Goal: Task Accomplishment & Management: Manage account settings

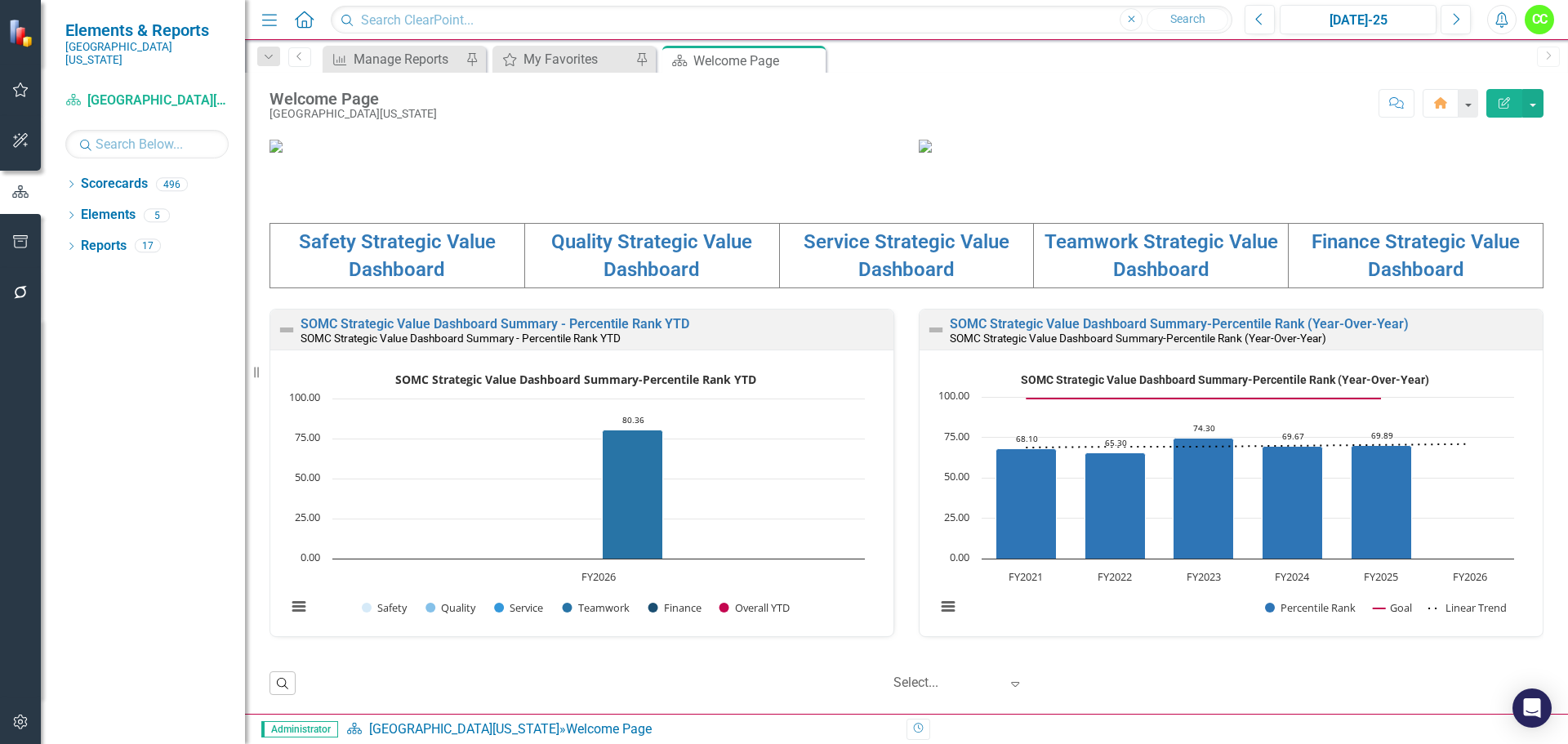
scroll to position [1, 0]
click at [77, 176] on div "Dropdown Scorecards 496" at bounding box center [155, 186] width 179 height 31
click at [72, 180] on icon at bounding box center [71, 184] width 4 height 8
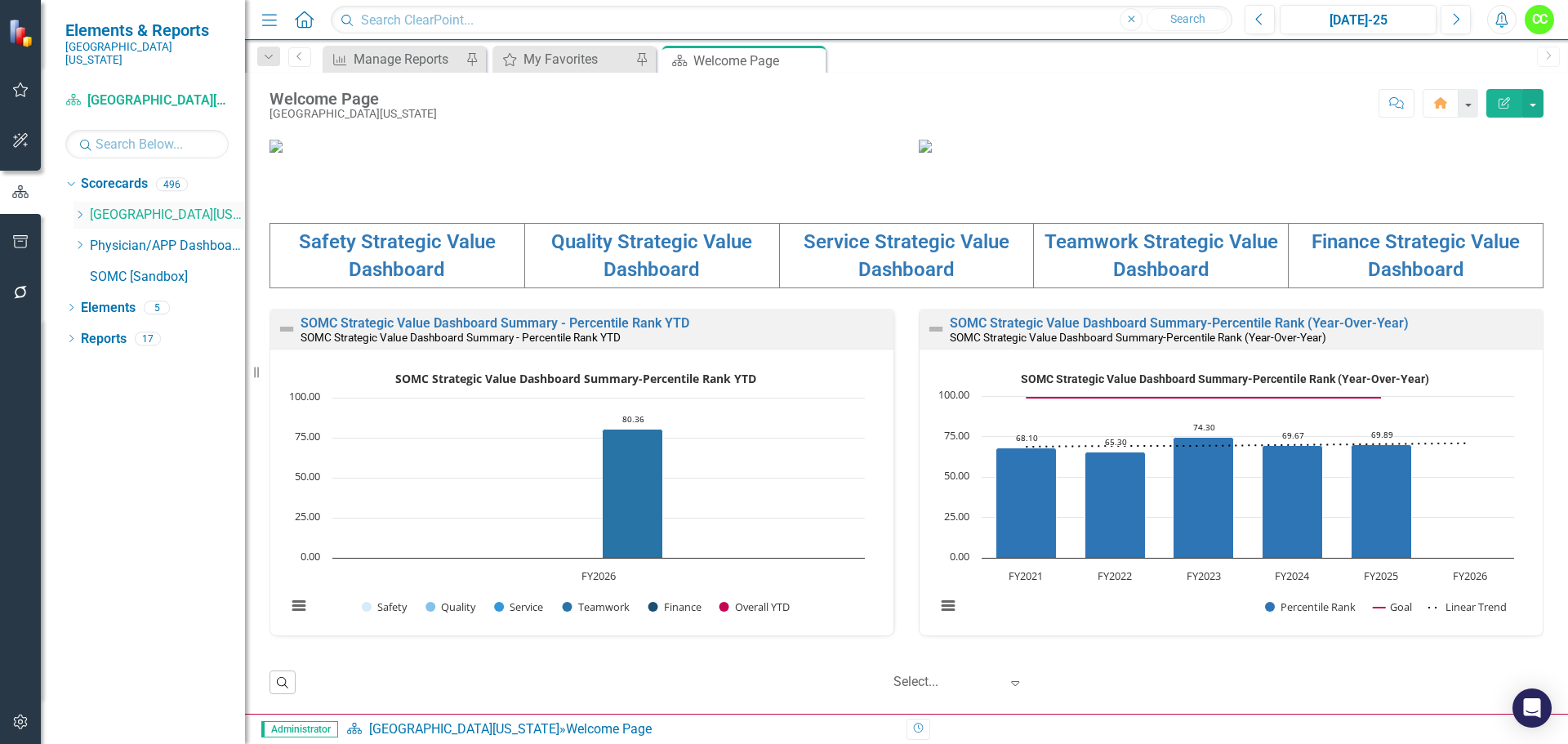
click at [82, 210] on icon "Dropdown" at bounding box center [79, 215] width 12 height 10
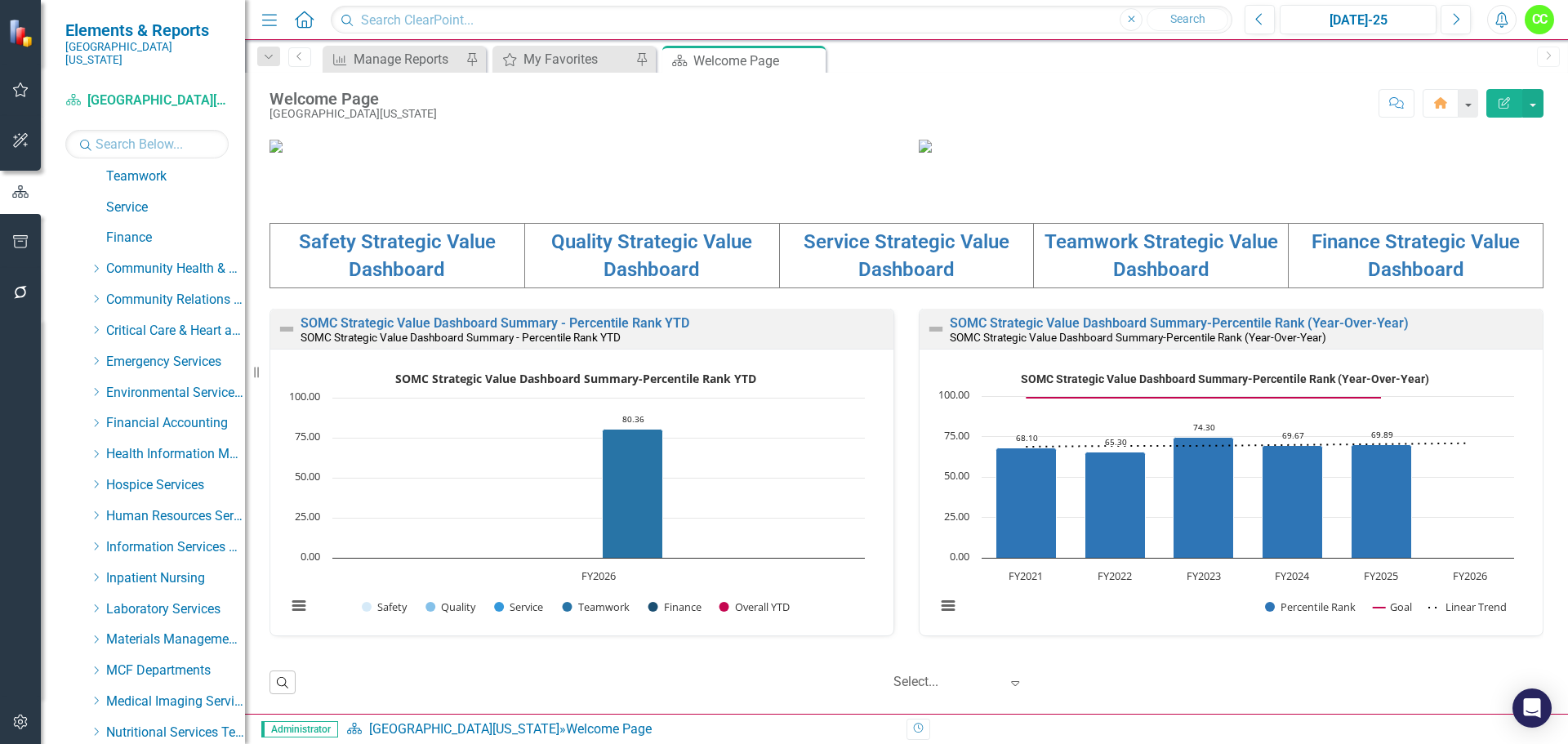
scroll to position [163, 0]
click at [97, 542] on icon at bounding box center [96, 546] width 4 height 9
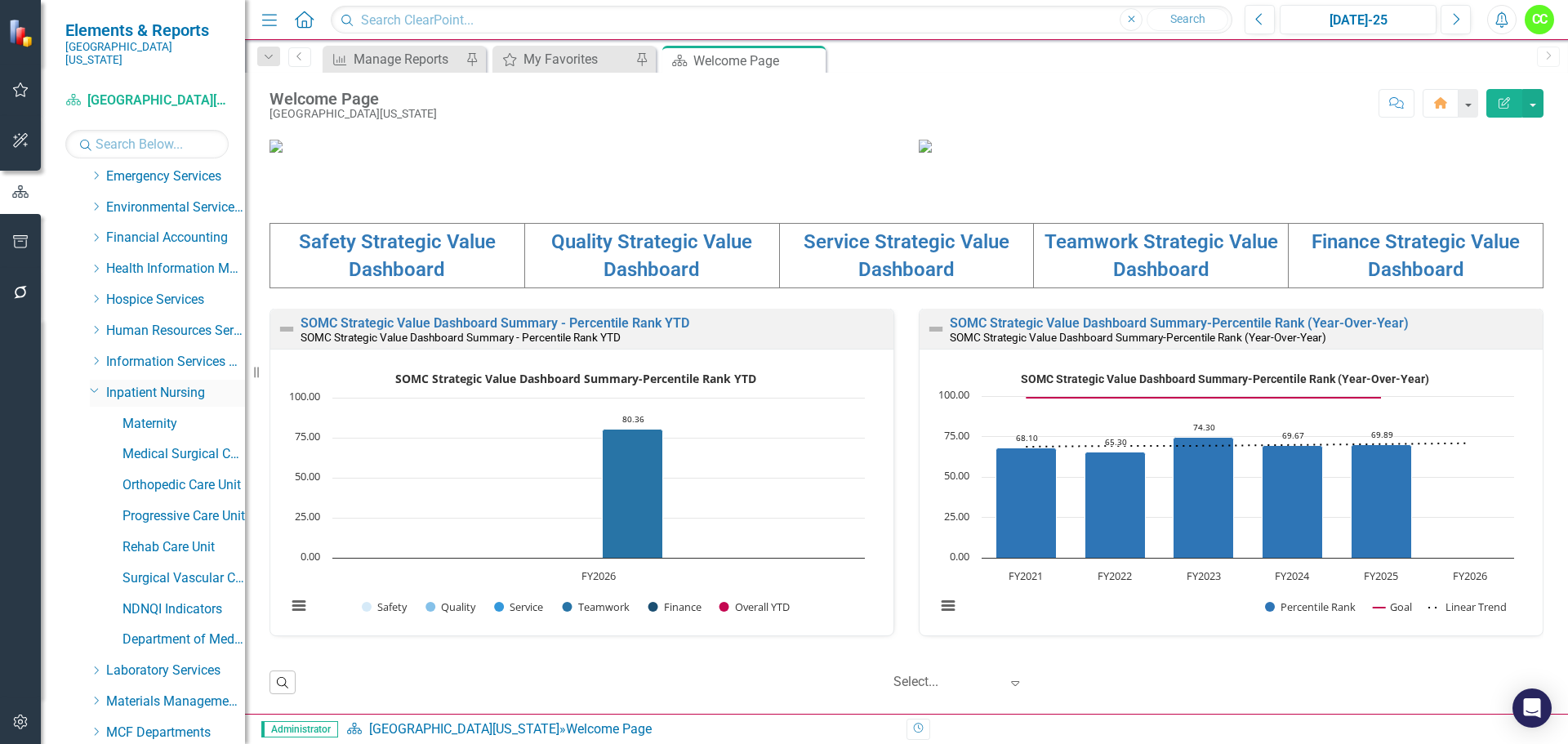
scroll to position [327, 0]
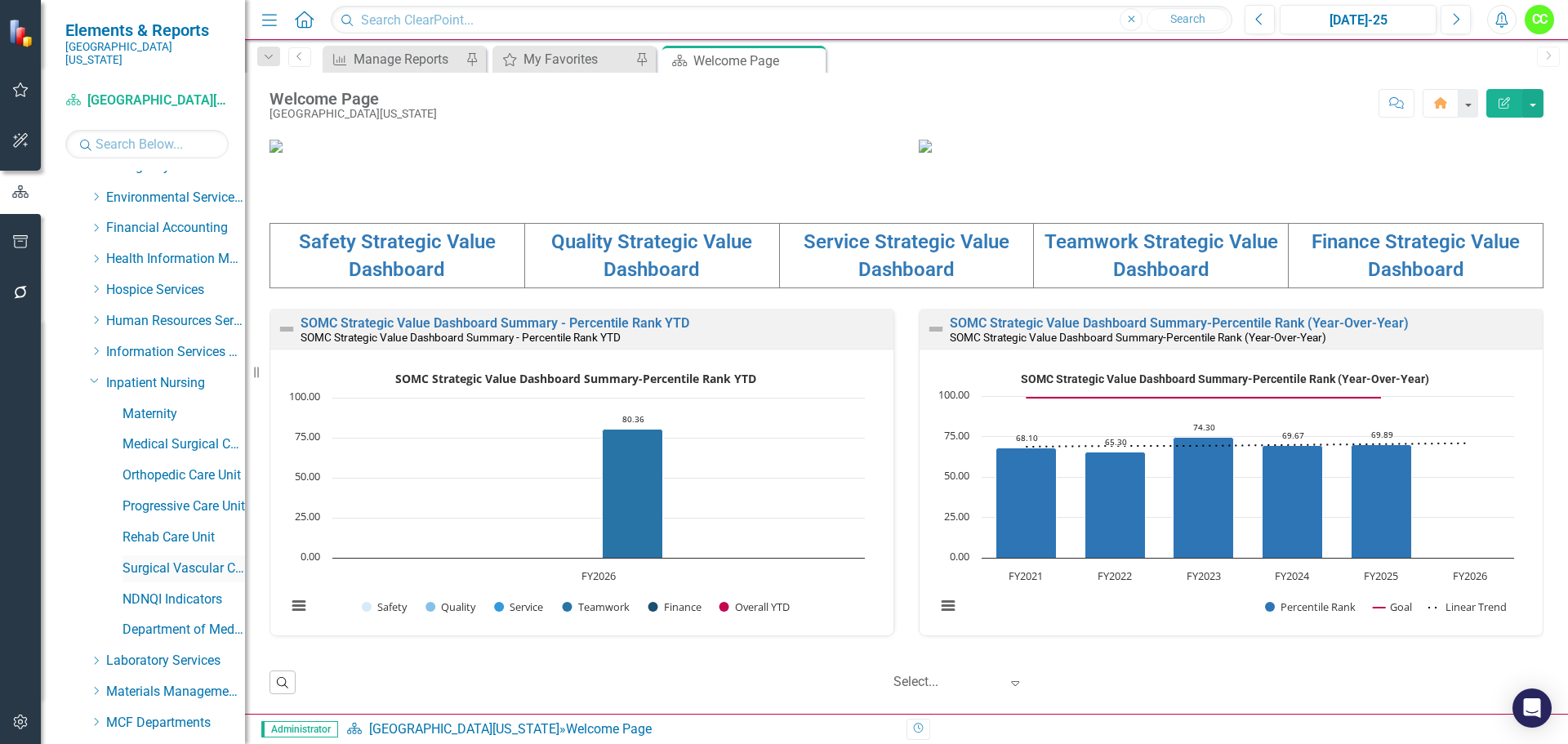
click at [169, 559] on link "Surgical Vascular Care Unit" at bounding box center [184, 569] width 122 height 19
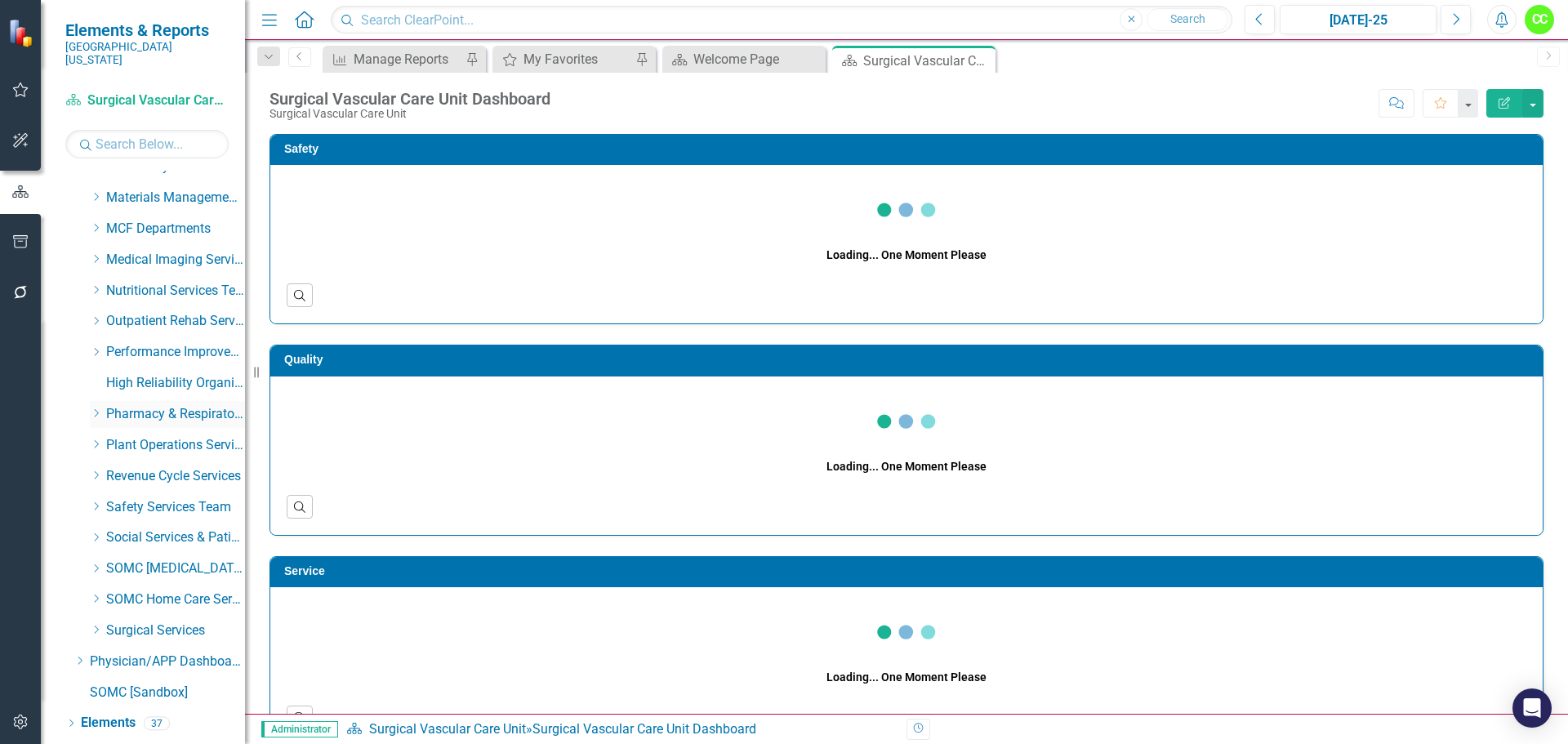
scroll to position [836, 0]
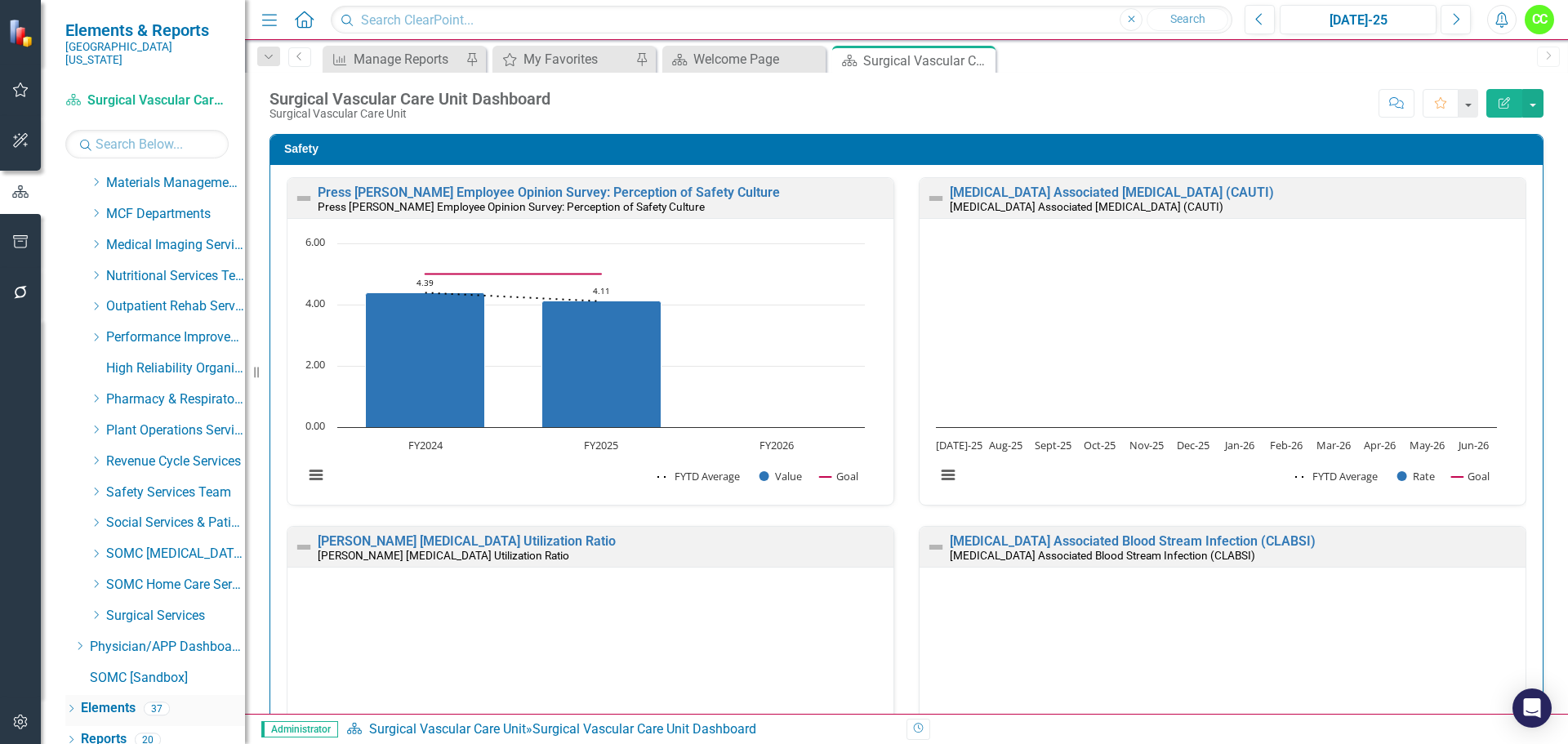
click at [114, 699] on link "Elements" at bounding box center [108, 708] width 54 height 19
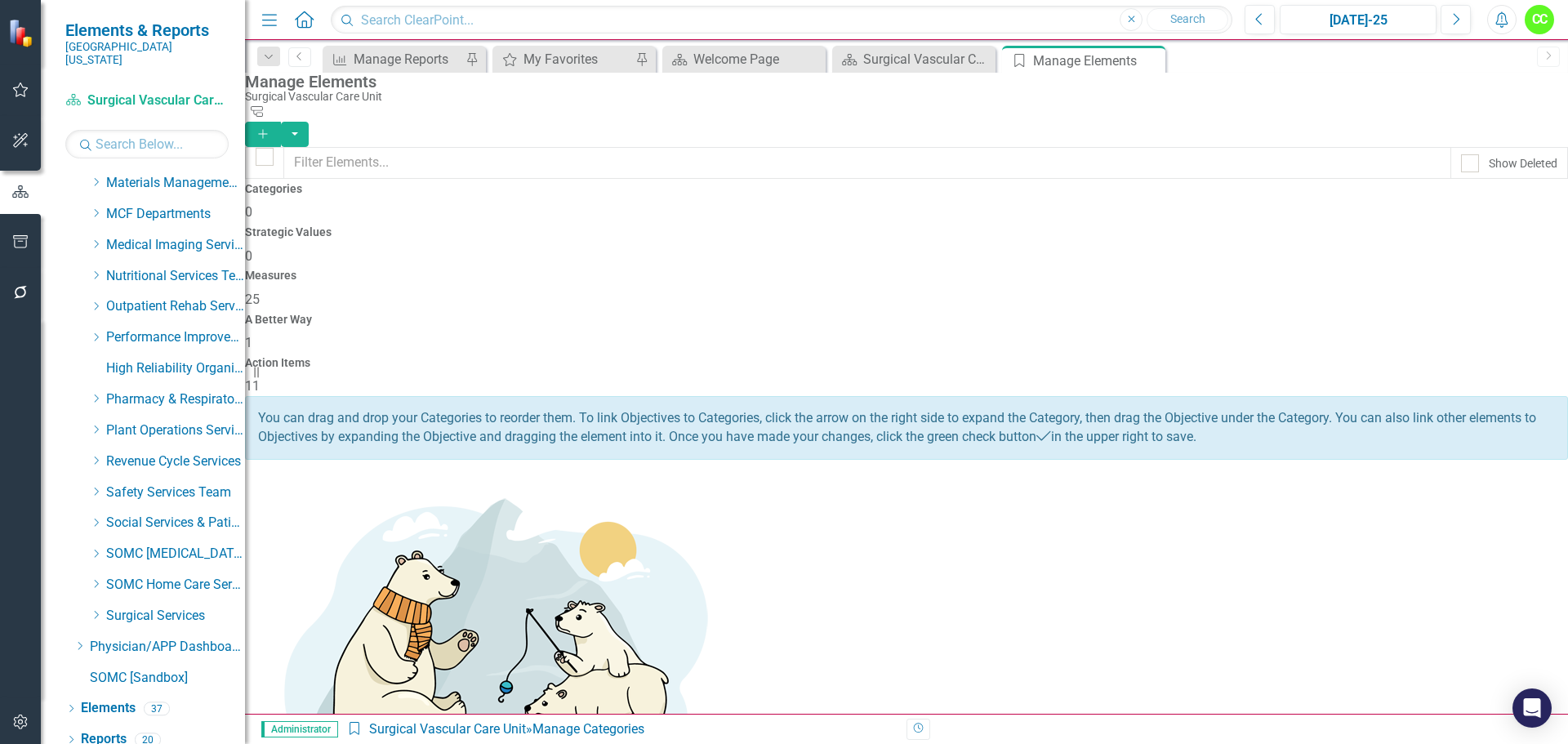
click at [259, 292] on span "25" at bounding box center [252, 299] width 14 height 15
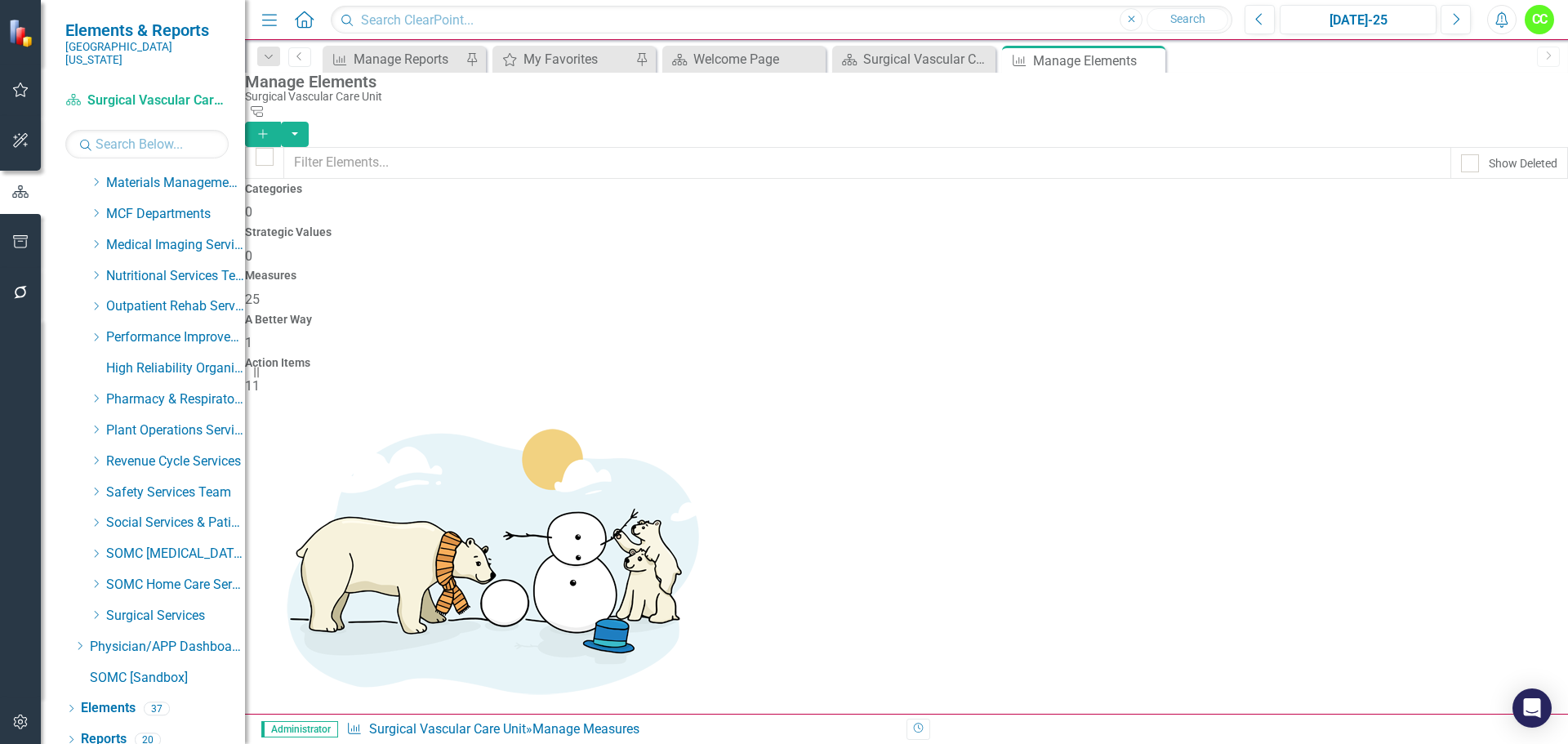
click at [1419, 357] on h4 "Action Items" at bounding box center [906, 363] width 1323 height 12
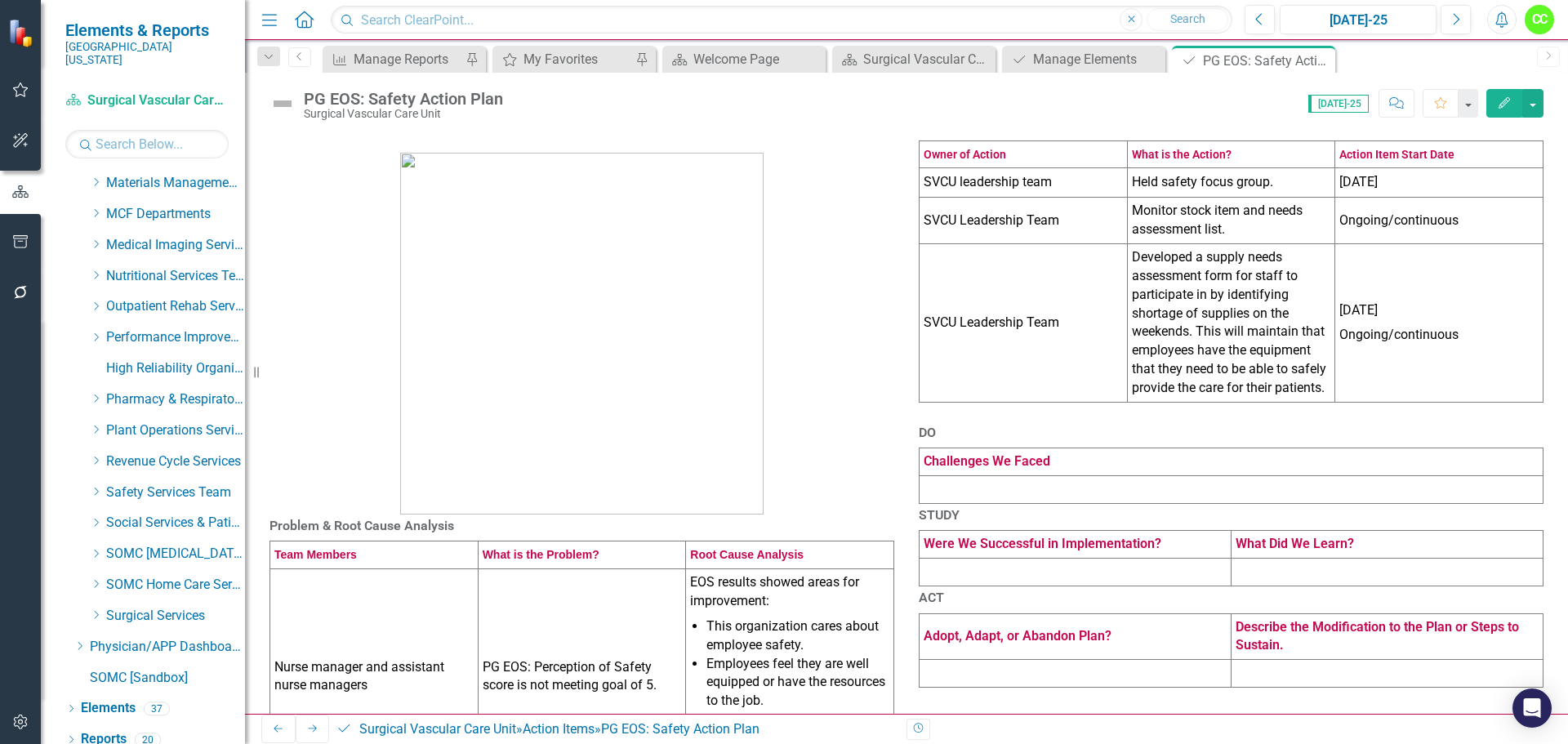
click at [1025, 503] on td at bounding box center [1232, 489] width 624 height 28
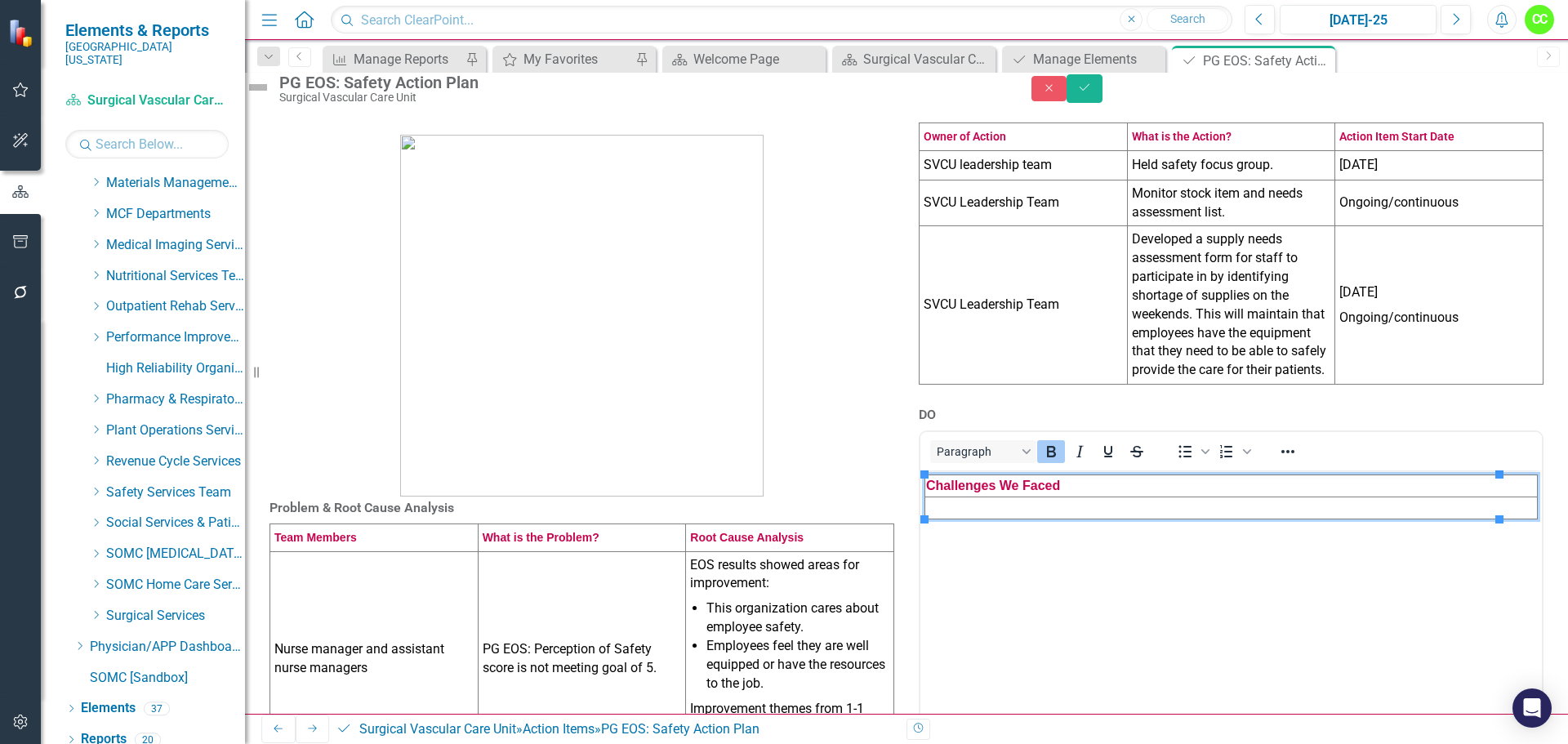
click at [990, 510] on td "Rich Text Area. Press ALT-0 for help." at bounding box center [1231, 508] width 612 height 22
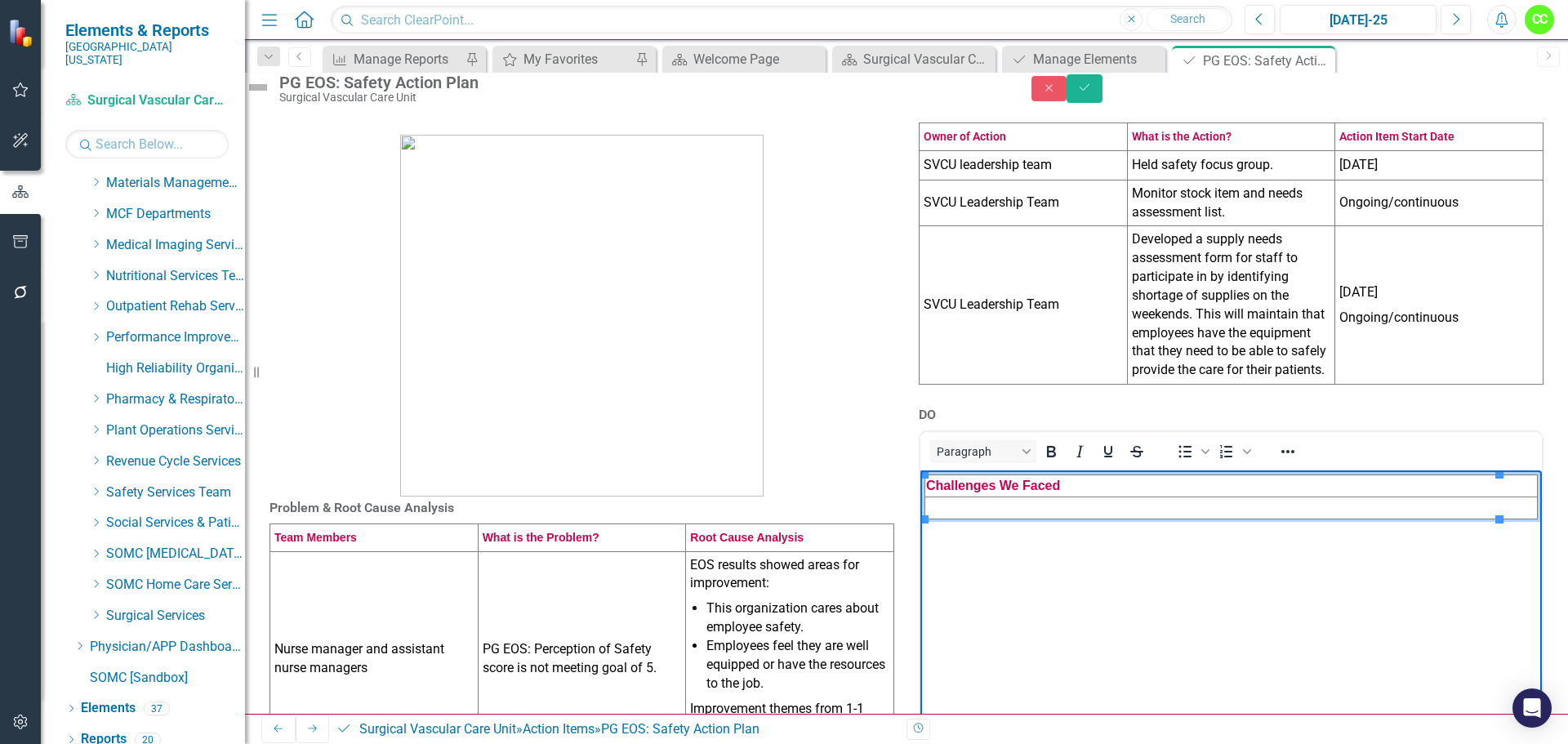
click at [1028, 509] on td "Rich Text Area. Press ALT-0 for help." at bounding box center [1231, 508] width 612 height 22
paste body "Rich Text Area. Press ALT-0 for help."
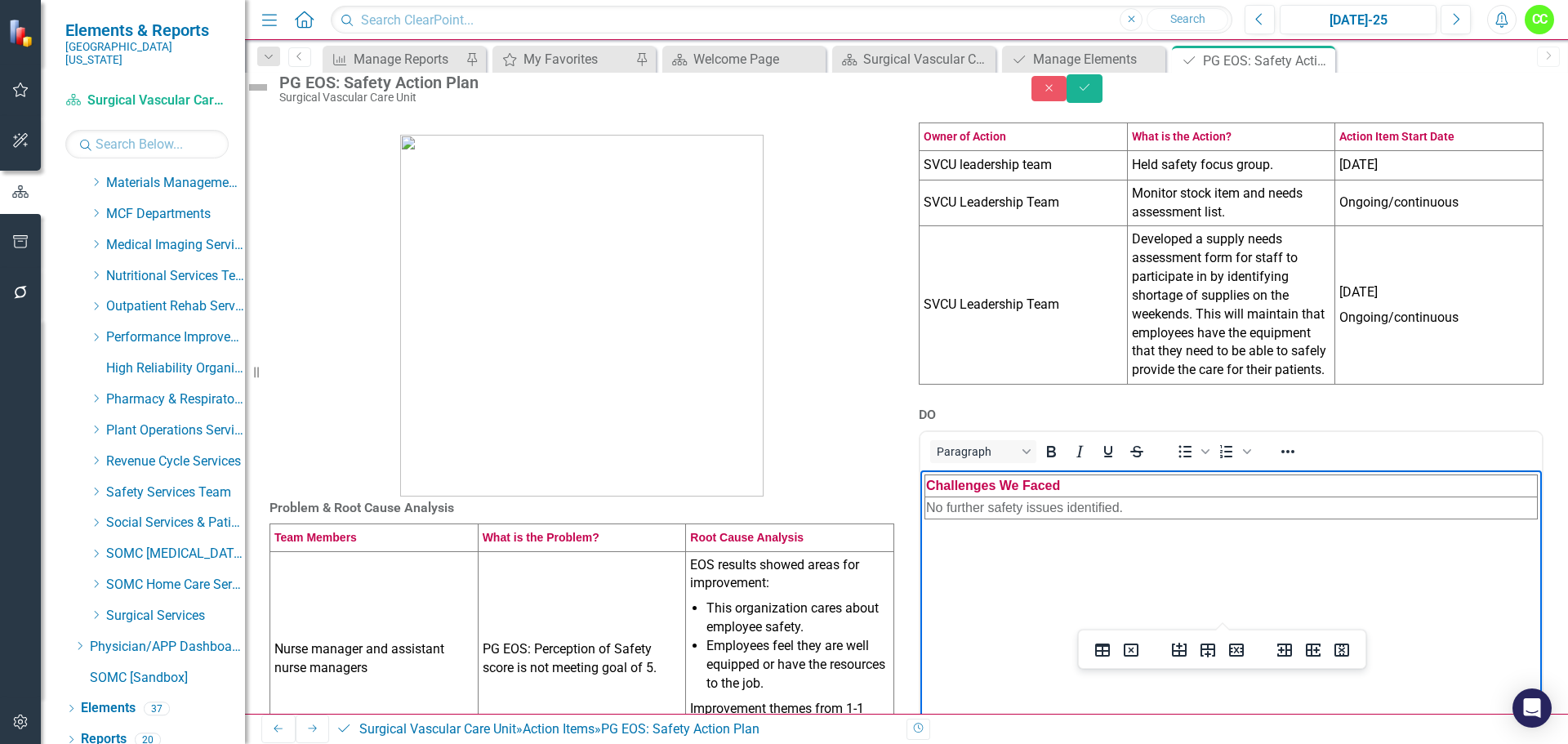
click at [1549, 482] on div "Problem & Root Cause Analysis Team Members What is the Problem? Root Cause Anal…" at bounding box center [906, 546] width 1323 height 901
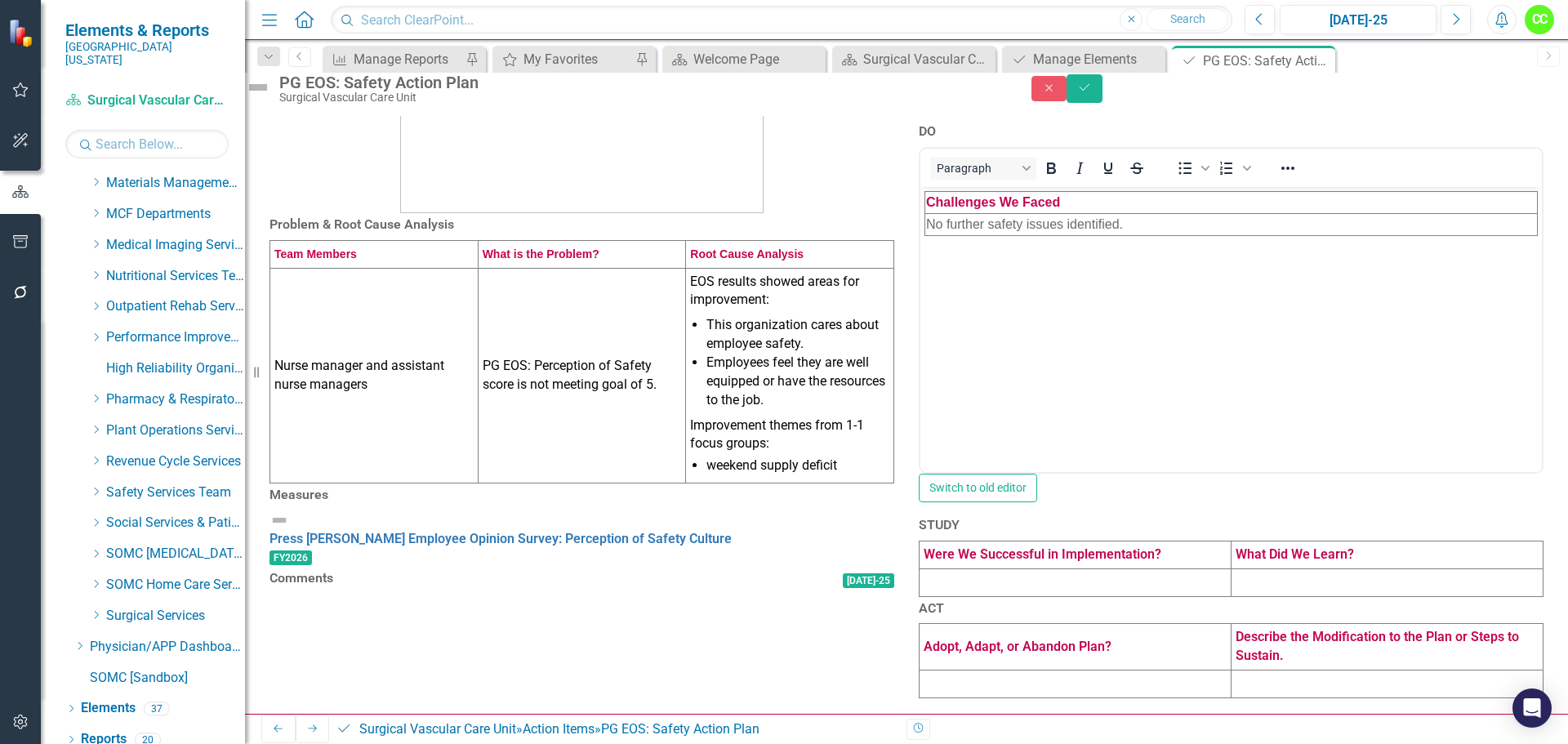
scroll to position [512, 0]
click at [1034, 569] on td at bounding box center [1076, 582] width 312 height 28
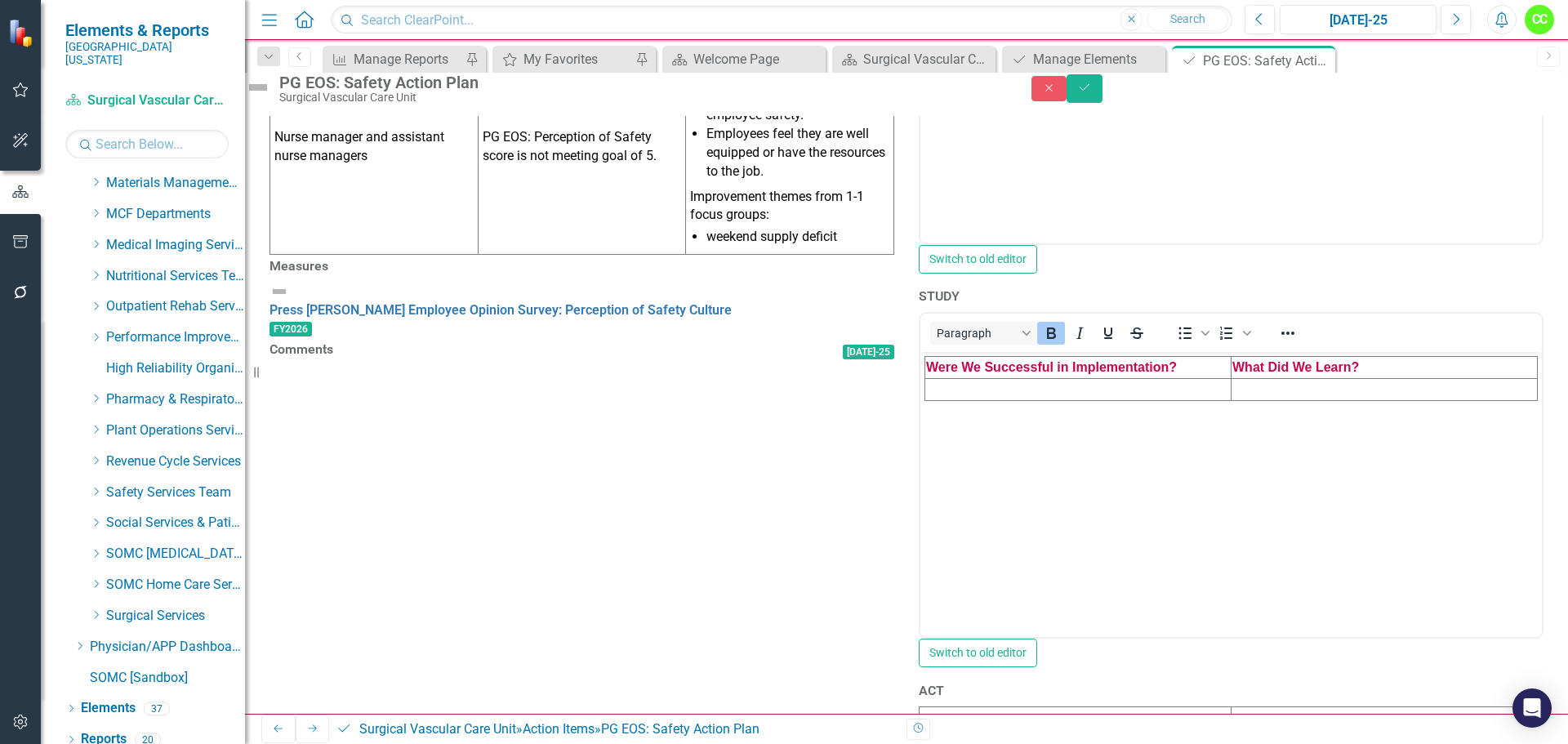
scroll to position [0, 0]
click at [1001, 386] on td "Rich Text Area. Press ALT-0 for help." at bounding box center [1078, 390] width 306 height 22
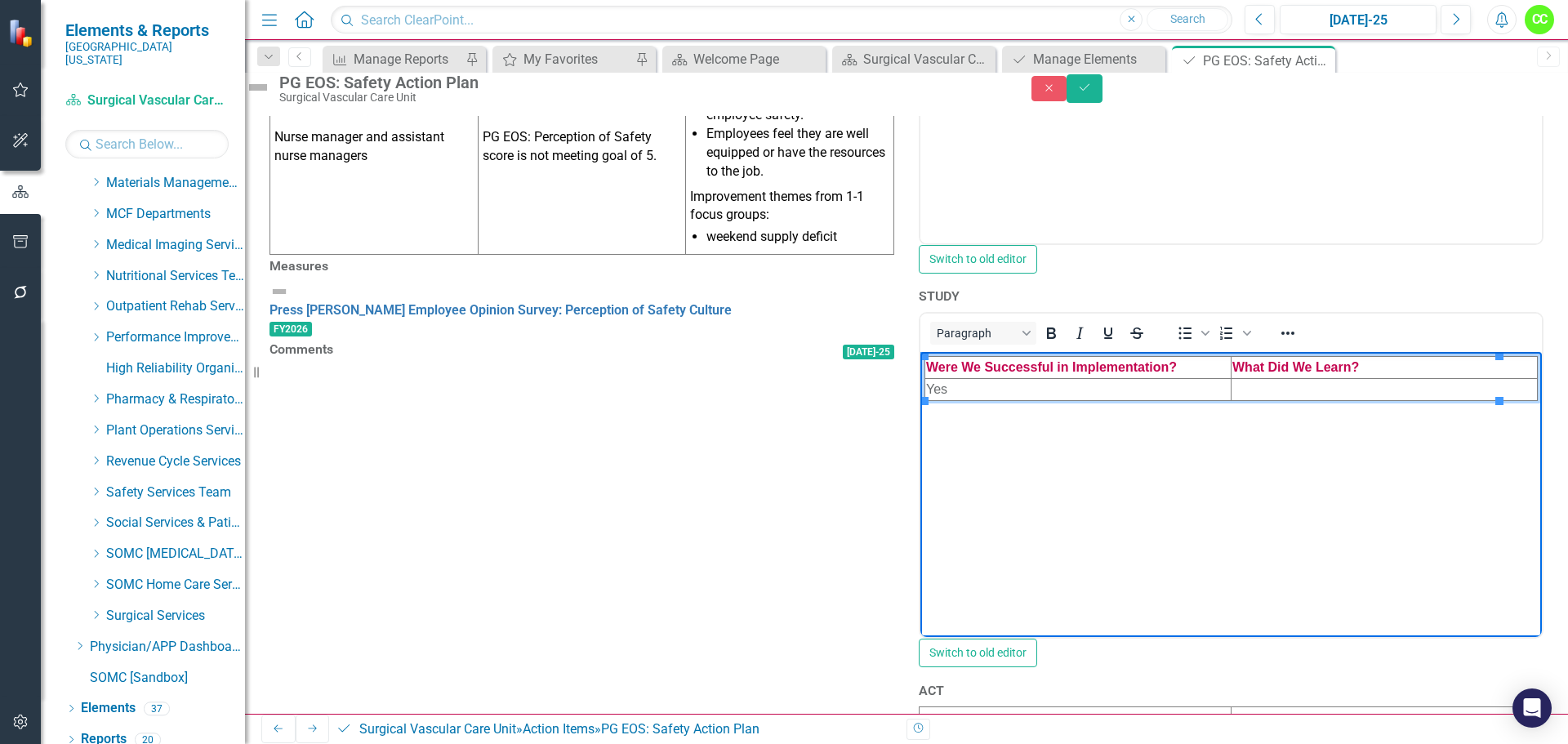
click at [1287, 391] on td "Rich Text Area. Press ALT-0 for help." at bounding box center [1385, 390] width 306 height 22
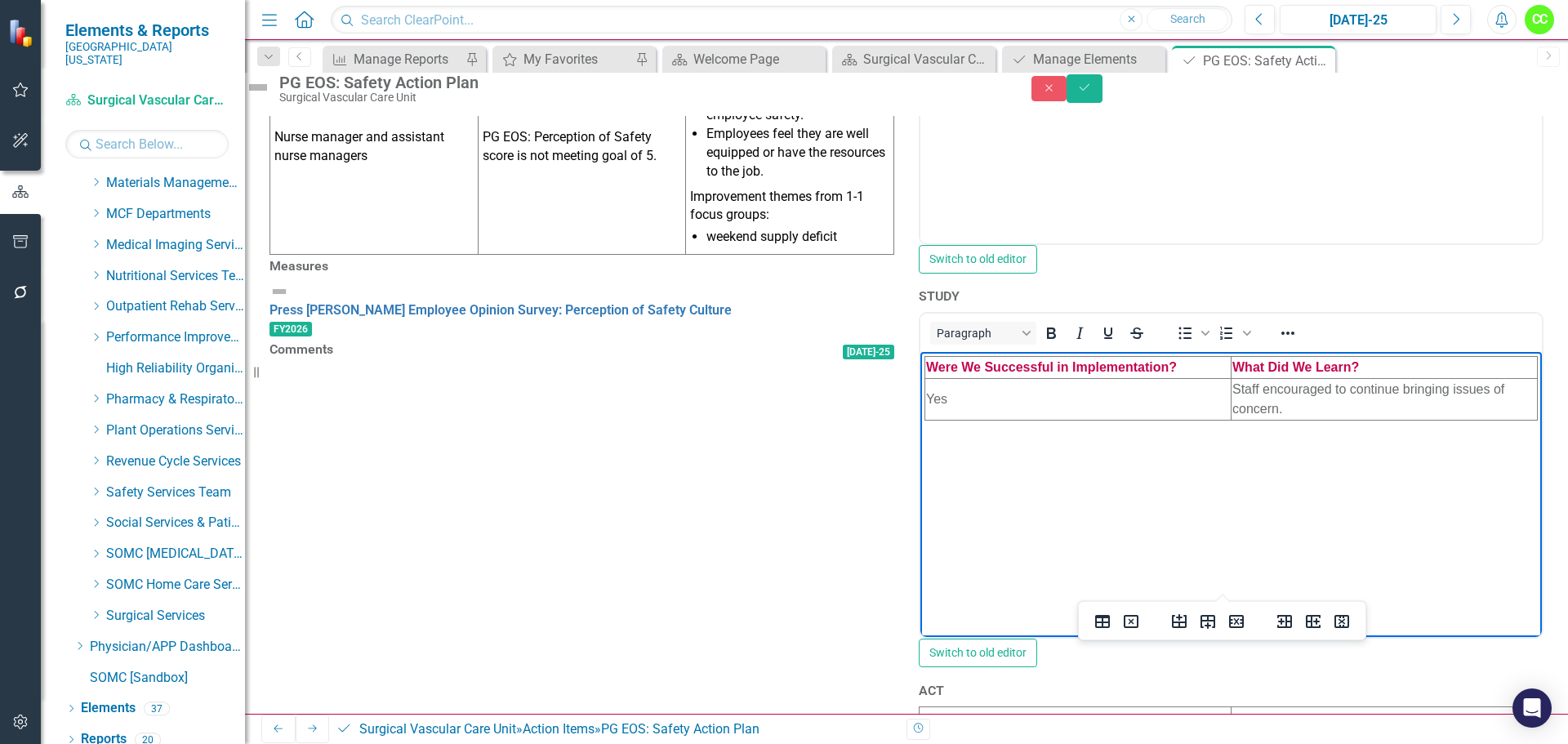
click at [1543, 509] on div "Problem & Root Cause Analysis Team Members What is the Problem? Root Cause Anal…" at bounding box center [906, 190] width 1323 height 1213
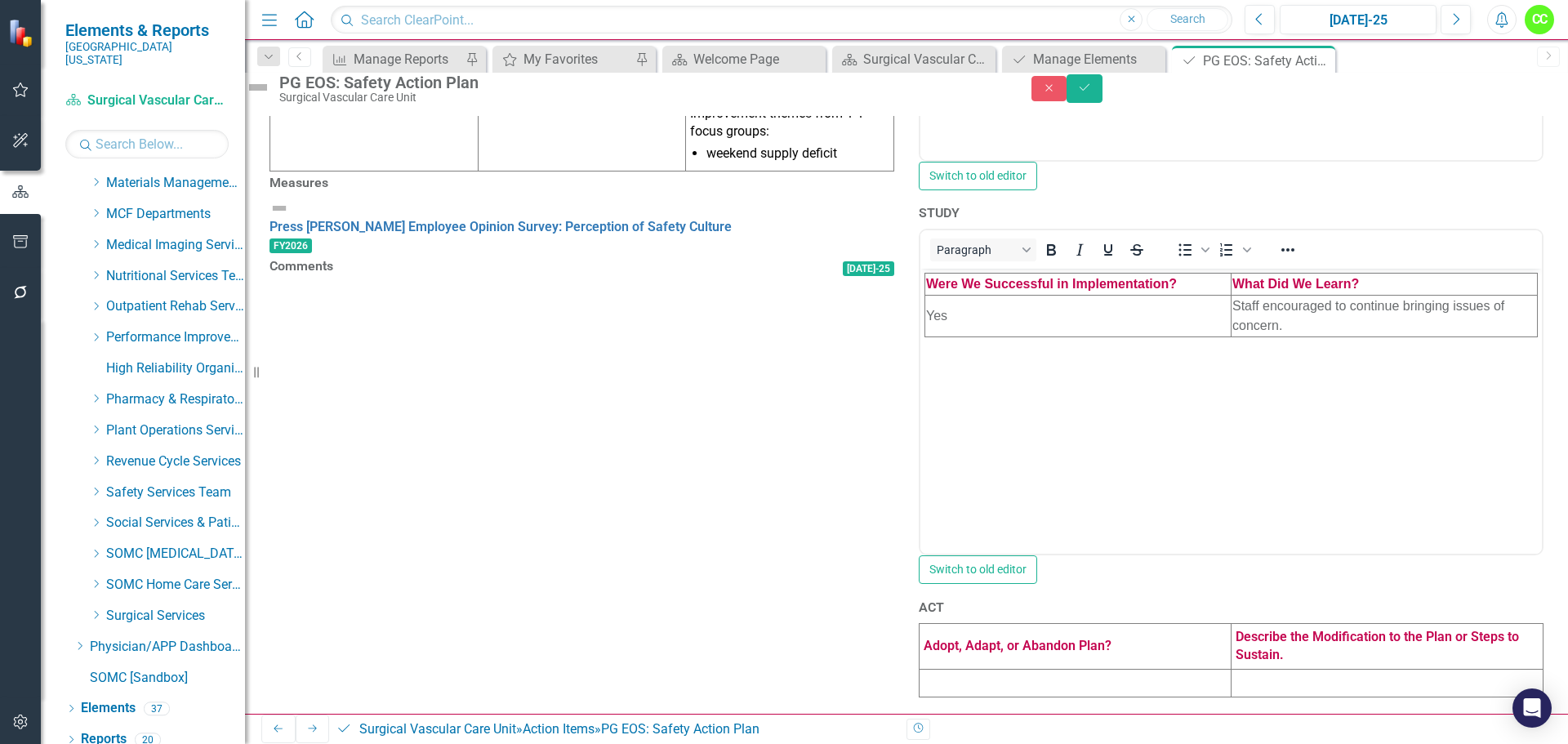
scroll to position [838, 0]
click at [1094, 670] on td at bounding box center [1076, 684] width 312 height 28
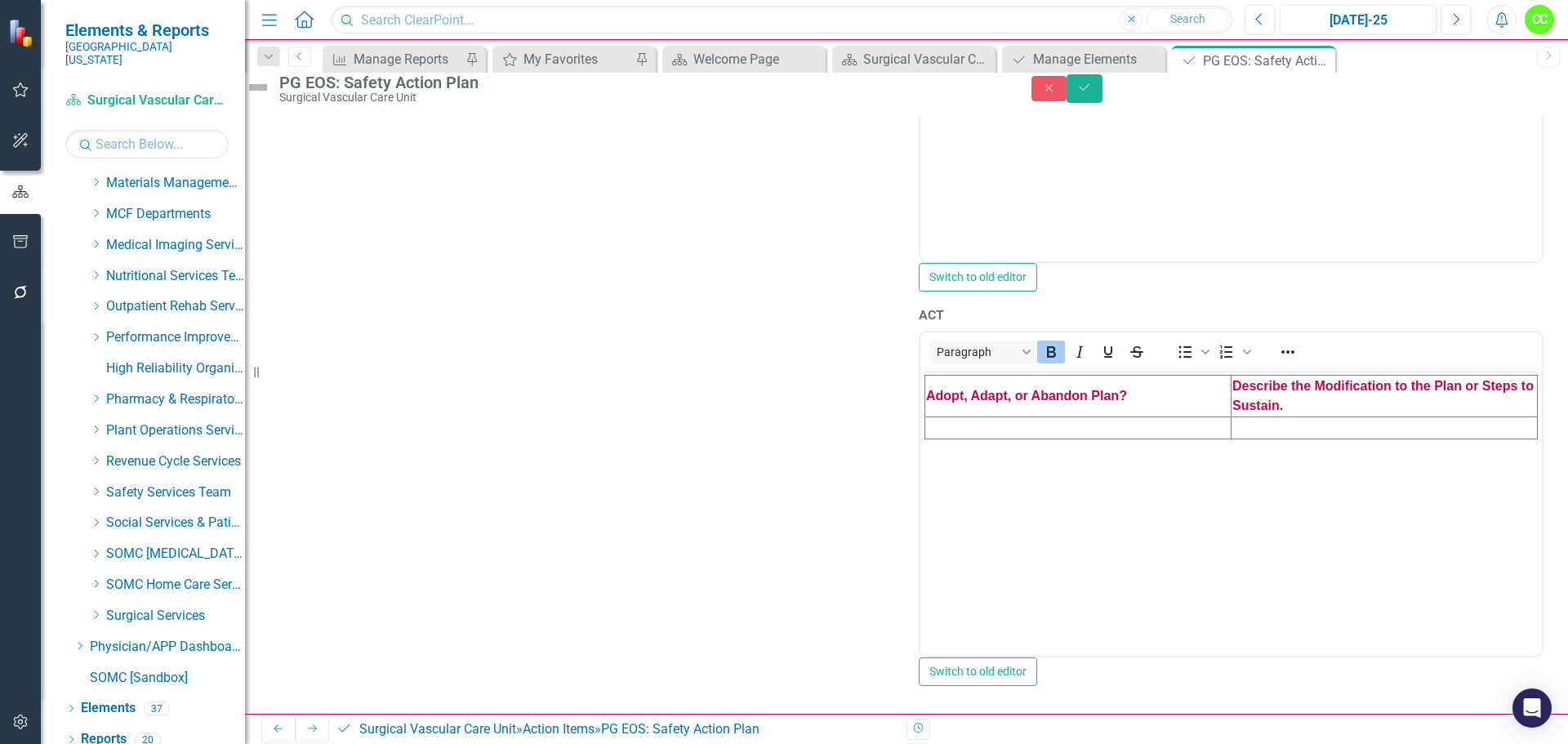
scroll to position [1002, 0]
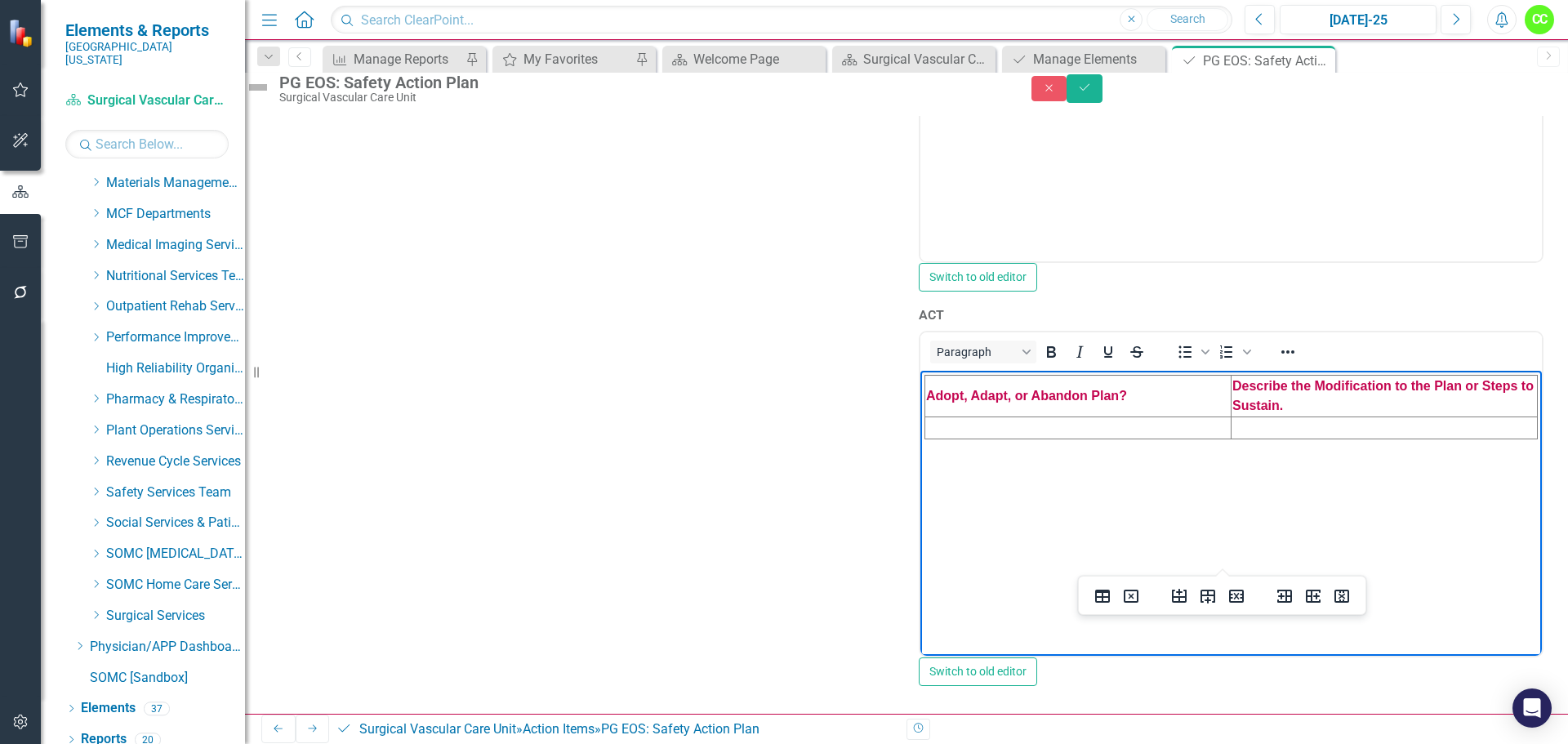
click at [1066, 424] on td "Rich Text Area. Press ALT-0 for help." at bounding box center [1078, 428] width 306 height 22
click at [1232, 427] on td "Rich Text Area. Press ALT-0 for help." at bounding box center [1385, 428] width 306 height 22
click at [1103, 103] on button "Save" at bounding box center [1084, 88] width 36 height 29
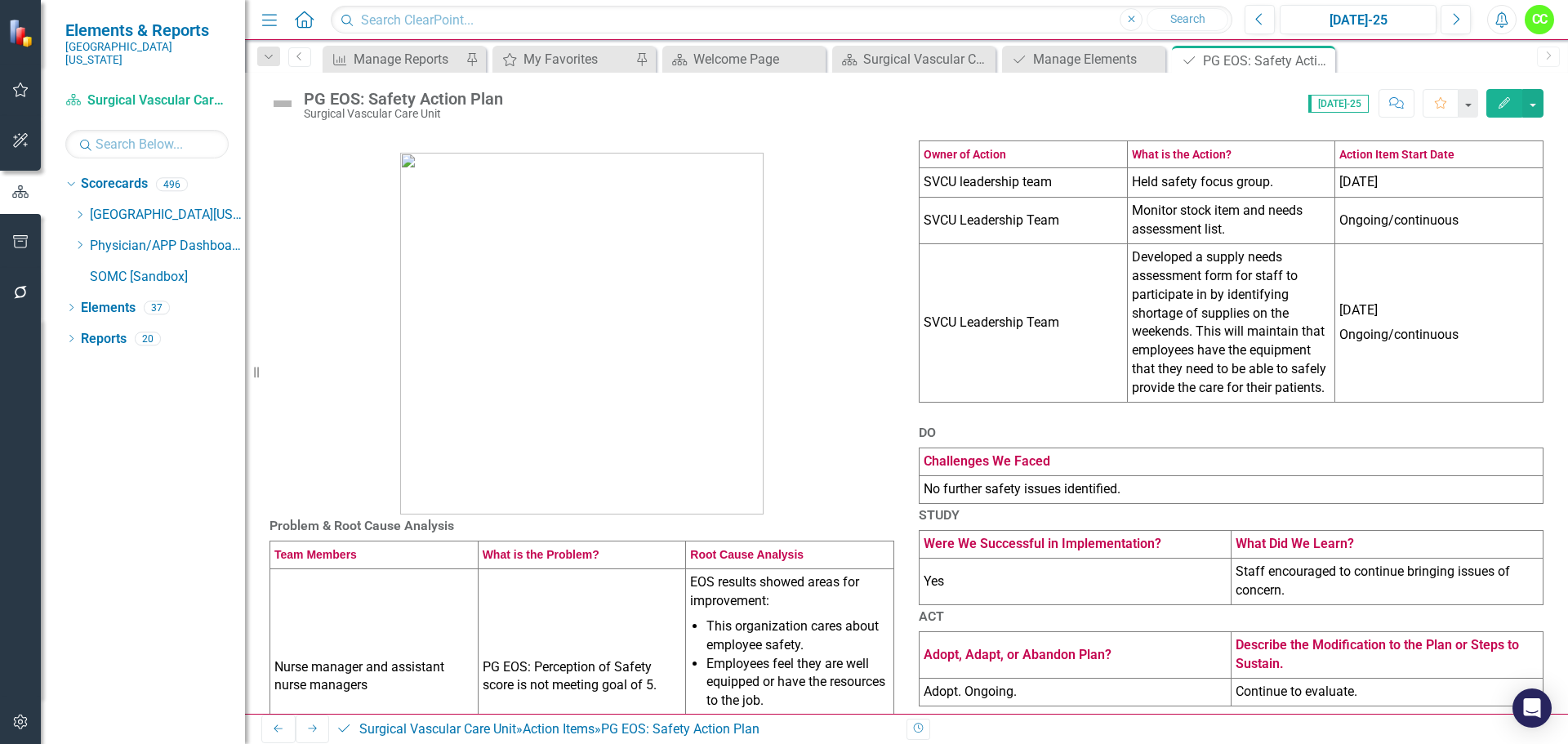
scroll to position [0, 0]
click at [1150, 503] on td "No further safety issues identified." at bounding box center [1232, 489] width 624 height 28
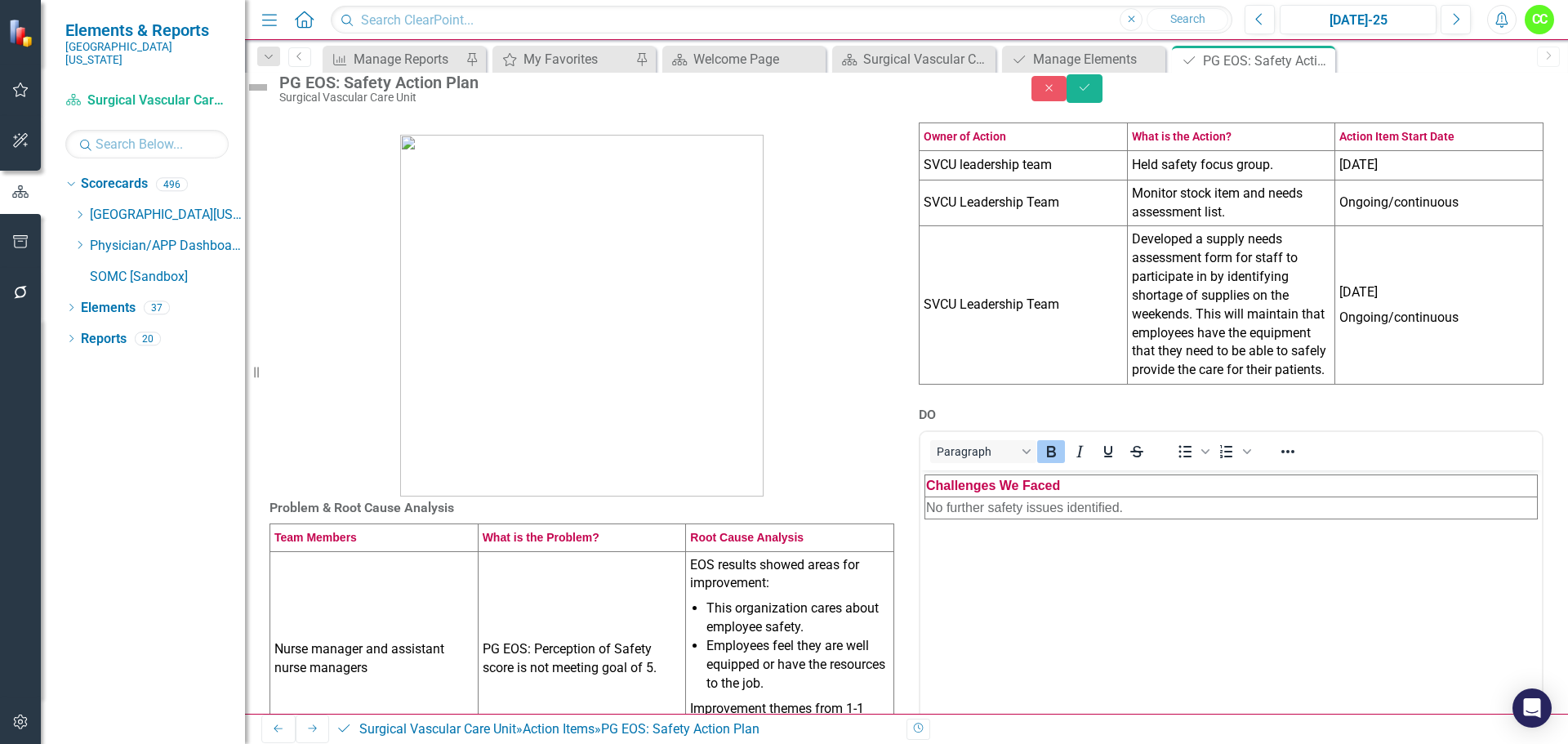
click at [1195, 503] on td "No further safety issues identified." at bounding box center [1231, 508] width 612 height 22
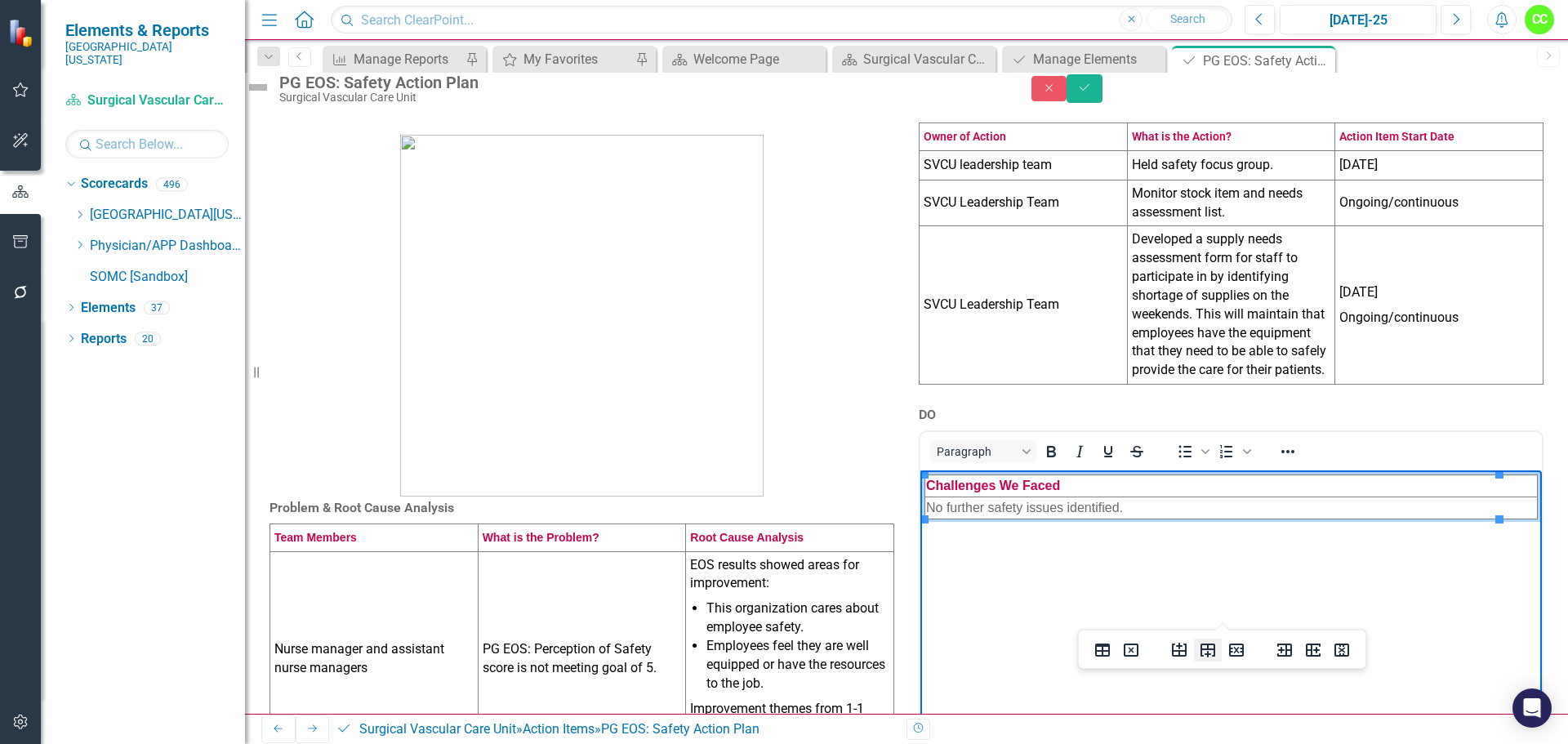
click at [1205, 656] on icon "Insert row after" at bounding box center [1207, 650] width 20 height 20
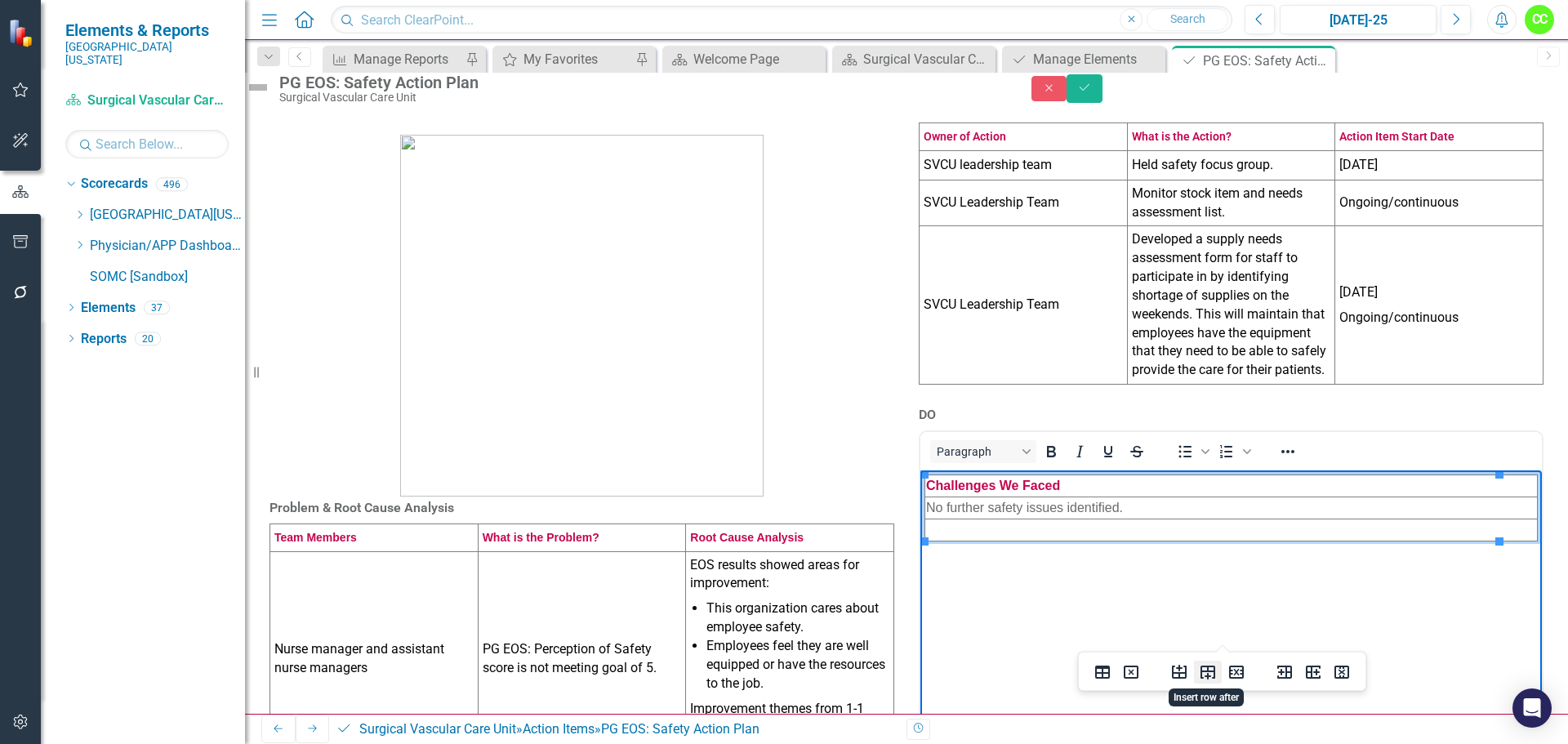
click at [1208, 676] on icon "Insert row after" at bounding box center [1207, 673] width 14 height 14
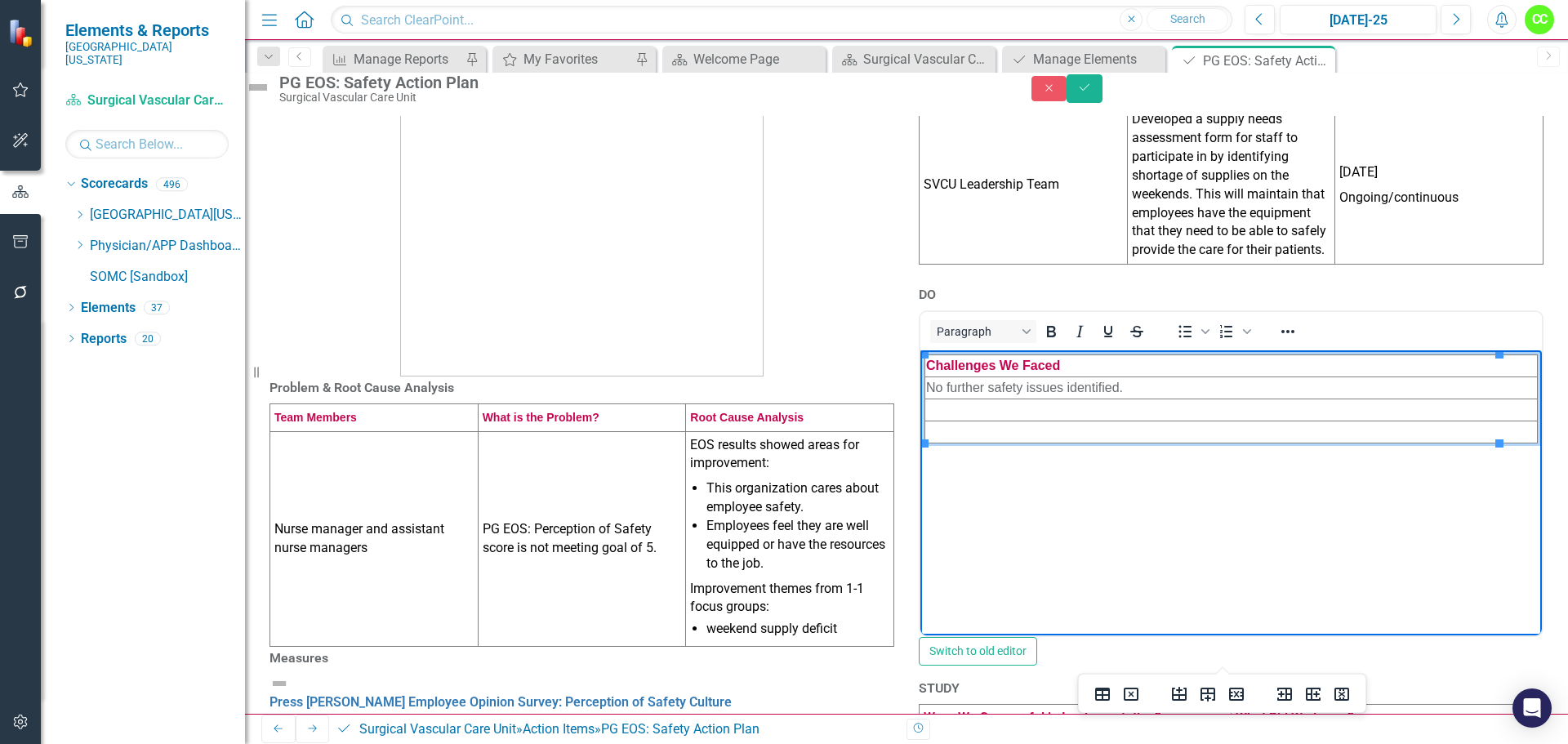
scroll to position [163, 0]
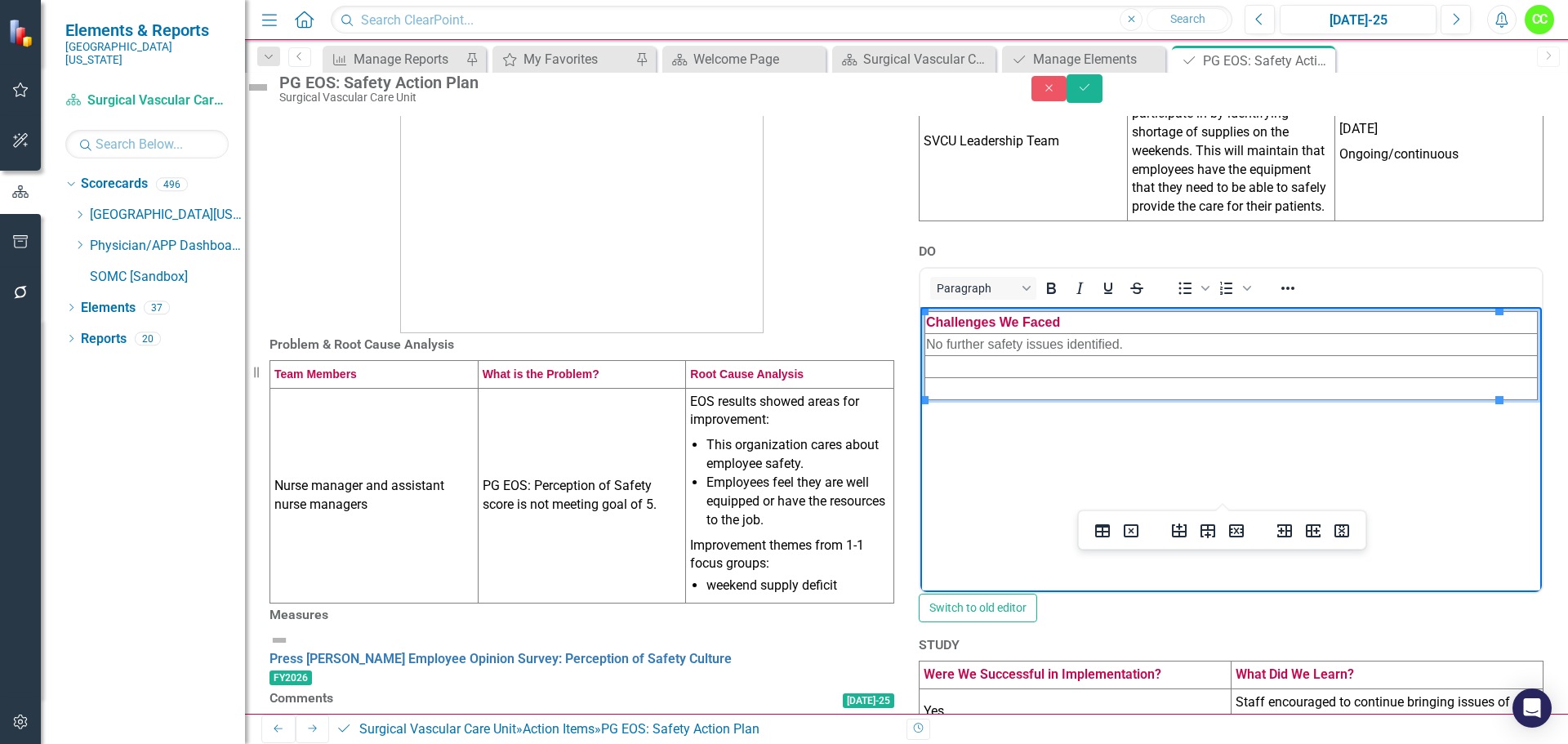
click at [958, 366] on td "Rich Text Area. Press ALT-0 for help." at bounding box center [1231, 366] width 612 height 22
paste body "Rich Text Area. Press ALT-0 for help."
click at [953, 392] on td "Rich Text Area. Press ALT-0 for help." at bounding box center [1231, 389] width 612 height 22
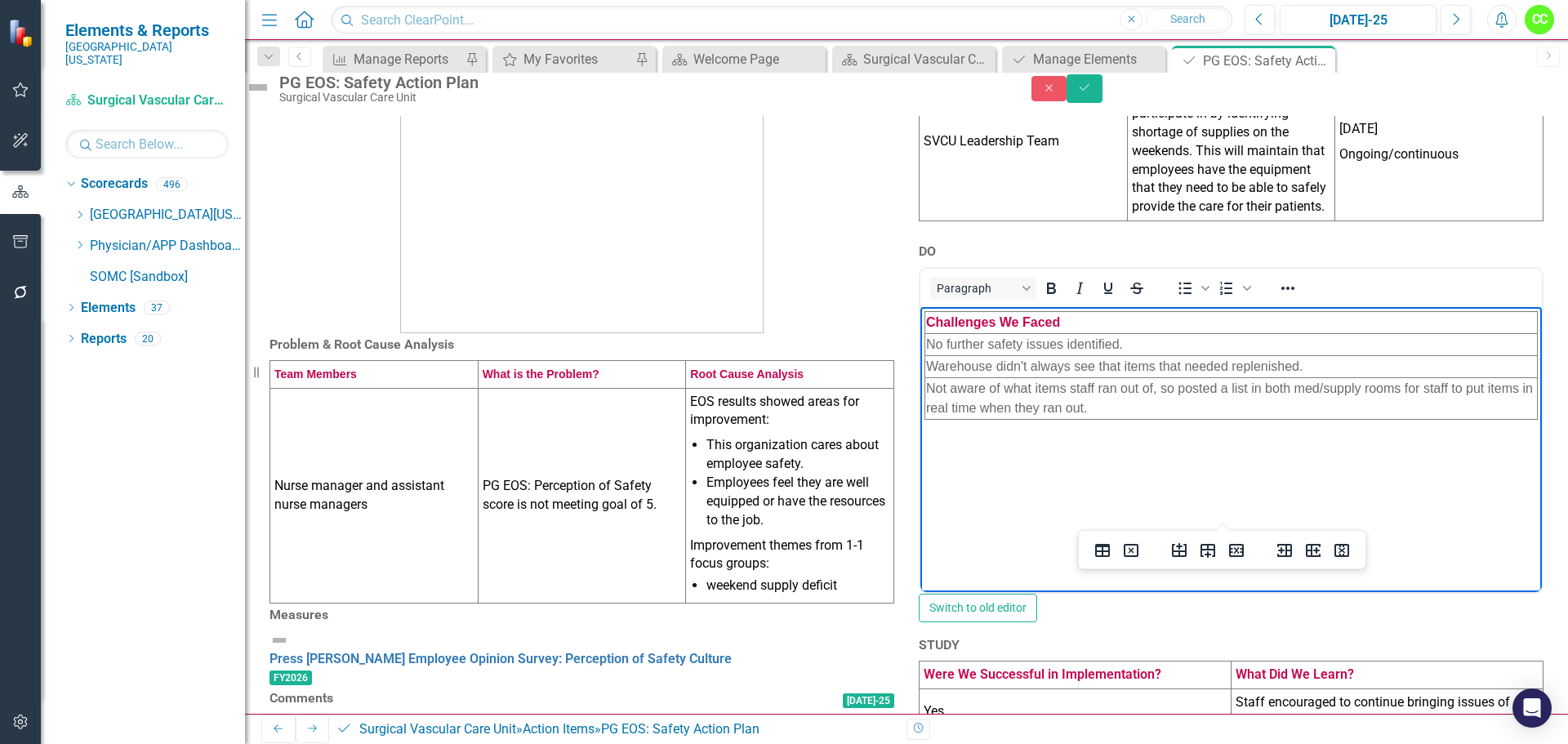
click at [1543, 470] on div "Problem & Root Cause Analysis Team Members What is the Problem? Root Cause Anal…" at bounding box center [906, 392] width 1323 height 921
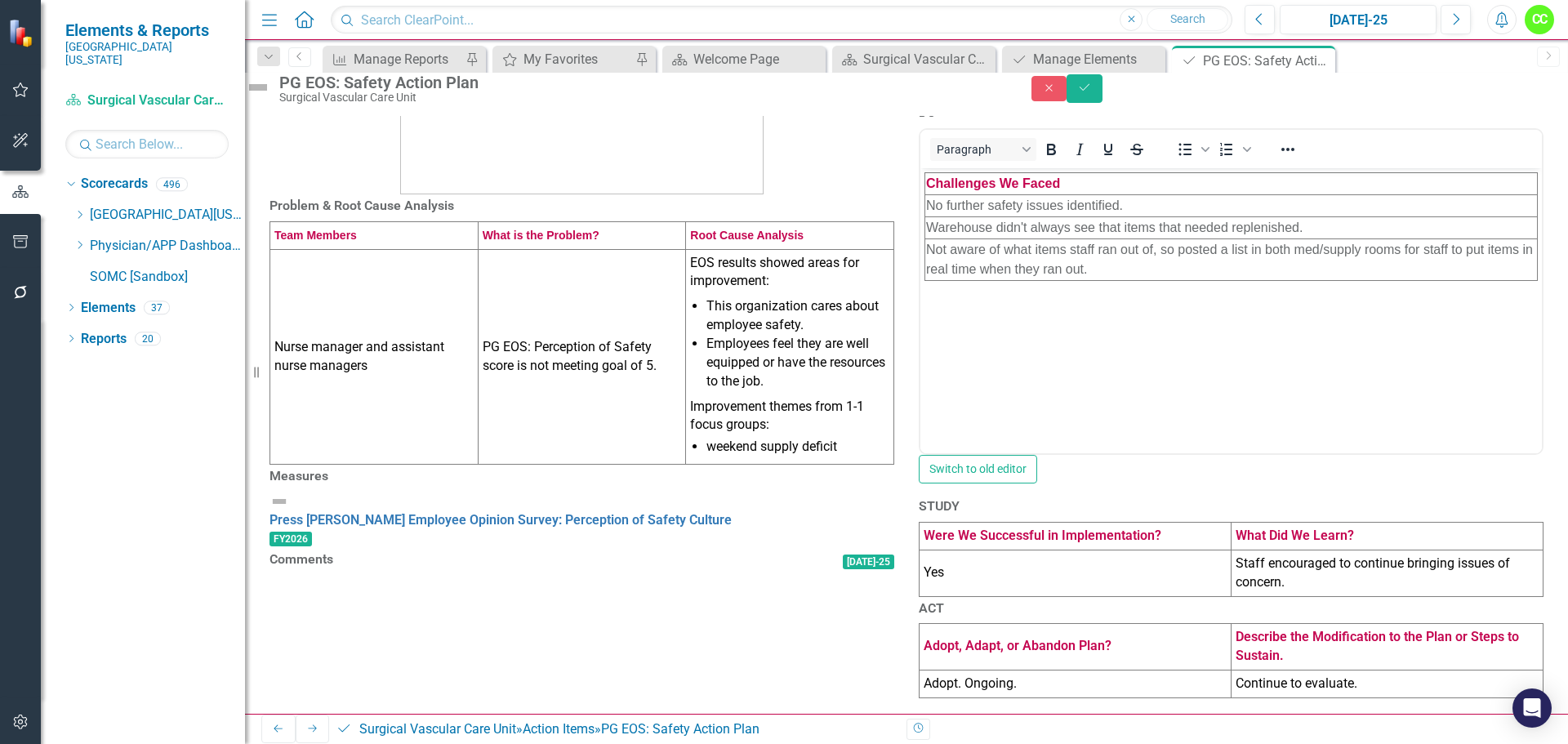
scroll to position [528, 0]
click at [1153, 549] on td "Yes" at bounding box center [1076, 572] width 312 height 47
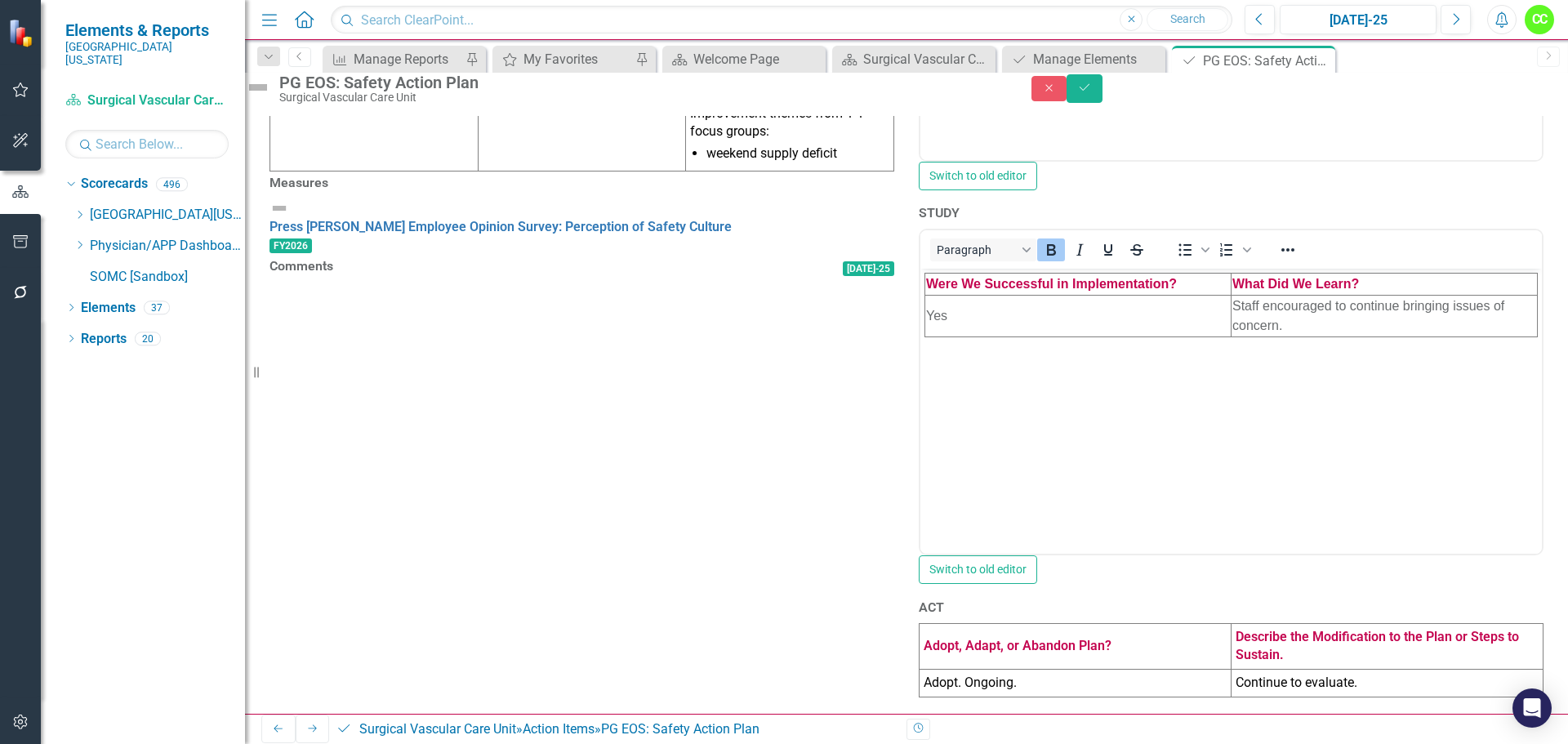
scroll to position [692, 0]
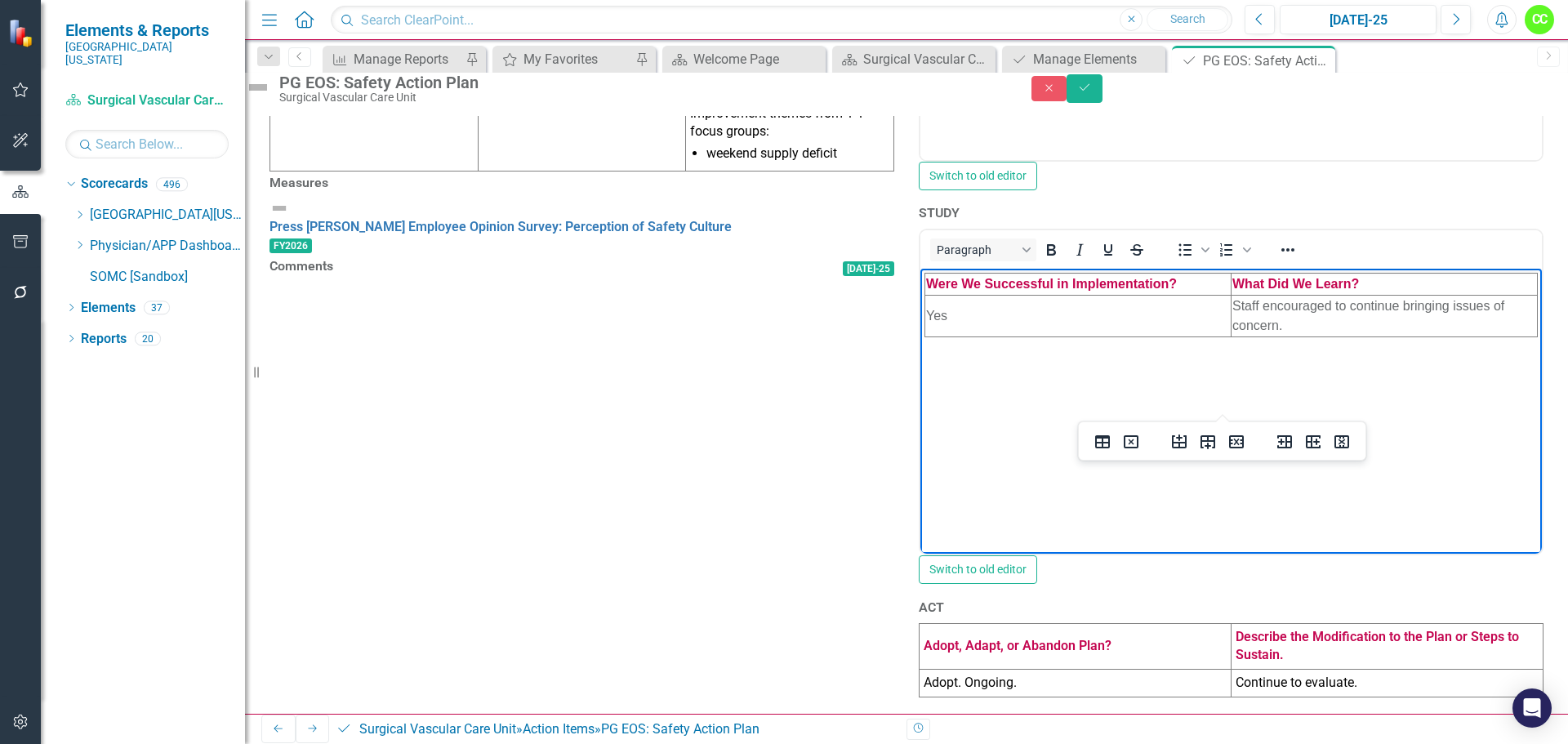
click at [1367, 319] on td "Staff encouraged to continue bringing issues of concern." at bounding box center [1385, 316] width 306 height 42
click at [1205, 440] on icon "Insert row after" at bounding box center [1207, 441] width 20 height 20
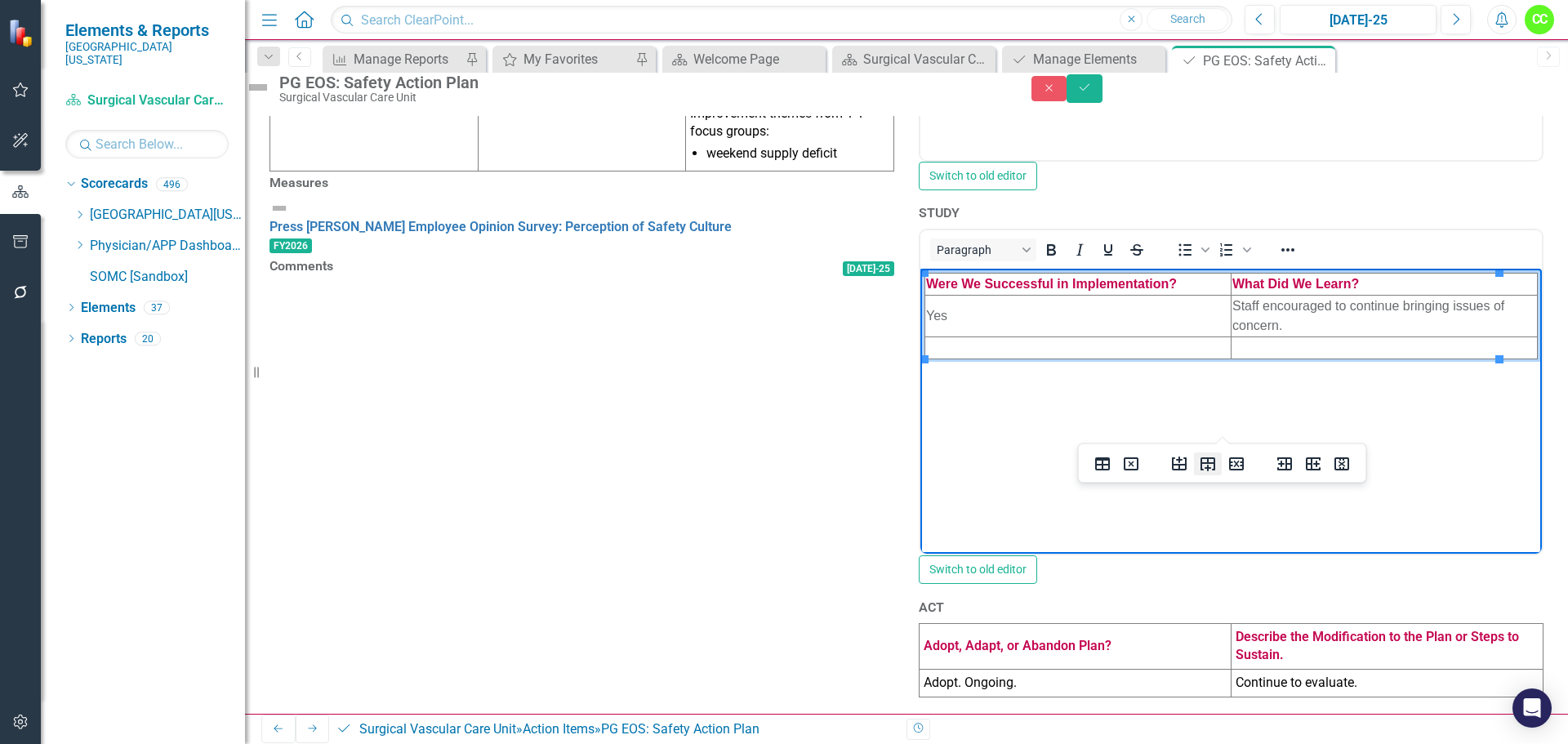
click at [1201, 469] on icon "Insert row after" at bounding box center [1207, 464] width 14 height 14
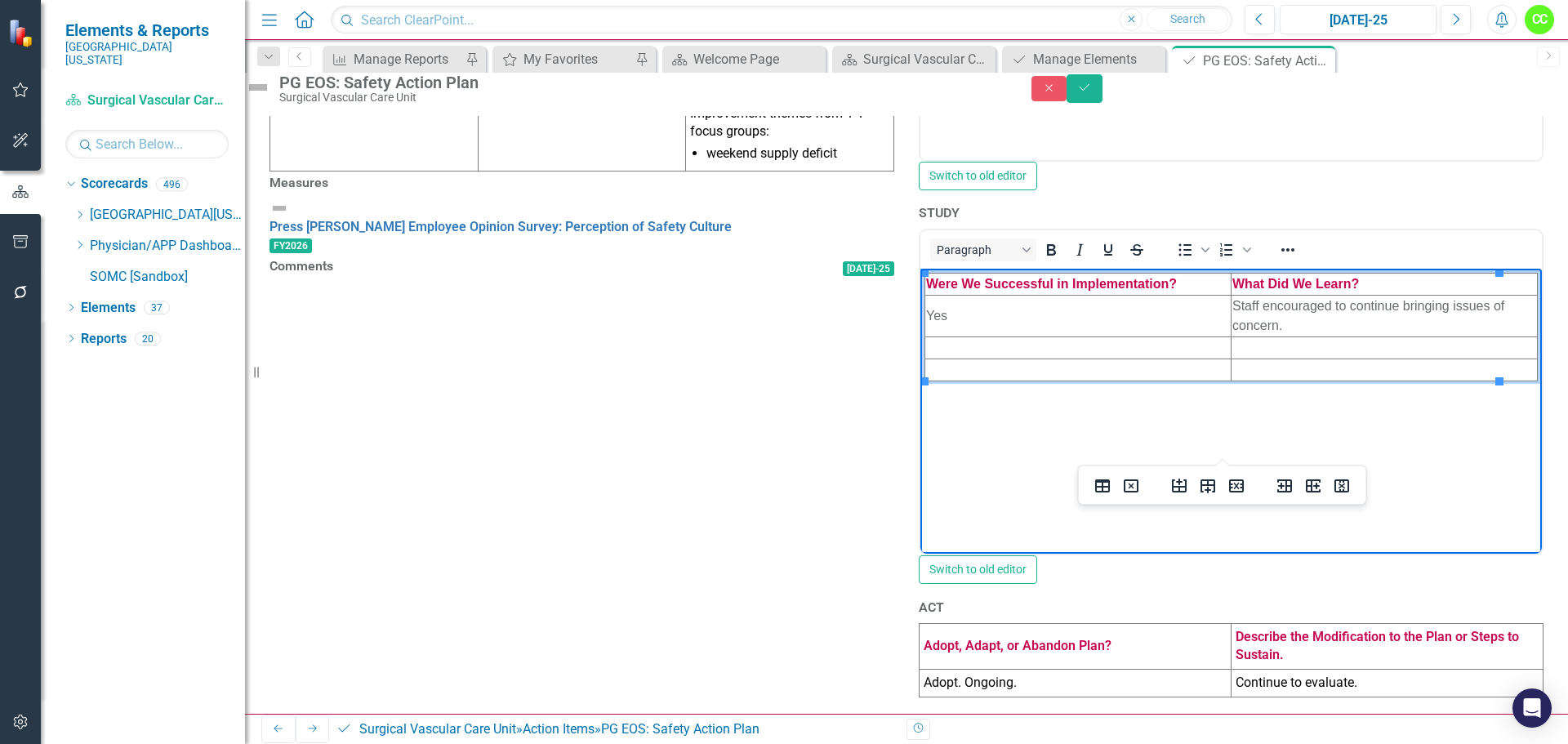
click at [1075, 347] on td "Rich Text Area. Press ALT-0 for help." at bounding box center [1078, 349] width 306 height 22
click at [1265, 349] on td "Rich Text Area. Press ALT-0 for help." at bounding box center [1385, 349] width 306 height 22
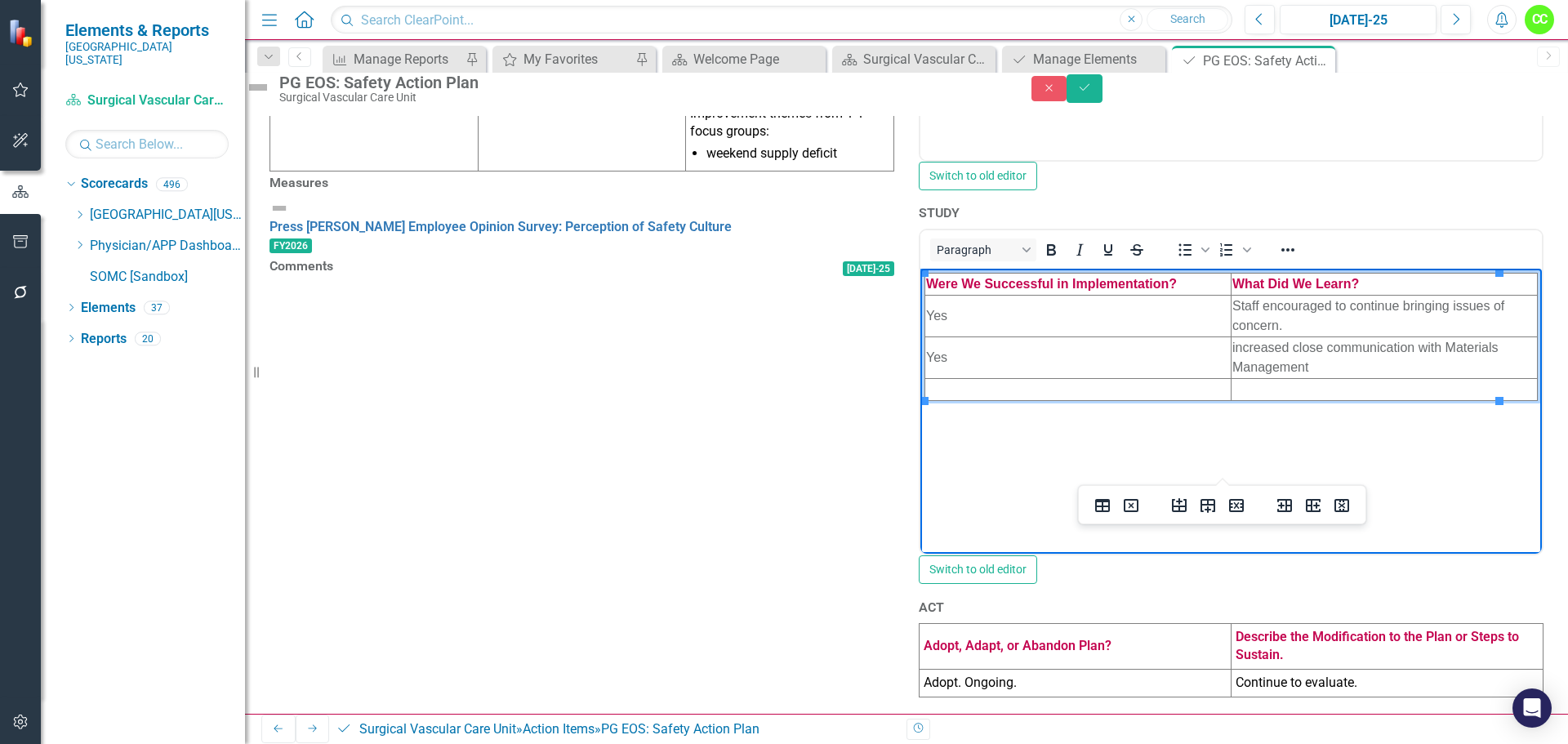
click at [1232, 348] on span "increased close communication with Materials Management" at bounding box center [1365, 357] width 265 height 33
click at [1298, 365] on td "Increased close communication with Materials Management" at bounding box center [1385, 358] width 306 height 42
click at [956, 389] on td "Rich Text Area. Press ALT-0 for help." at bounding box center [1078, 390] width 306 height 22
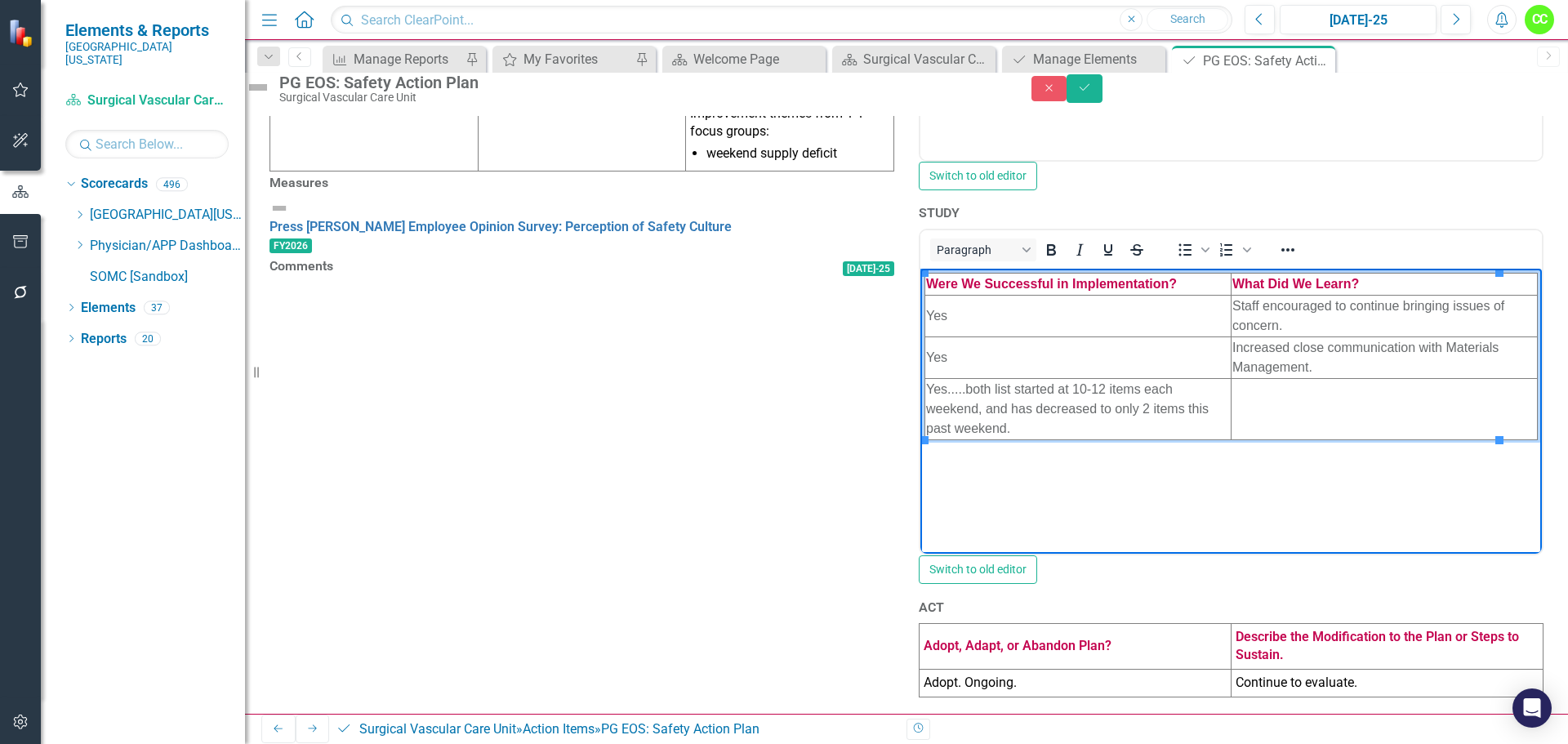
click at [1232, 406] on td "Rich Text Area. Press ALT-0 for help." at bounding box center [1385, 410] width 306 height 61
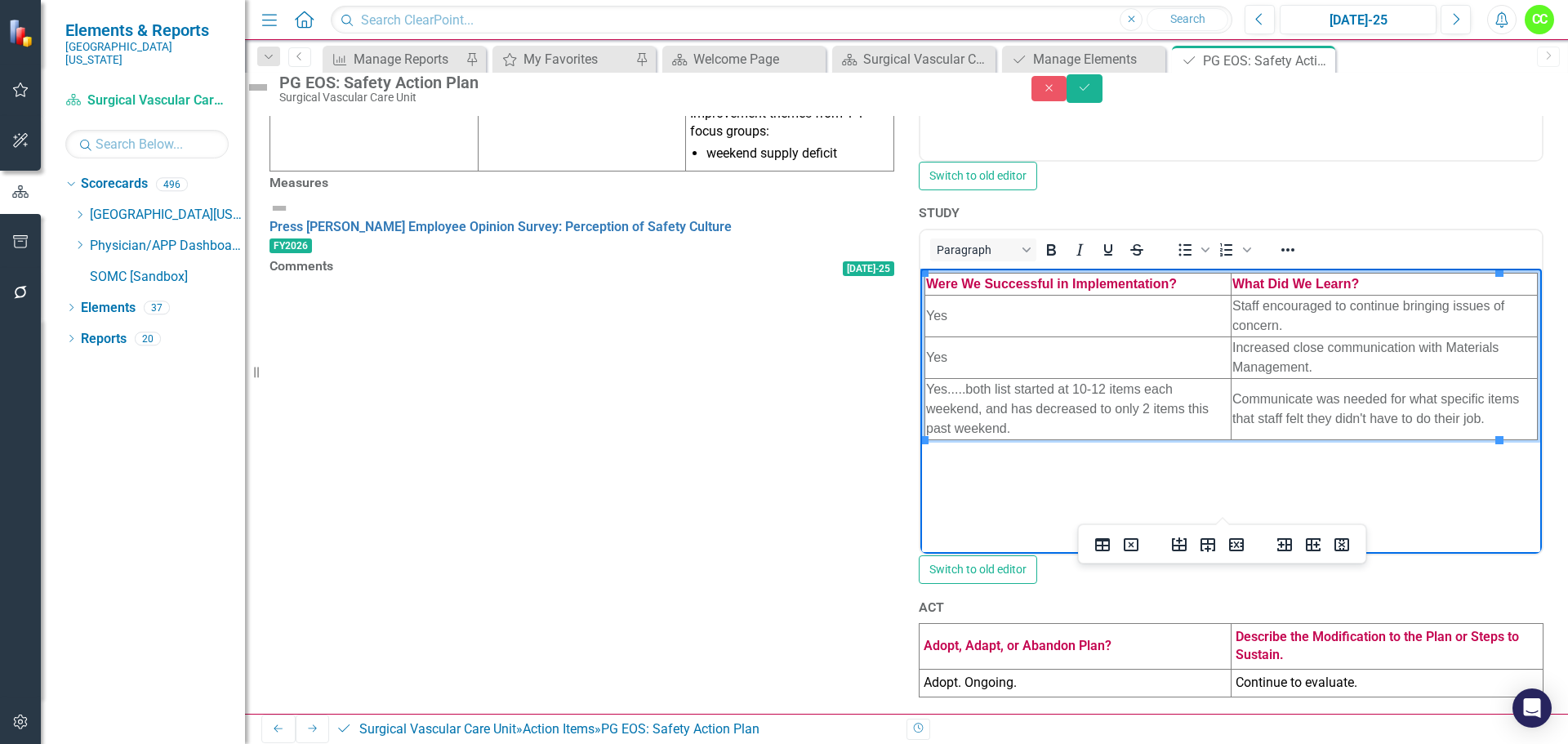
click at [1294, 392] on span "Communicate was needed for what specific items that staff felt they didn't have…" at bounding box center [1375, 408] width 287 height 33
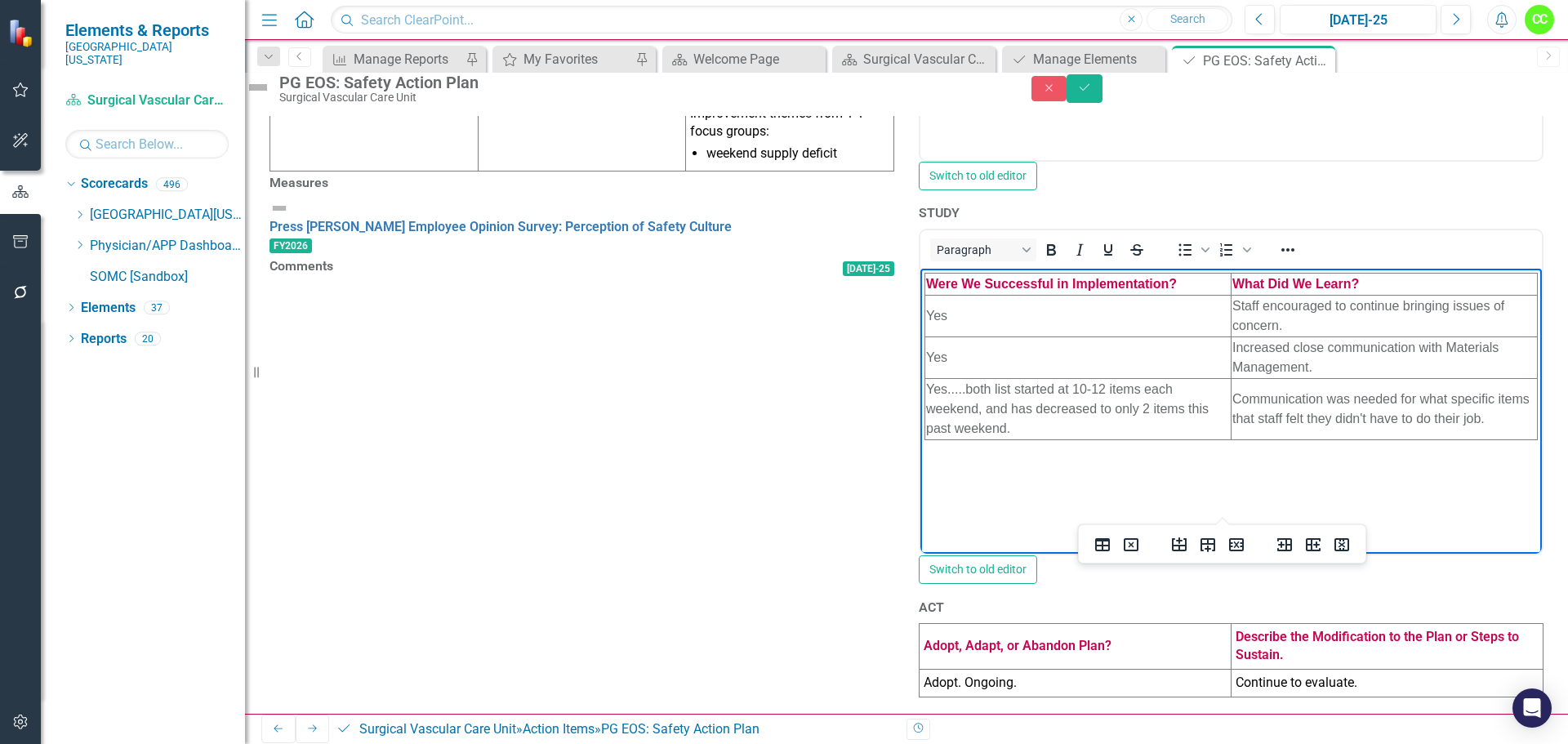
click at [1542, 376] on div "STUDY <table style="border-collapse: collapse; width: 100%;" border="1"><colgro…" at bounding box center [1231, 400] width 650 height 395
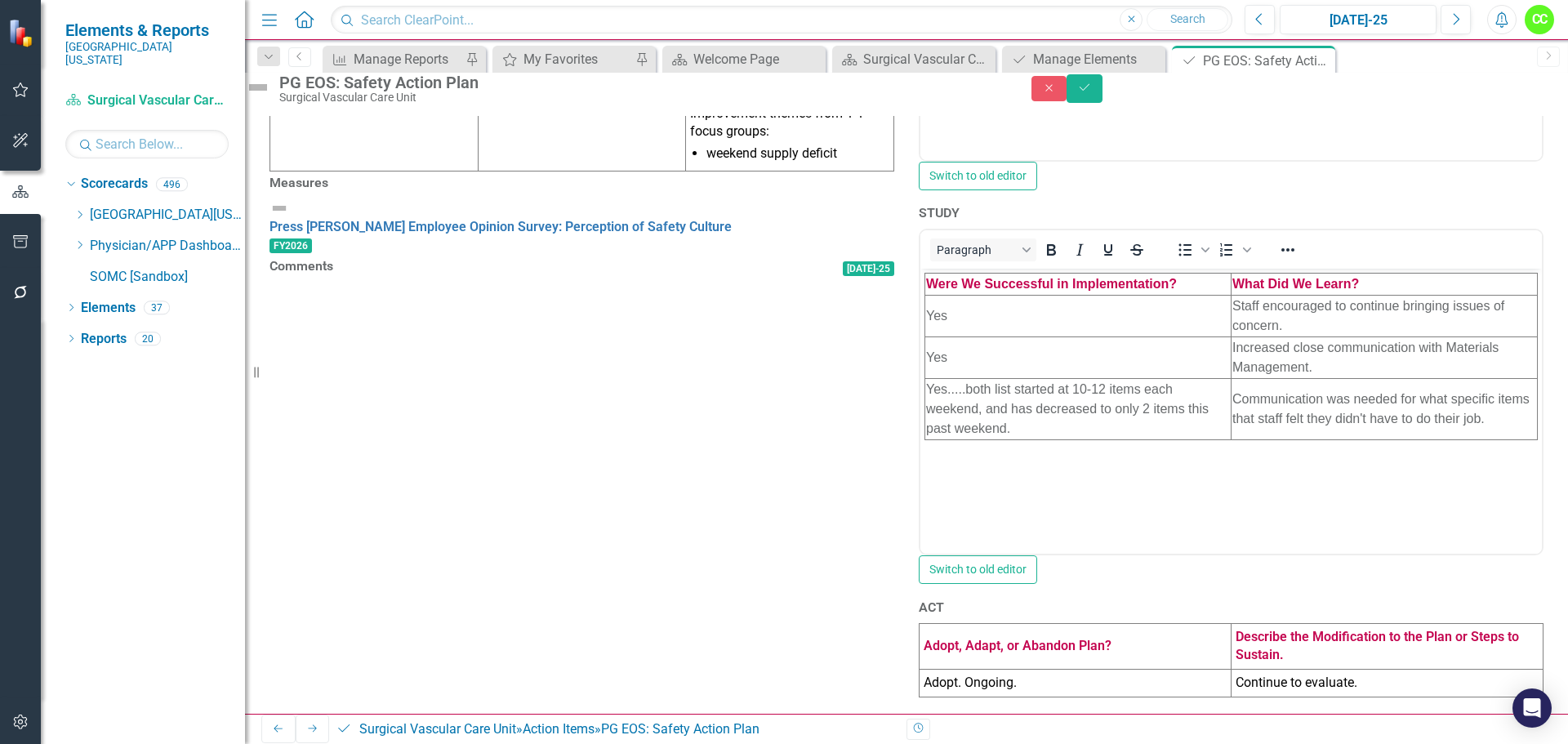
scroll to position [838, 0]
click at [1077, 670] on td "Adopt. Ongoing." at bounding box center [1076, 684] width 312 height 28
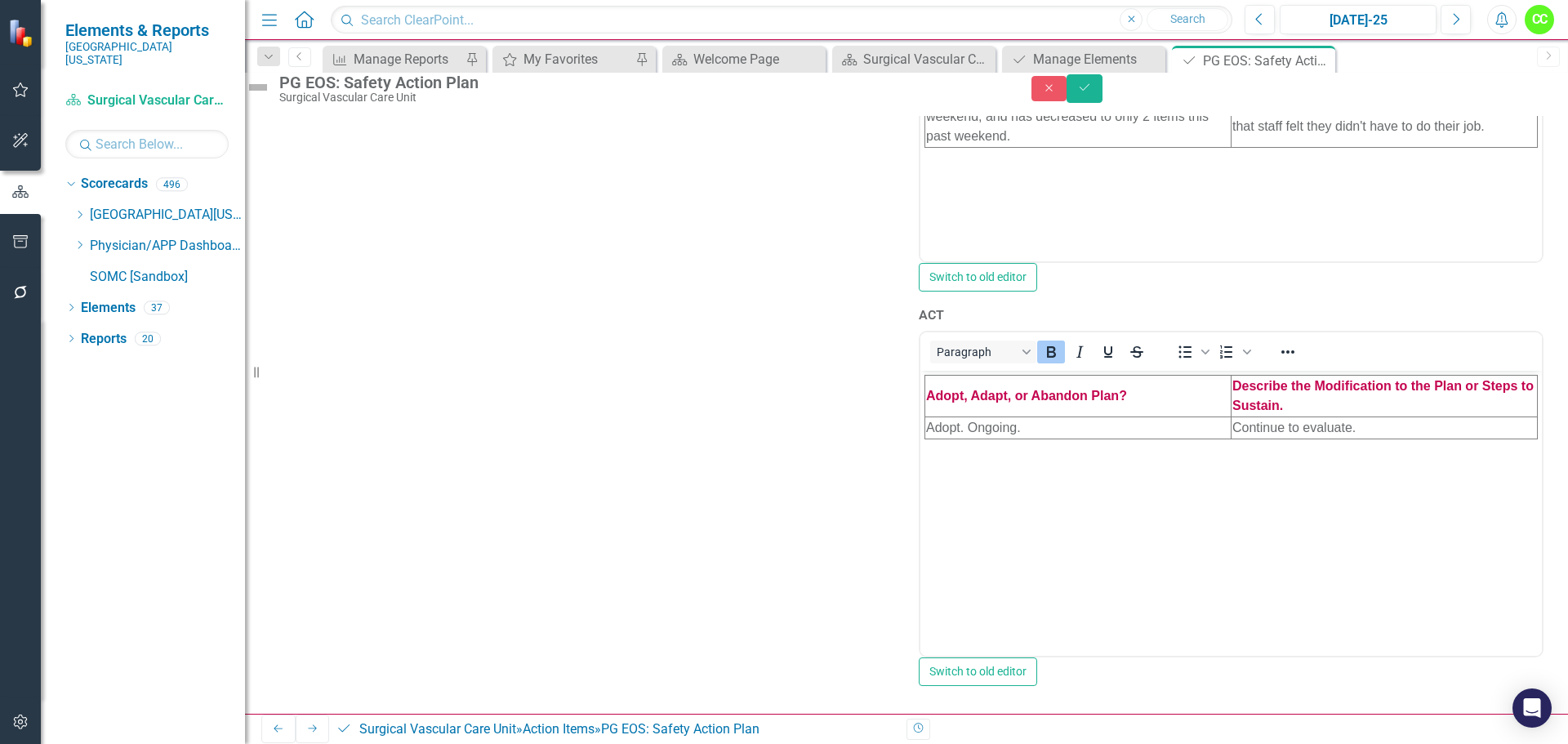
scroll to position [1149, 0]
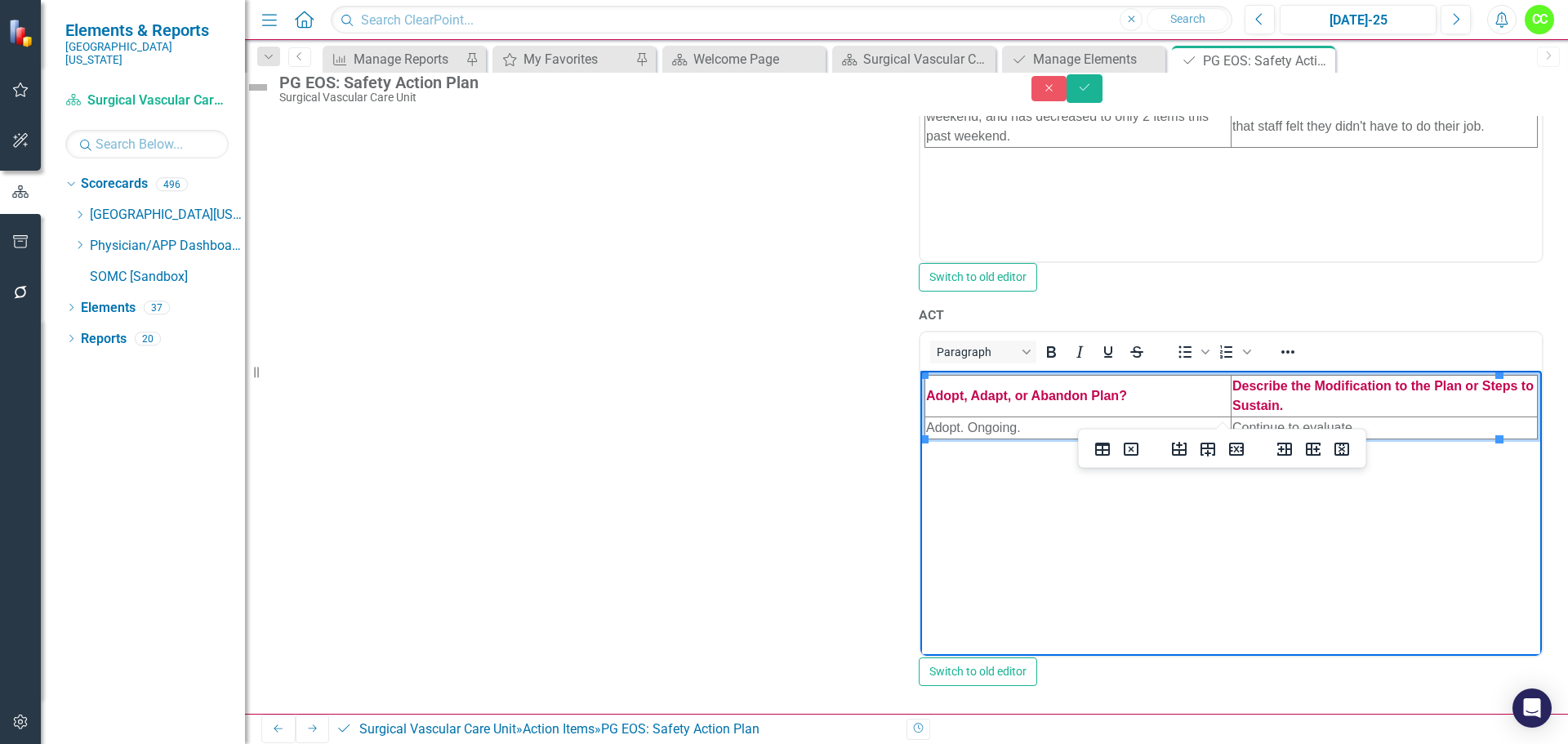
click at [1102, 431] on td "Adopt. Ongoing." at bounding box center [1078, 428] width 306 height 22
click at [1209, 451] on icon "Insert row after" at bounding box center [1207, 450] width 14 height 14
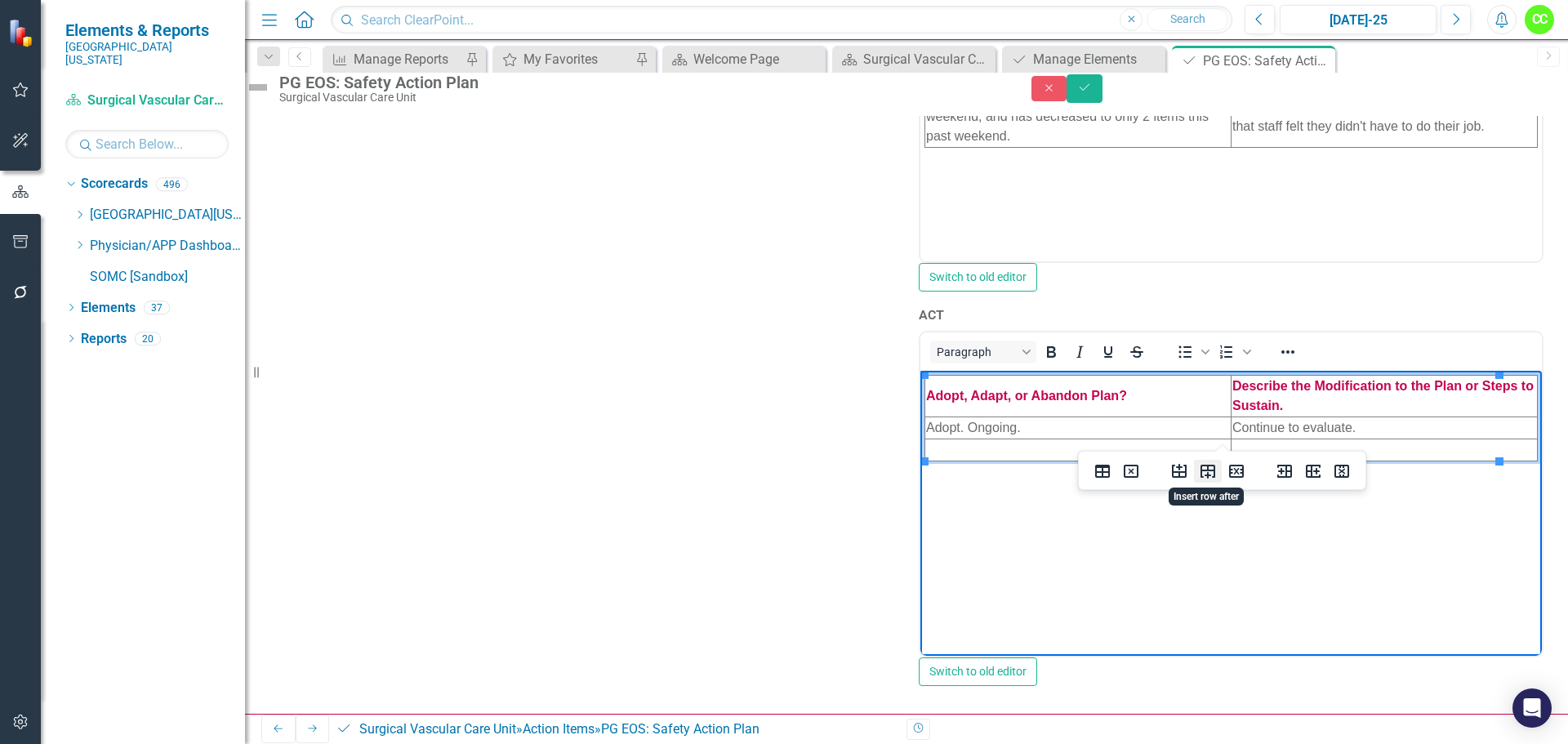
click at [1209, 478] on icon "Insert row after" at bounding box center [1207, 472] width 14 height 14
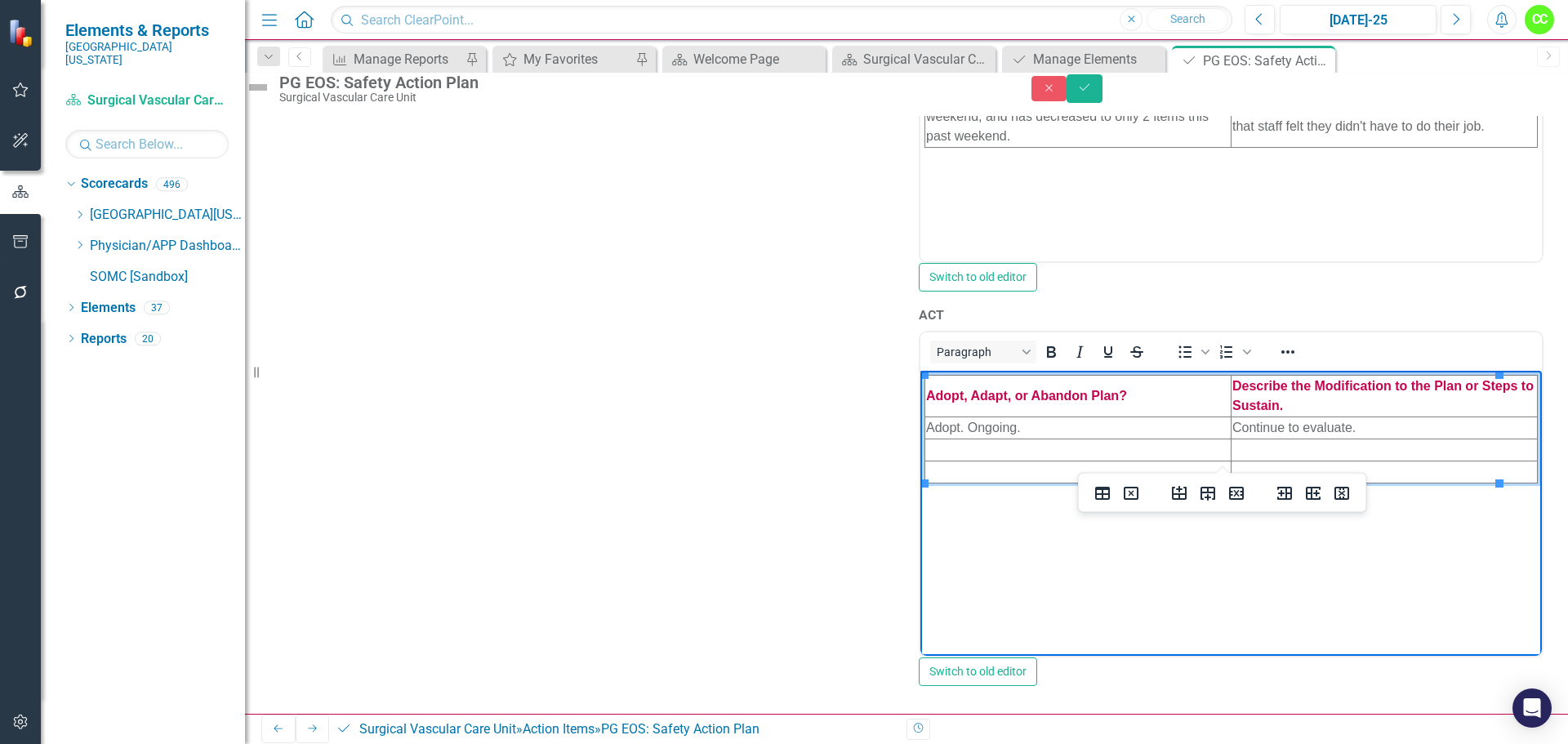
click at [1016, 446] on td "Rich Text Area. Press ALT-0 for help." at bounding box center [1078, 450] width 306 height 22
click at [979, 469] on td "Rich Text Area. Press ALT-0 for help." at bounding box center [1078, 472] width 306 height 22
click at [1239, 447] on td "Rich Text Area. Press ALT-0 for help." at bounding box center [1385, 450] width 306 height 22
click at [1242, 471] on td "Rich Text Area. Press ALT-0 for help." at bounding box center [1385, 472] width 306 height 22
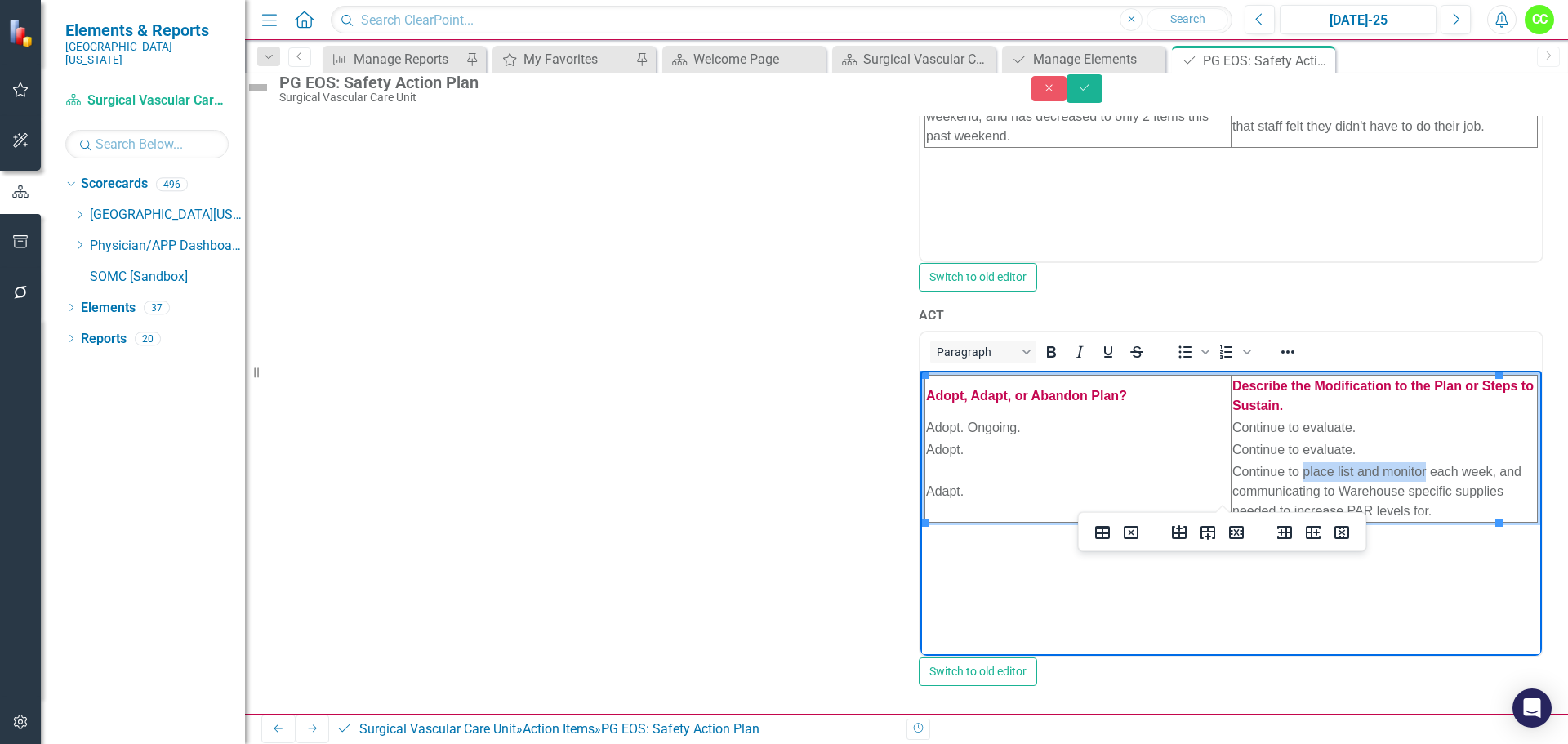
drag, startPoint x: 1406, startPoint y: 470, endPoint x: 1307, endPoint y: 479, distance: 99.4
click at [1304, 479] on td "Continue to place list and monitor each week, and communicating to Warehouse sp…" at bounding box center [1385, 491] width 306 height 61
click at [1300, 470] on span "Continue to plamonitor list each week, and communicating to Warehouse specific …" at bounding box center [1367, 491] width 271 height 53
drag, startPoint x: 1315, startPoint y: 491, endPoint x: 1283, endPoint y: 490, distance: 32.0
click at [1283, 490] on span "Continue to monitor list each week, and communicating to Warehouse specific sup…" at bounding box center [1367, 491] width 271 height 53
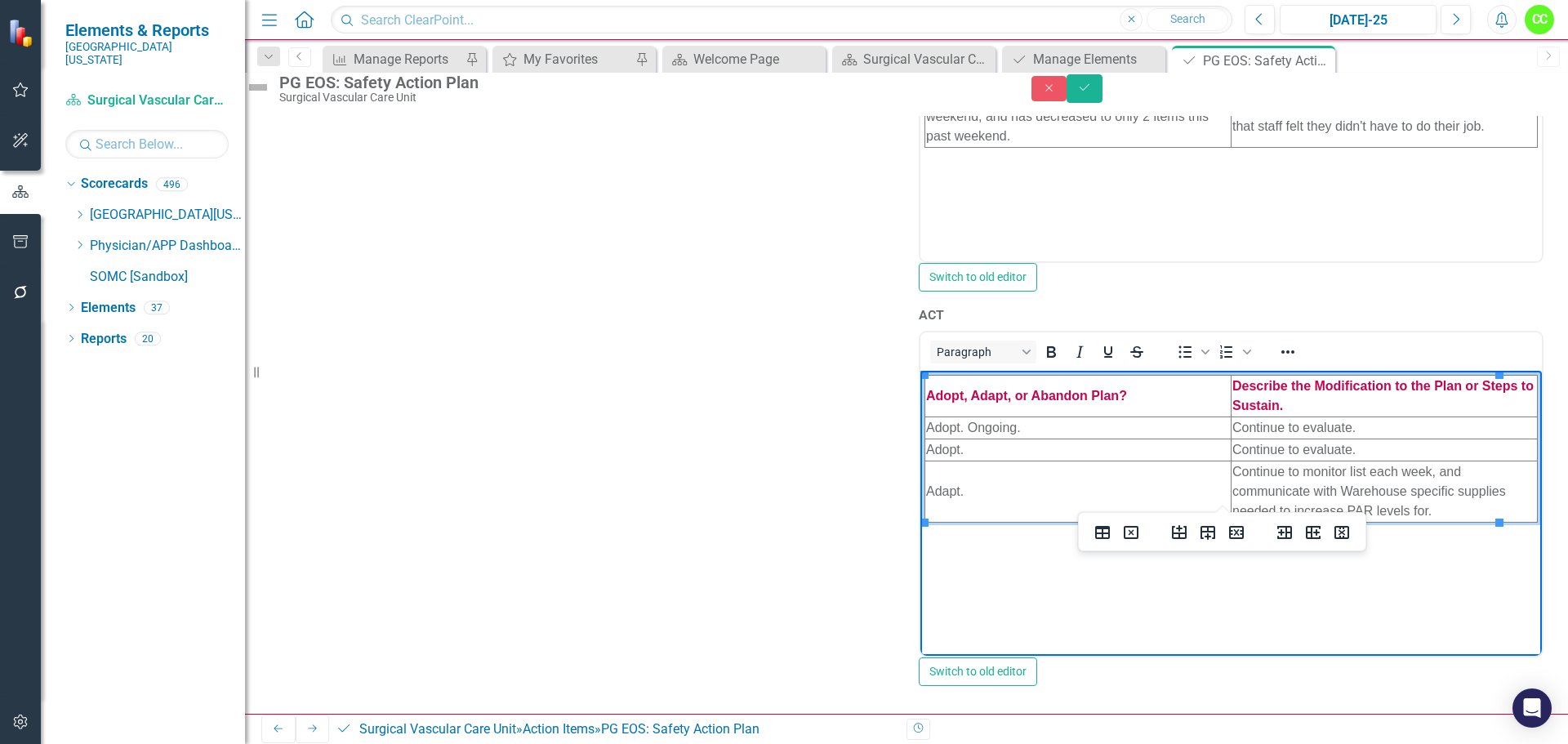
click at [1395, 489] on span "Continue to monitor list each week, and communicate with Warehouse specific sup…" at bounding box center [1369, 491] width 274 height 53
click at [1459, 511] on span "Continue to monitor list each week, and communicate with Warehouse on specific …" at bounding box center [1378, 491] width 292 height 53
click at [1103, 94] on button "Save" at bounding box center [1084, 88] width 36 height 29
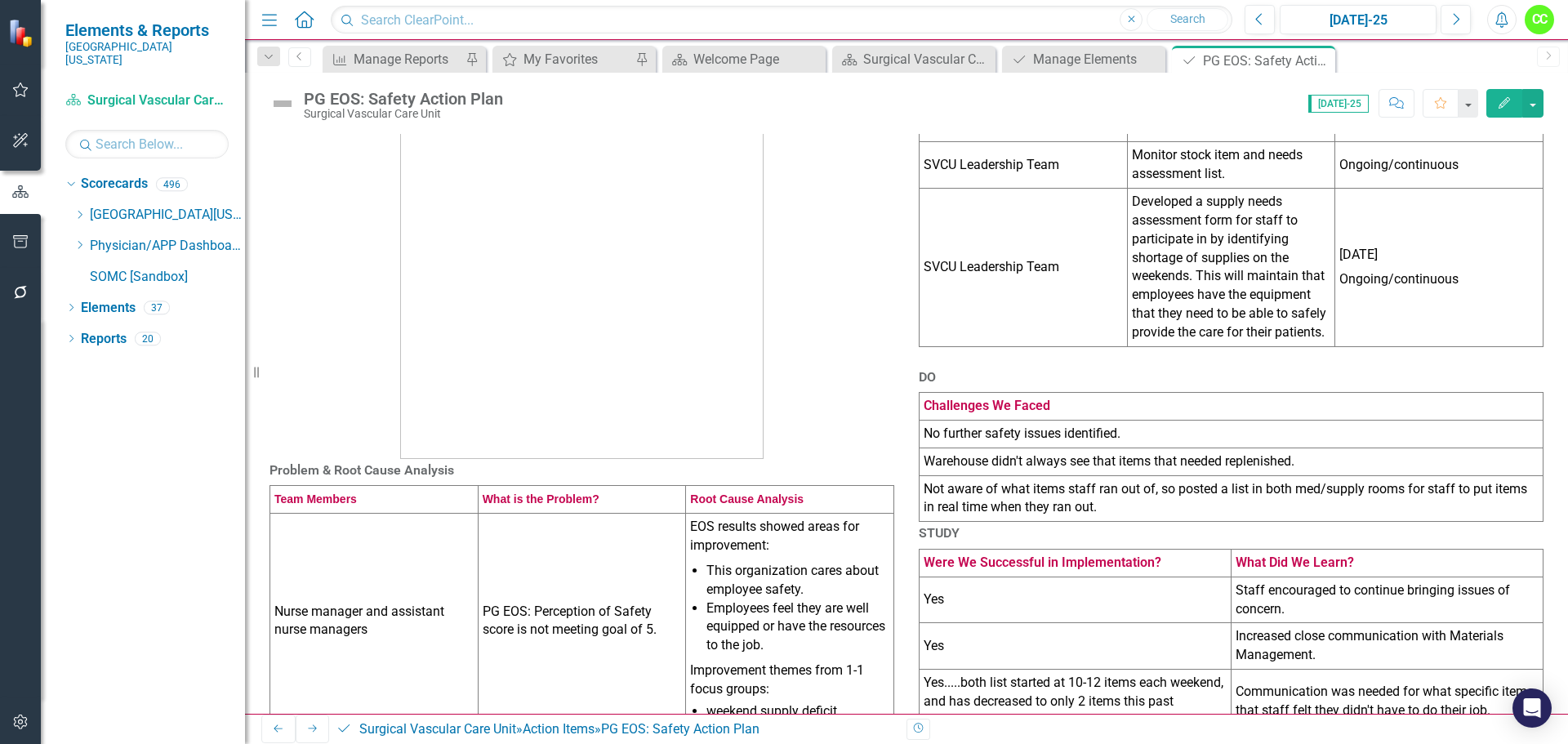
scroll to position [0, 0]
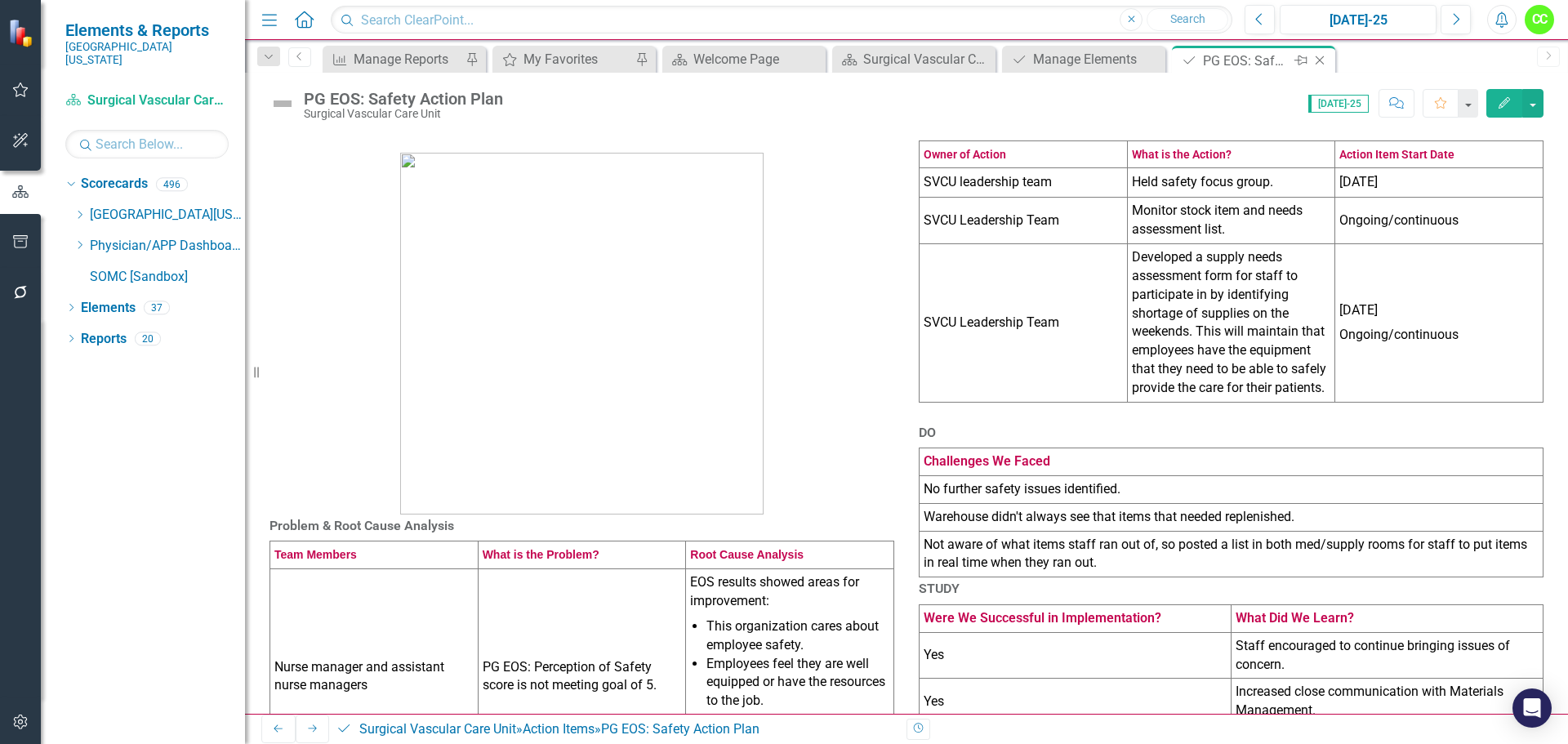
click at [1321, 61] on icon "Close" at bounding box center [1320, 60] width 16 height 13
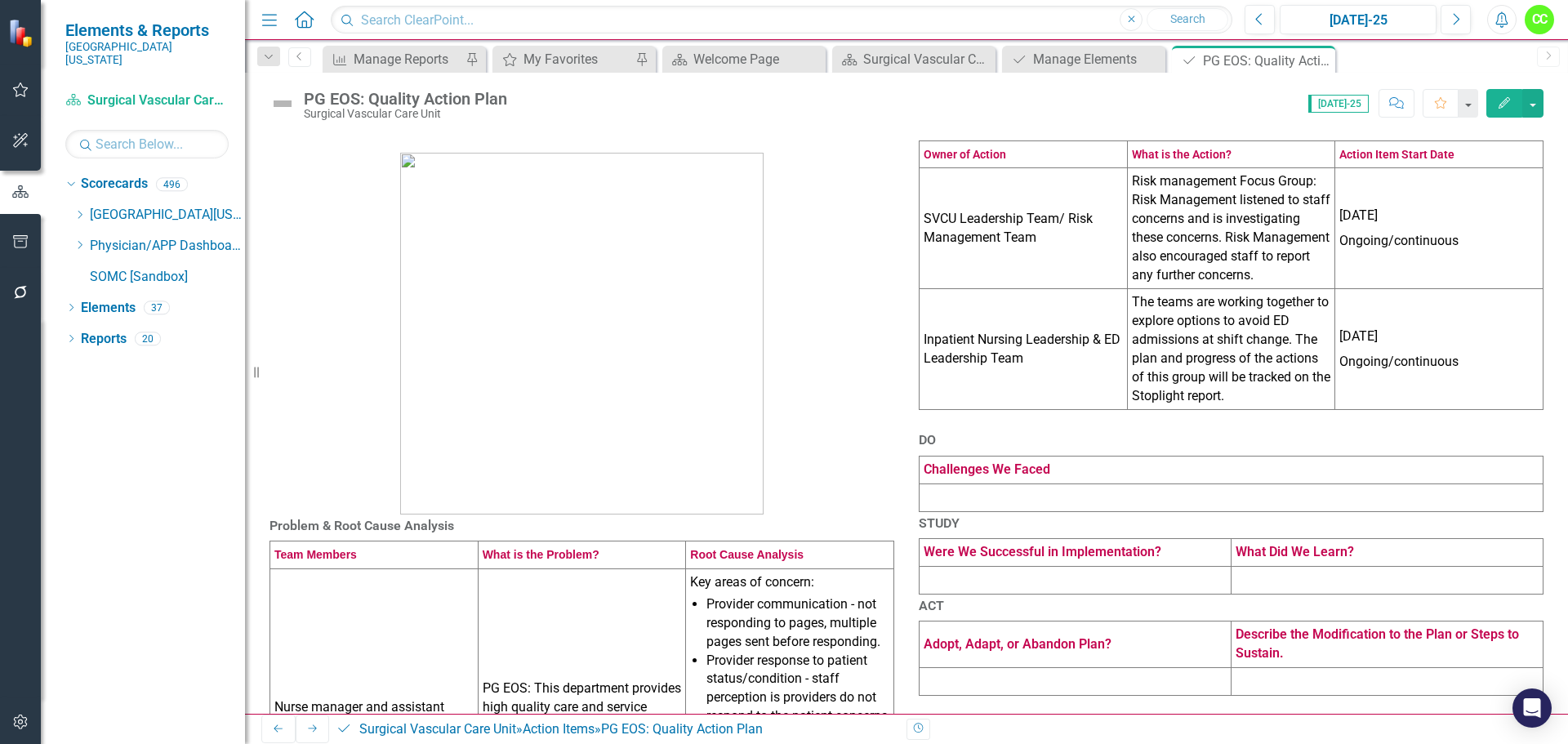
scroll to position [82, 0]
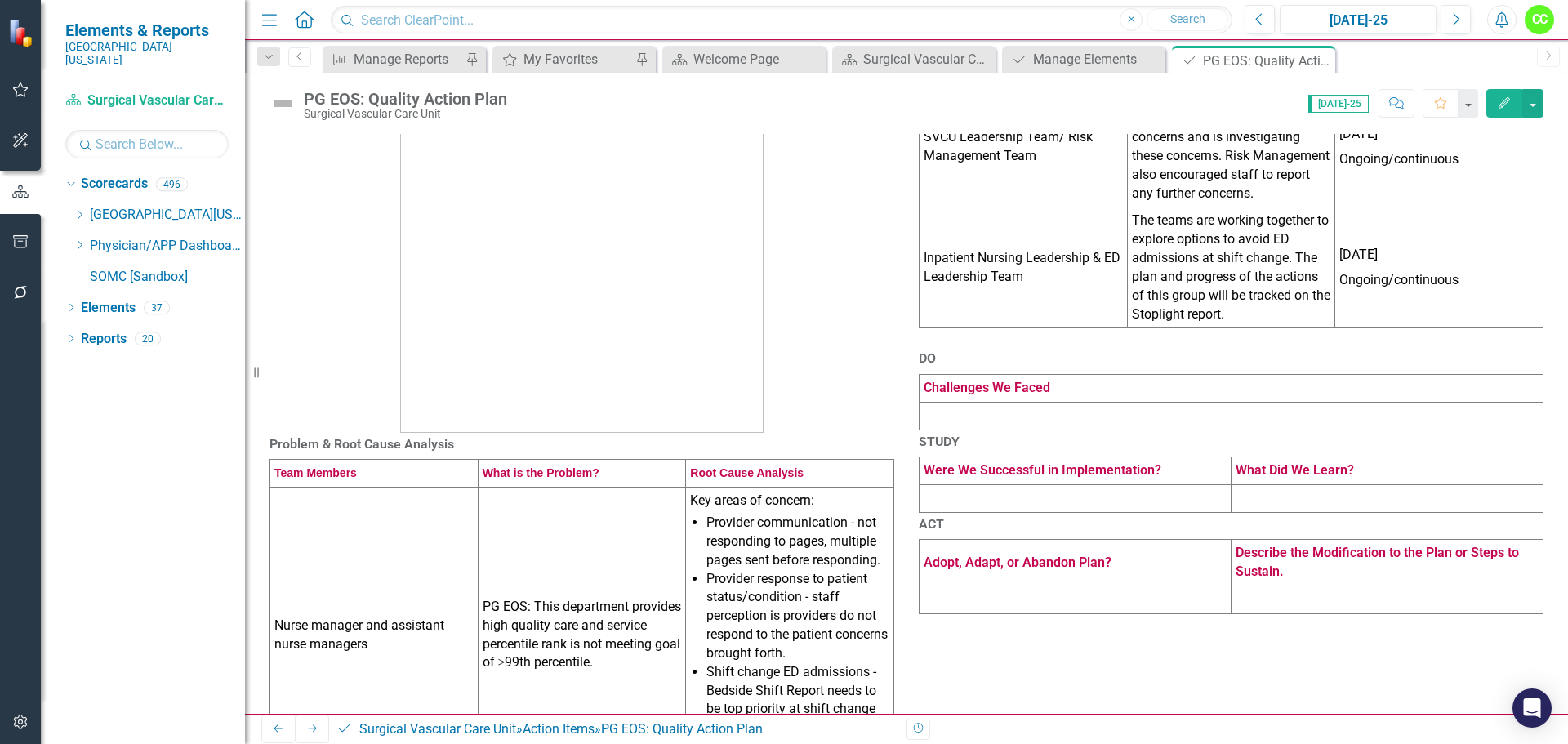
click at [1314, 429] on td at bounding box center [1232, 416] width 624 height 28
click at [1310, 429] on td at bounding box center [1232, 416] width 624 height 28
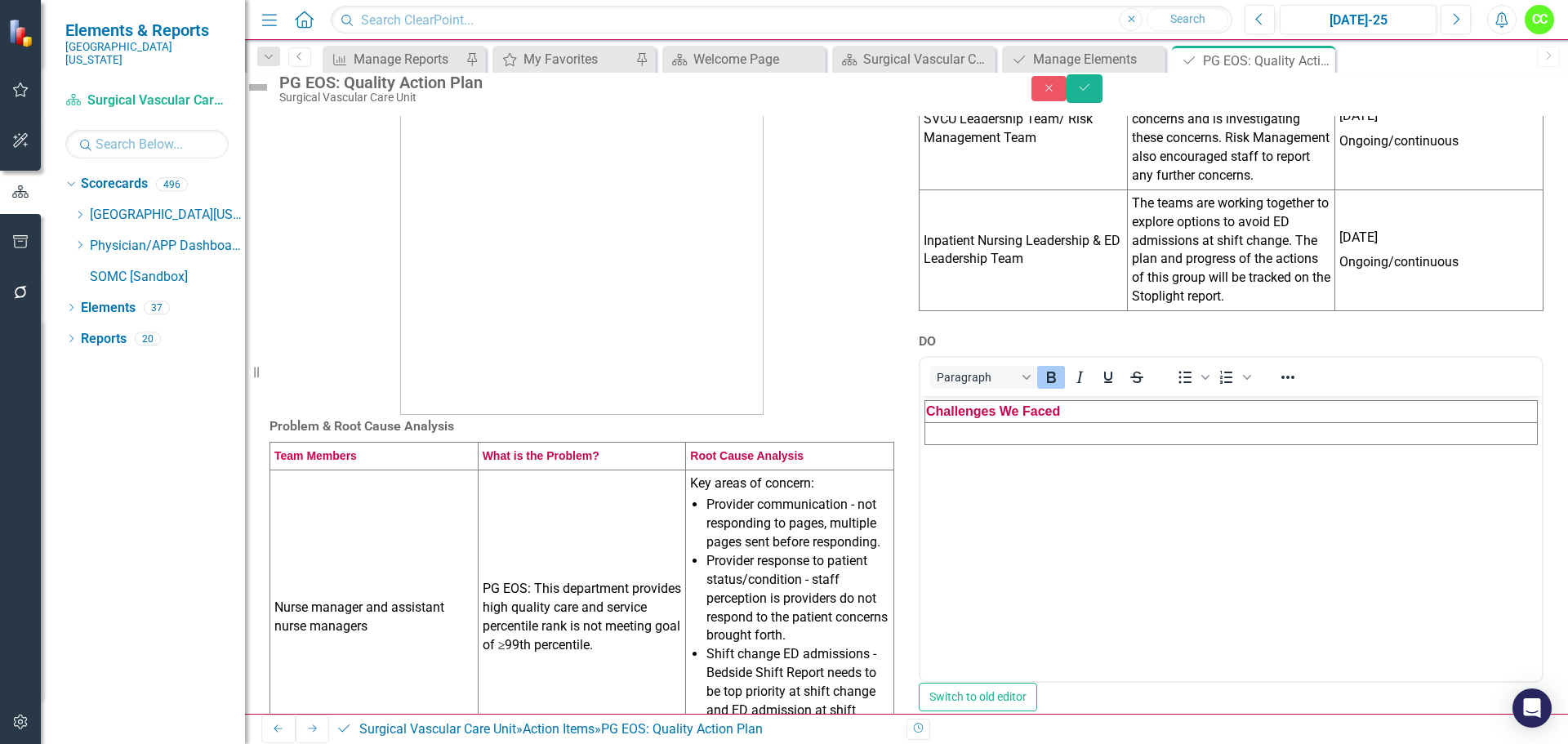
scroll to position [0, 0]
click at [1274, 440] on td "Rich Text Area. Press ALT-0 for help." at bounding box center [1231, 434] width 612 height 22
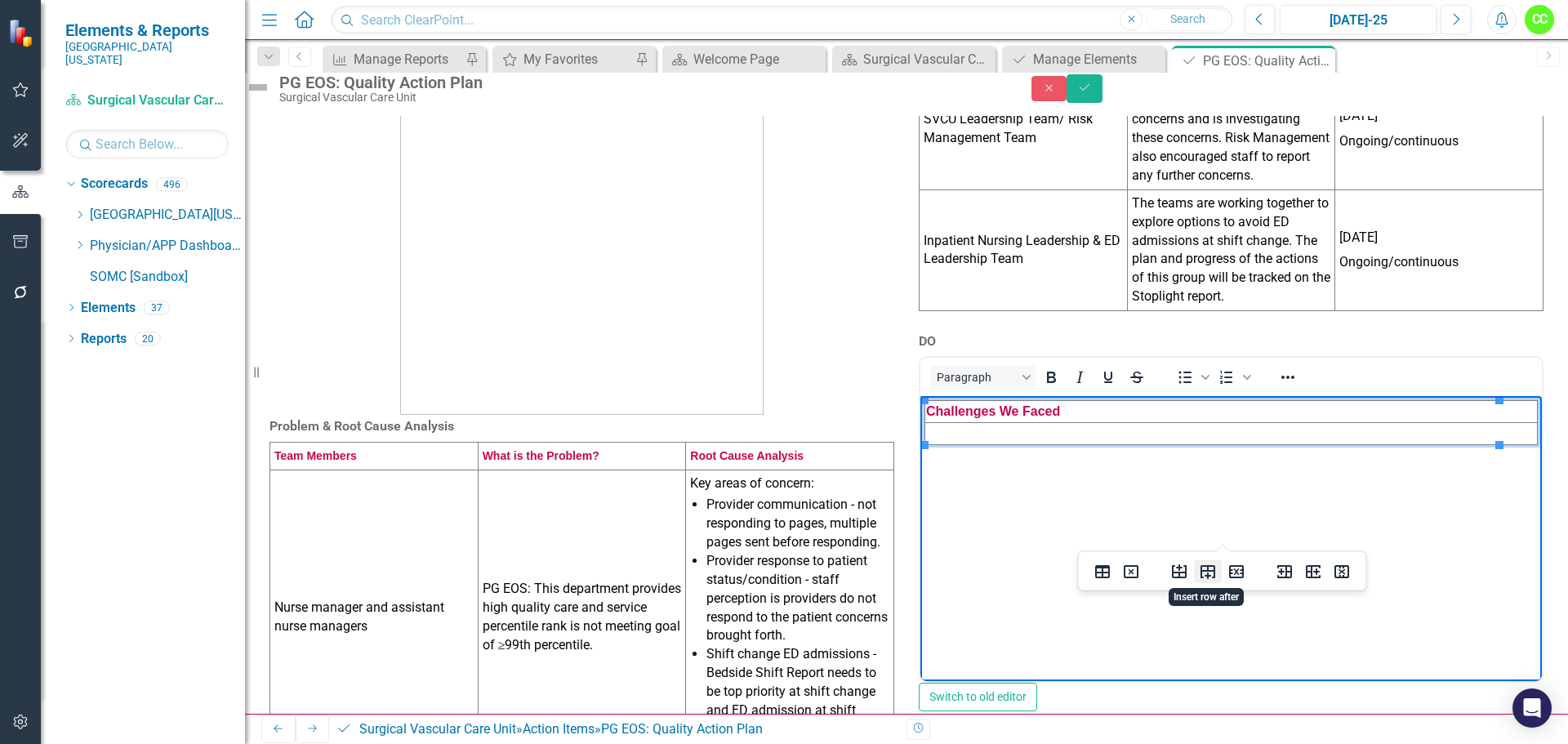
click at [1219, 572] on button "Insert row after" at bounding box center [1207, 571] width 28 height 23
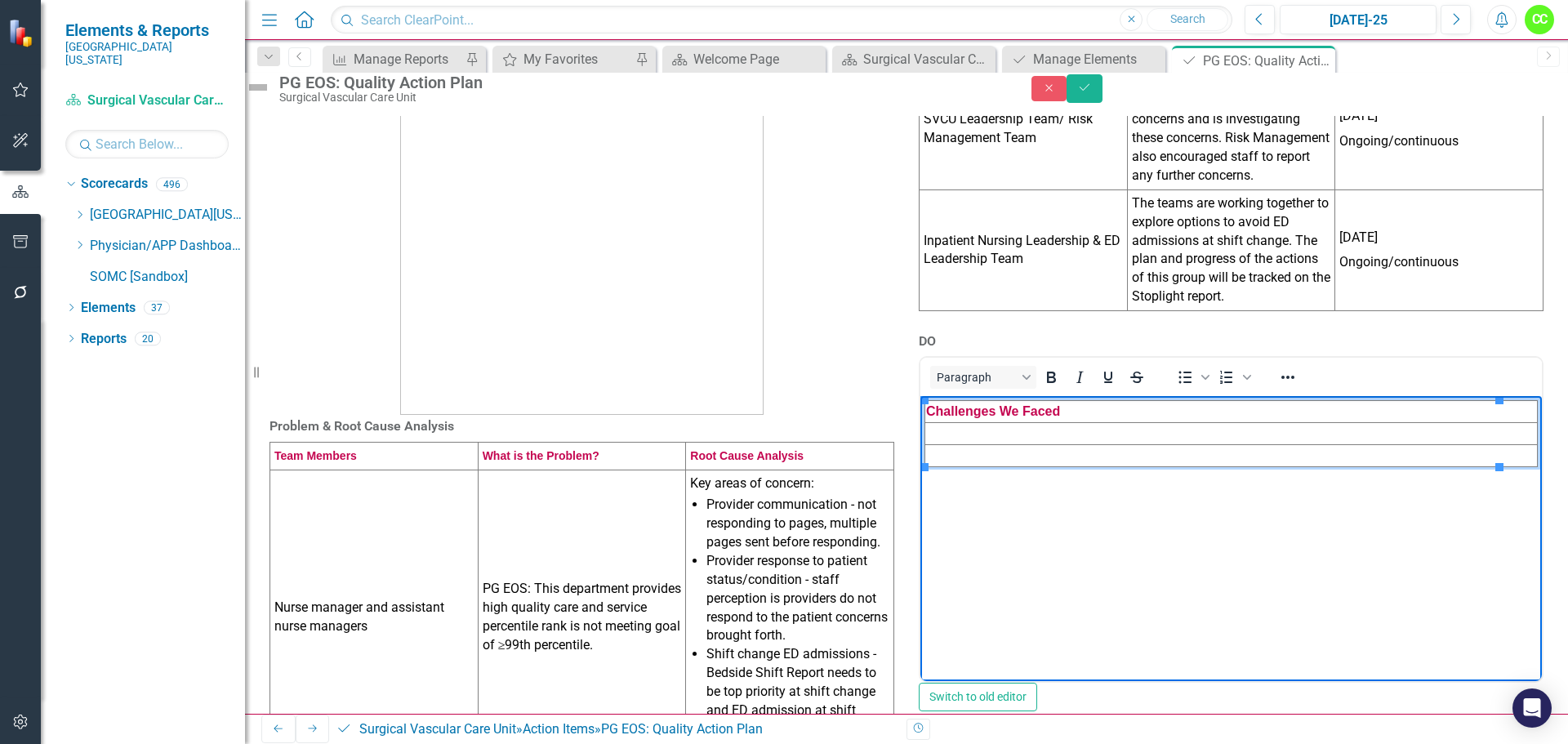
click at [981, 435] on td "Rich Text Area. Press ALT-0 for help." at bounding box center [1231, 434] width 612 height 22
paste body "Rich Text Area. Press ALT-0 for help."
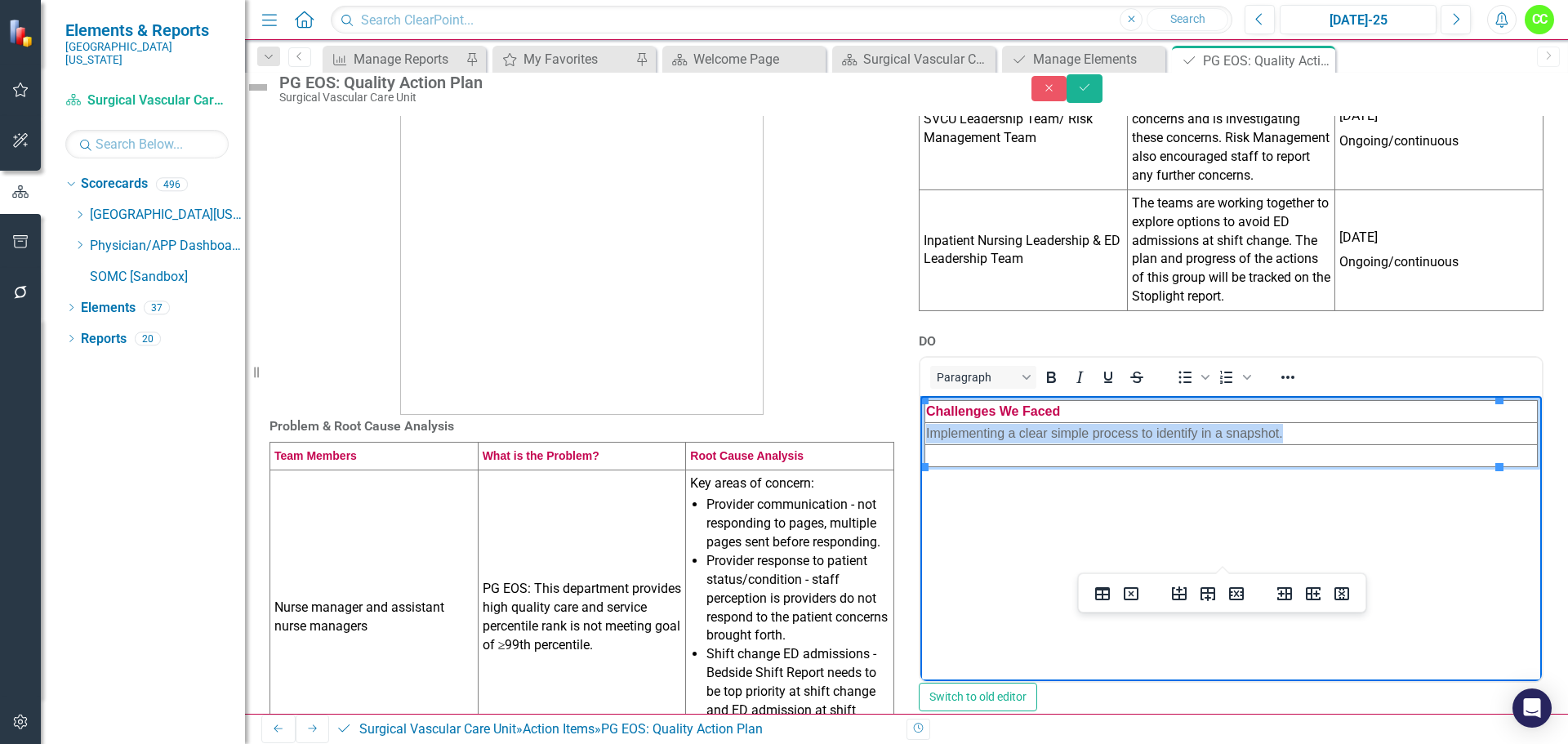
drag, startPoint x: 1298, startPoint y: 433, endPoint x: 925, endPoint y: 429, distance: 373.0
click at [925, 429] on td "Implementing a clear simple process to identify in a snapshot." at bounding box center [1231, 434] width 612 height 22
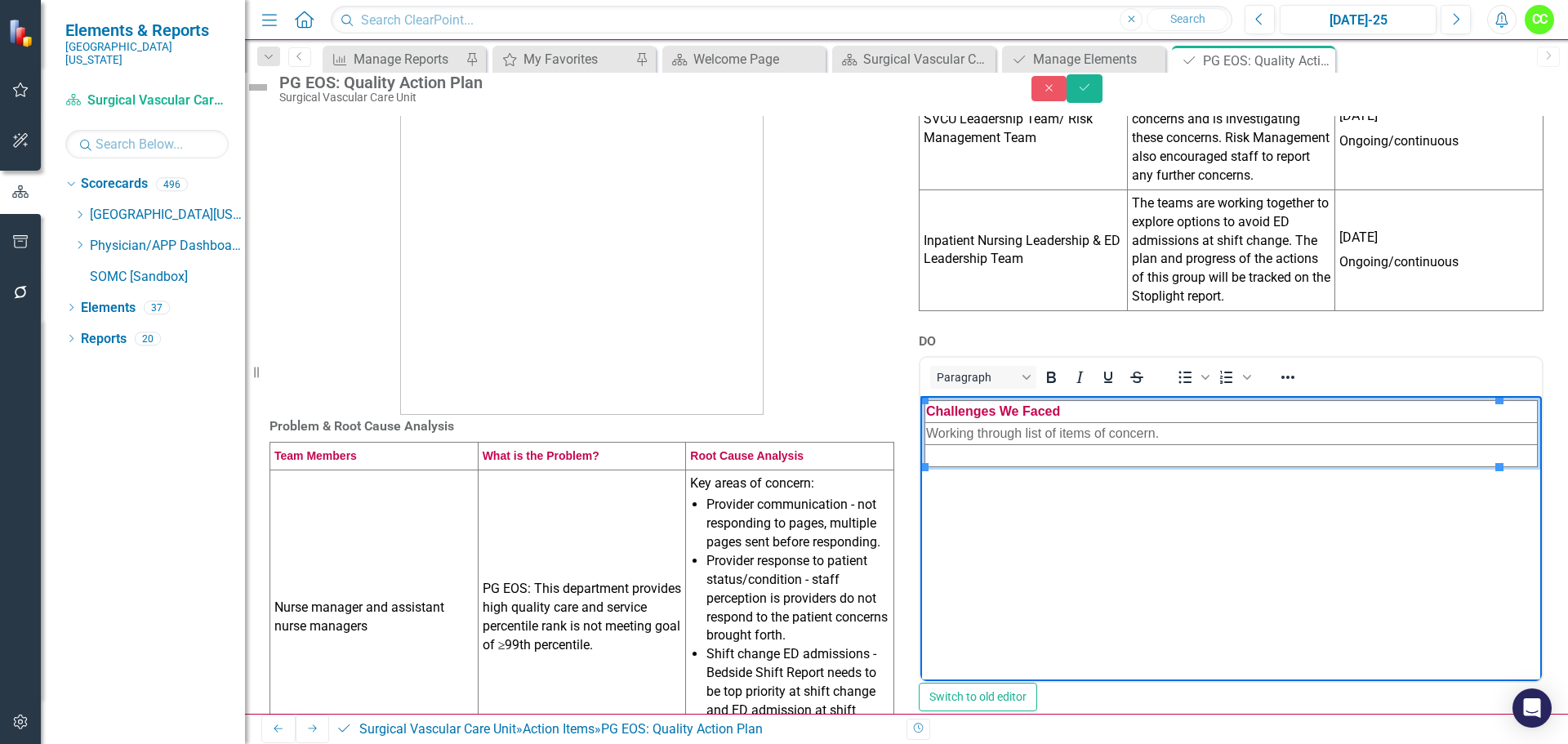
click at [1147, 458] on td "Rich Text Area. Press ALT-0 for help." at bounding box center [1231, 456] width 612 height 22
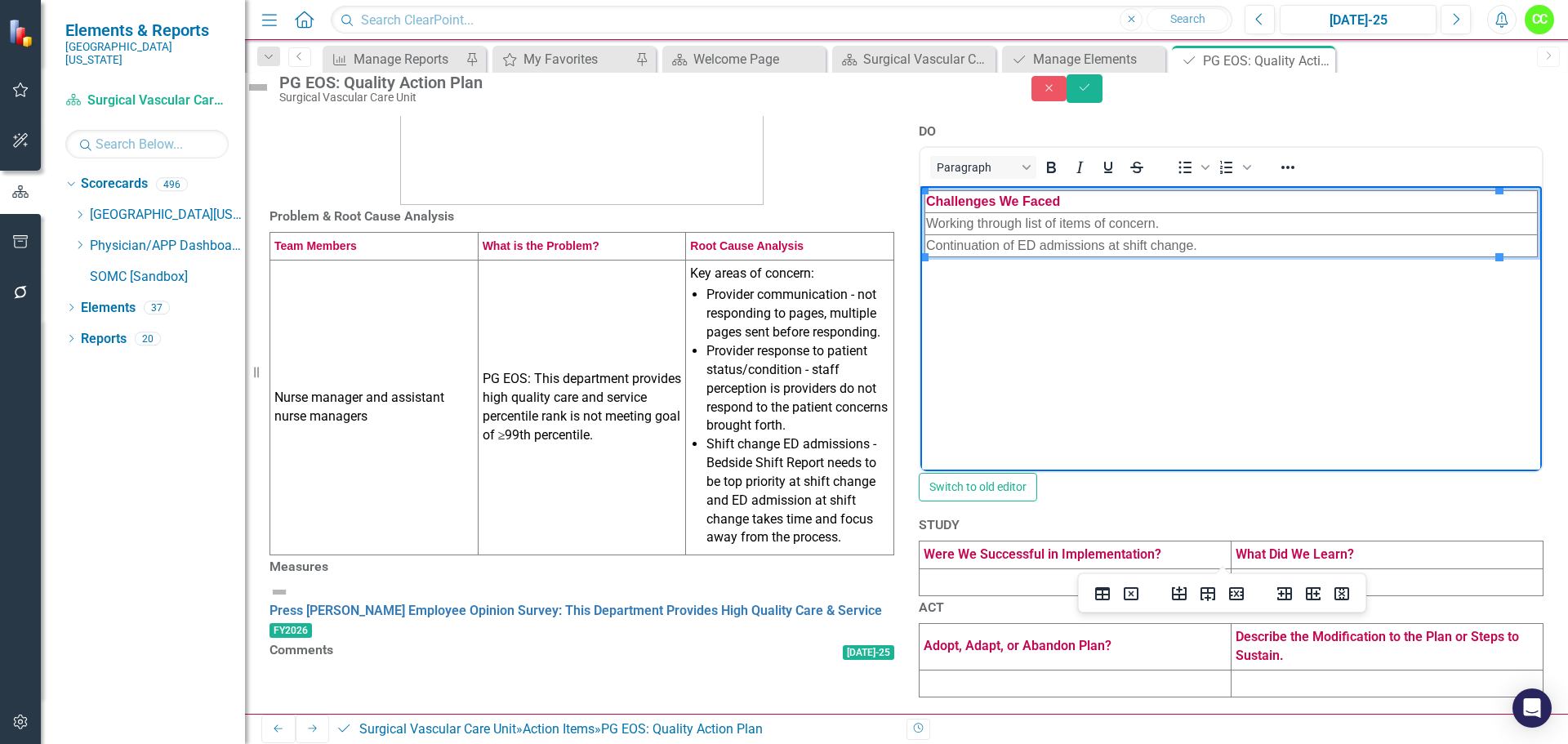
scroll to position [490, 0]
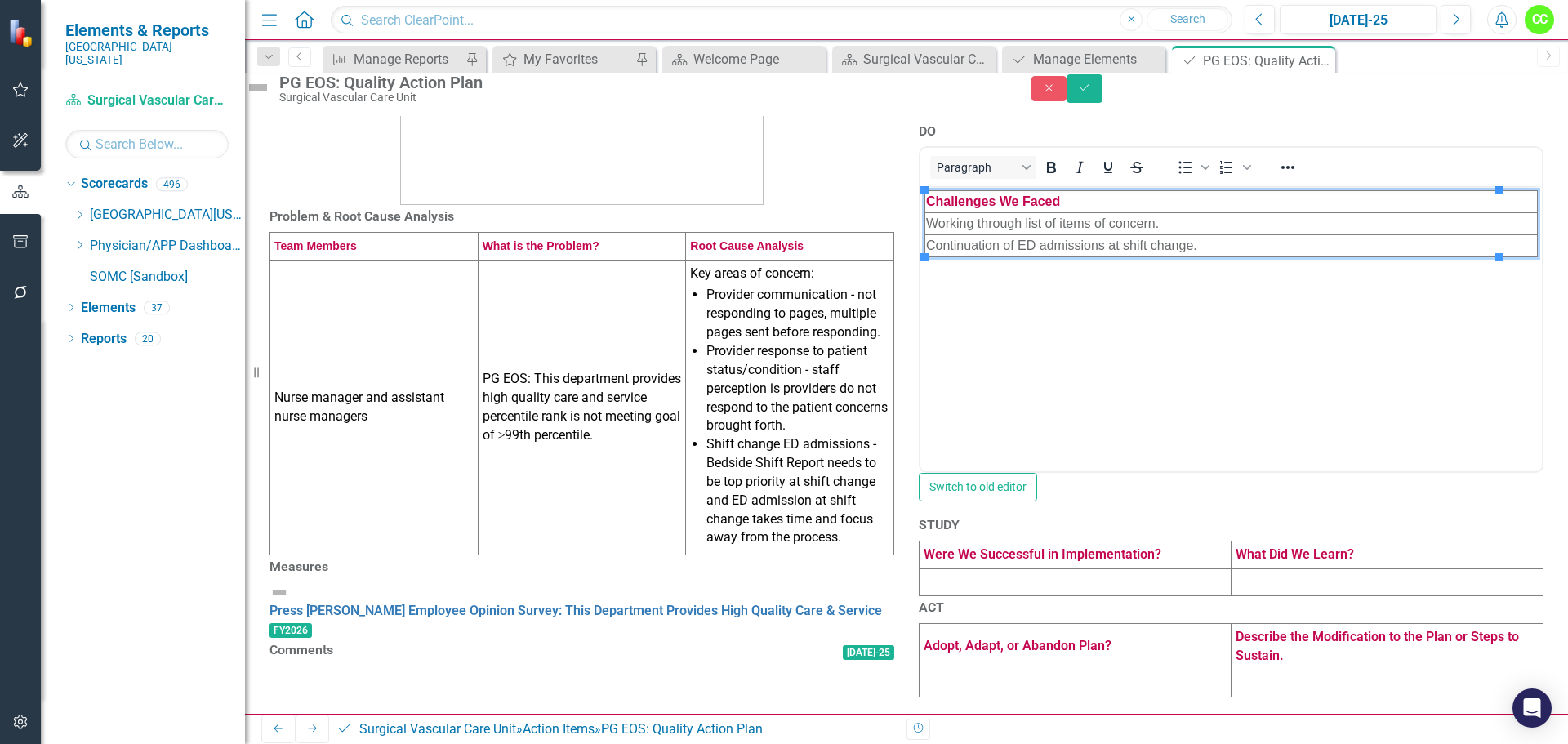
click at [1031, 569] on td at bounding box center [1076, 582] width 312 height 28
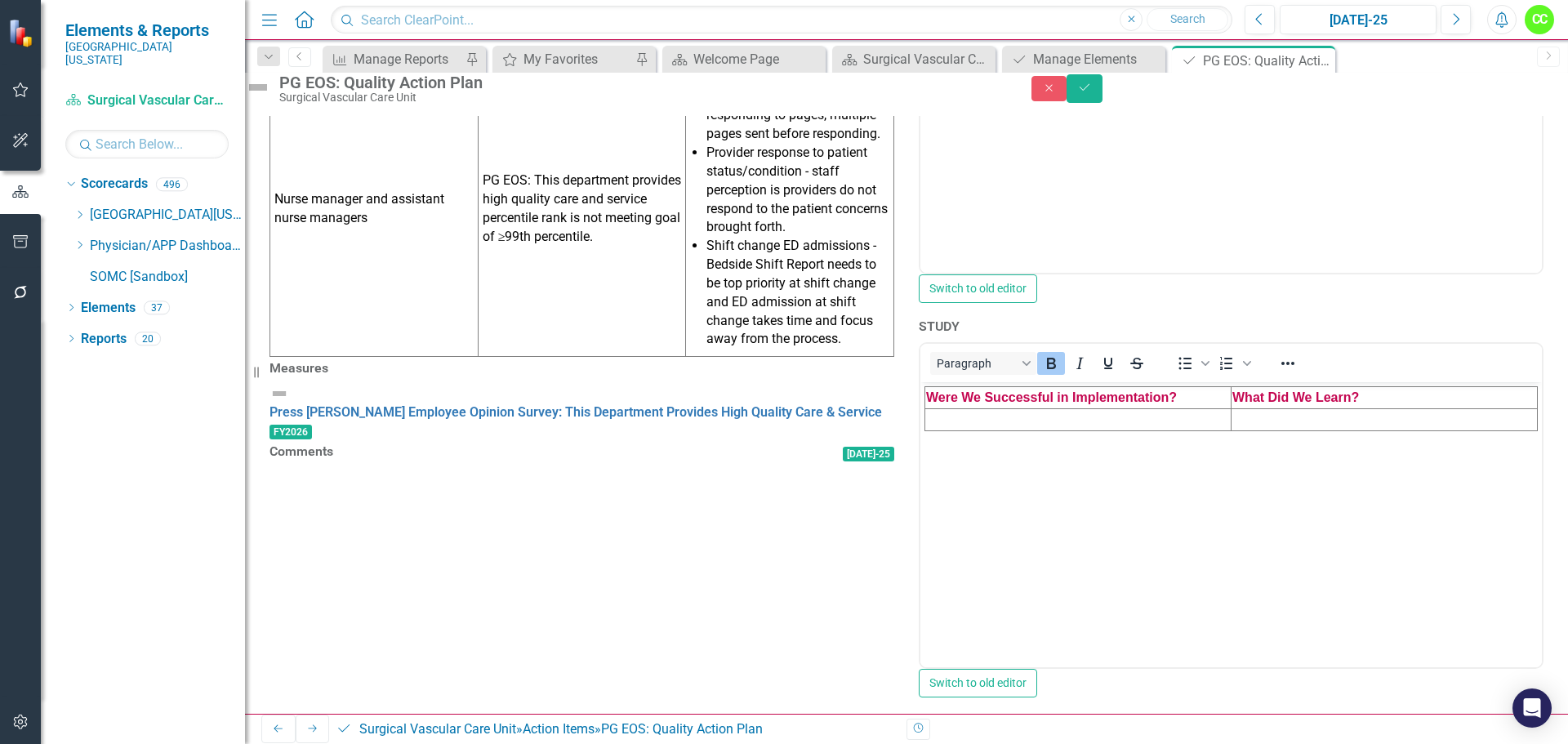
scroll to position [0, 0]
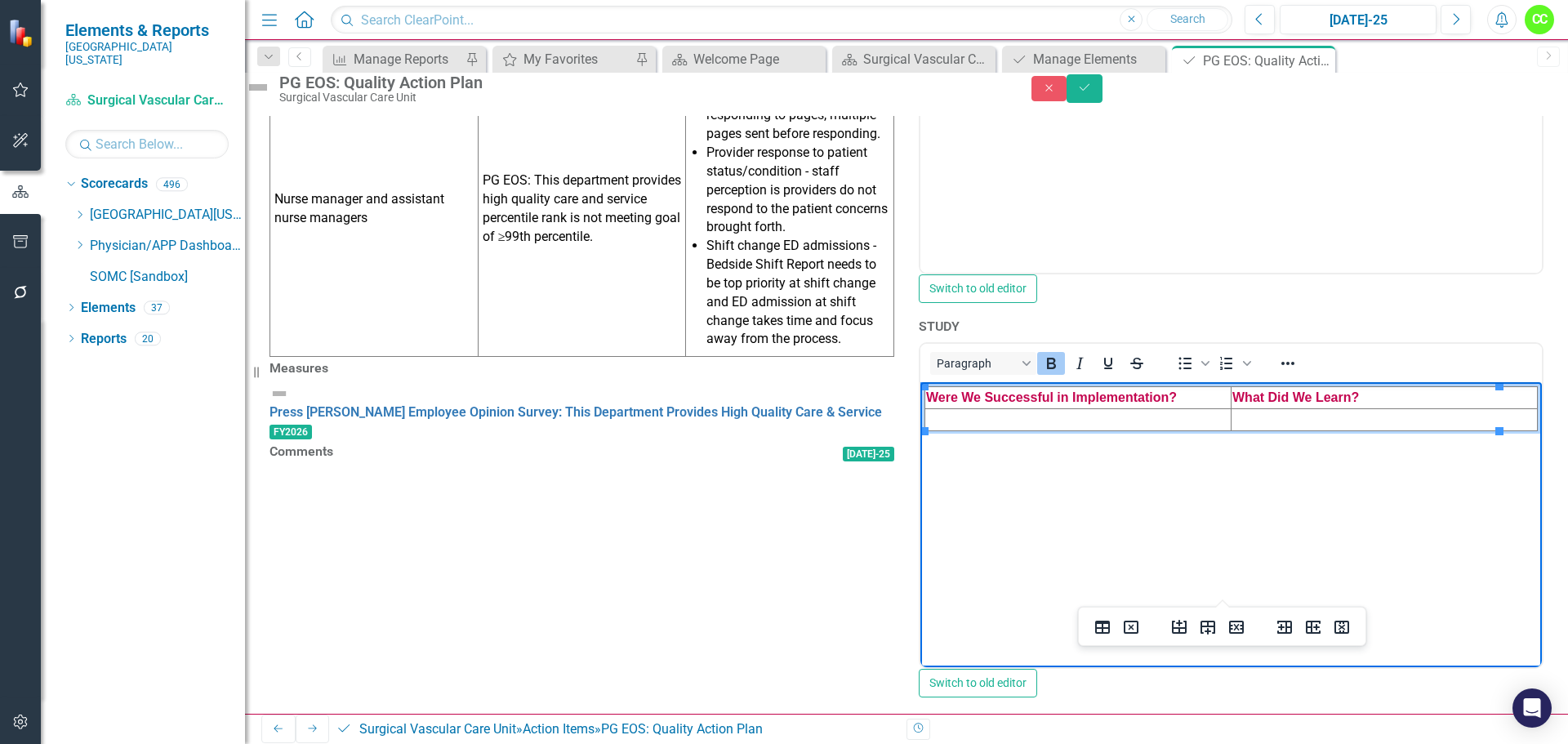
click at [1052, 423] on td "Rich Text Area. Press ALT-0 for help." at bounding box center [1078, 419] width 306 height 22
click at [1199, 621] on icon "Insert row after" at bounding box center [1207, 627] width 20 height 20
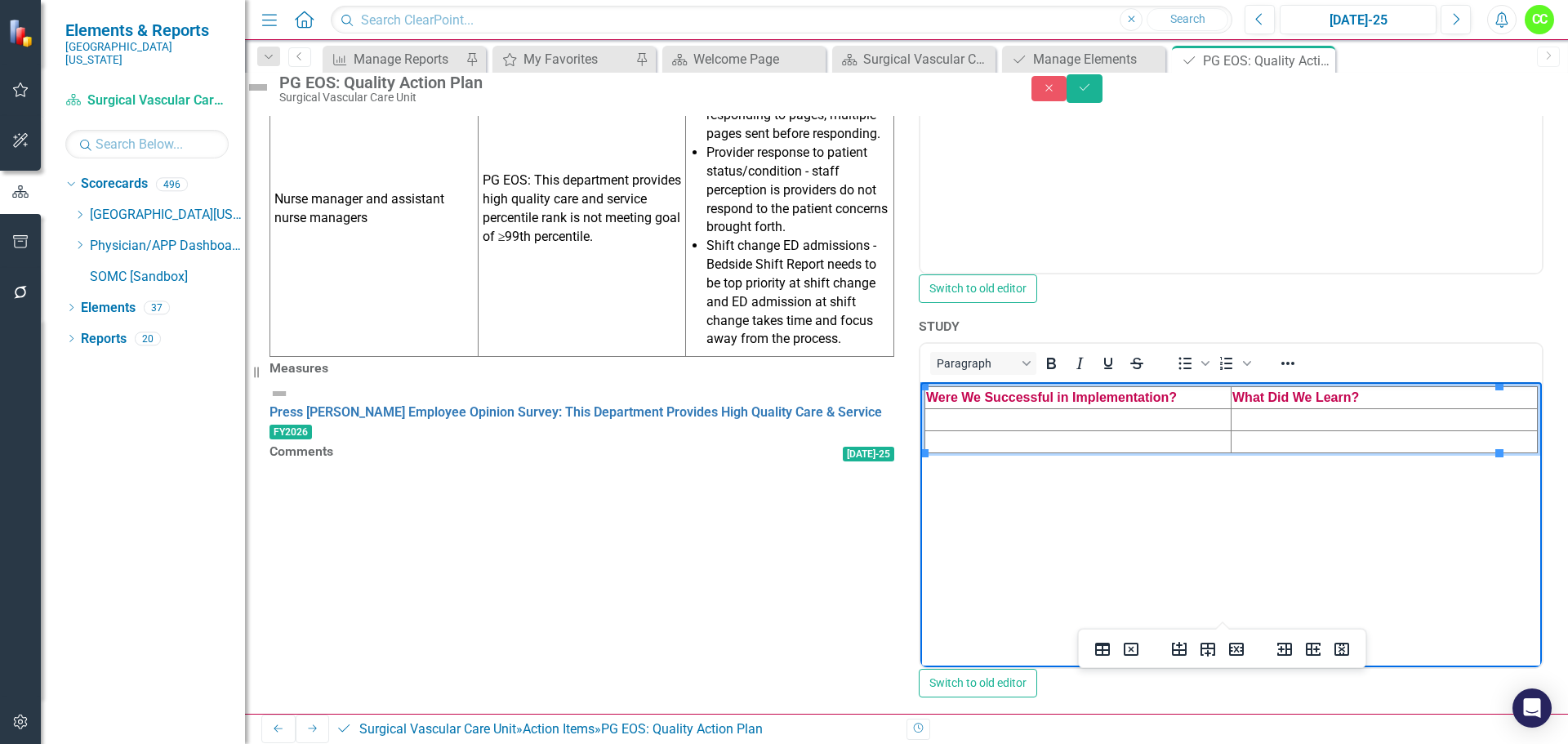
click at [1004, 417] on td "Rich Text Area. Press ALT-0 for help." at bounding box center [1078, 419] width 306 height 22
click at [1241, 422] on td "Rich Text Area. Press ALT-0 for help." at bounding box center [1385, 419] width 306 height 22
click at [1270, 445] on td "Rich Text Area. Press ALT-0 for help." at bounding box center [1385, 441] width 306 height 22
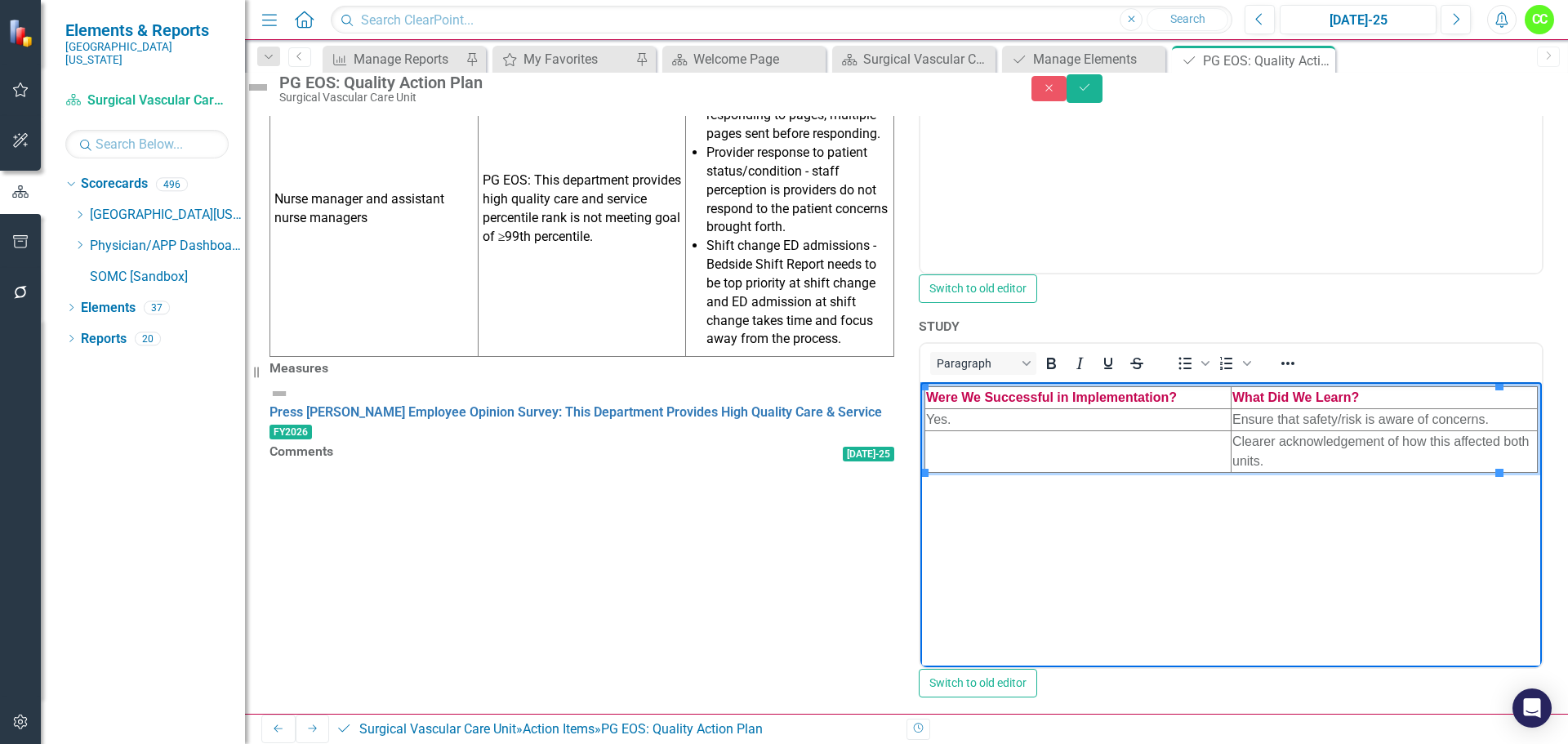
click at [964, 435] on td "Rich Text Area. Press ALT-0 for help." at bounding box center [1078, 451] width 306 height 42
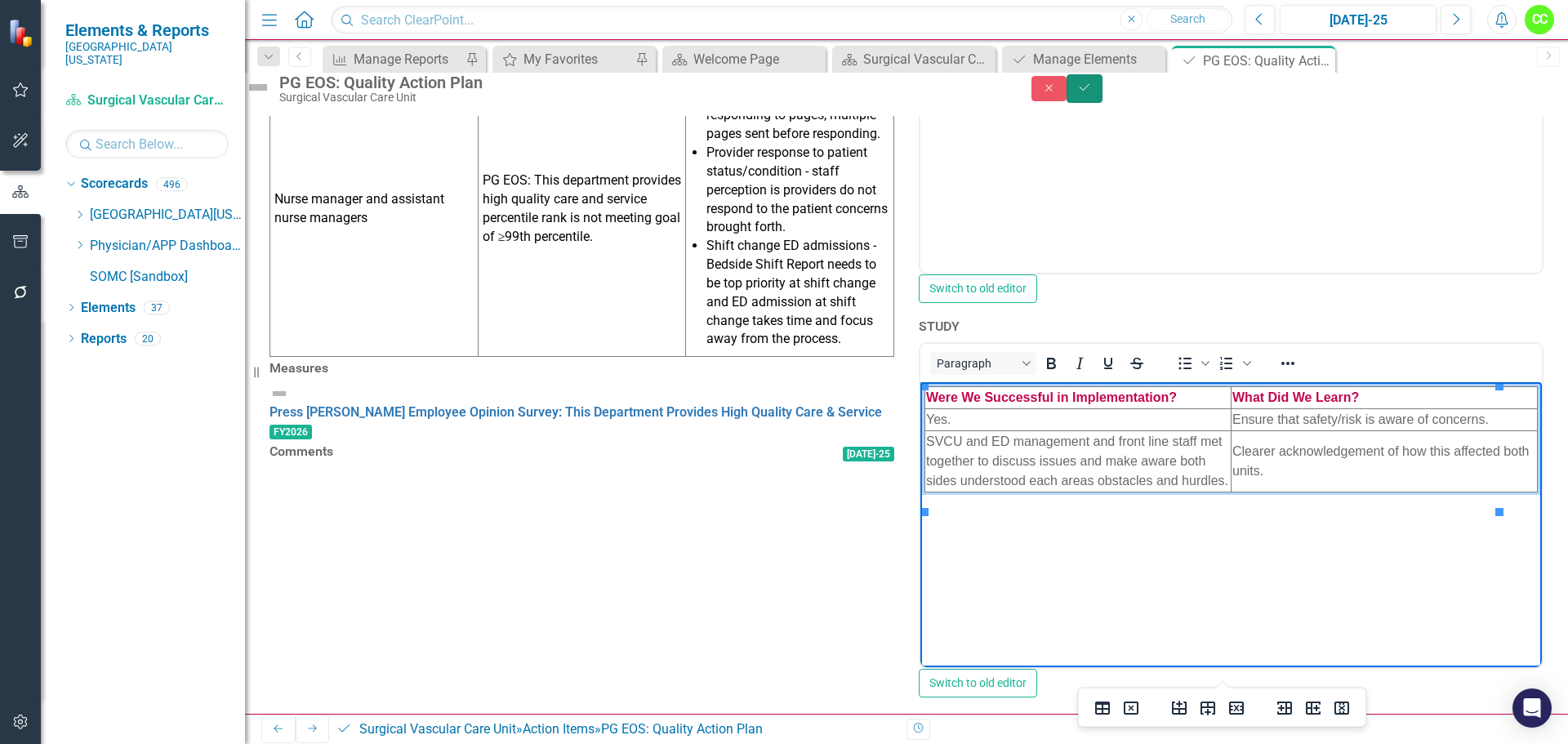
click at [1092, 94] on icon "Save" at bounding box center [1084, 87] width 14 height 11
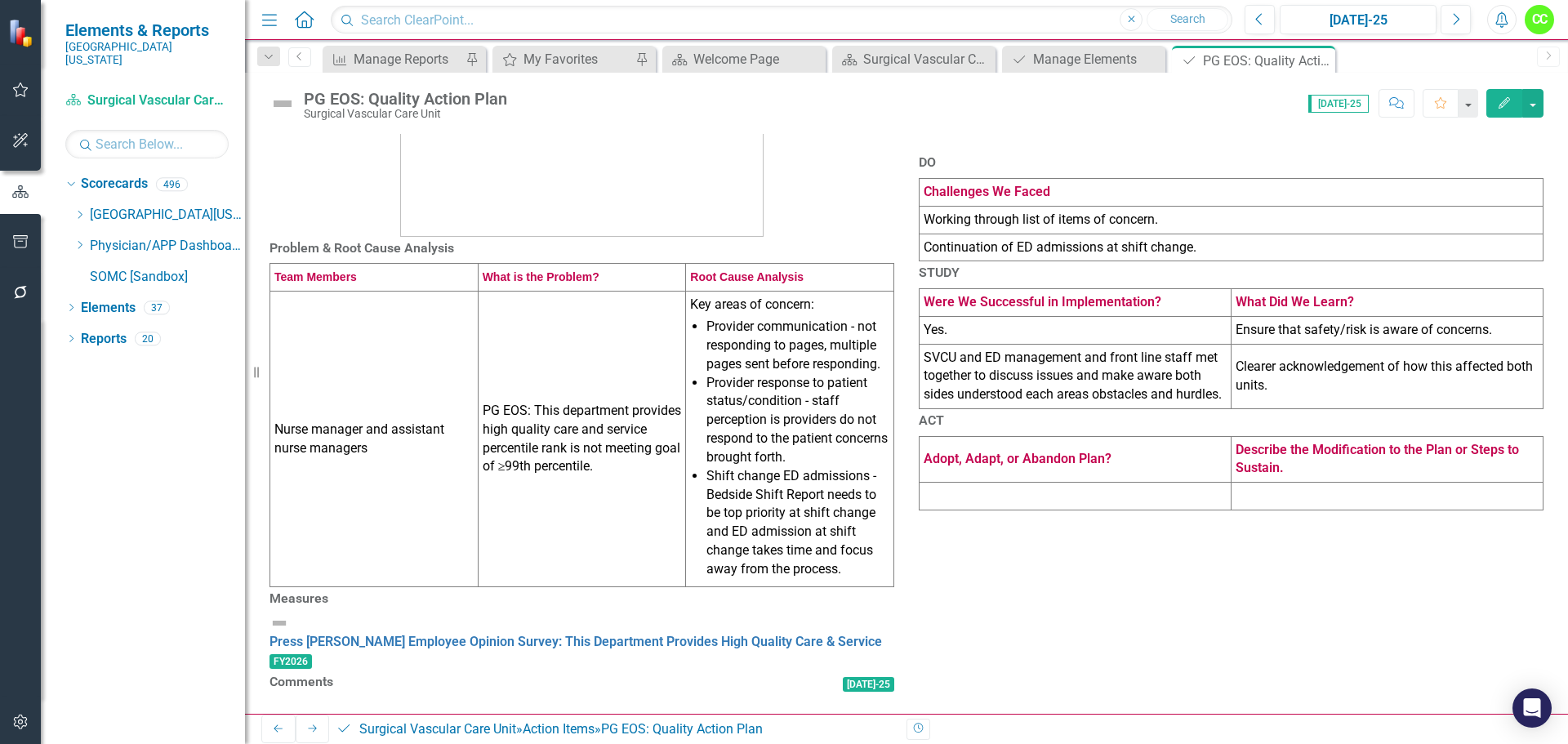
scroll to position [424, 0]
click at [1154, 508] on td at bounding box center [1076, 497] width 312 height 28
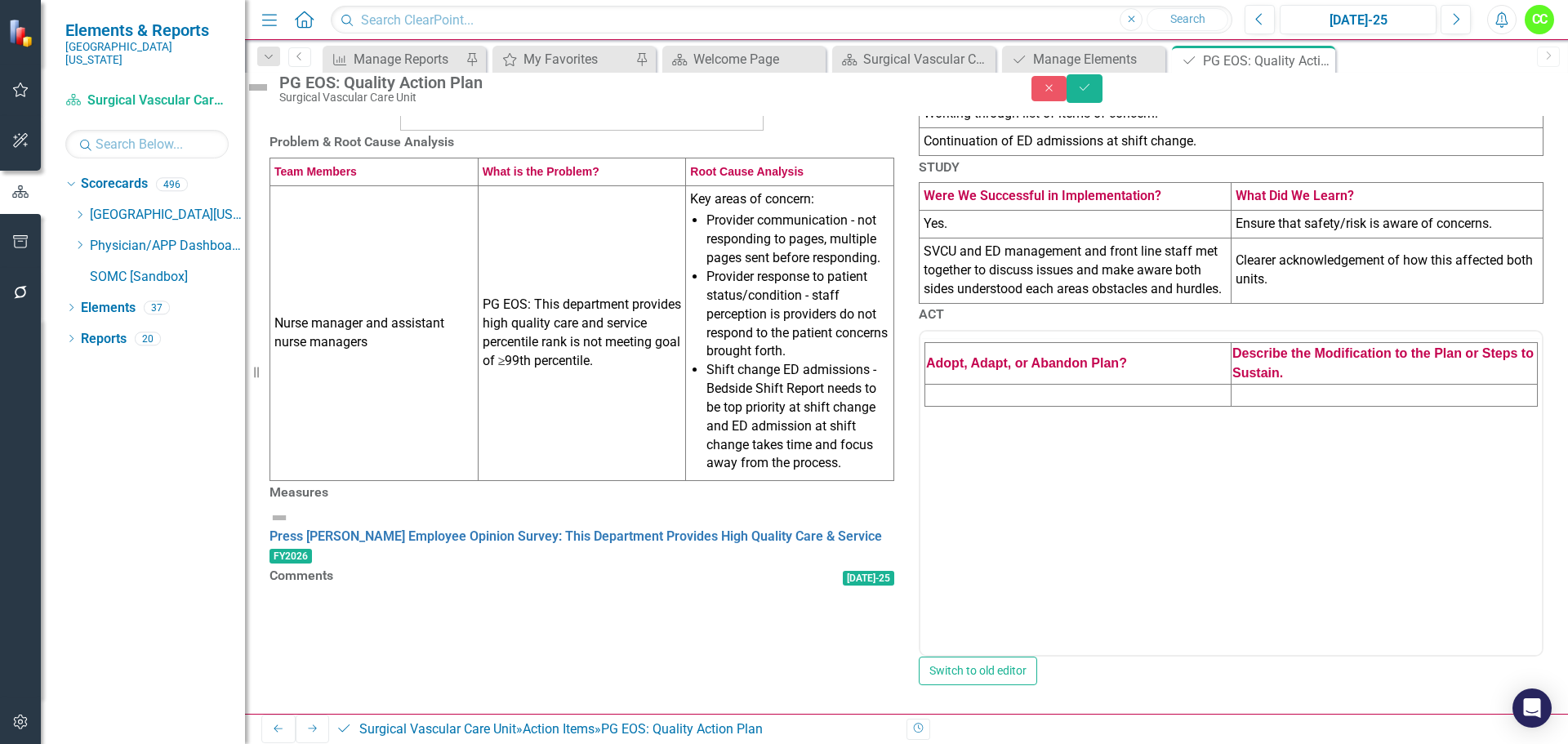
scroll to position [0, 0]
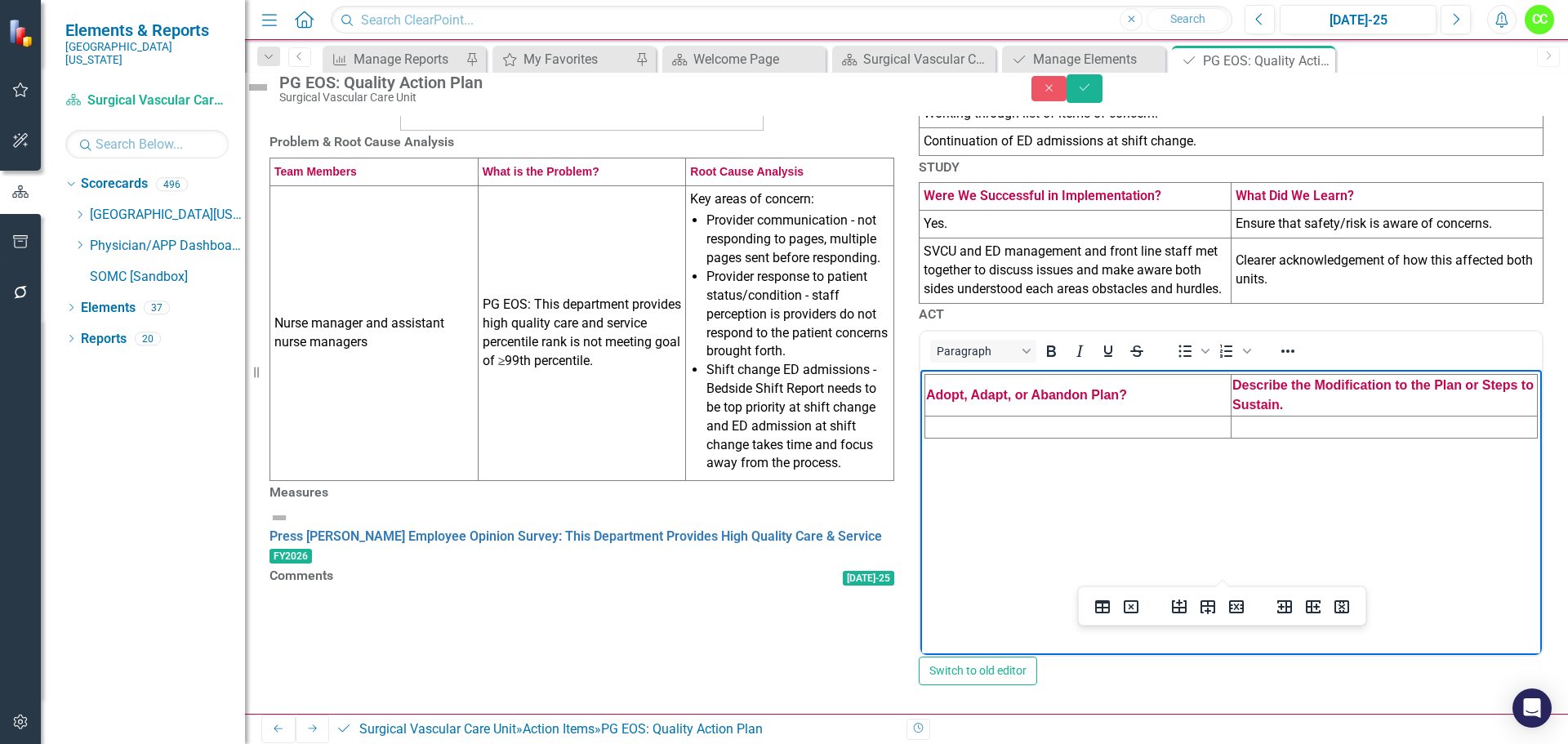
click at [1156, 424] on td "Rich Text Area. Press ALT-0 for help." at bounding box center [1078, 428] width 306 height 22
click at [1203, 601] on icon "Insert row after" at bounding box center [1207, 607] width 14 height 14
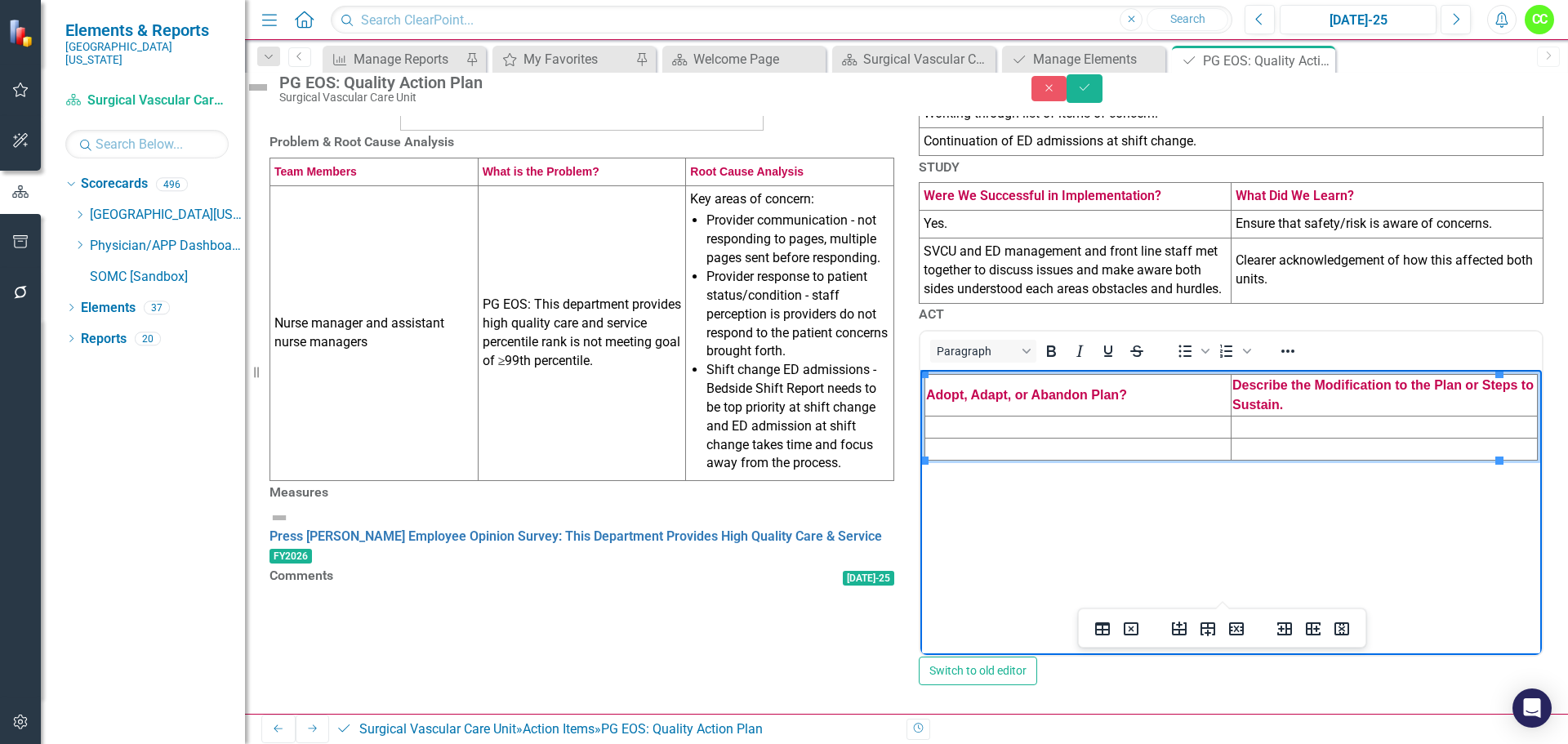
click at [976, 423] on td "Rich Text Area. Press ALT-0 for help." at bounding box center [1078, 428] width 306 height 22
click at [1084, 432] on td "Rich Text Area. Press ALT-0 for help." at bounding box center [1078, 428] width 306 height 22
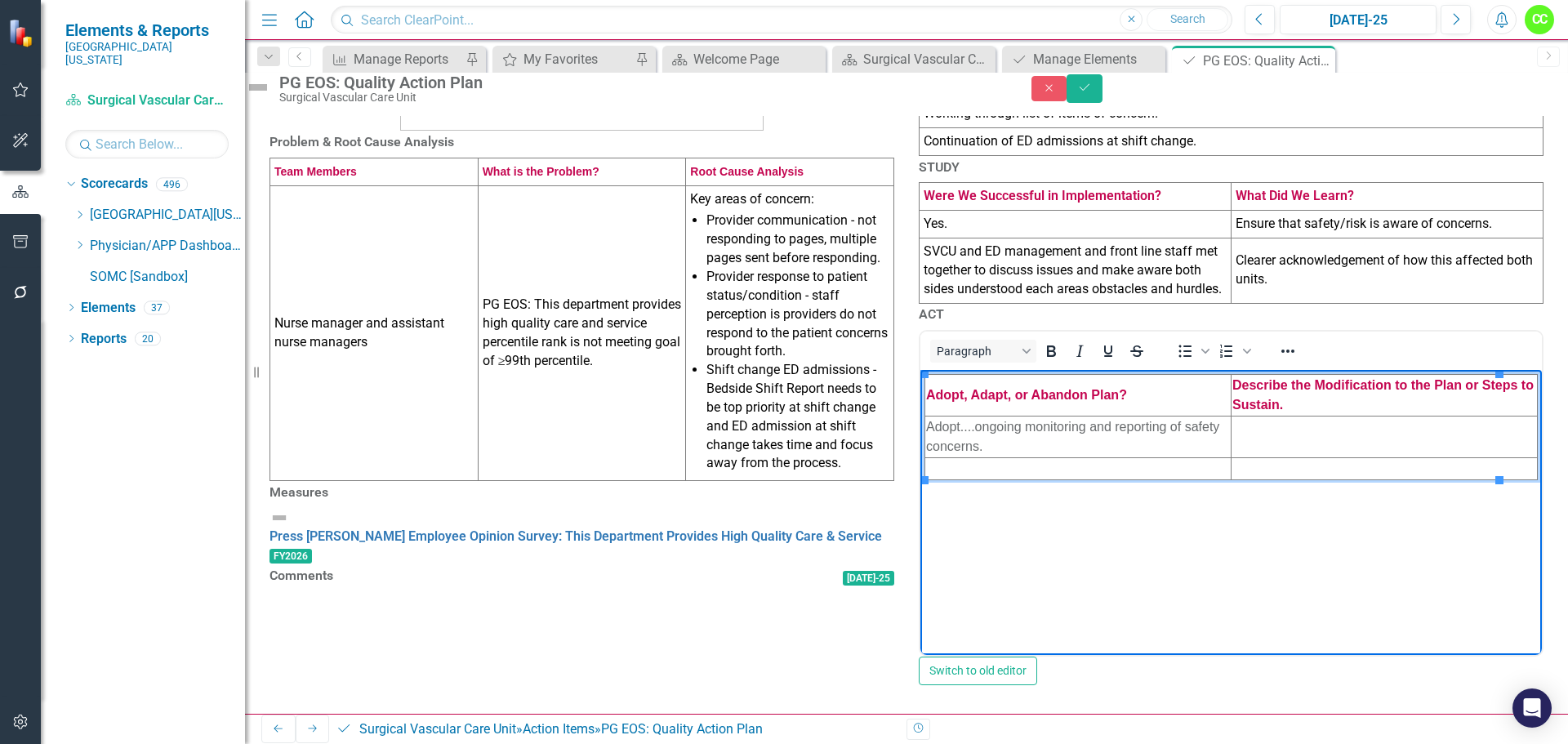
click at [1240, 432] on td "Rich Text Area. Press ALT-0 for help." at bounding box center [1385, 437] width 306 height 42
click at [1034, 470] on td "Rich Text Area. Press ALT-0 for help." at bounding box center [1078, 469] width 306 height 22
click at [1240, 469] on td "Rich Text Area. Press ALT-0 for help." at bounding box center [1385, 469] width 306 height 22
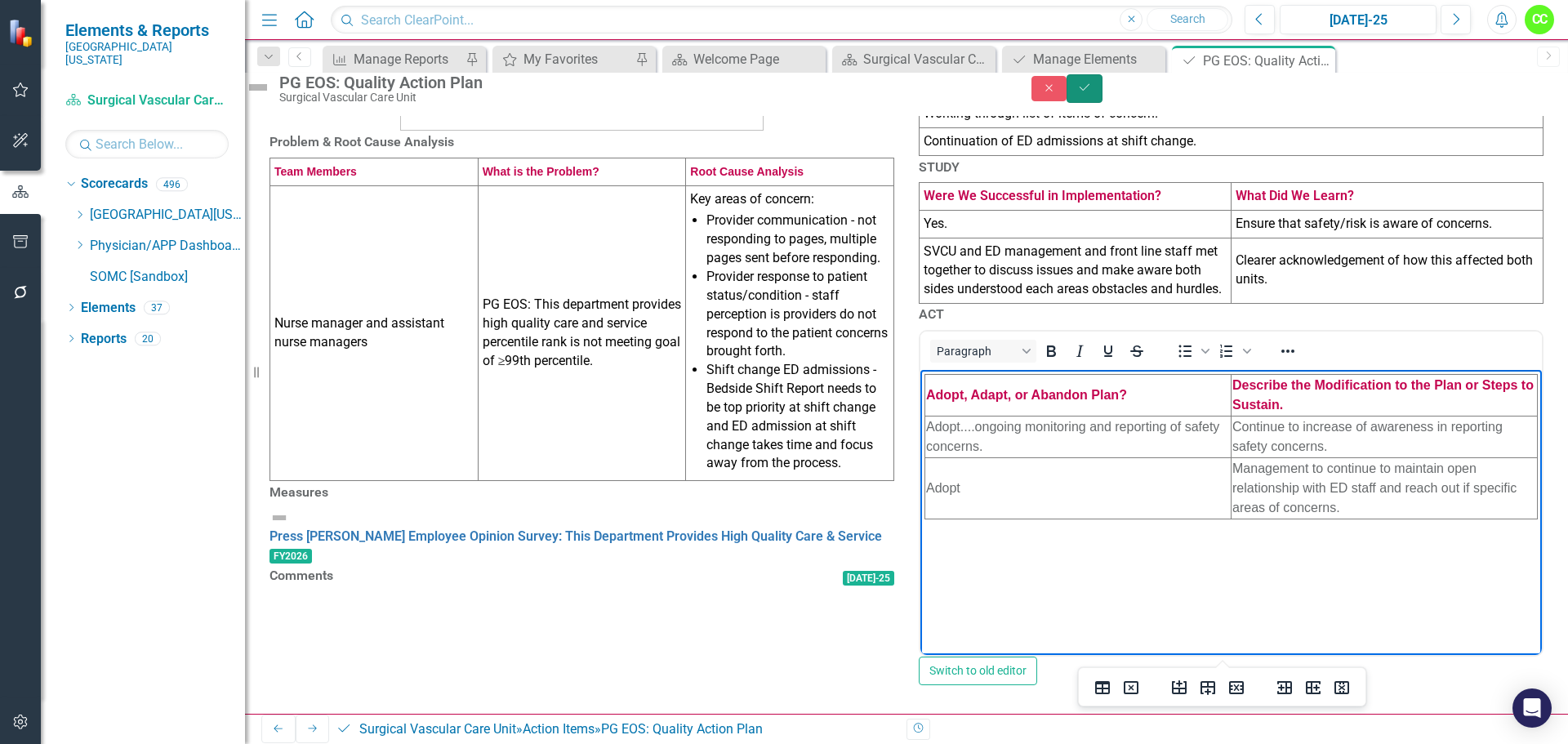
click at [1103, 87] on button "Save" at bounding box center [1084, 88] width 36 height 29
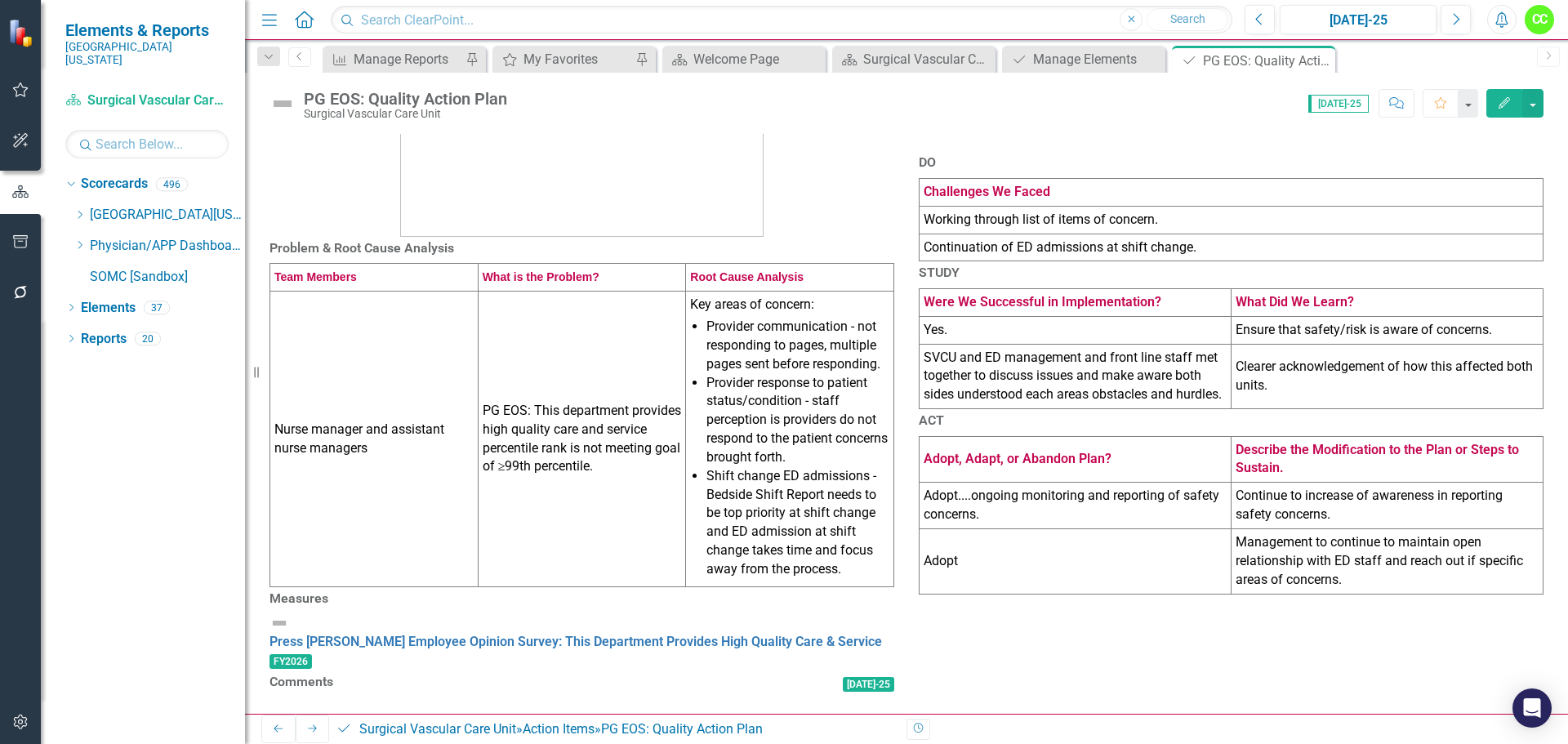
scroll to position [424, 0]
click at [1321, 58] on icon "Close" at bounding box center [1320, 60] width 16 height 13
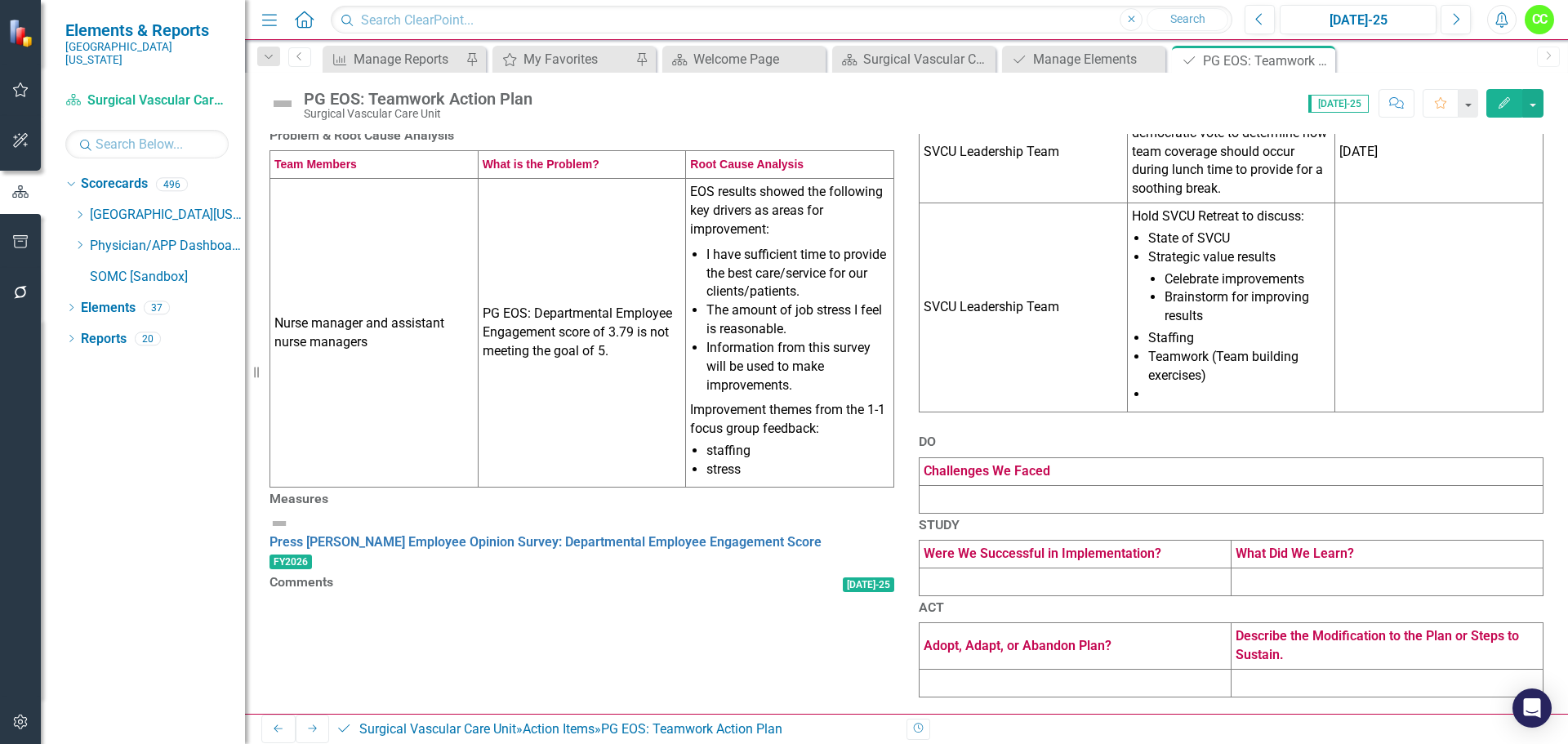
scroll to position [490, 0]
click at [1026, 486] on td at bounding box center [1232, 499] width 624 height 28
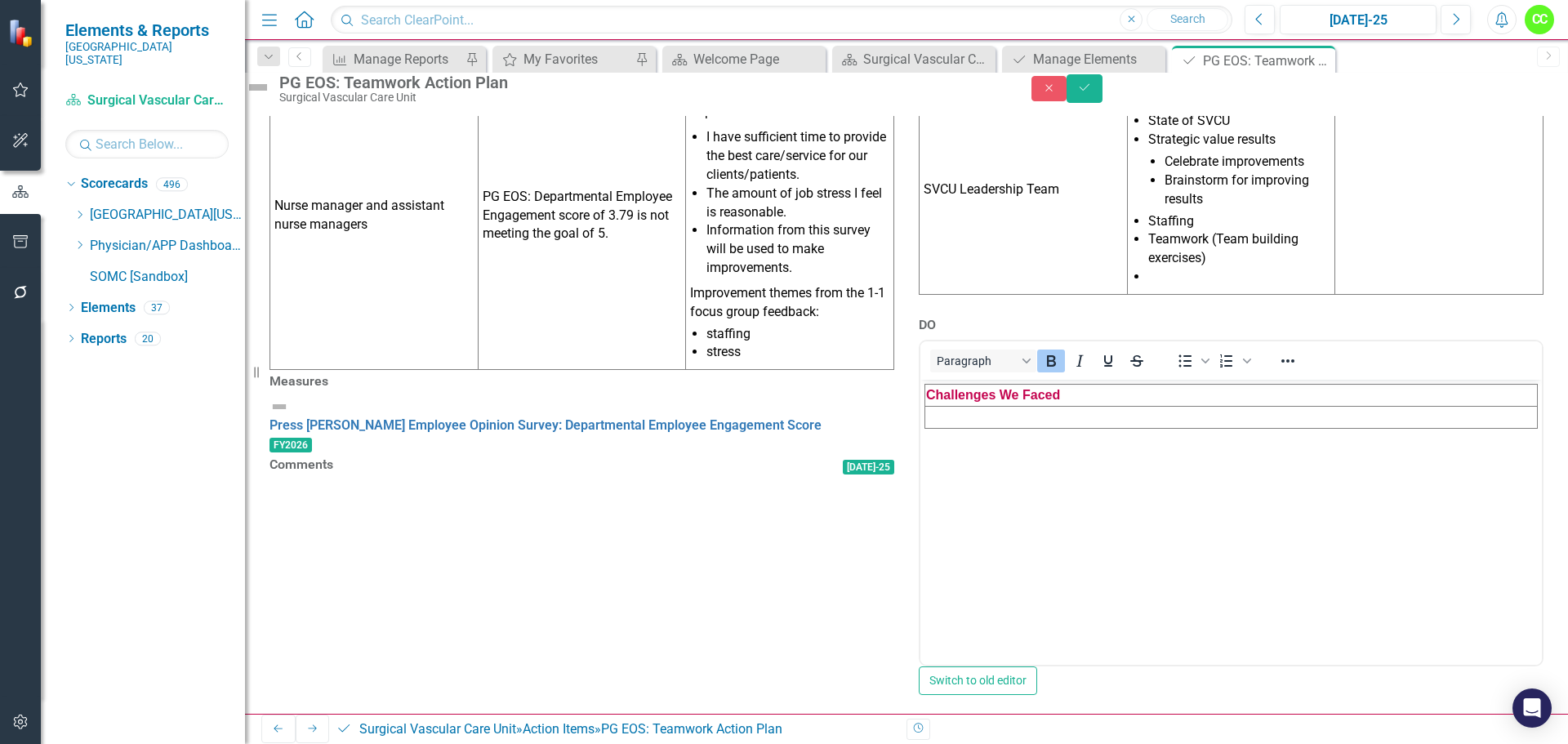
scroll to position [0, 0]
click at [1057, 420] on td "Rich Text Area. Press ALT-0 for help." at bounding box center [1231, 417] width 612 height 22
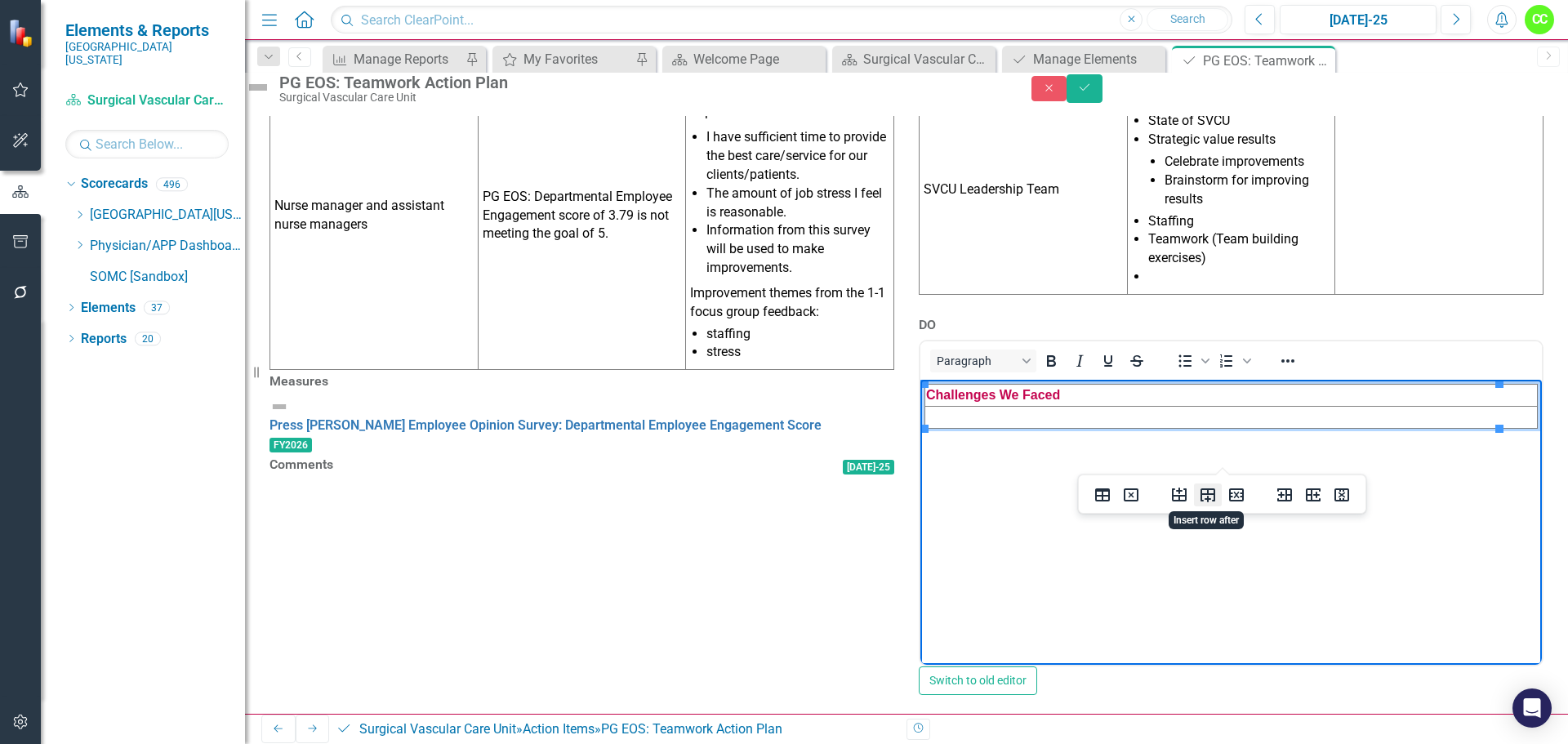
click at [1202, 503] on icon "Insert row after" at bounding box center [1207, 495] width 20 height 20
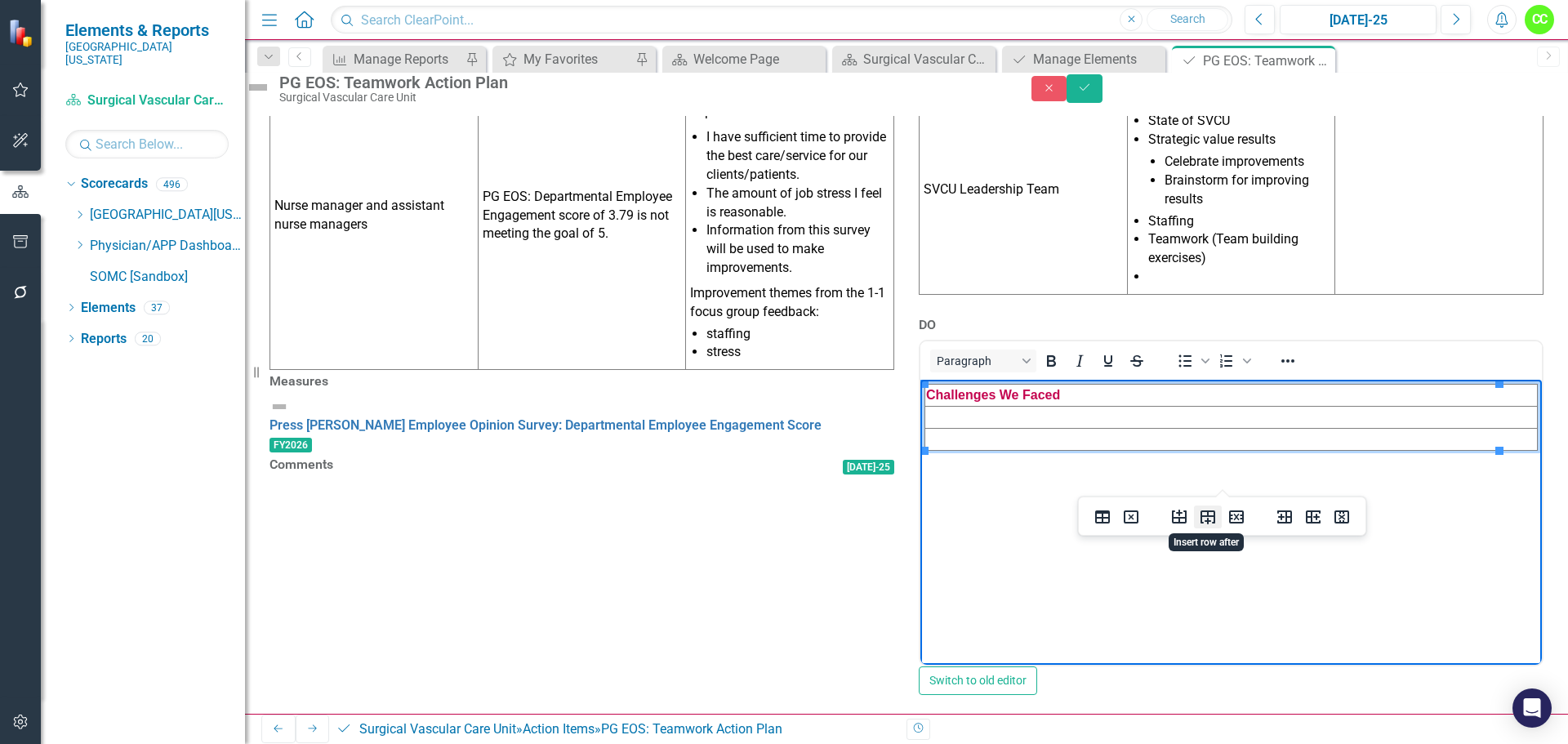
click at [1204, 520] on icon "Insert row after" at bounding box center [1207, 517] width 20 height 20
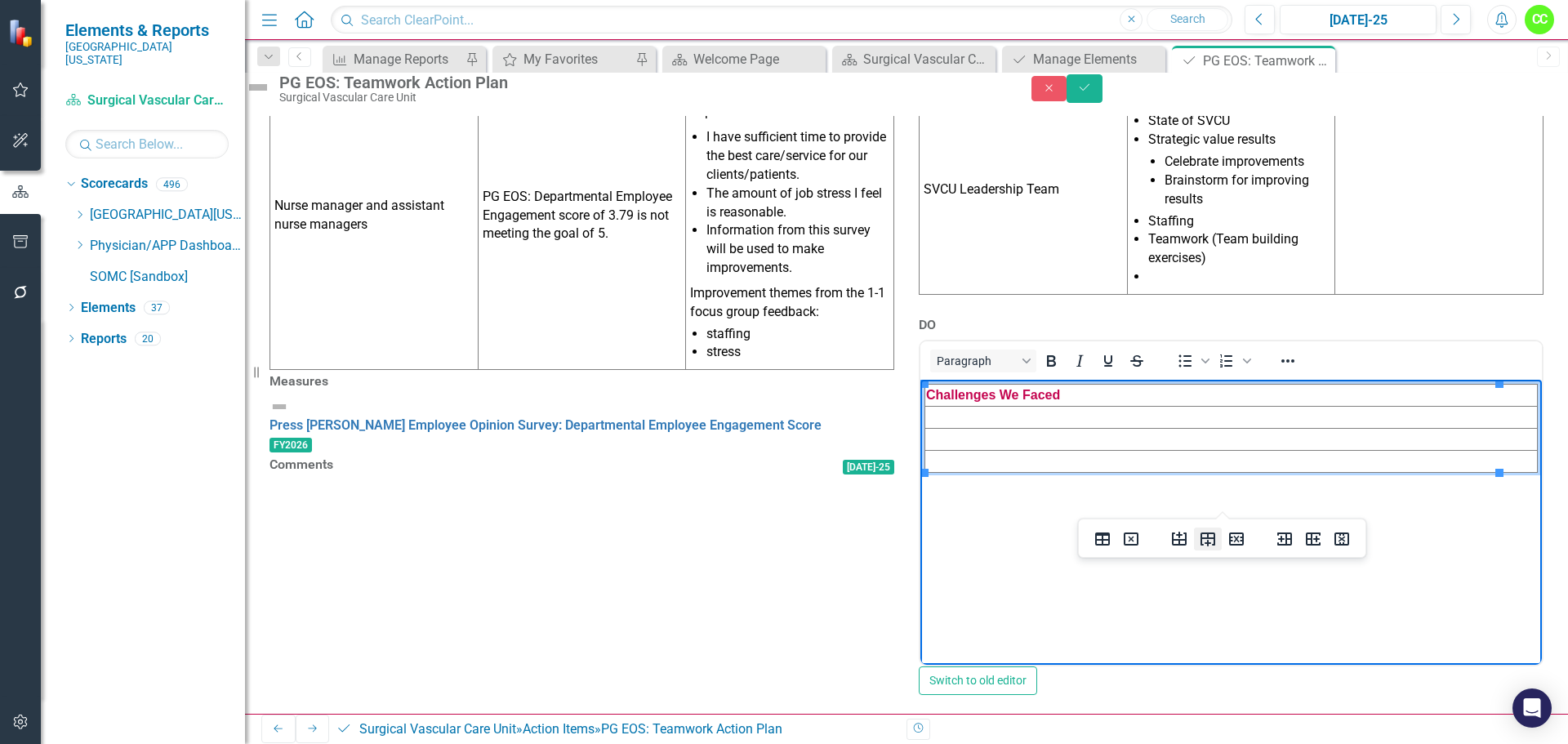
click at [1207, 538] on icon "Insert row after" at bounding box center [1207, 539] width 14 height 14
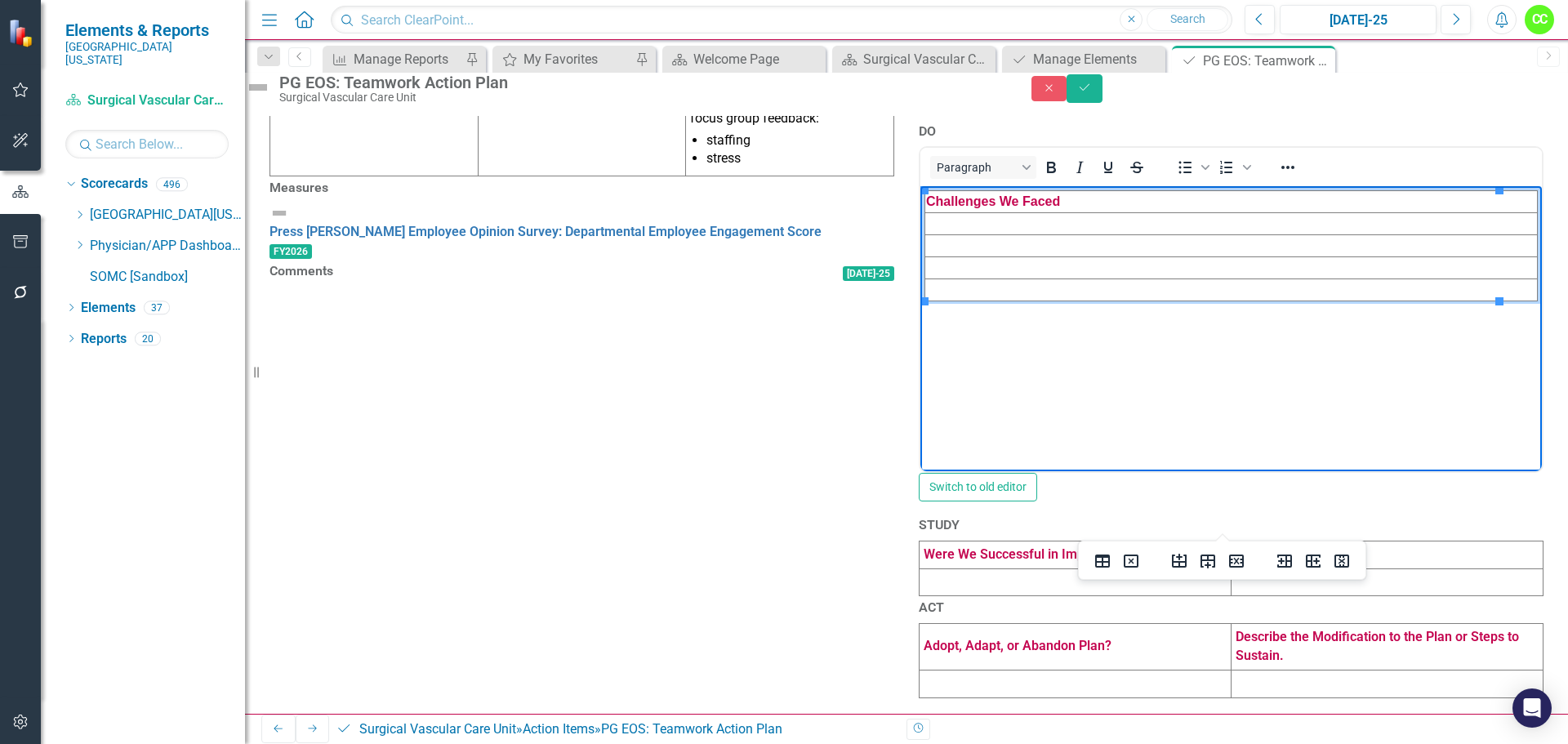
scroll to position [847, 0]
click at [1170, 569] on td at bounding box center [1076, 582] width 312 height 28
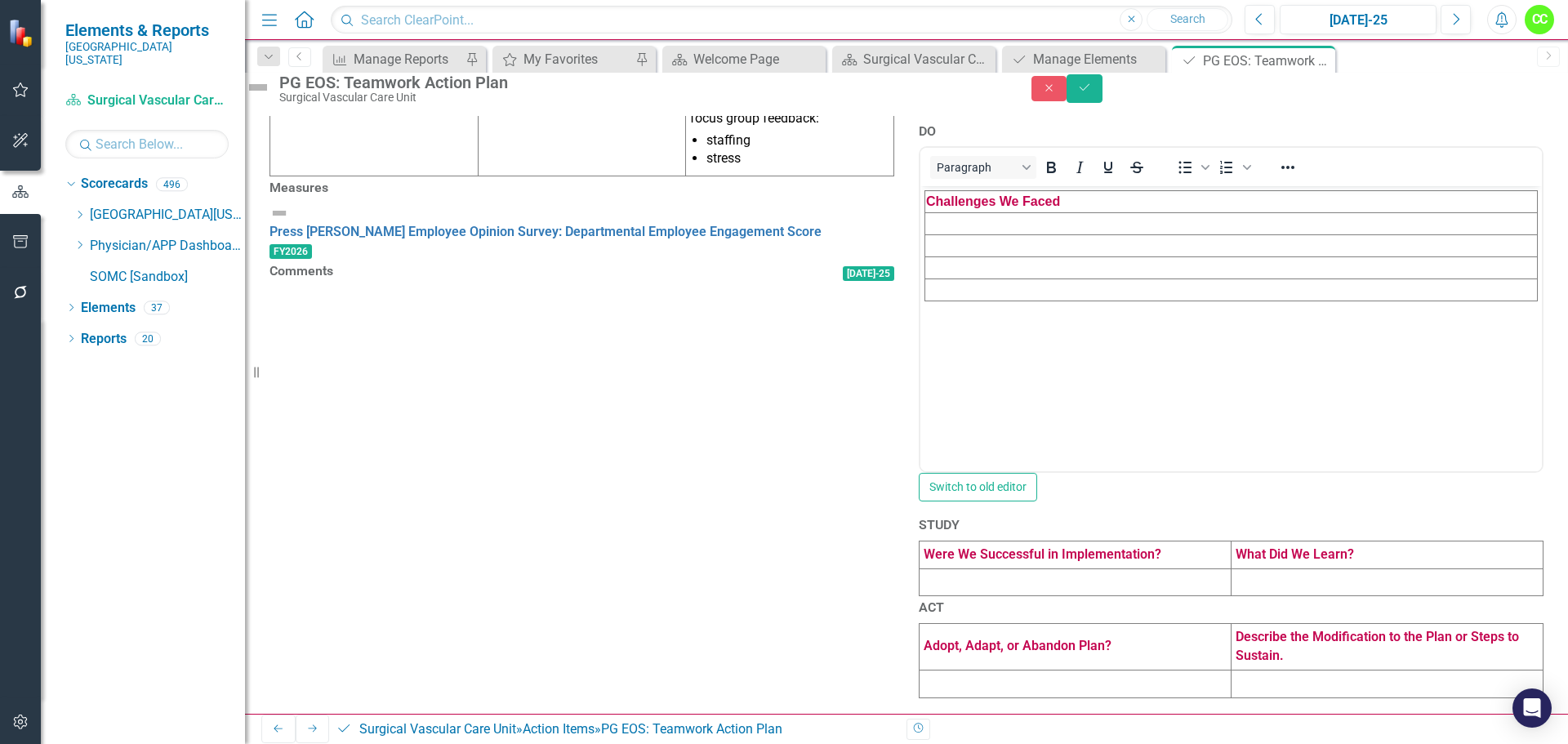
click at [1170, 569] on td at bounding box center [1076, 582] width 312 height 28
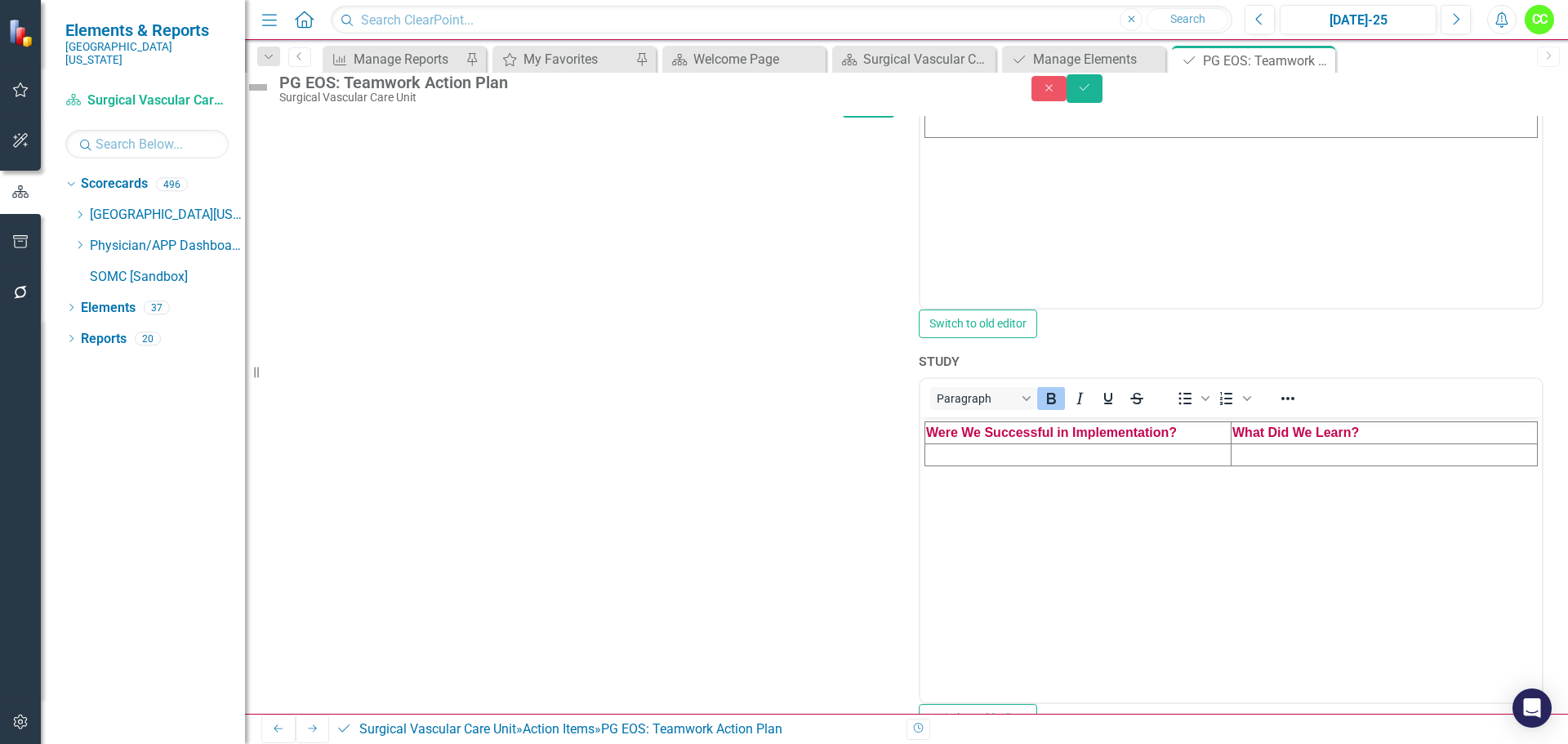
scroll to position [0, 0]
click at [1149, 451] on td "Rich Text Area. Press ALT-0 for help." at bounding box center [1078, 455] width 306 height 22
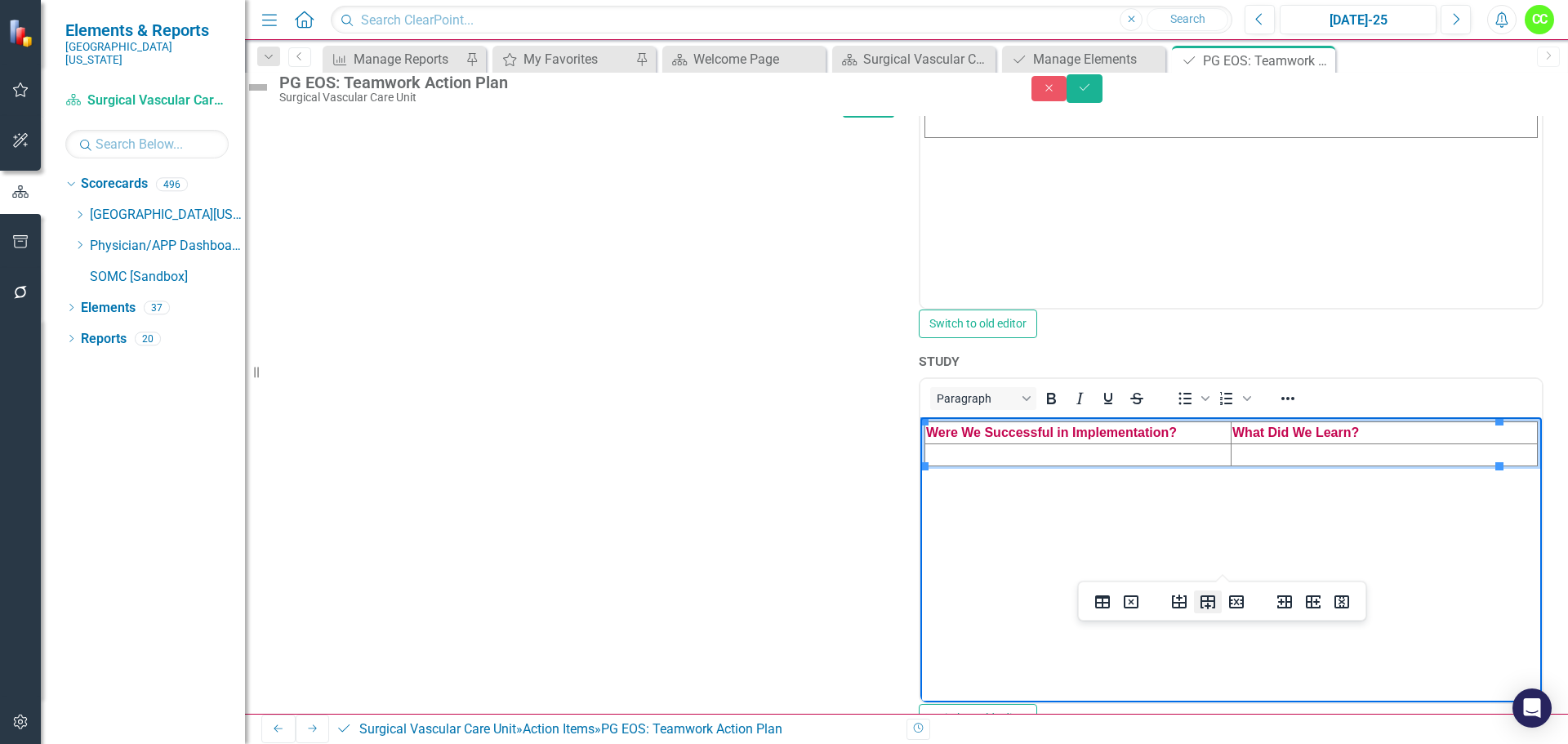
click at [1204, 608] on icon "Insert row after" at bounding box center [1207, 602] width 14 height 14
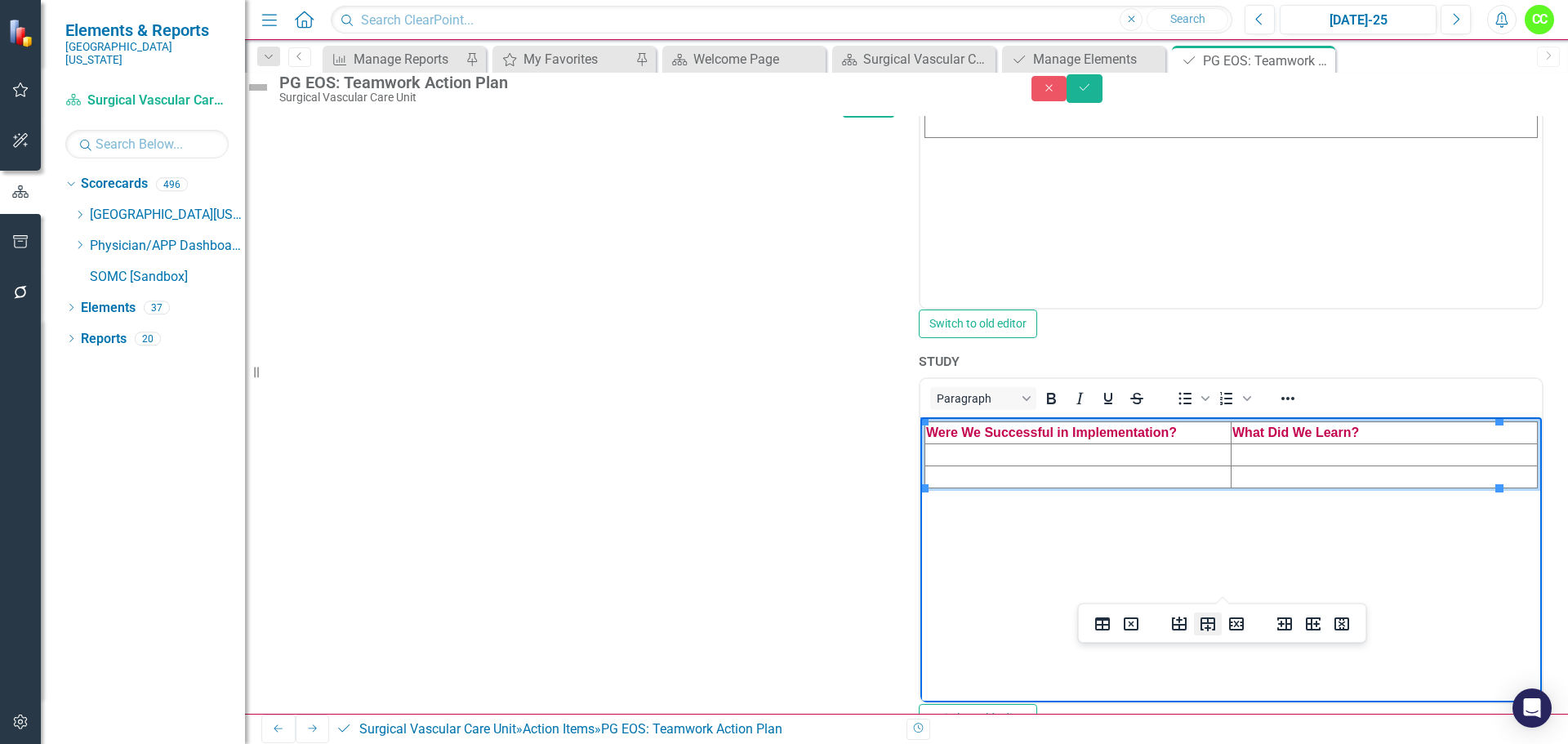
click at [1207, 624] on icon "Insert row after" at bounding box center [1207, 624] width 14 height 14
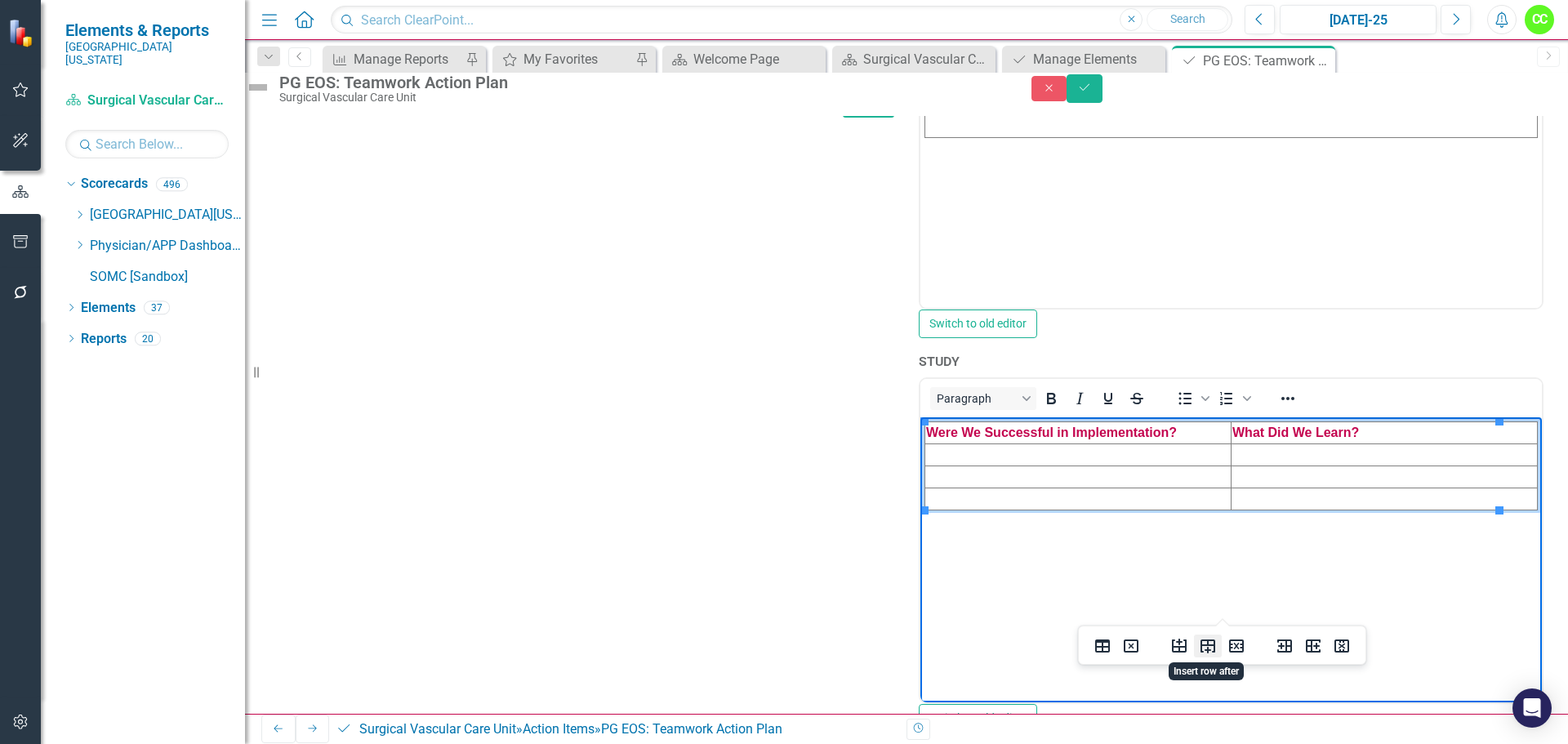
click at [1202, 652] on icon "Insert row after" at bounding box center [1207, 646] width 14 height 14
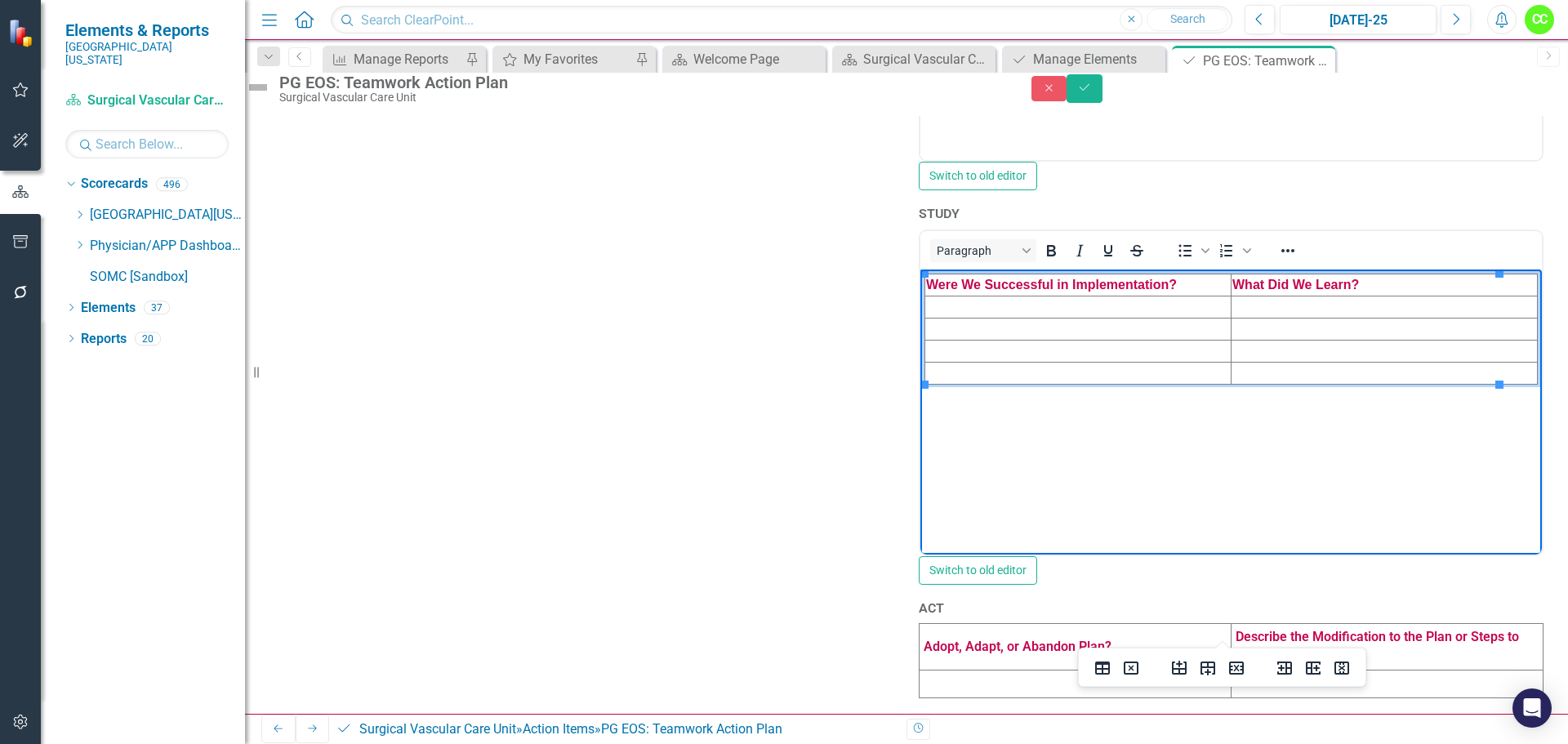
scroll to position [1173, 0]
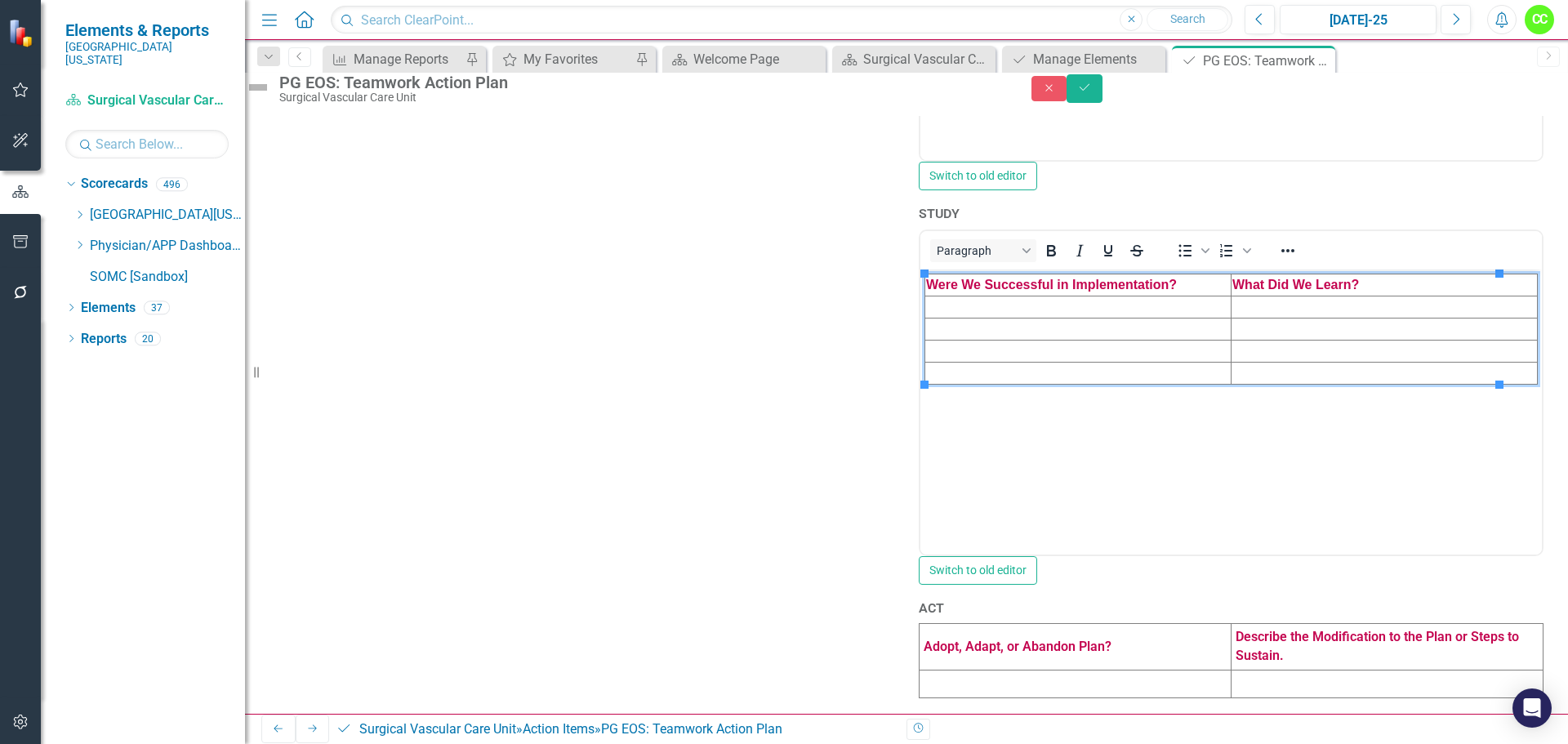
click at [1009, 670] on td at bounding box center [1076, 684] width 312 height 28
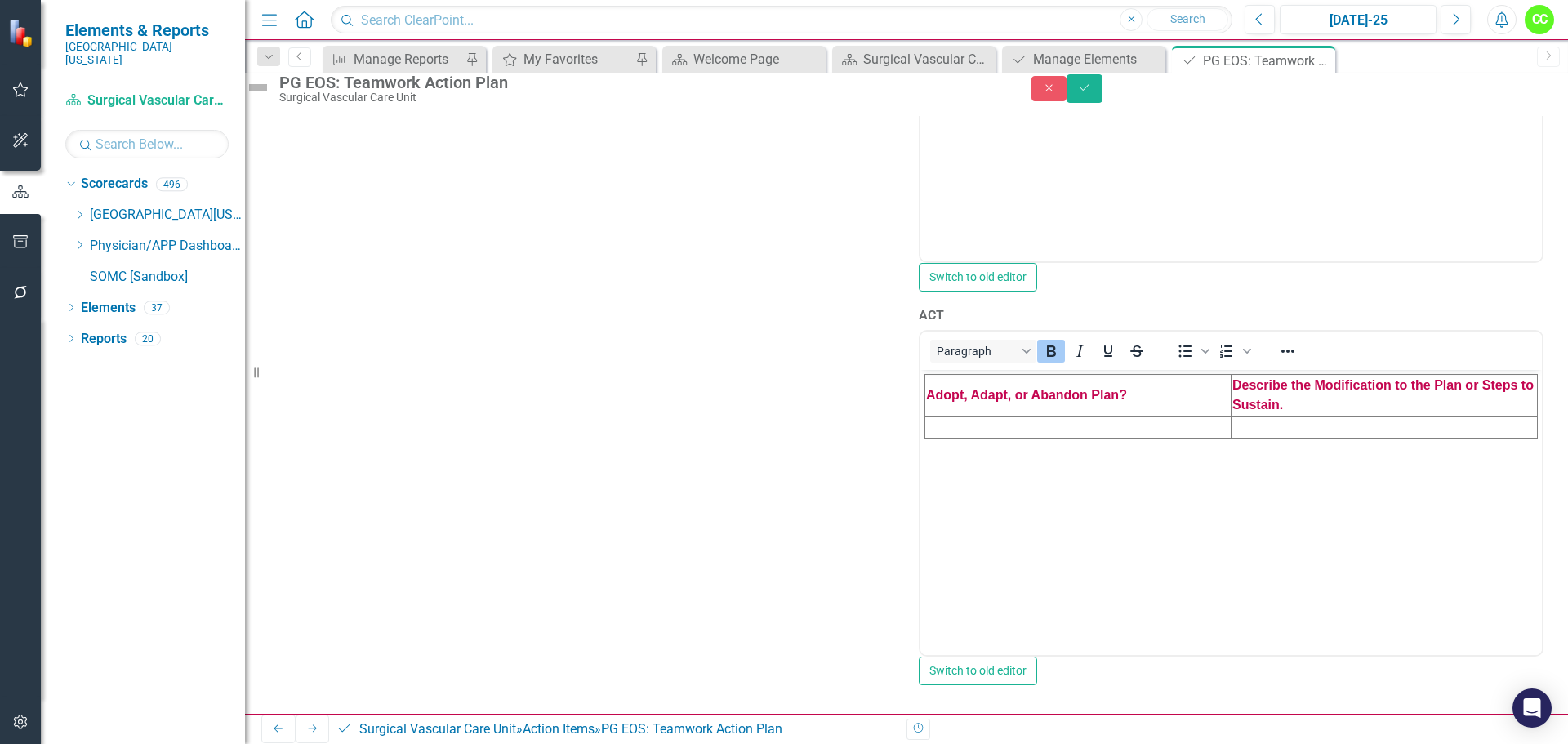
scroll to position [1418, 0]
click at [1186, 432] on td "Rich Text Area. Press ALT-0 for help." at bounding box center [1078, 428] width 306 height 22
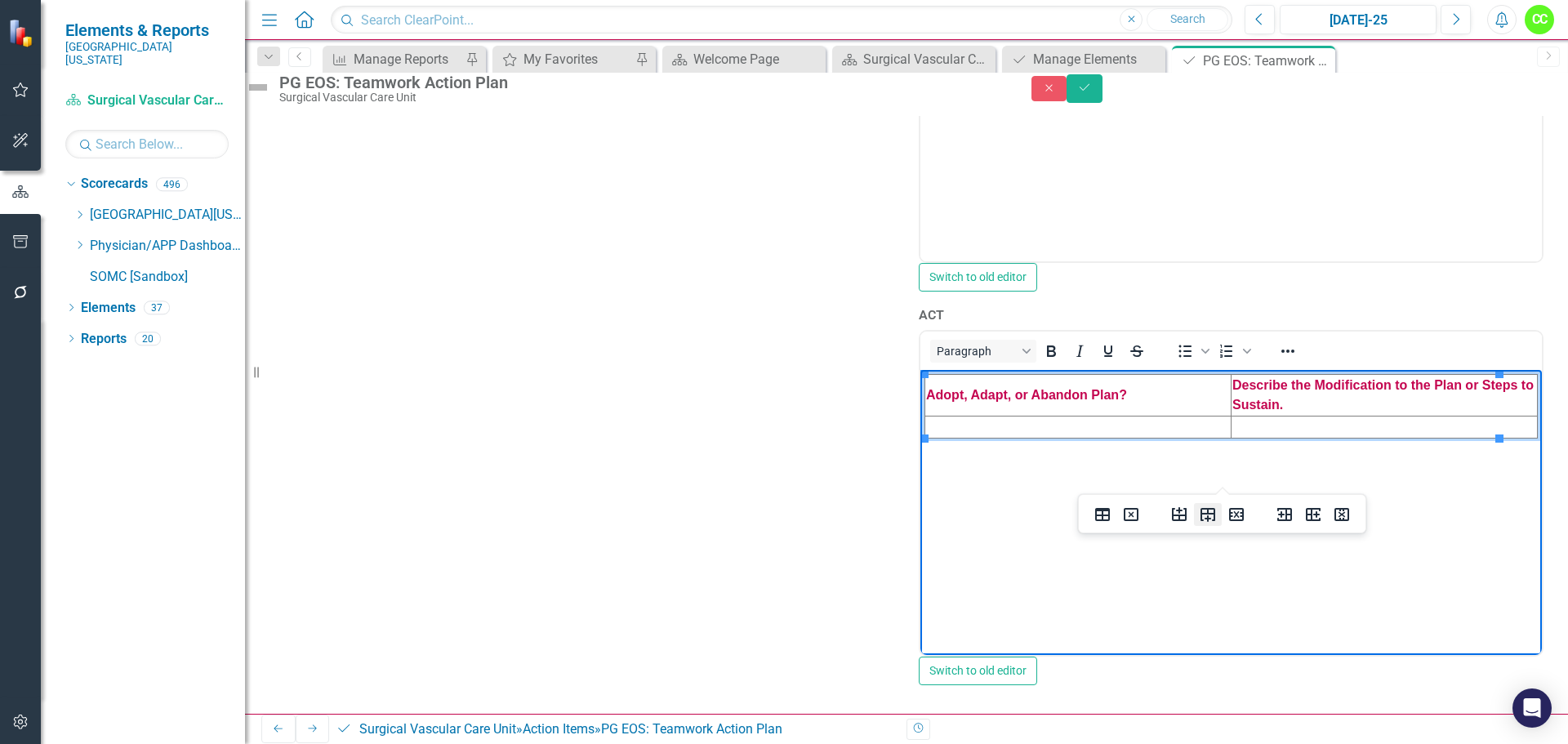
click at [1214, 514] on icon "Insert row after" at bounding box center [1207, 514] width 14 height 14
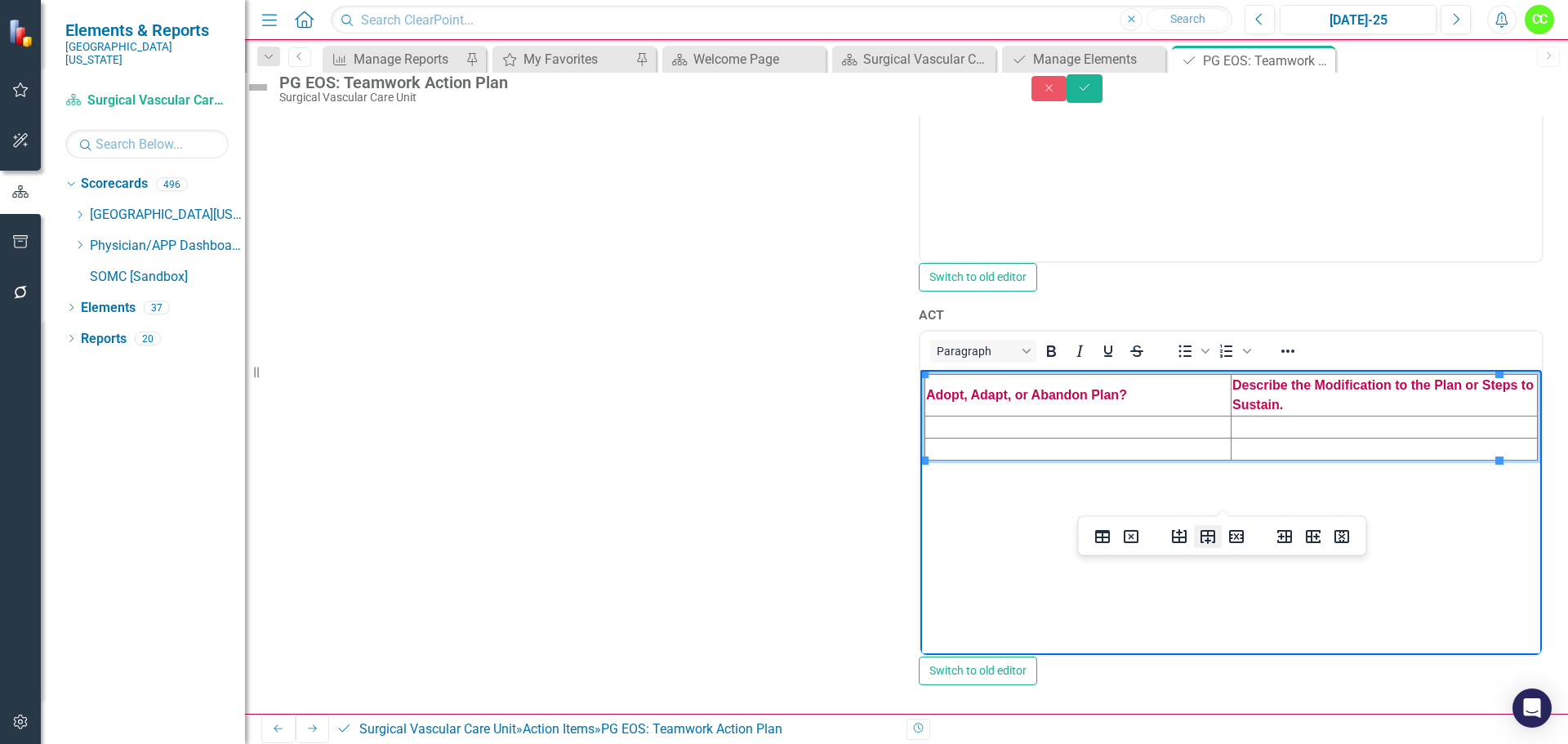
click at [1202, 541] on icon "Insert row after" at bounding box center [1207, 537] width 14 height 14
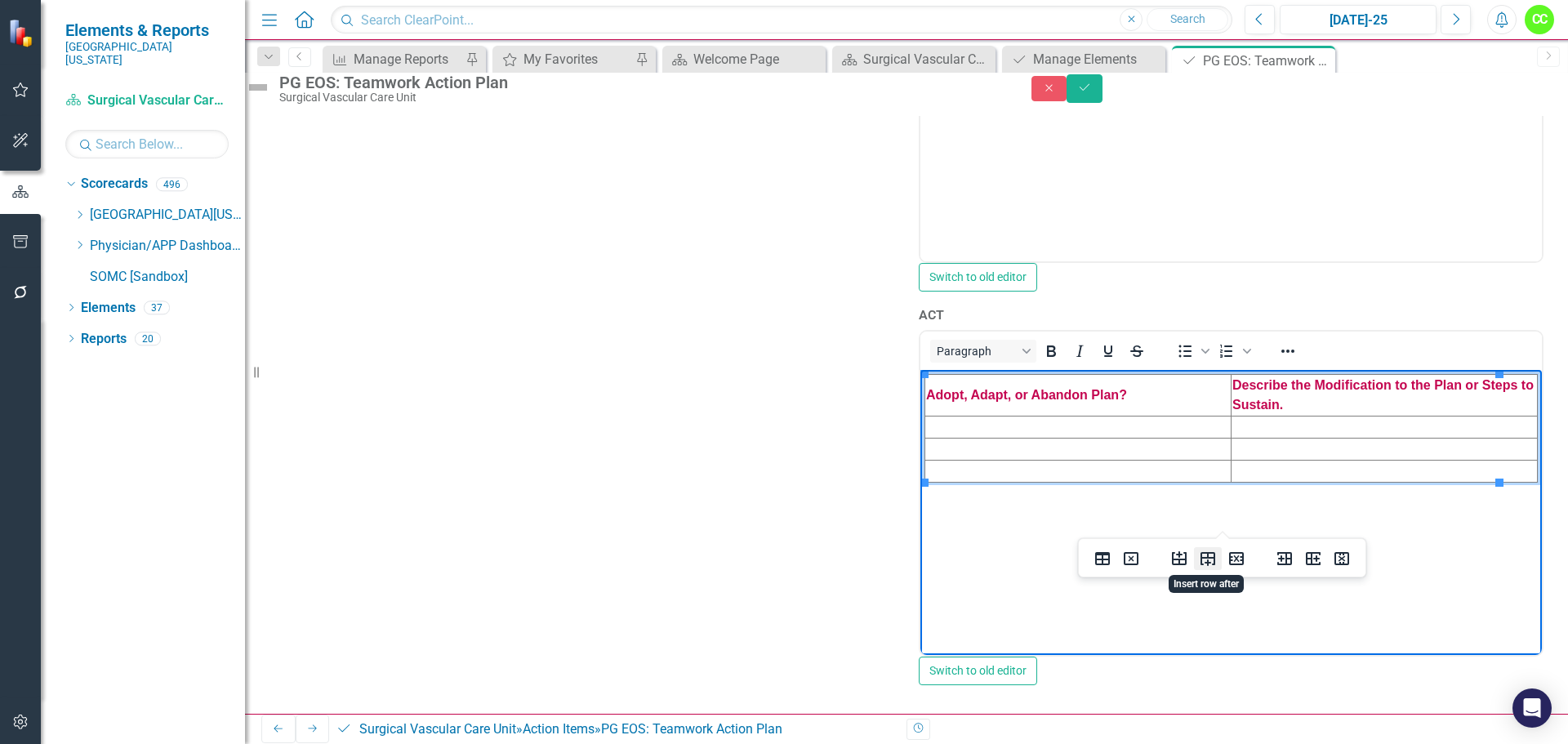
click at [1208, 567] on icon "Insert row after" at bounding box center [1207, 558] width 20 height 20
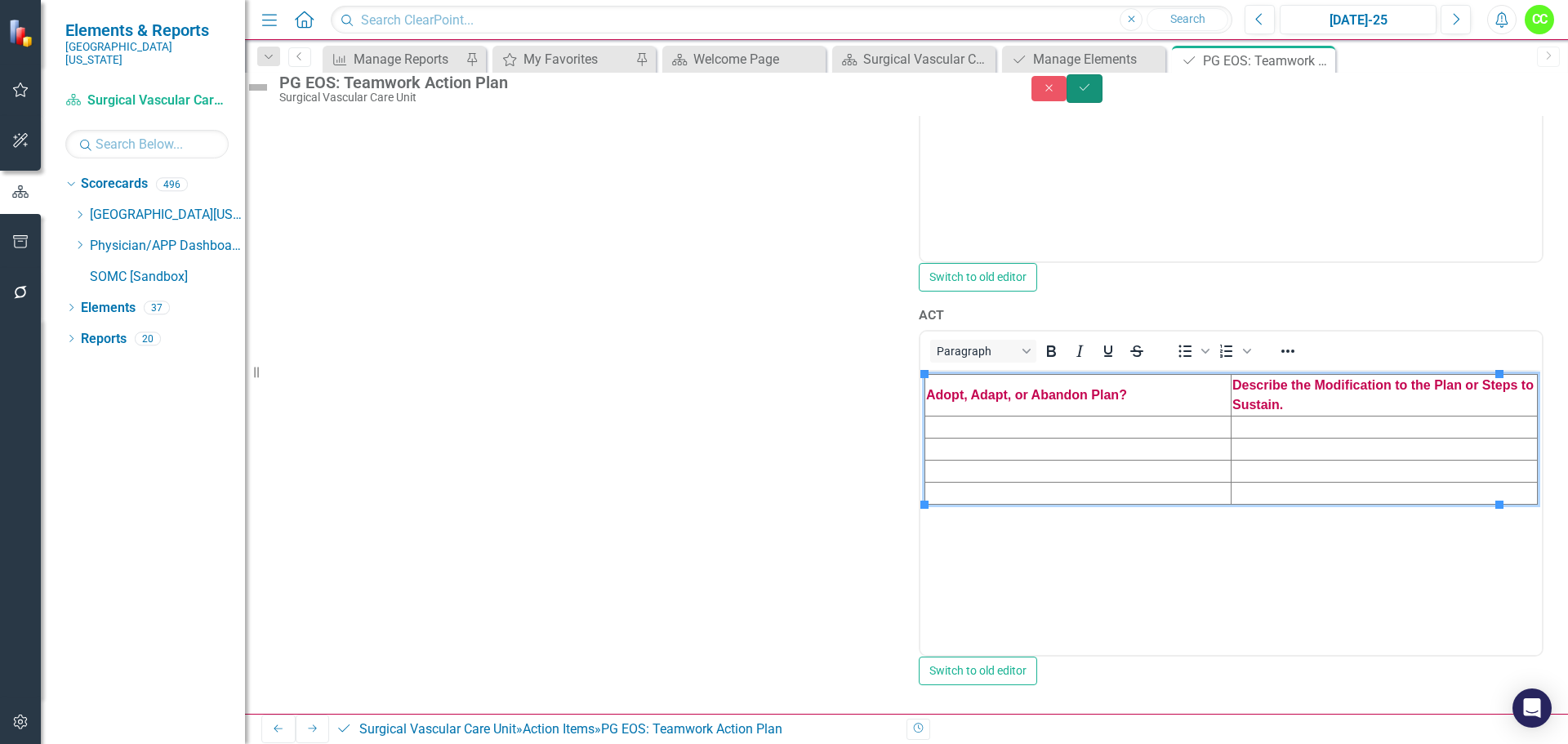
click at [1092, 94] on icon "Save" at bounding box center [1084, 87] width 14 height 11
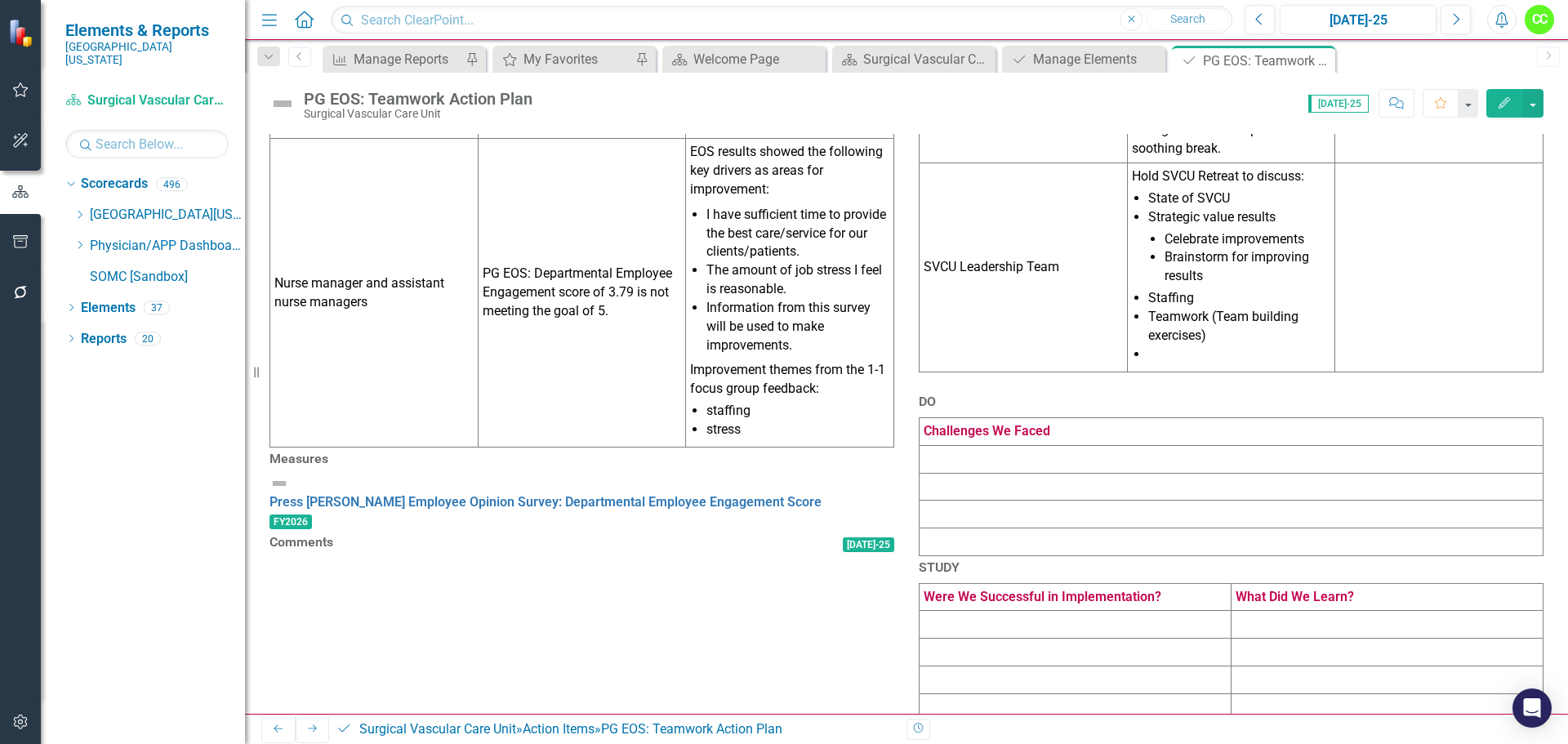
scroll to position [490, 0]
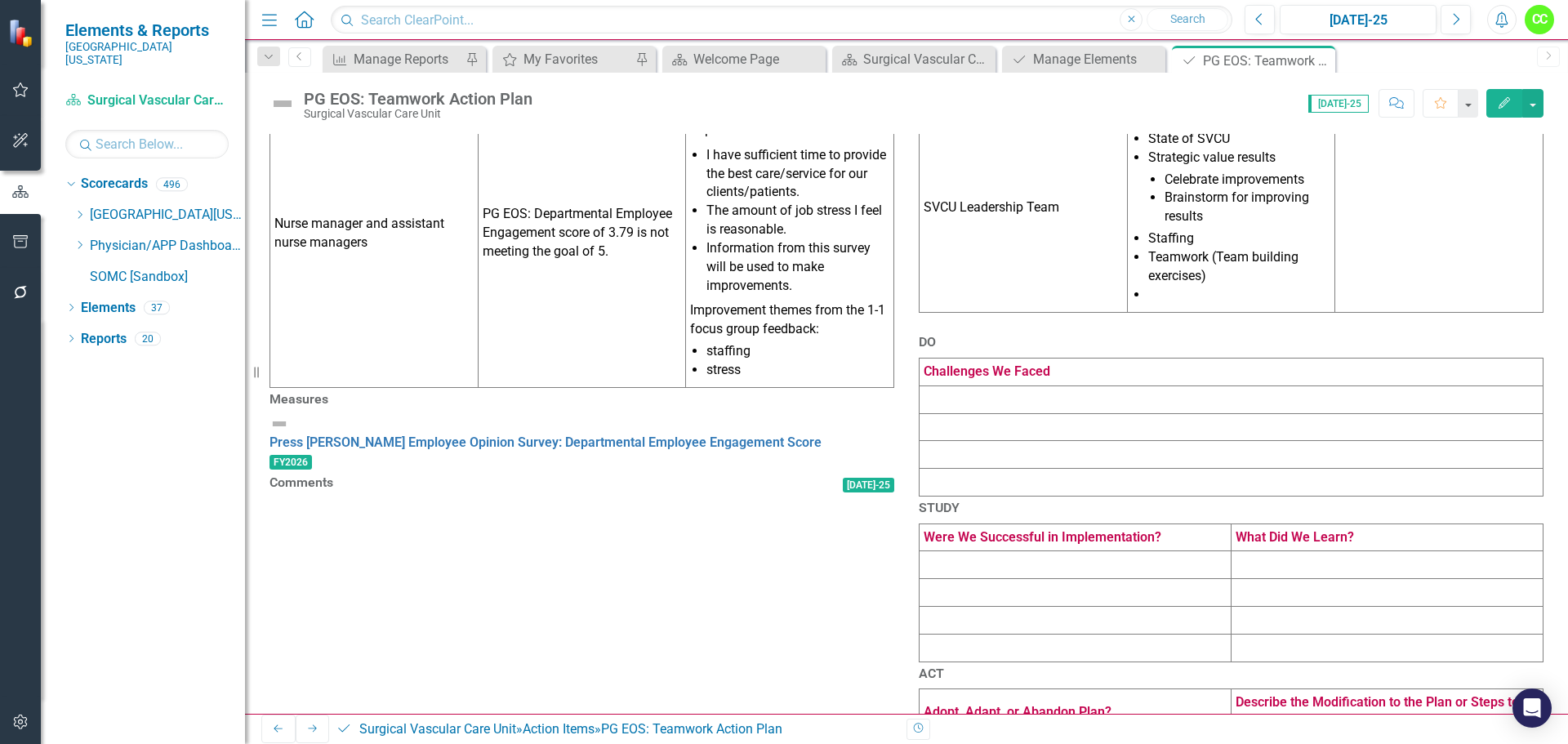
click at [1158, 406] on td at bounding box center [1232, 399] width 624 height 28
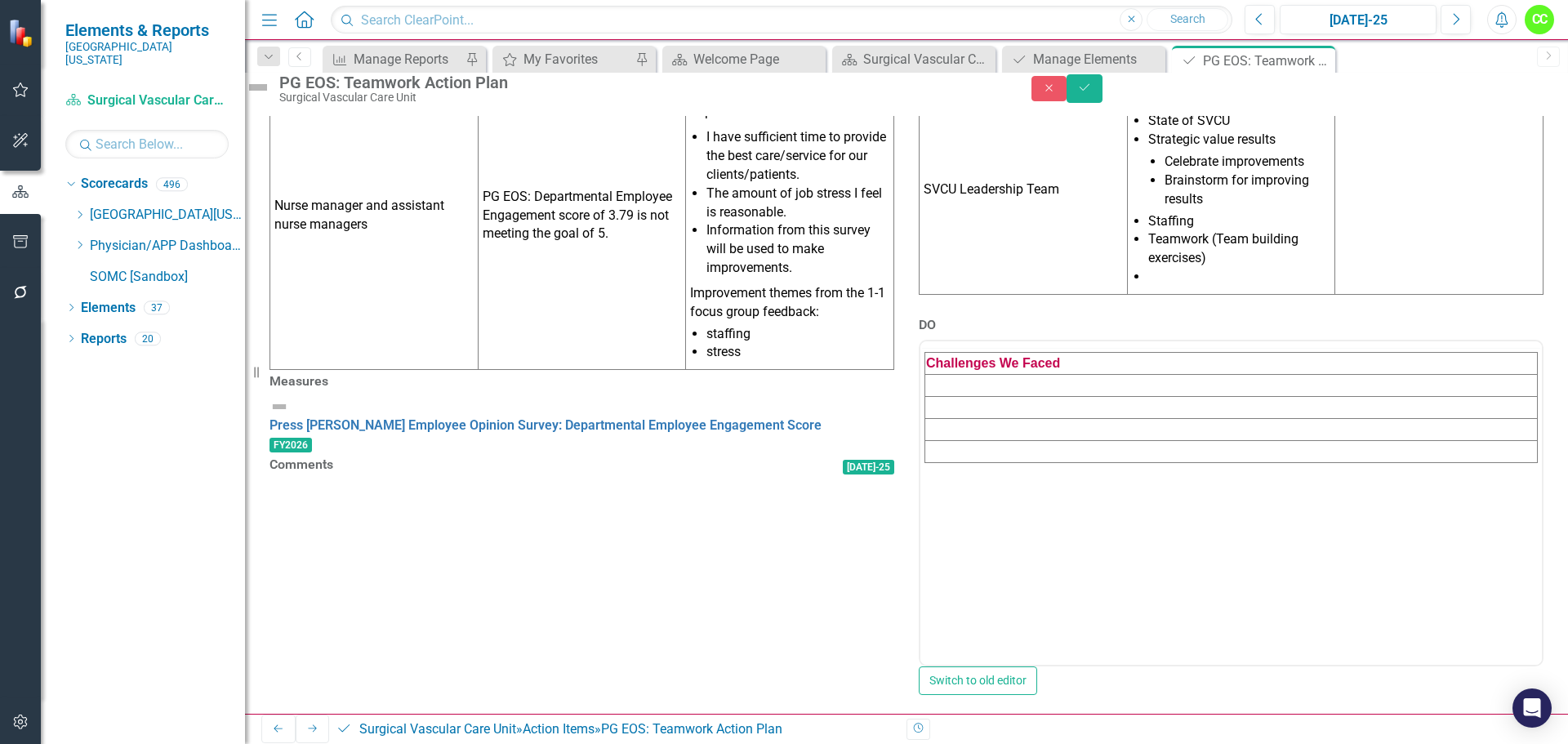
scroll to position [0, 0]
click at [1148, 419] on td "Rich Text Area. Press ALT-0 for help." at bounding box center [1231, 417] width 612 height 22
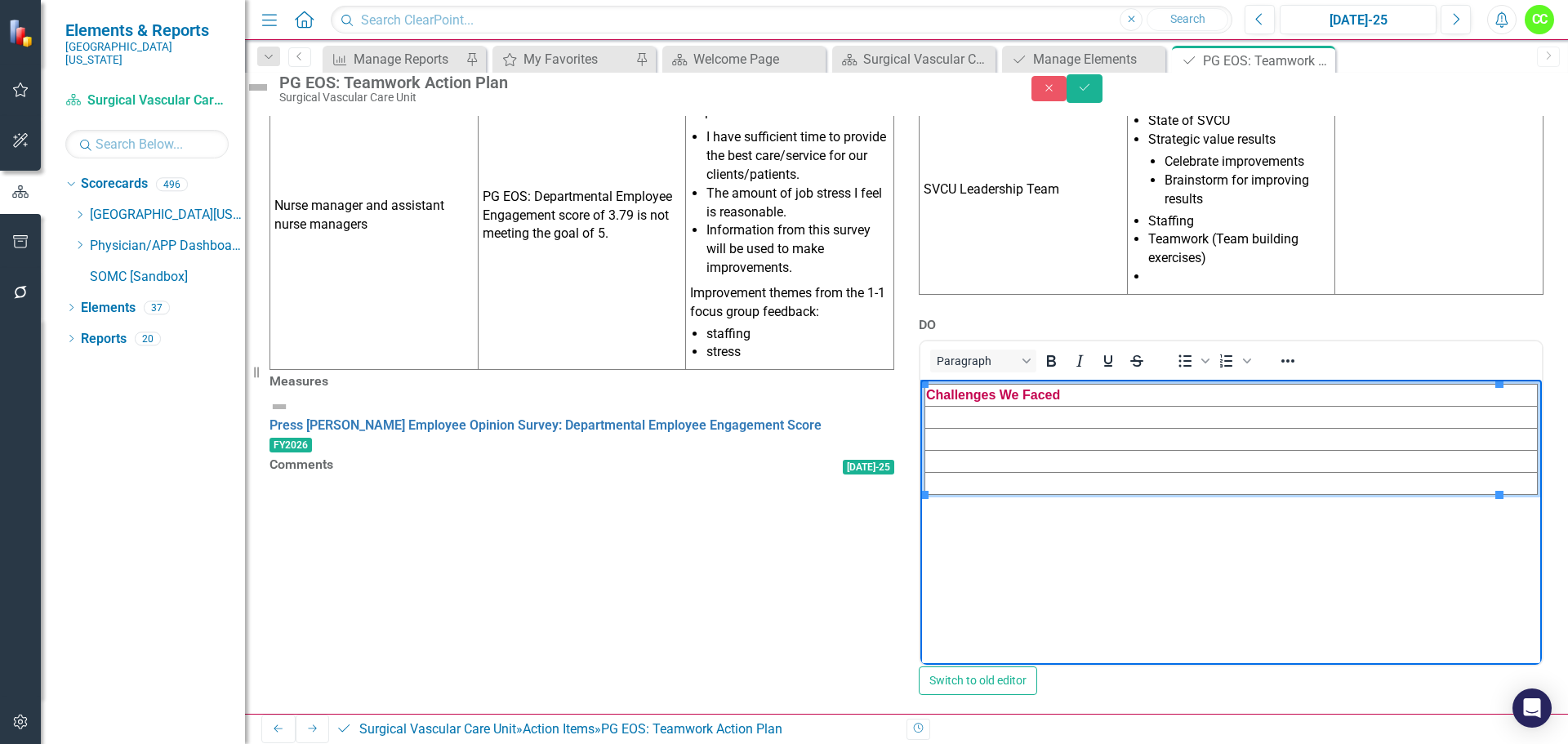
click at [983, 419] on td "Rich Text Area. Press ALT-0 for help." at bounding box center [1231, 417] width 612 height 22
paste body "Rich Text Area. Press ALT-0 for help."
click at [1075, 436] on td "Rich Text Area. Press ALT-0 for help." at bounding box center [1231, 440] width 612 height 22
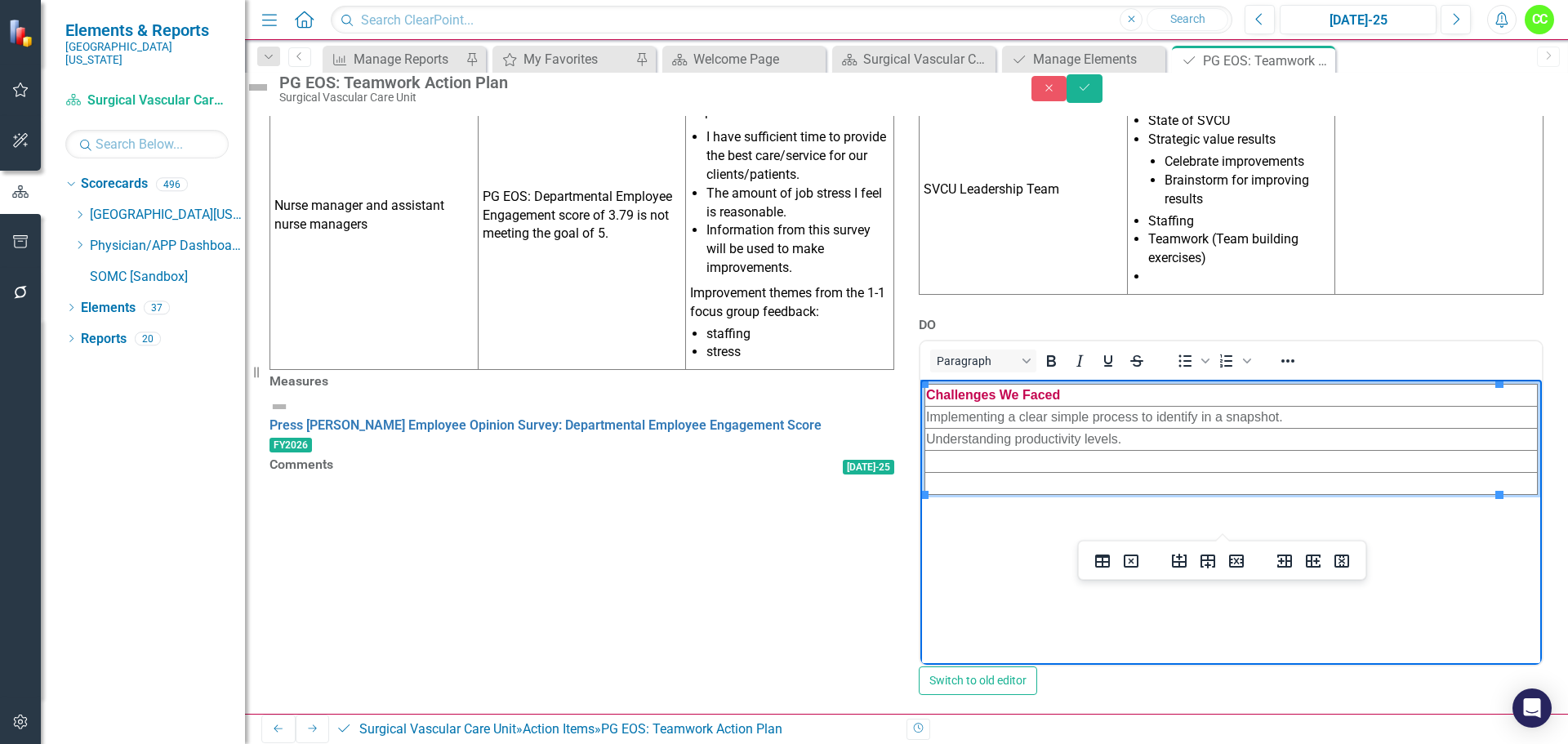
click at [929, 457] on td "Rich Text Area. Press ALT-0 for help." at bounding box center [1231, 462] width 612 height 22
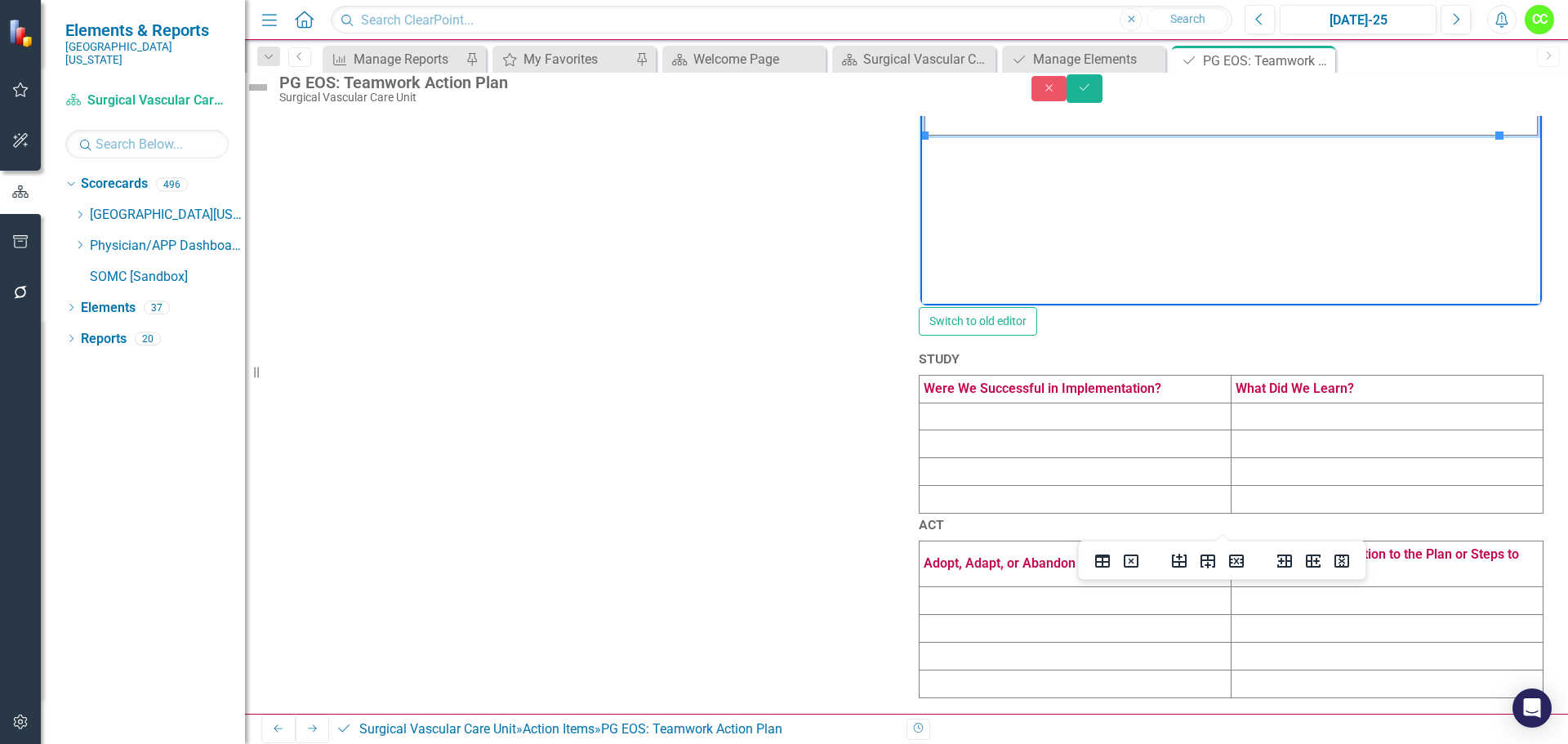
scroll to position [980, 0]
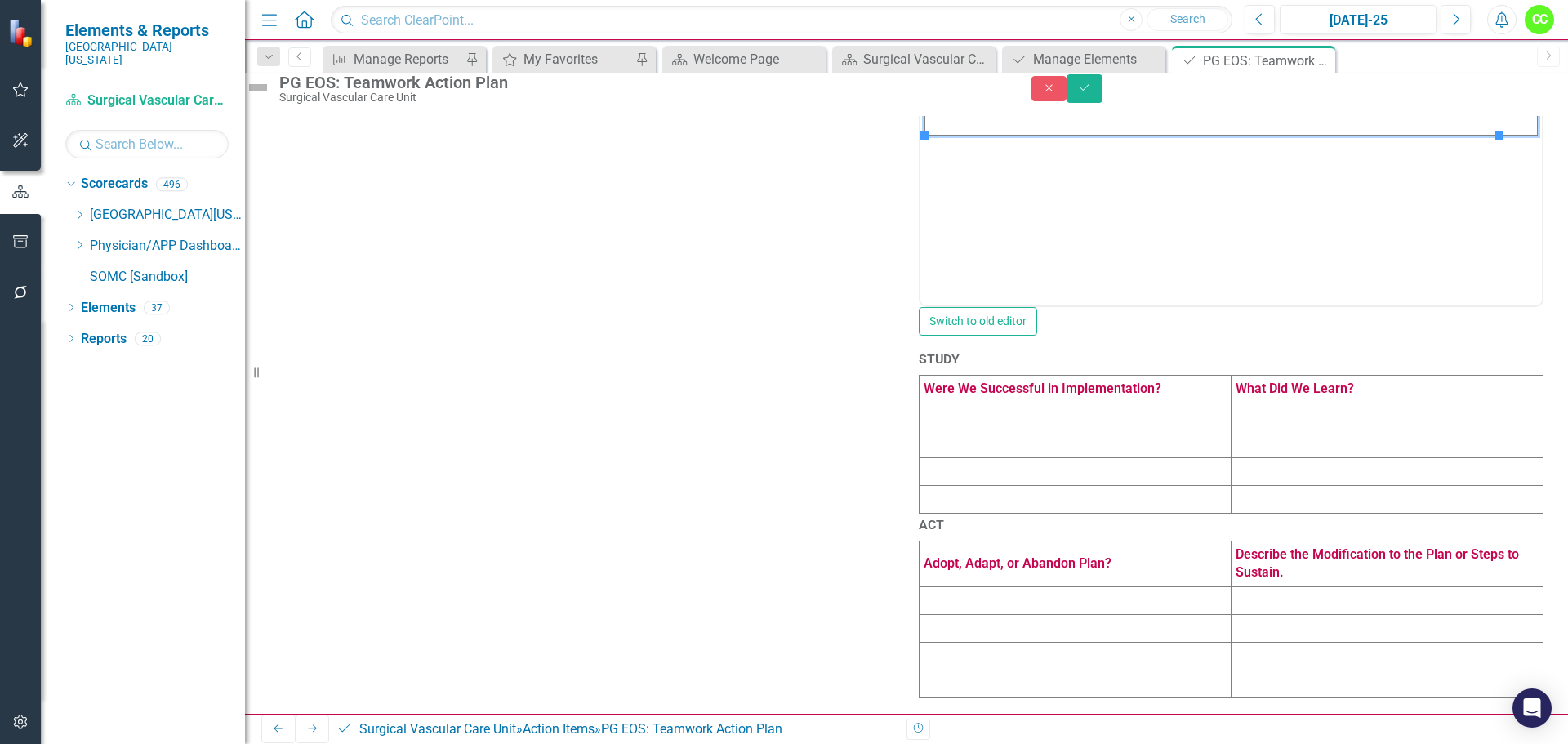
click at [1009, 403] on td at bounding box center [1076, 417] width 312 height 28
click at [972, 403] on td at bounding box center [1076, 417] width 312 height 28
click at [969, 403] on td at bounding box center [1076, 417] width 312 height 28
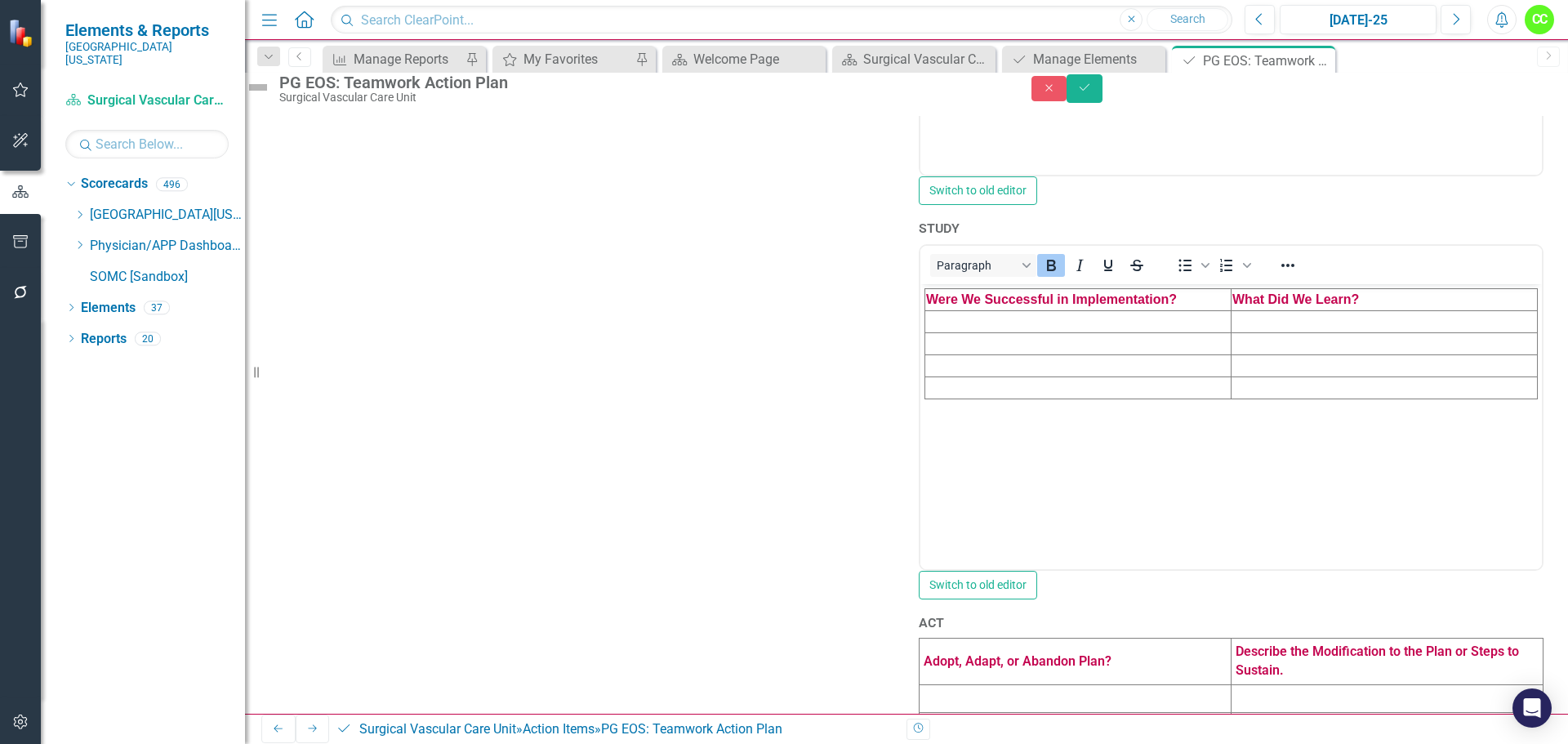
scroll to position [0, 0]
click at [973, 313] on td "Rich Text Area. Press ALT-0 for help." at bounding box center [1078, 321] width 306 height 22
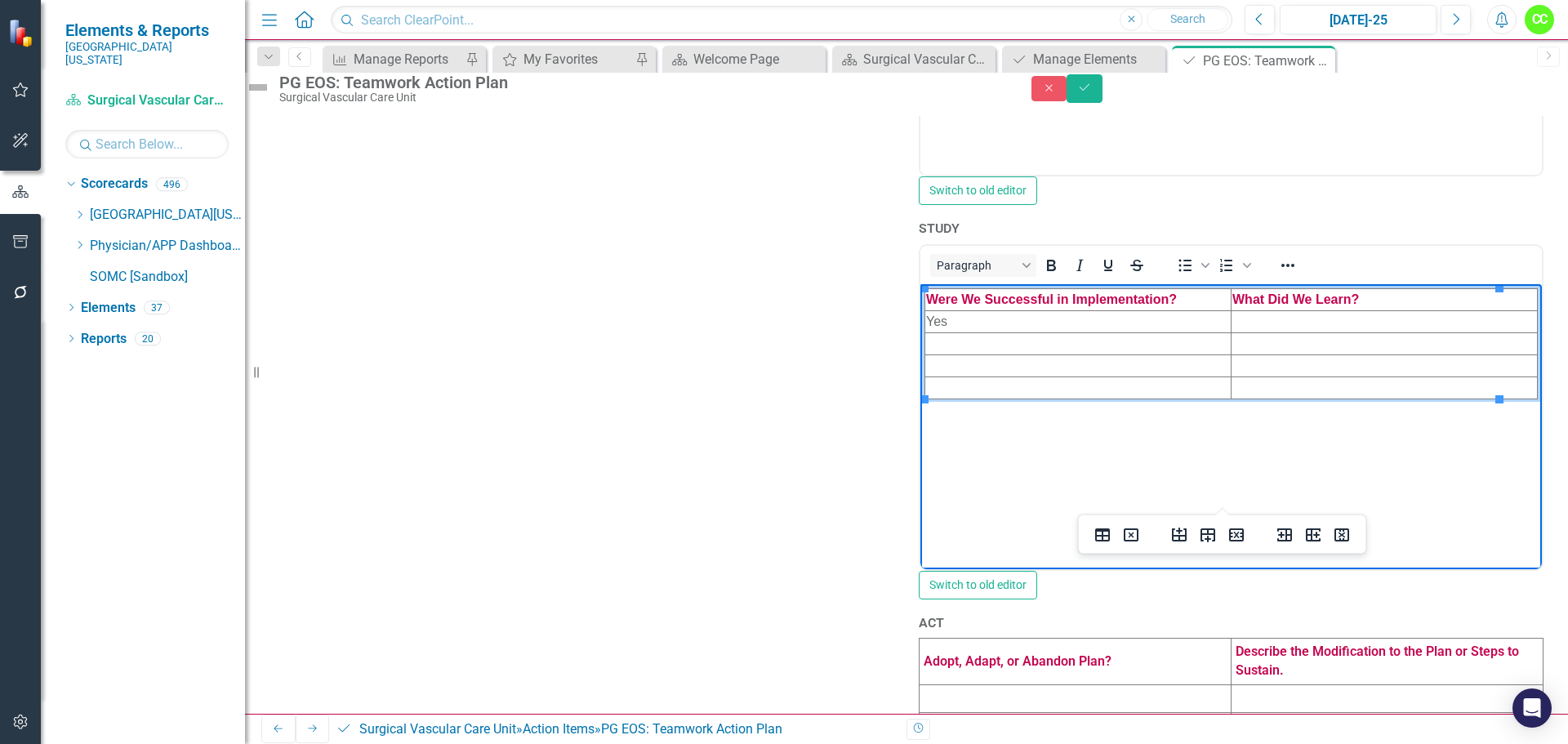
click at [963, 346] on td "Rich Text Area. Press ALT-0 for help." at bounding box center [1078, 344] width 306 height 22
click at [967, 369] on td "Rich Text Area. Press ALT-0 for help." at bounding box center [1078, 366] width 306 height 22
click at [1236, 321] on td "Rich Text Area. Press ALT-0 for help." at bounding box center [1385, 321] width 306 height 22
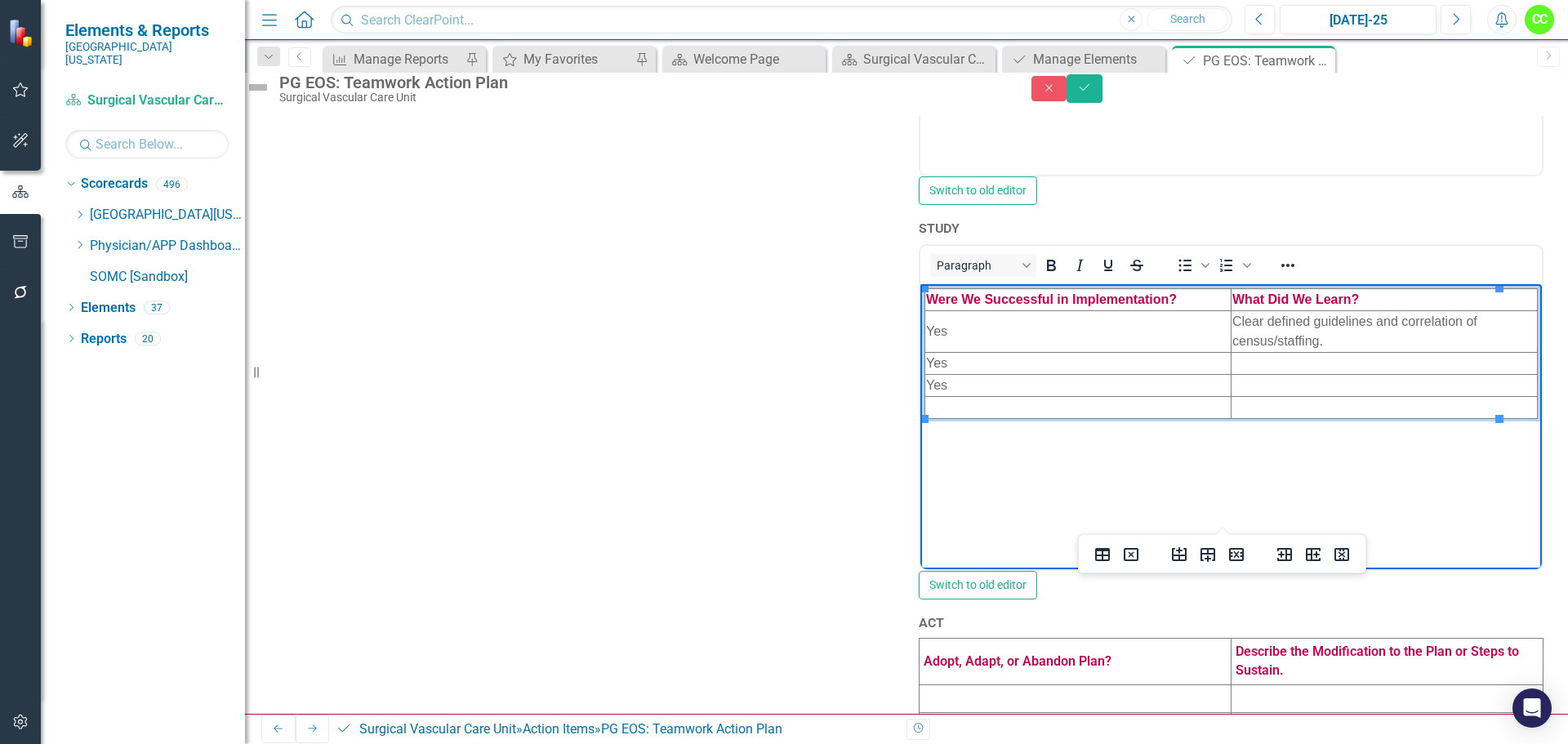
click at [1265, 365] on td "Rich Text Area. Press ALT-0 for help." at bounding box center [1385, 363] width 306 height 22
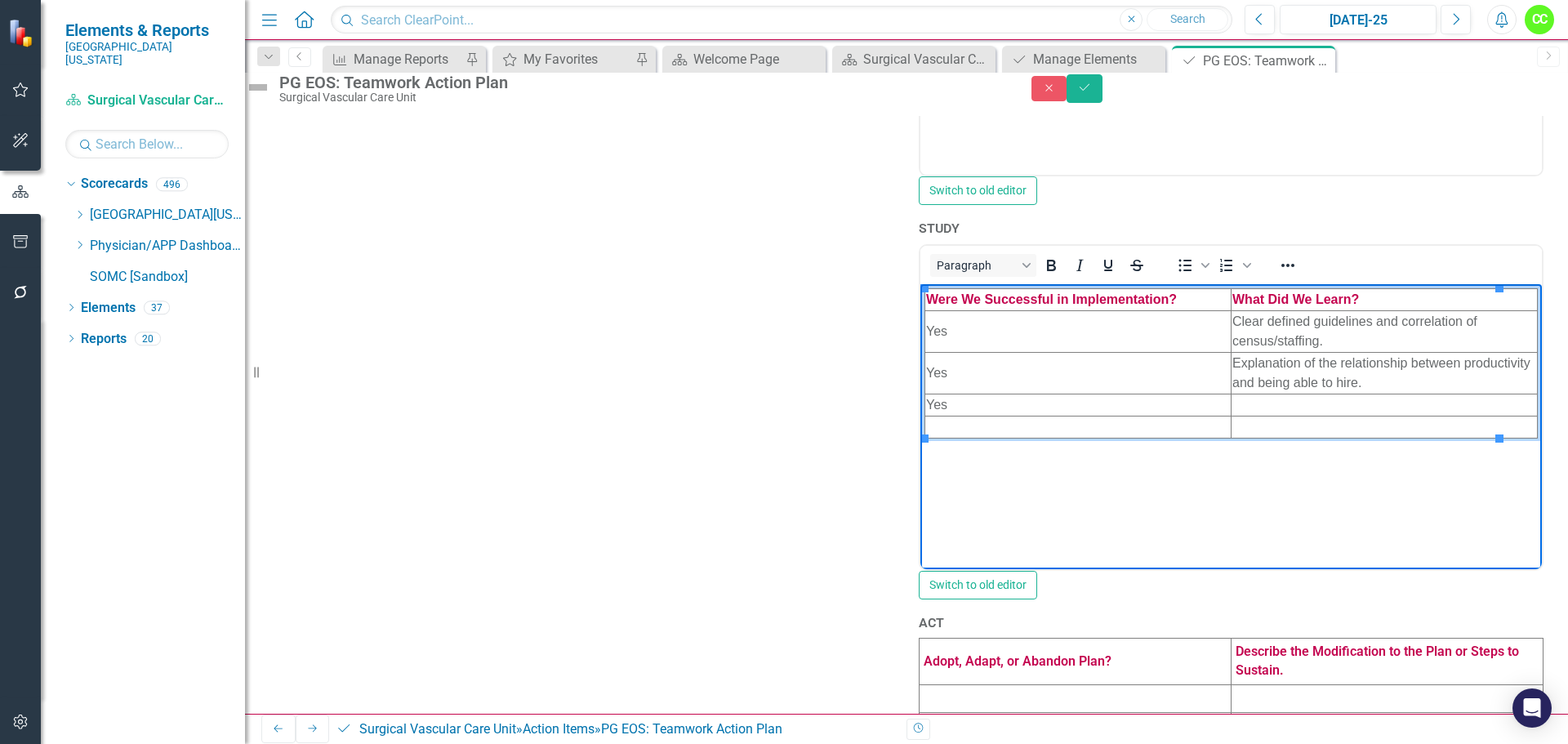
click at [1241, 405] on td "Rich Text Area. Press ALT-0 for help." at bounding box center [1385, 405] width 306 height 22
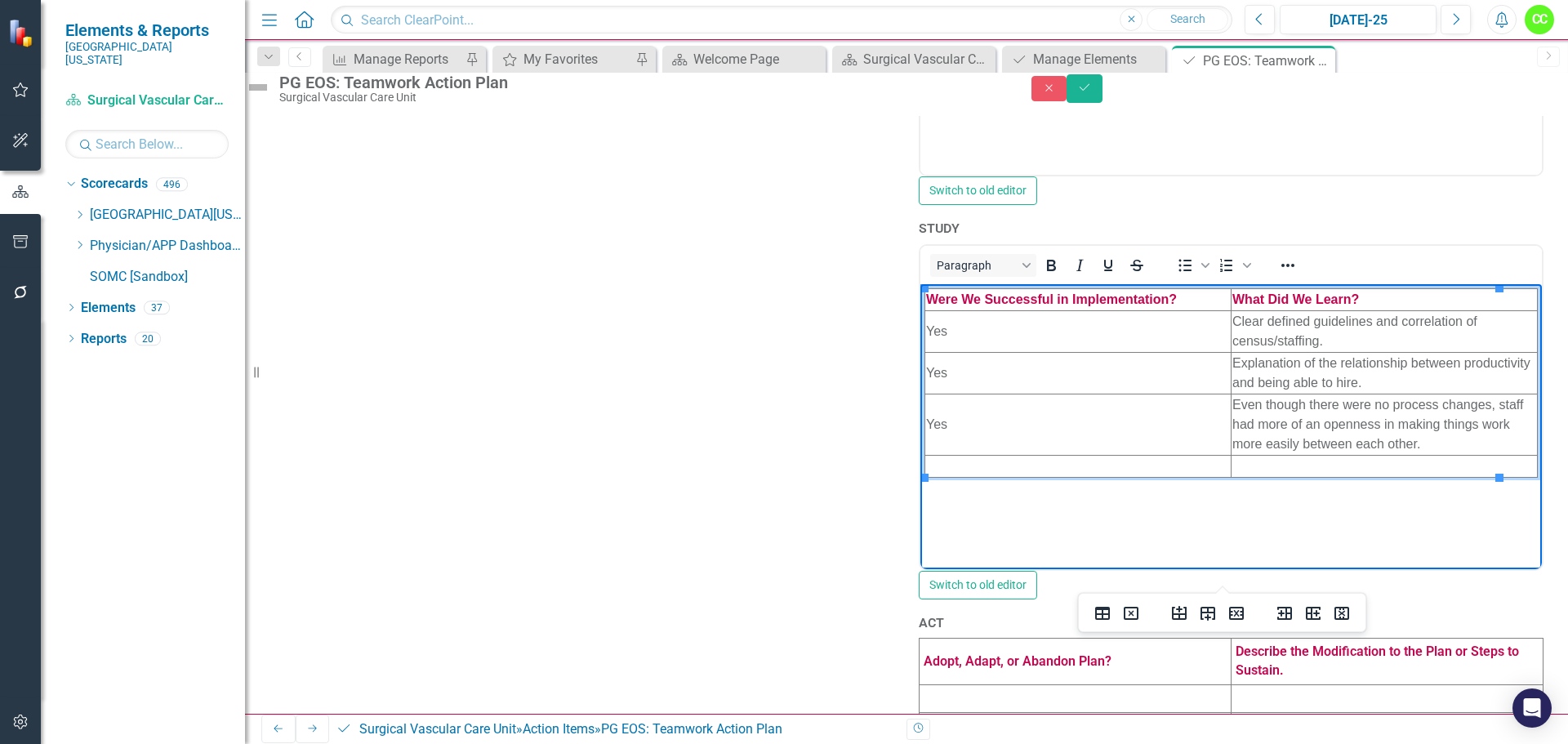
scroll to position [1062, 0]
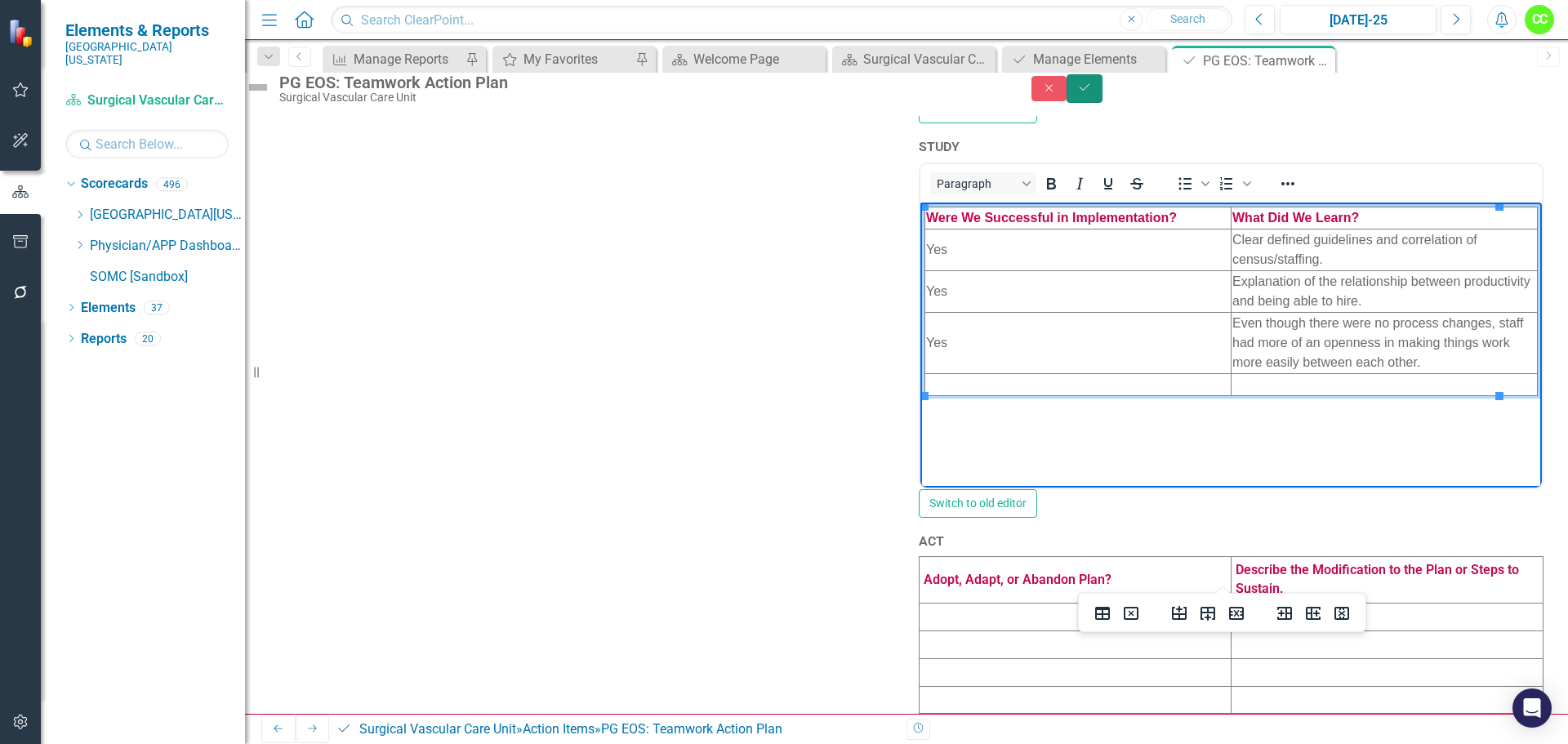
click at [1103, 103] on button "Save" at bounding box center [1084, 88] width 36 height 29
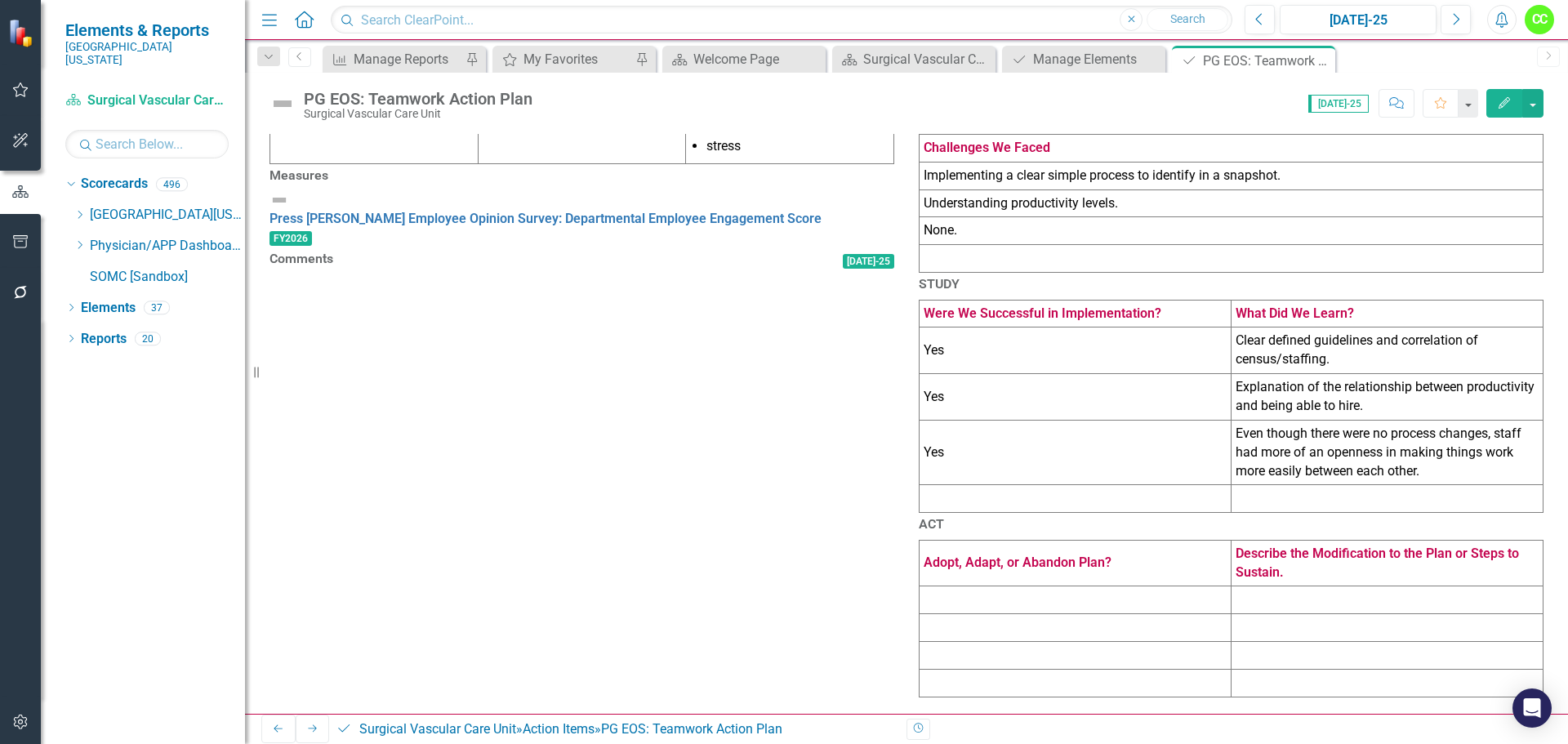
scroll to position [813, 0]
click at [1091, 594] on td at bounding box center [1076, 600] width 312 height 28
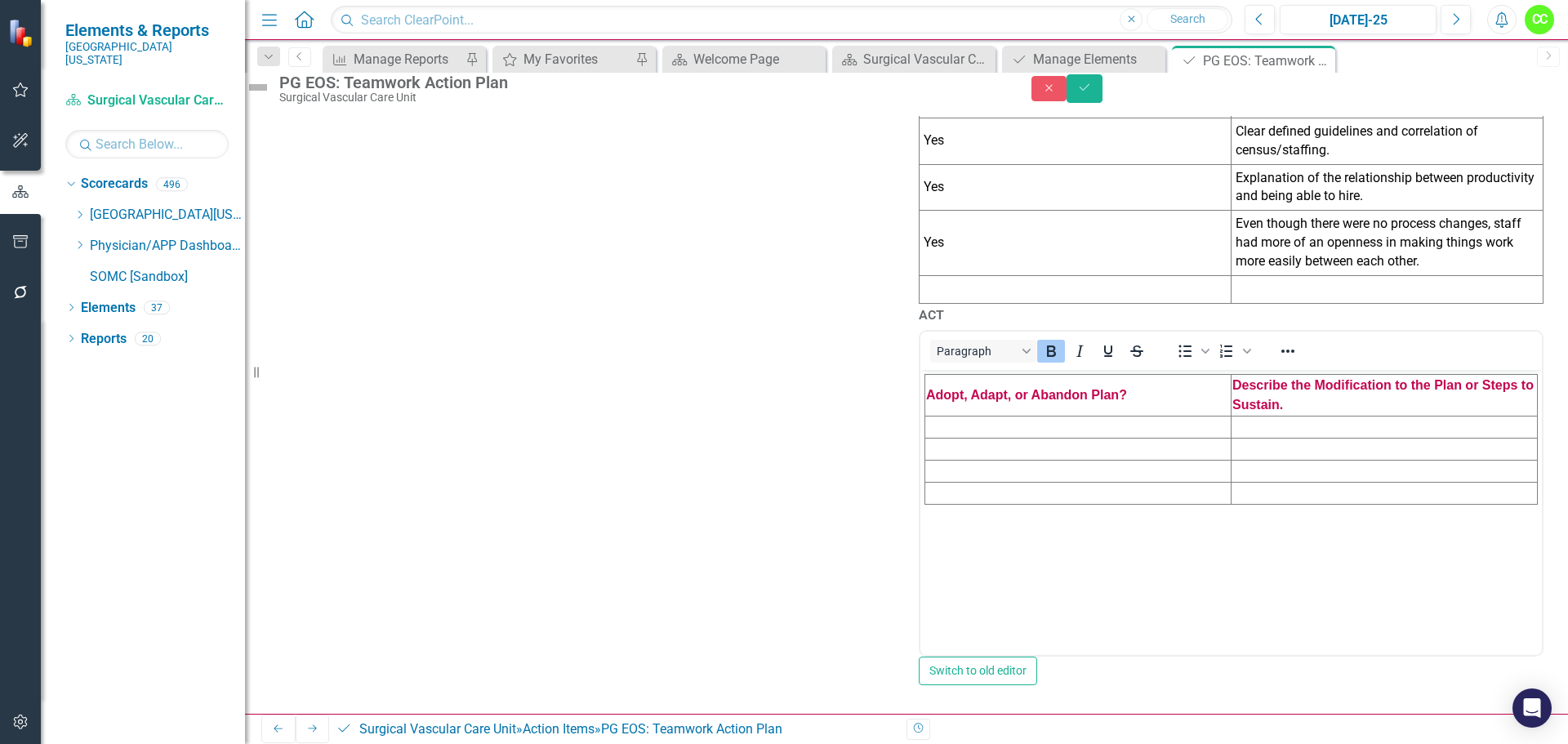
scroll to position [976, 0]
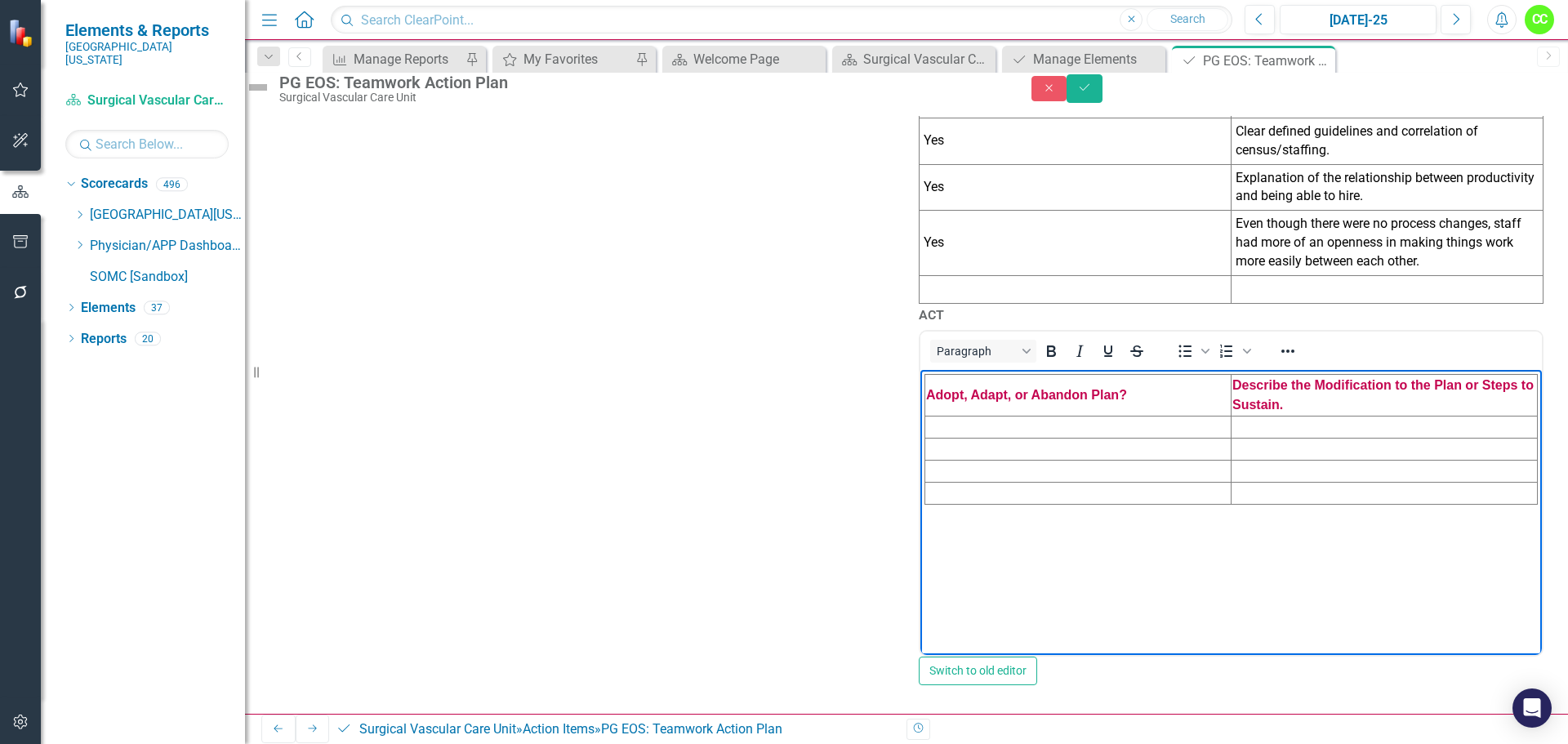
click at [1021, 420] on td "Rich Text Area. Press ALT-0 for help." at bounding box center [1078, 428] width 306 height 22
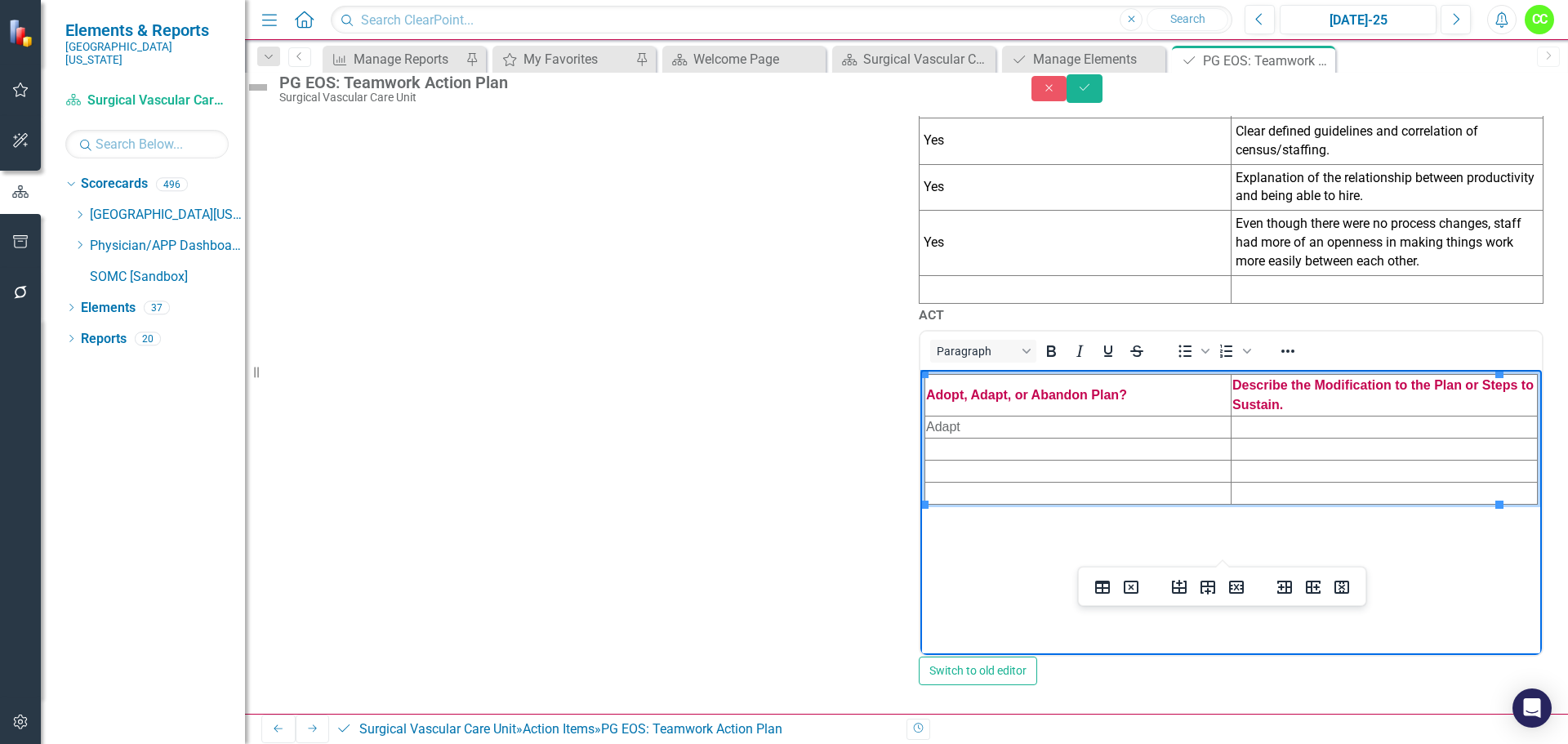
click at [1097, 453] on td "Rich Text Area. Press ALT-0 for help." at bounding box center [1078, 450] width 306 height 22
click at [1036, 473] on td "Rich Text Area. Press ALT-0 for help." at bounding box center [1078, 472] width 306 height 22
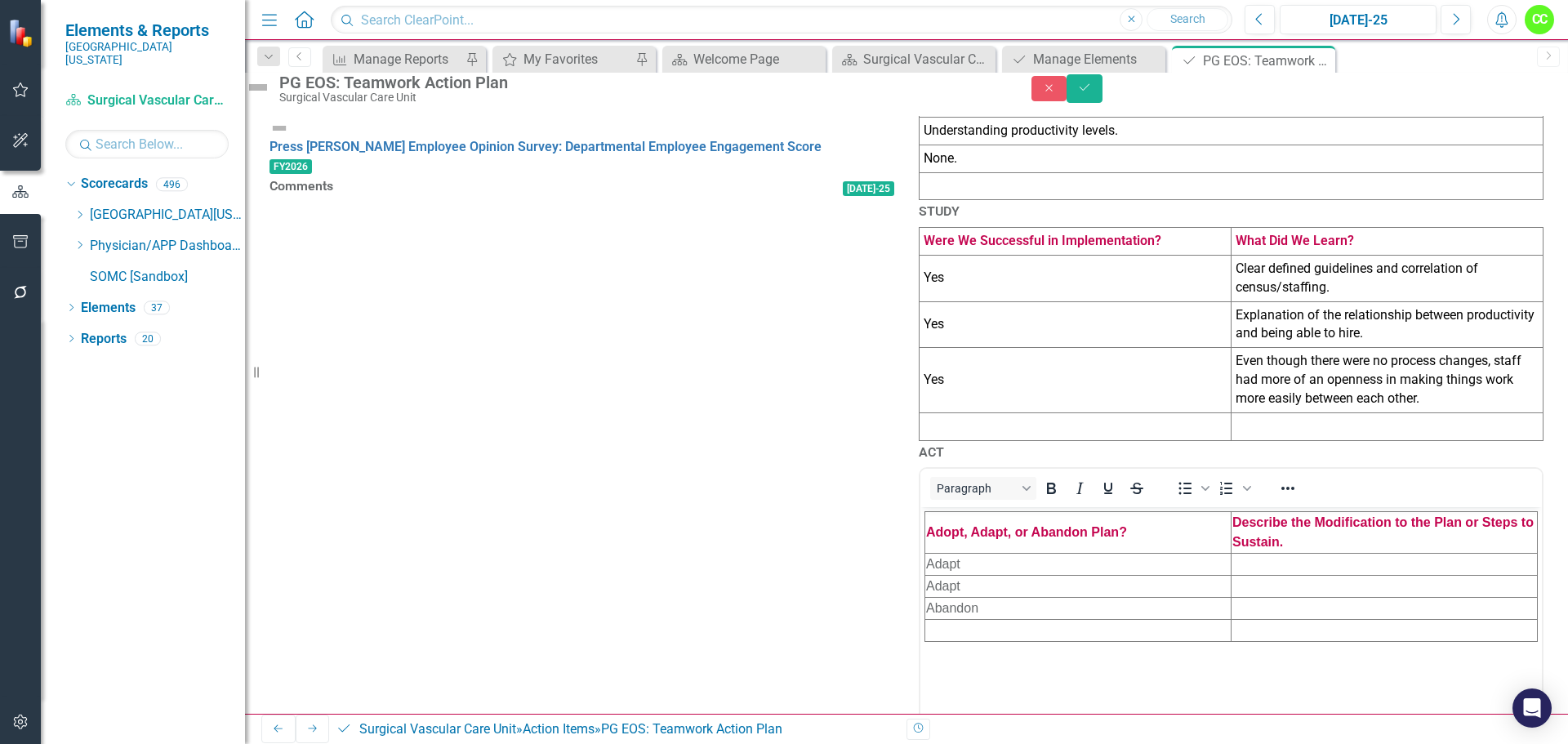
scroll to position [731, 0]
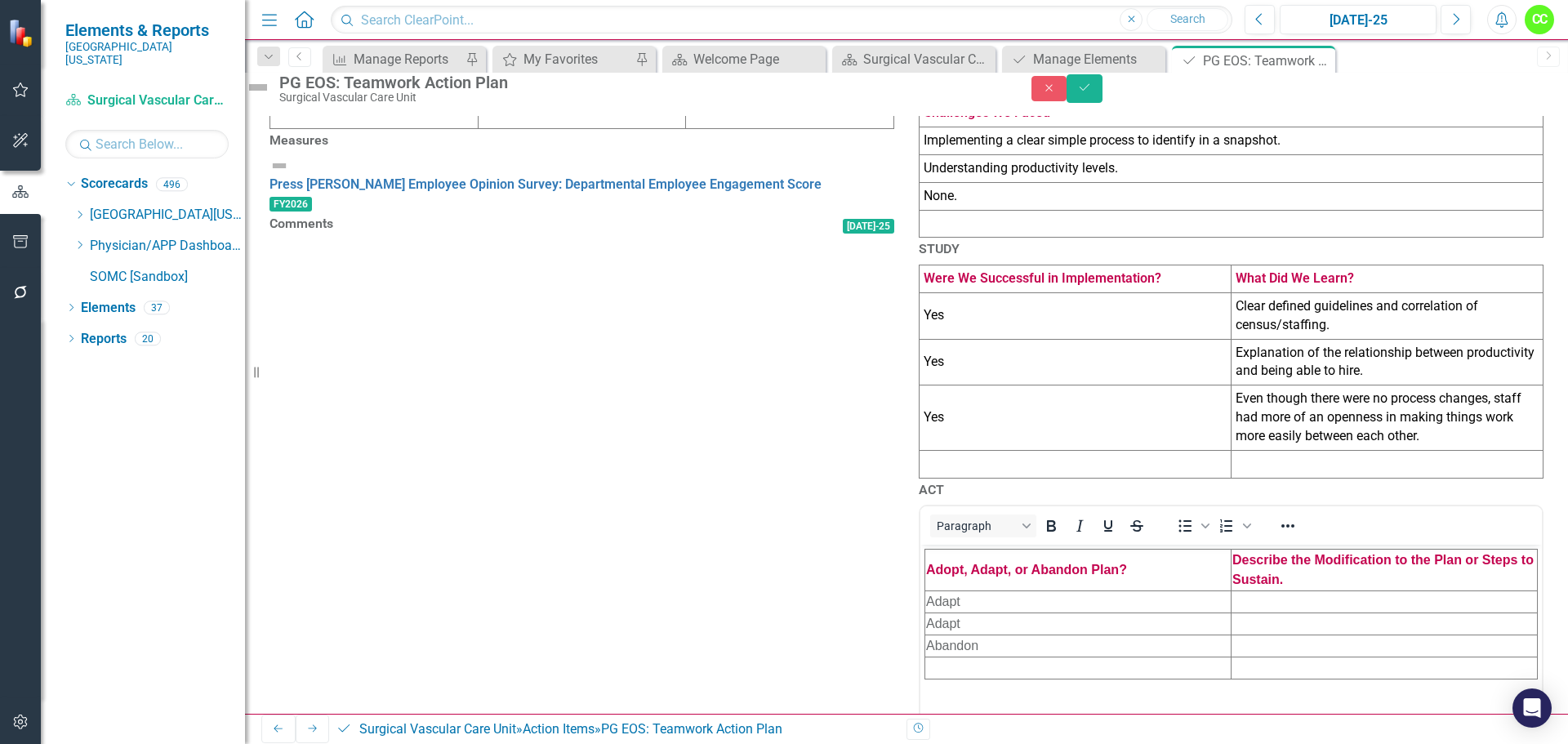
click at [1045, 238] on td at bounding box center [1232, 224] width 624 height 28
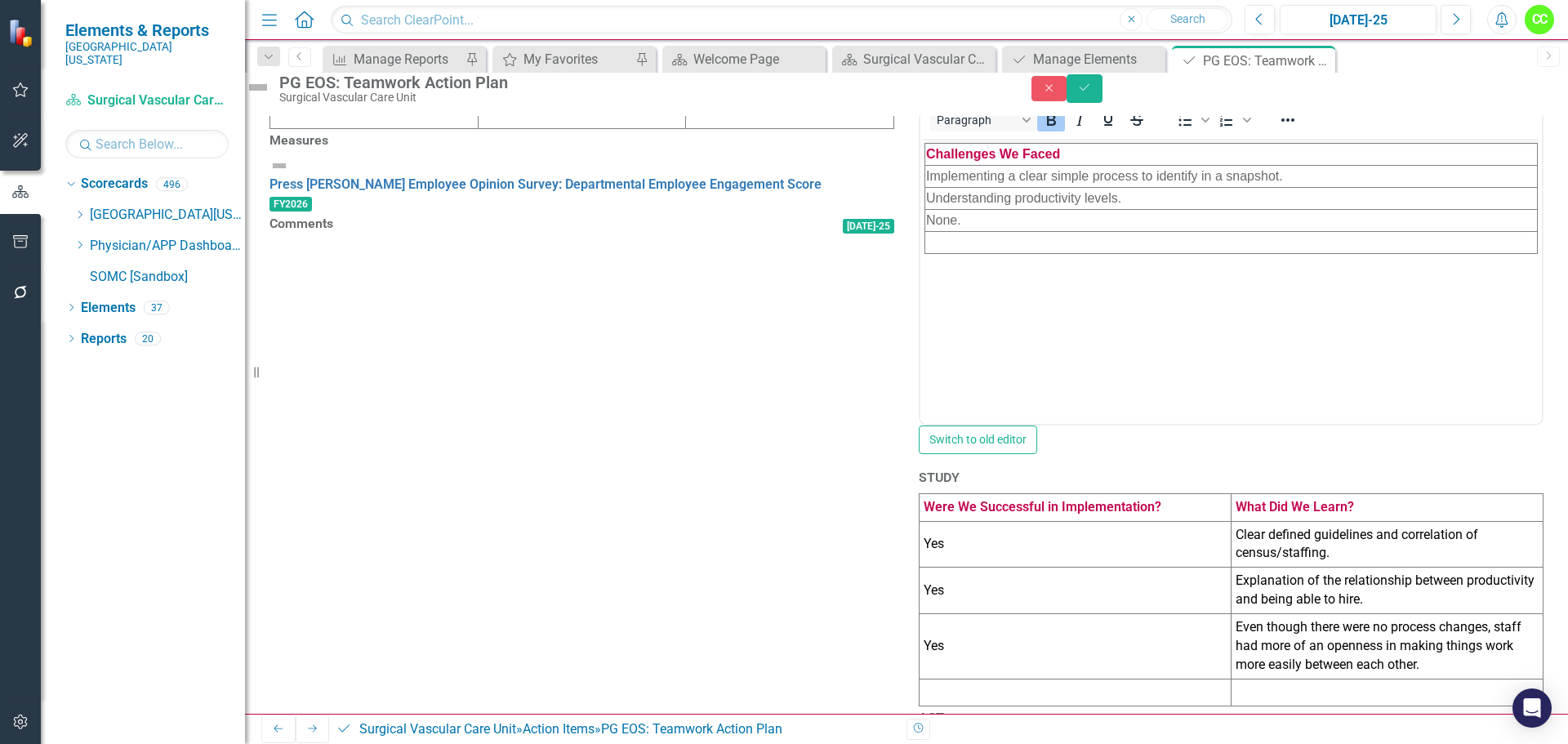
scroll to position [0, 0]
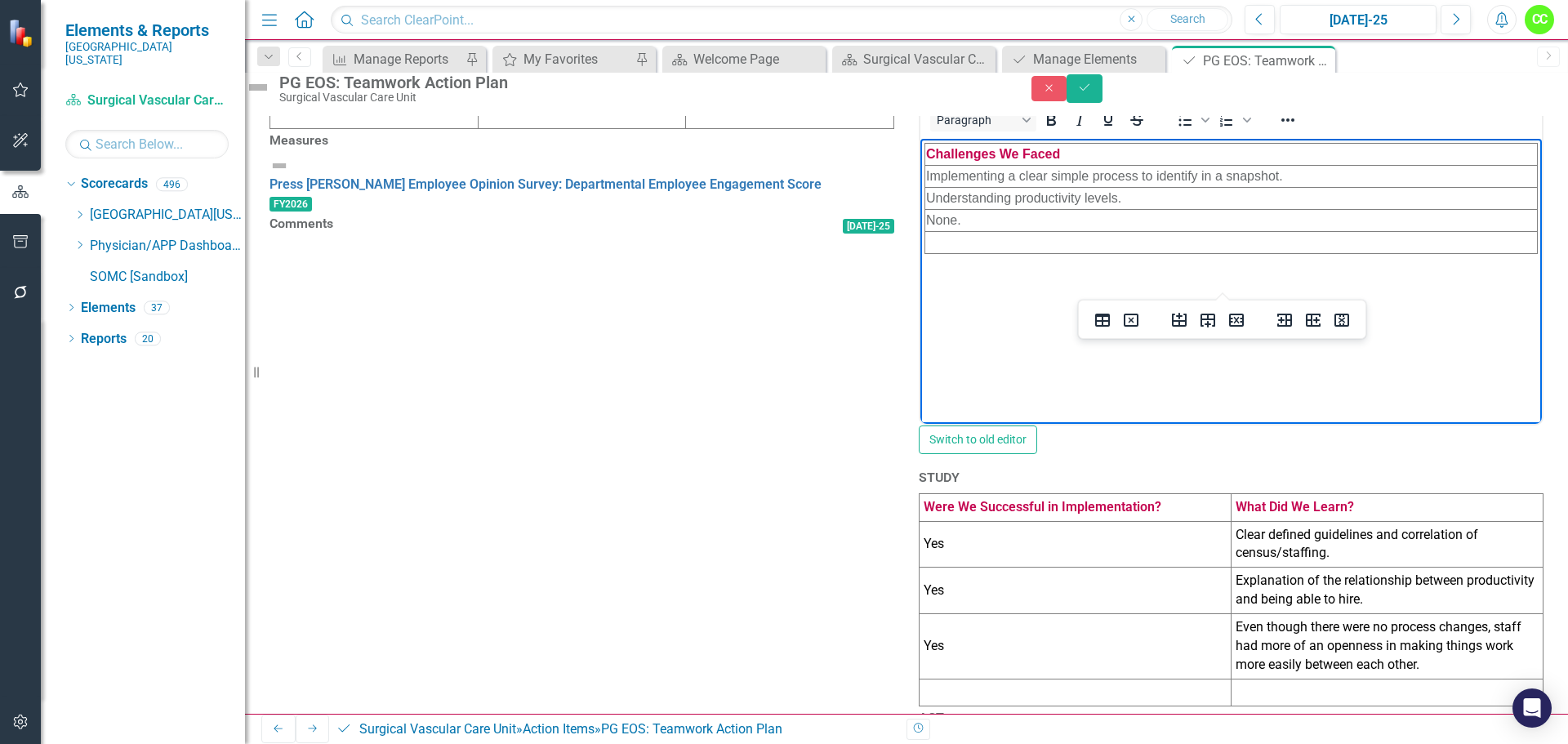
click at [1009, 242] on td "Rich Text Area. Press ALT-0 for help." at bounding box center [1231, 243] width 612 height 22
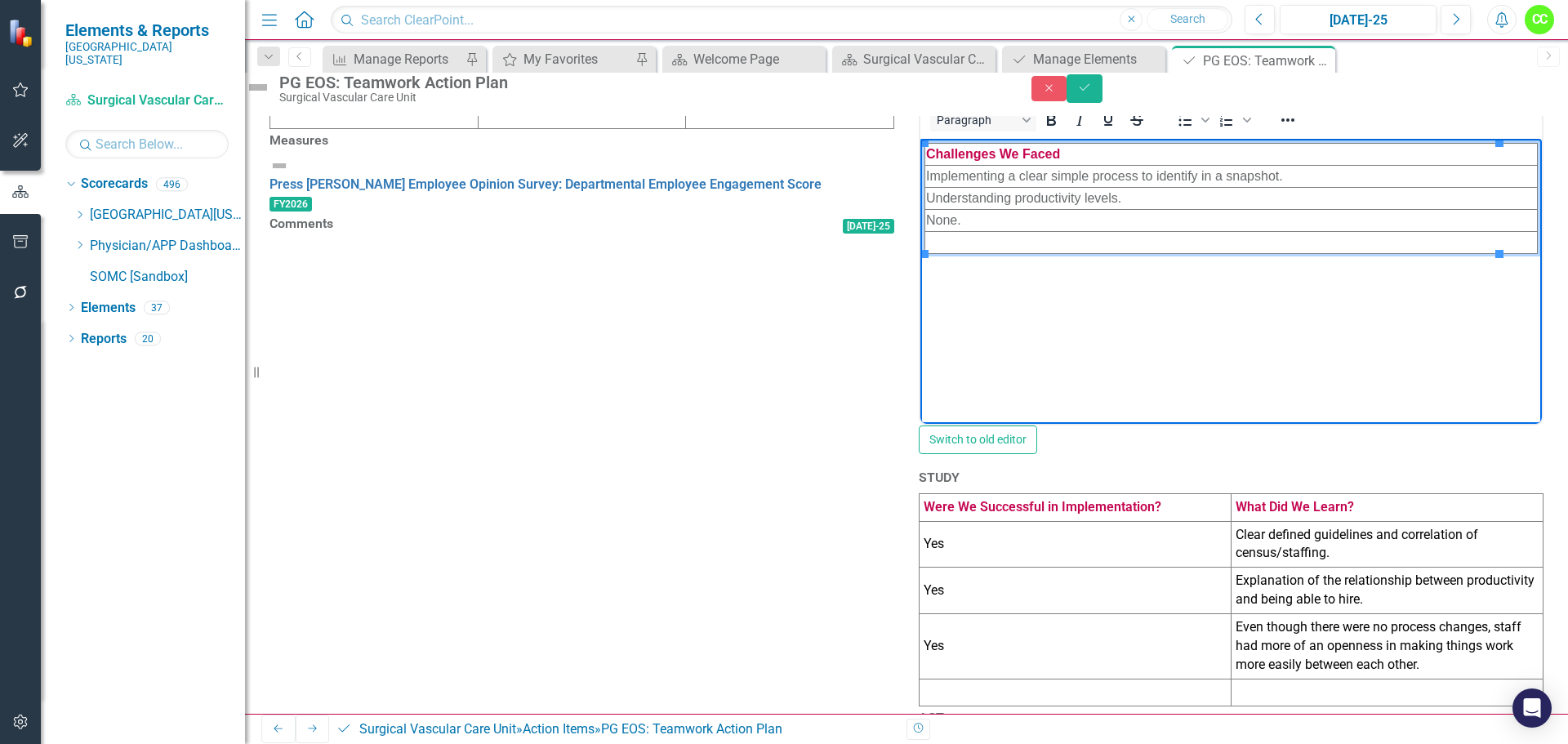
click at [967, 247] on td "Rich Text Area. Press ALT-0 for help." at bounding box center [1231, 243] width 612 height 22
paste body "Rich Text Area. Press ALT-0 for help."
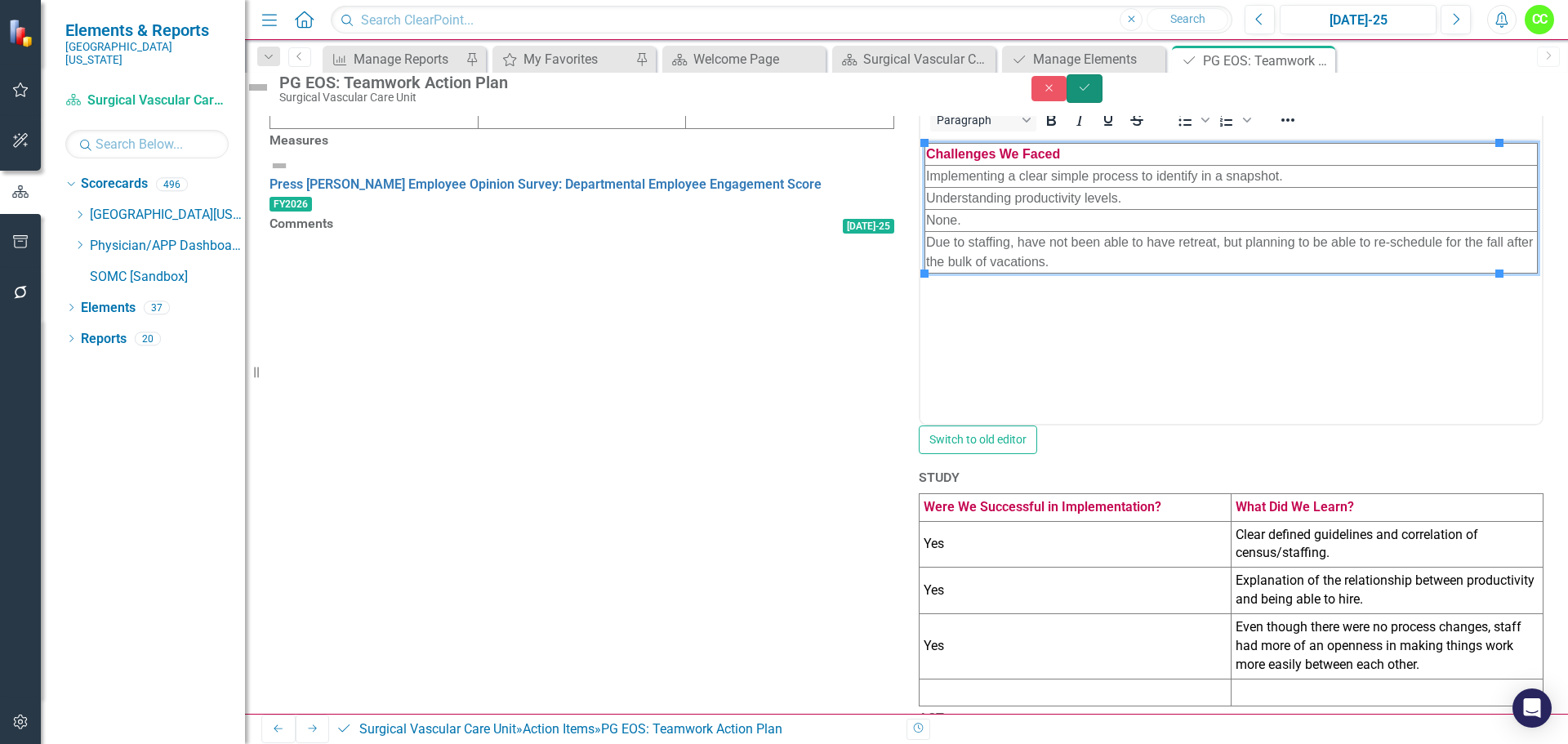
click at [1103, 103] on button "Save" at bounding box center [1084, 88] width 36 height 29
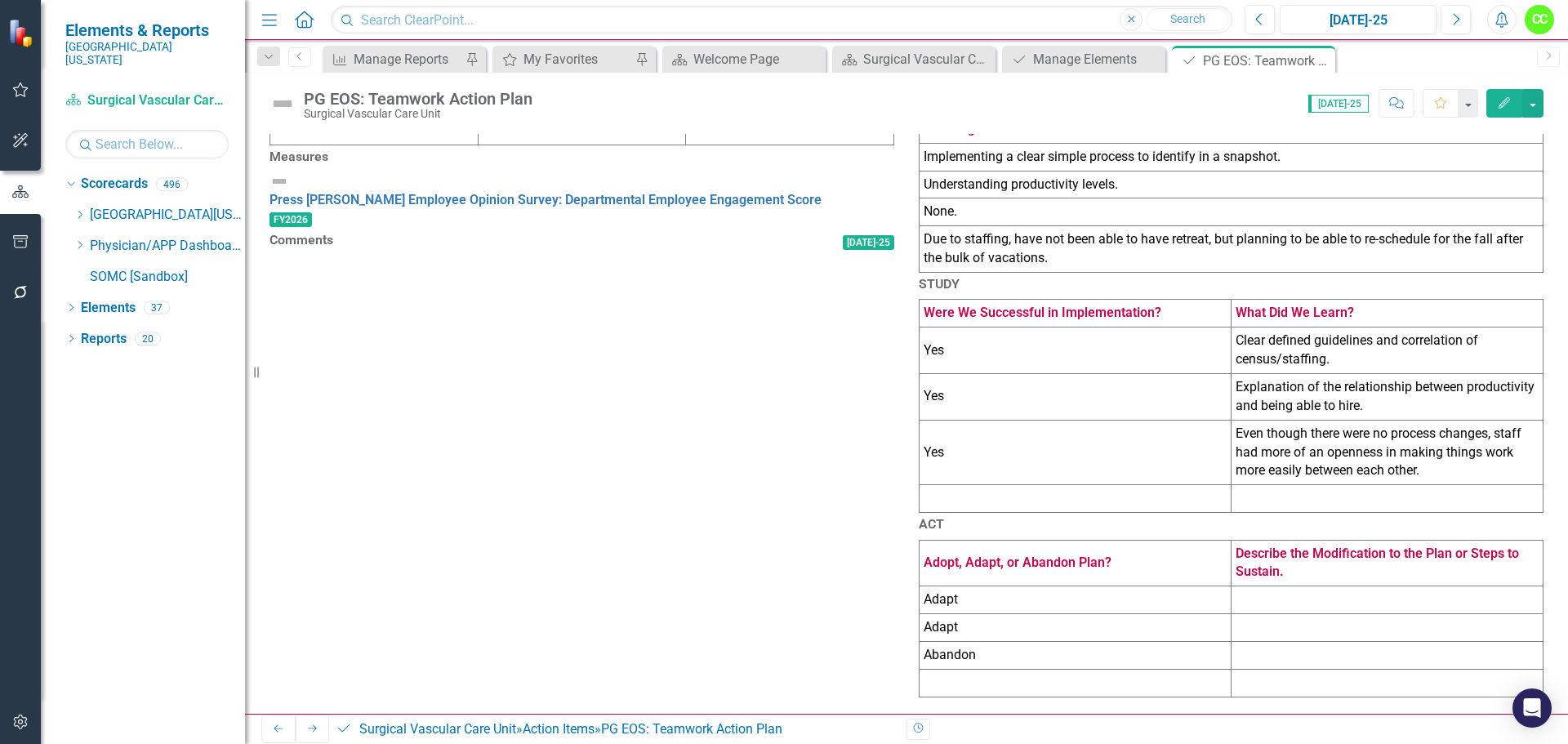
scroll to position [829, 0]
click at [1287, 599] on td at bounding box center [1388, 600] width 312 height 28
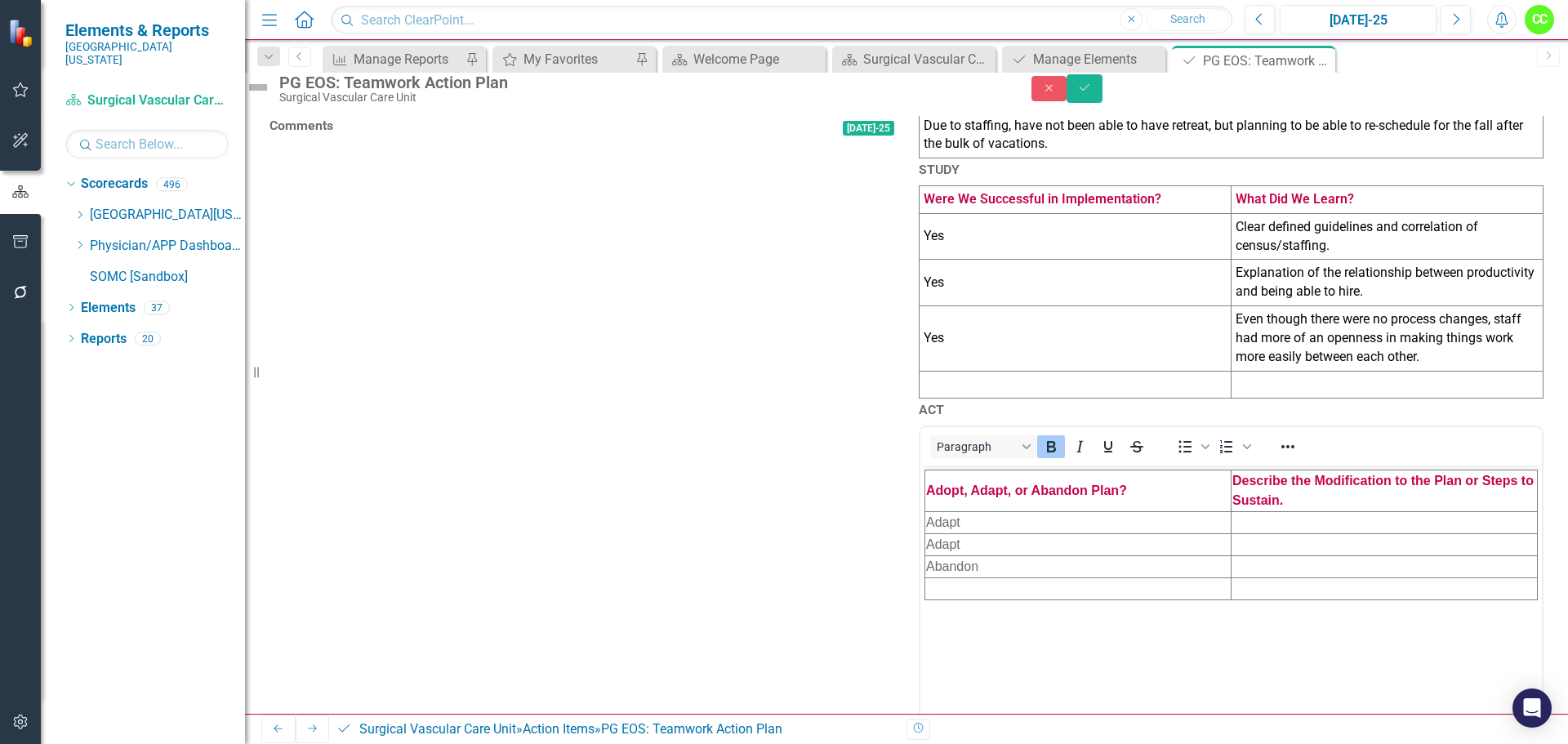
scroll to position [0, 0]
click at [1248, 525] on td "Rich Text Area. Press ALT-0 for help." at bounding box center [1385, 522] width 306 height 22
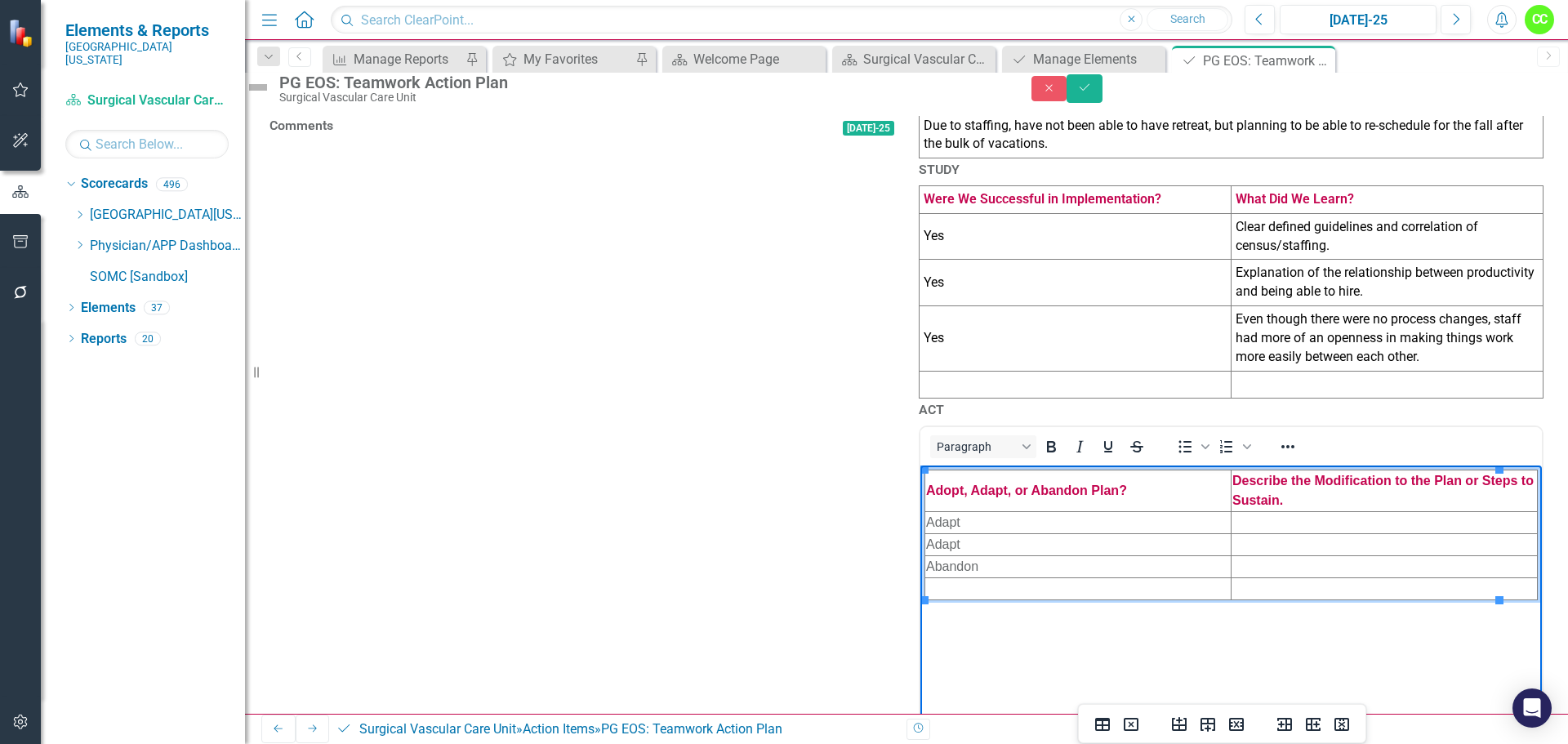
paste body "Rich Text Area. Press ALT-0 for help."
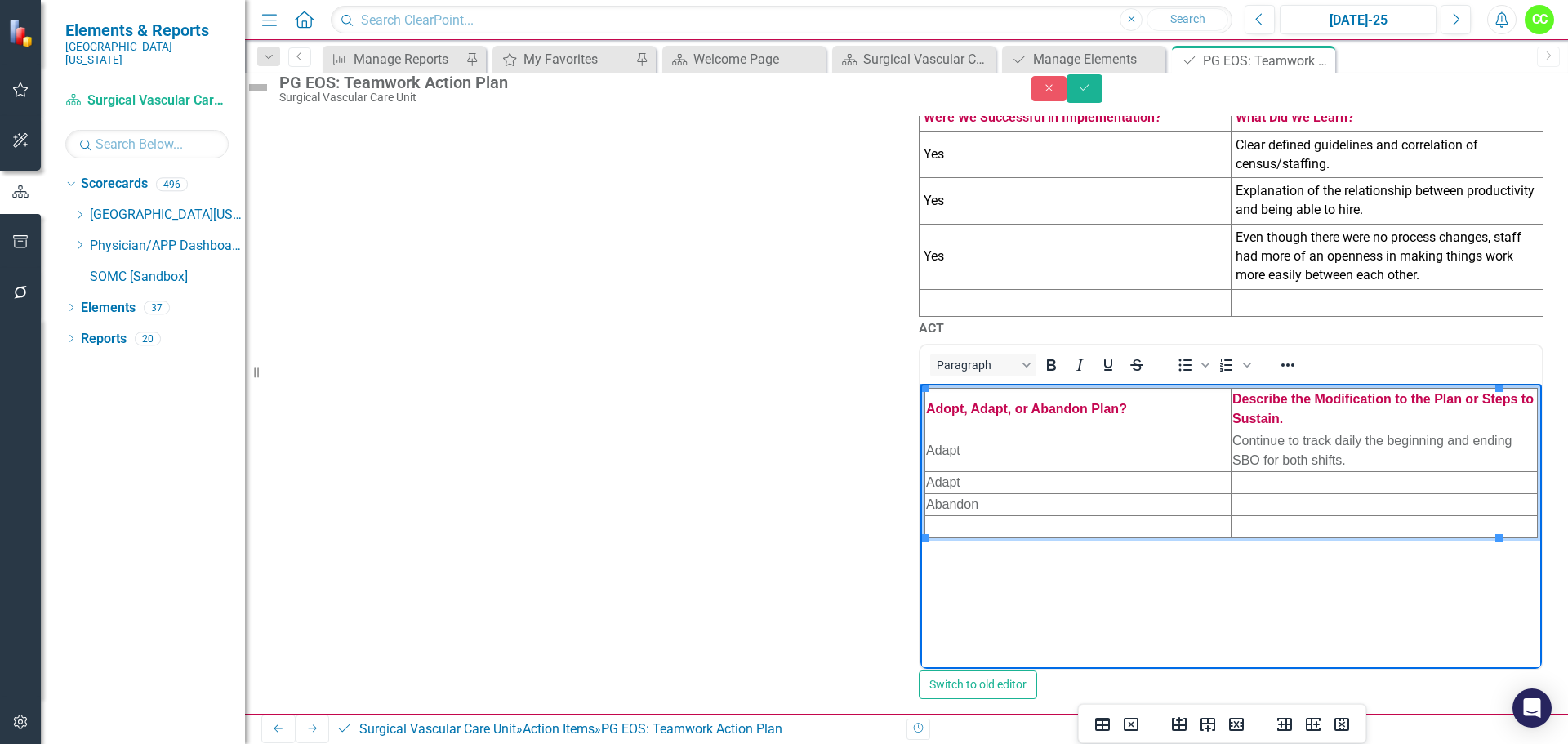
scroll to position [992, 0]
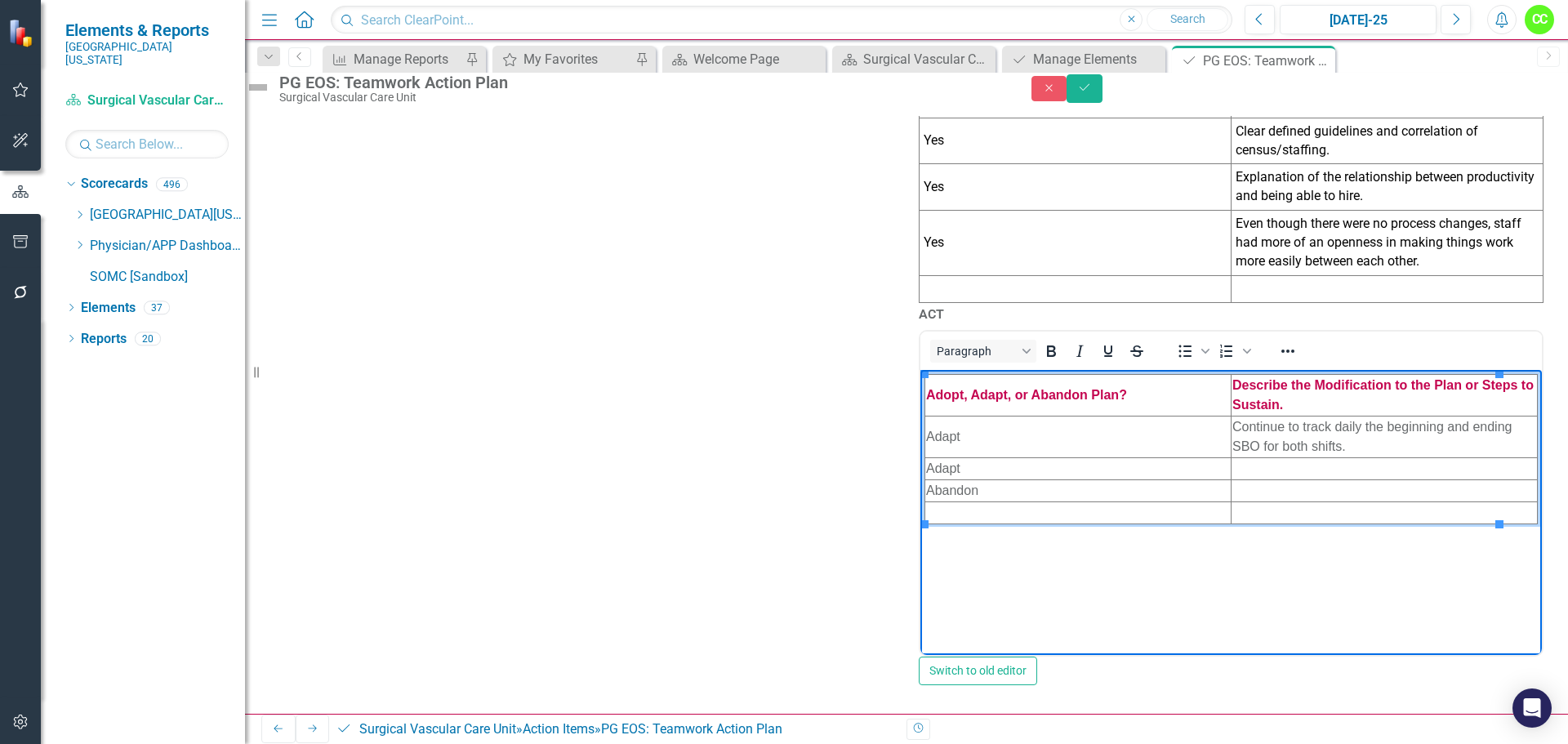
click at [1262, 460] on td "Rich Text Area. Press ALT-0 for help." at bounding box center [1385, 469] width 306 height 22
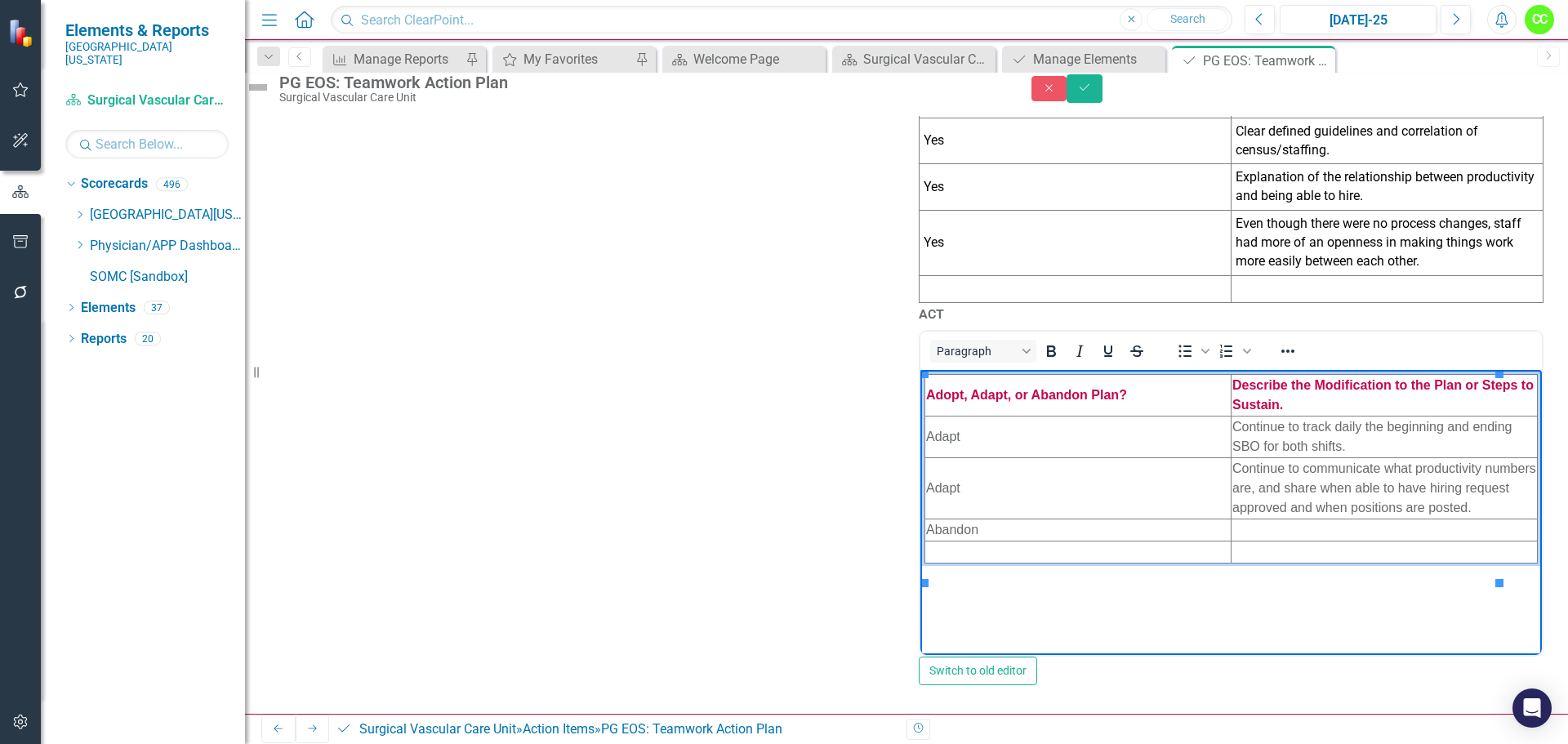
click at [1232, 541] on td "Rich Text Area. Press ALT-0 for help." at bounding box center [1385, 530] width 306 height 22
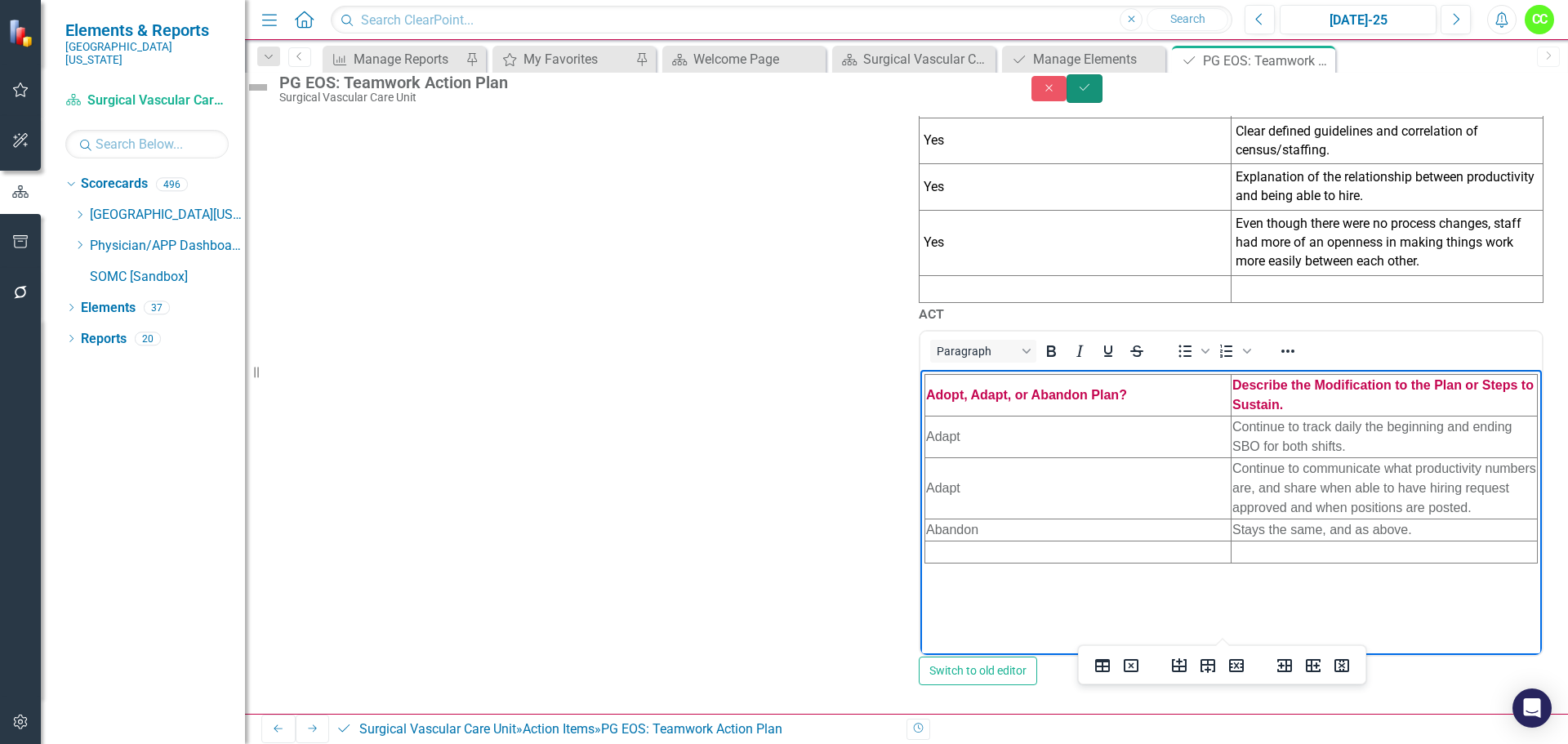
click at [1103, 103] on button "Save" at bounding box center [1084, 88] width 36 height 29
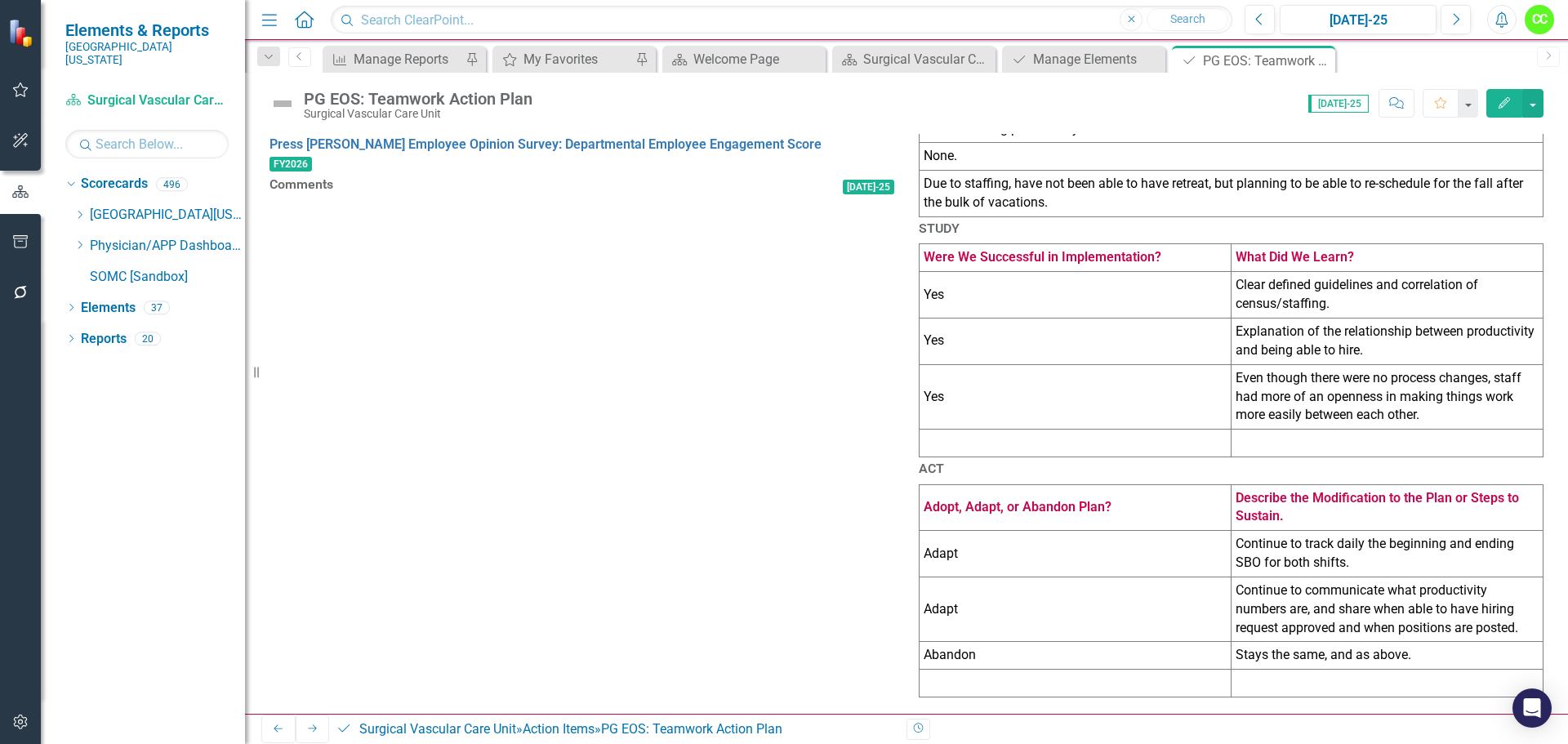
scroll to position [817, 0]
click at [574, 200] on div at bounding box center [582, 200] width 625 height 0
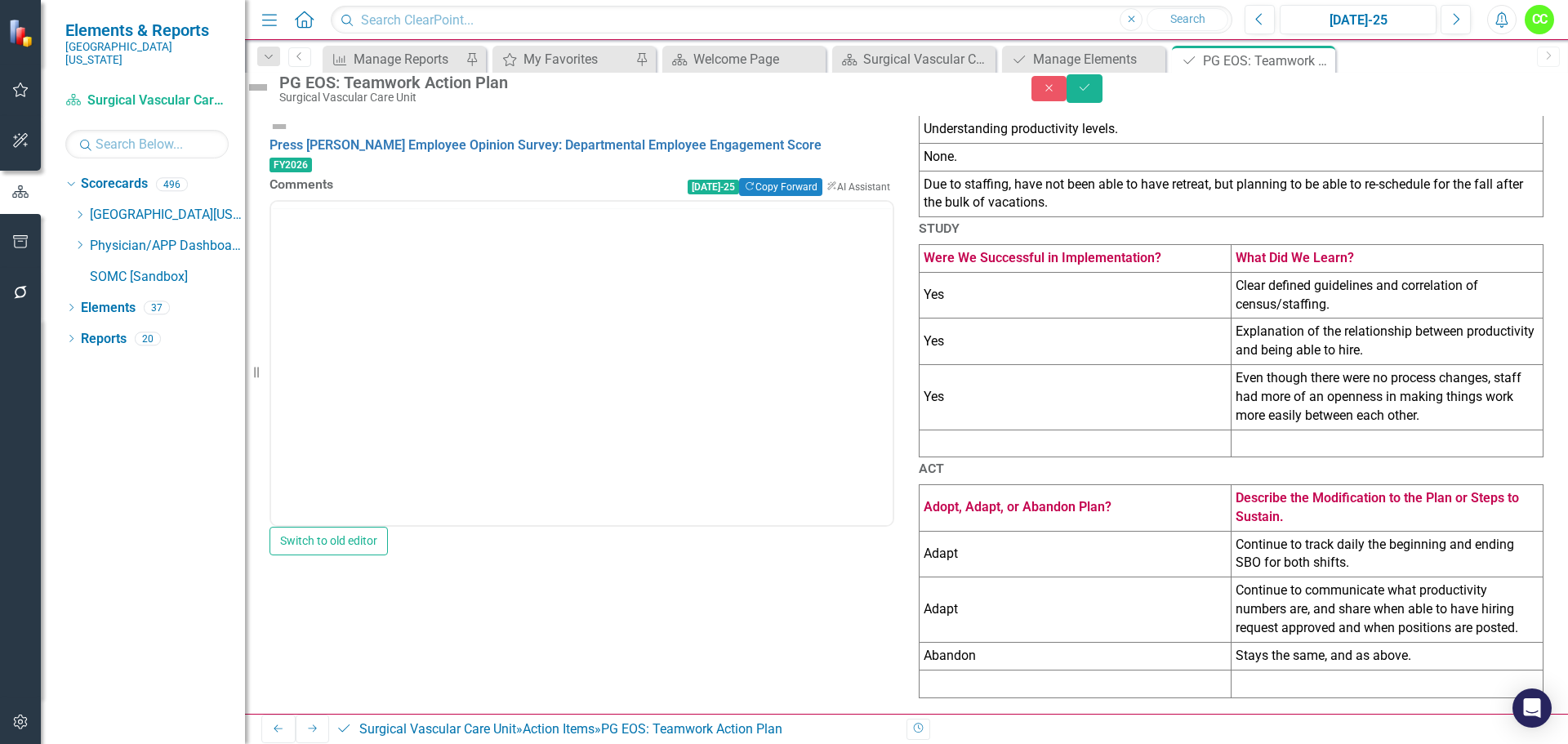
scroll to position [0, 0]
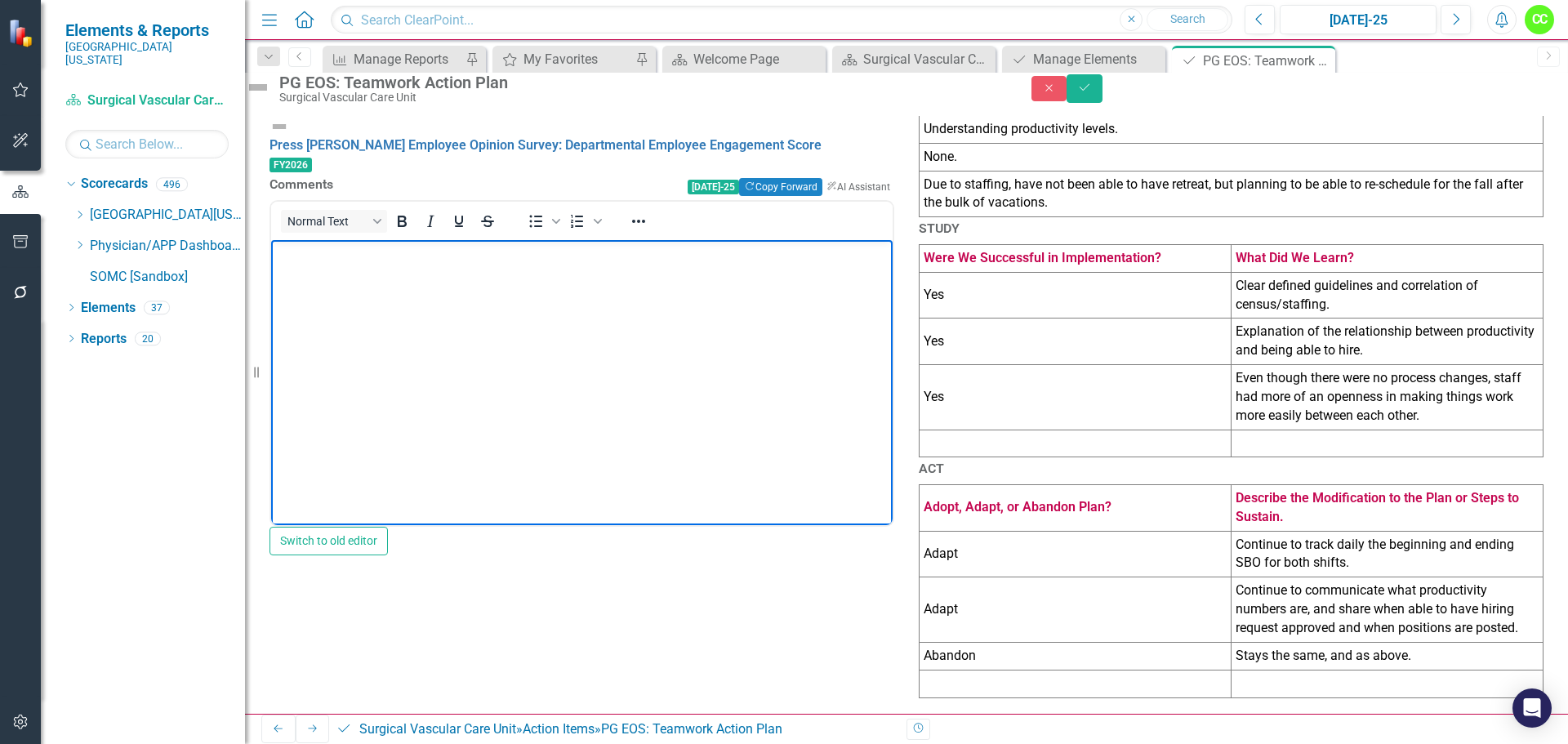
click at [498, 290] on body "Rich Text Area. Press ALT-0 for help." at bounding box center [582, 361] width 622 height 245
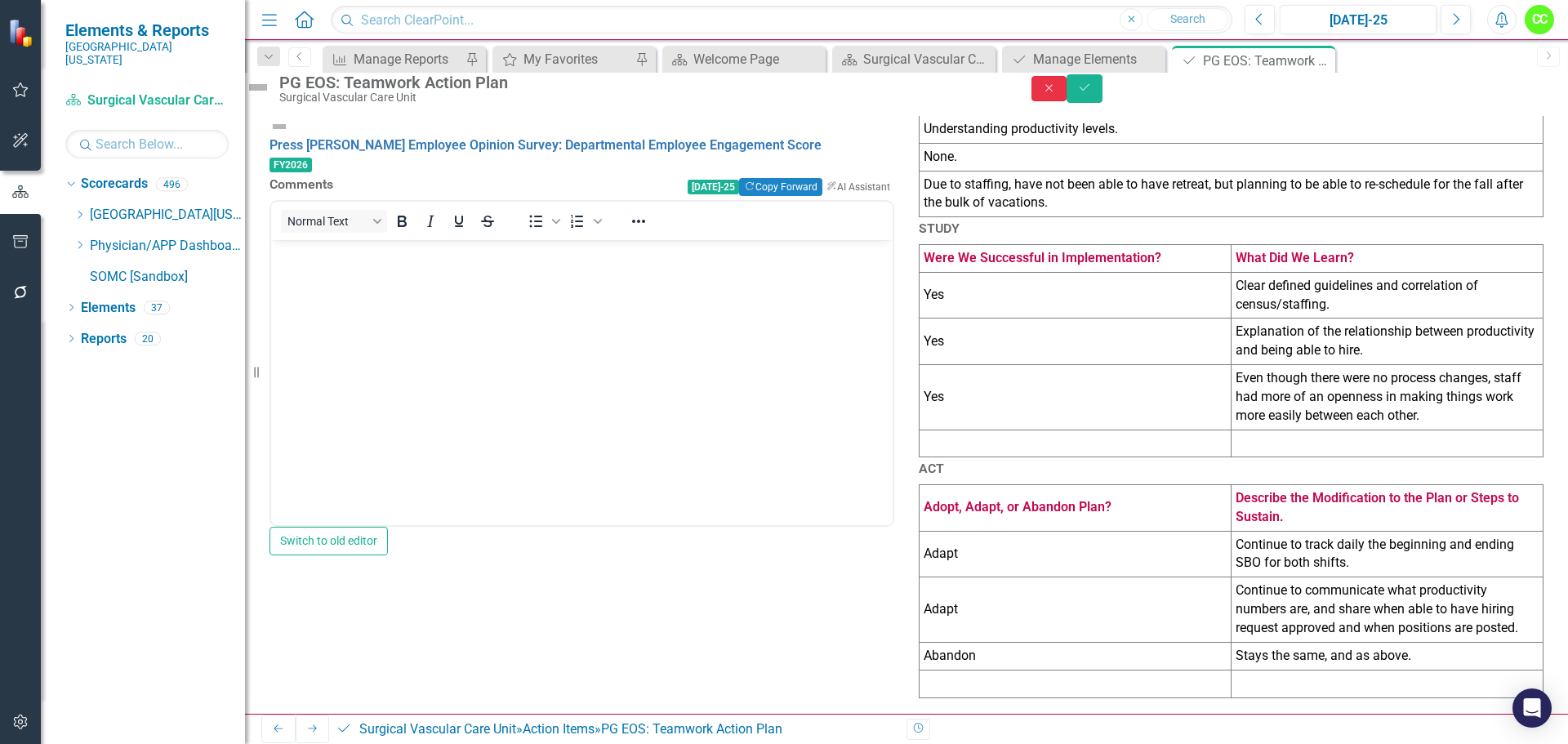
click at [1057, 90] on icon "Close" at bounding box center [1049, 88] width 14 height 11
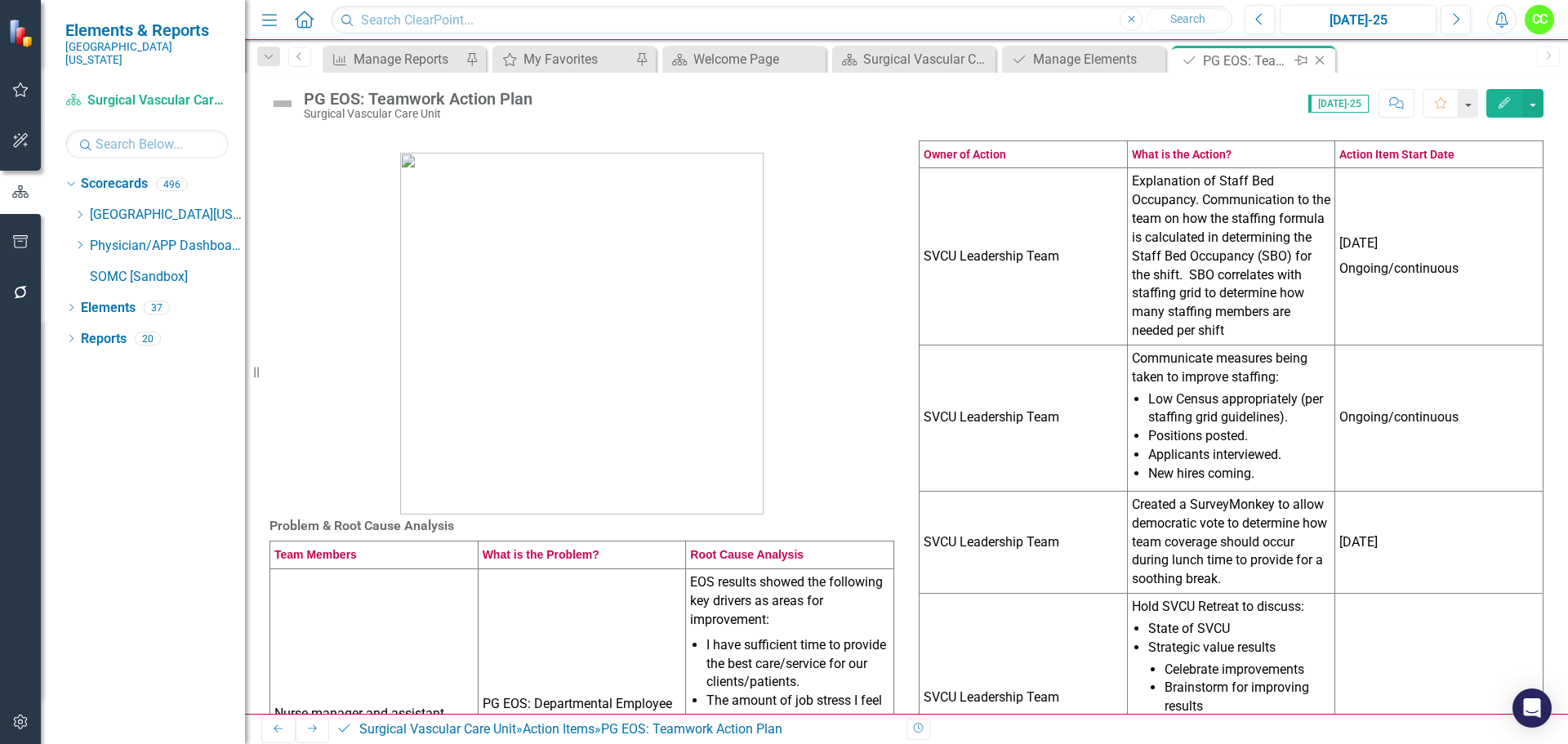
click at [1325, 58] on icon "Close" at bounding box center [1320, 60] width 16 height 13
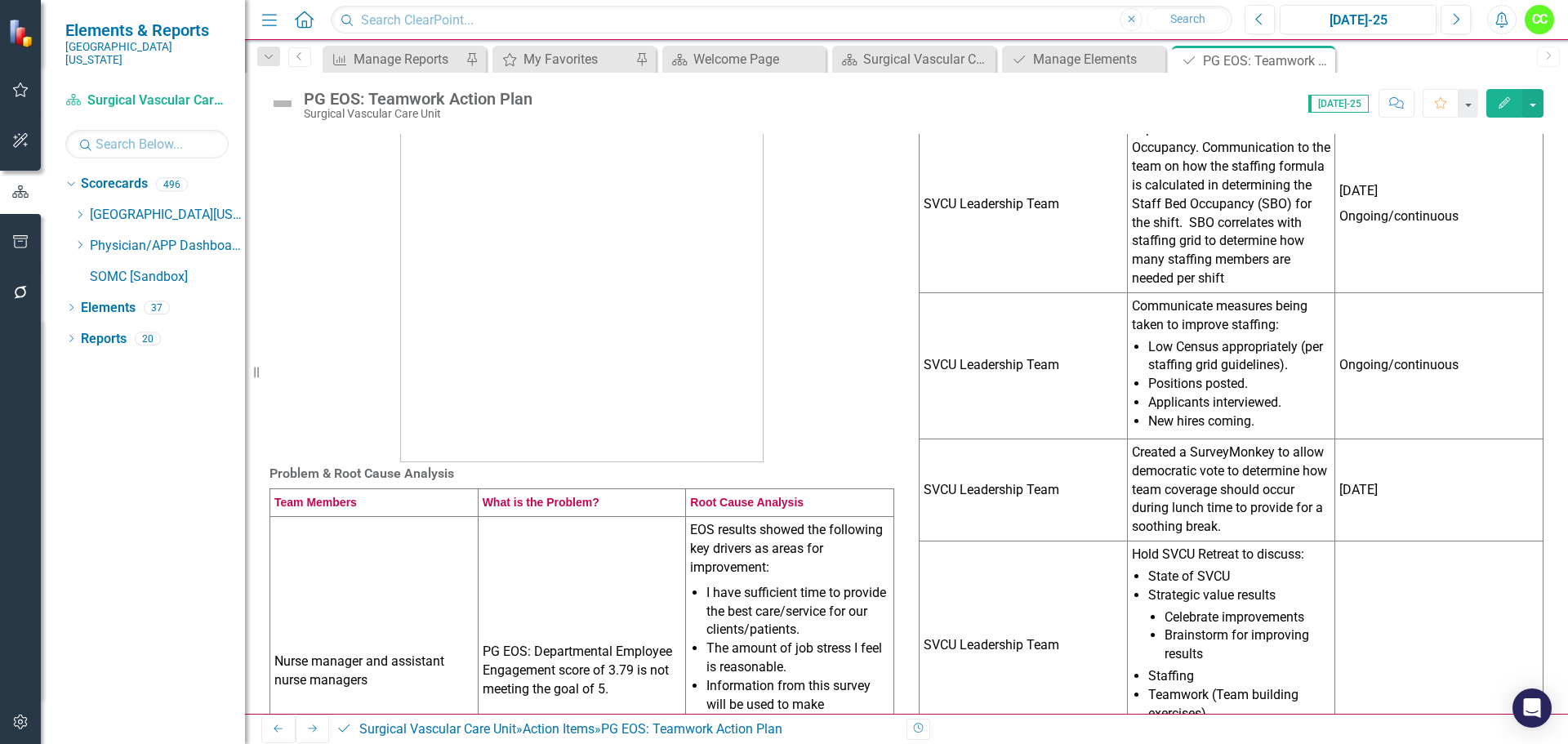
scroll to position [82, 0]
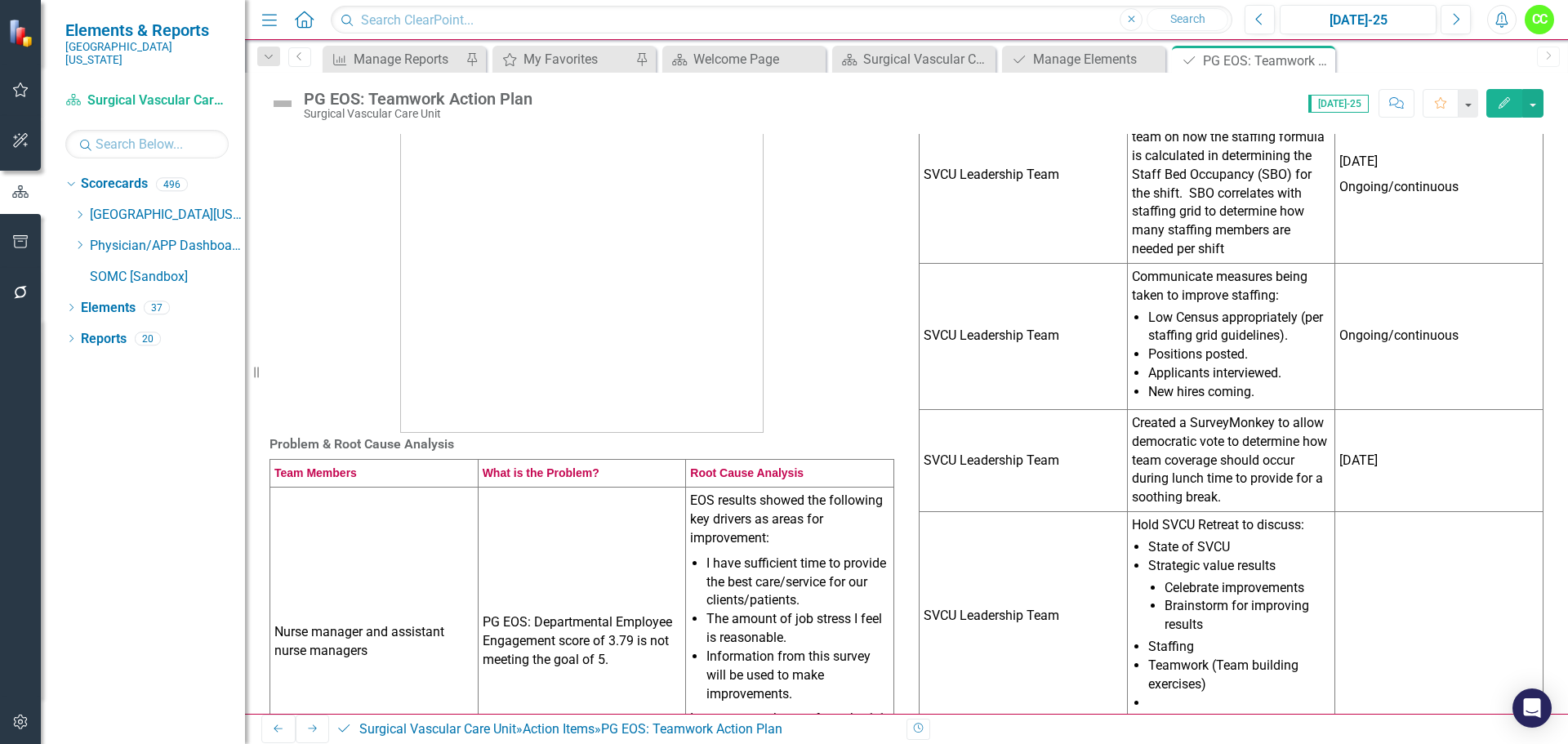
click at [1361, 541] on td at bounding box center [1439, 616] width 208 height 208
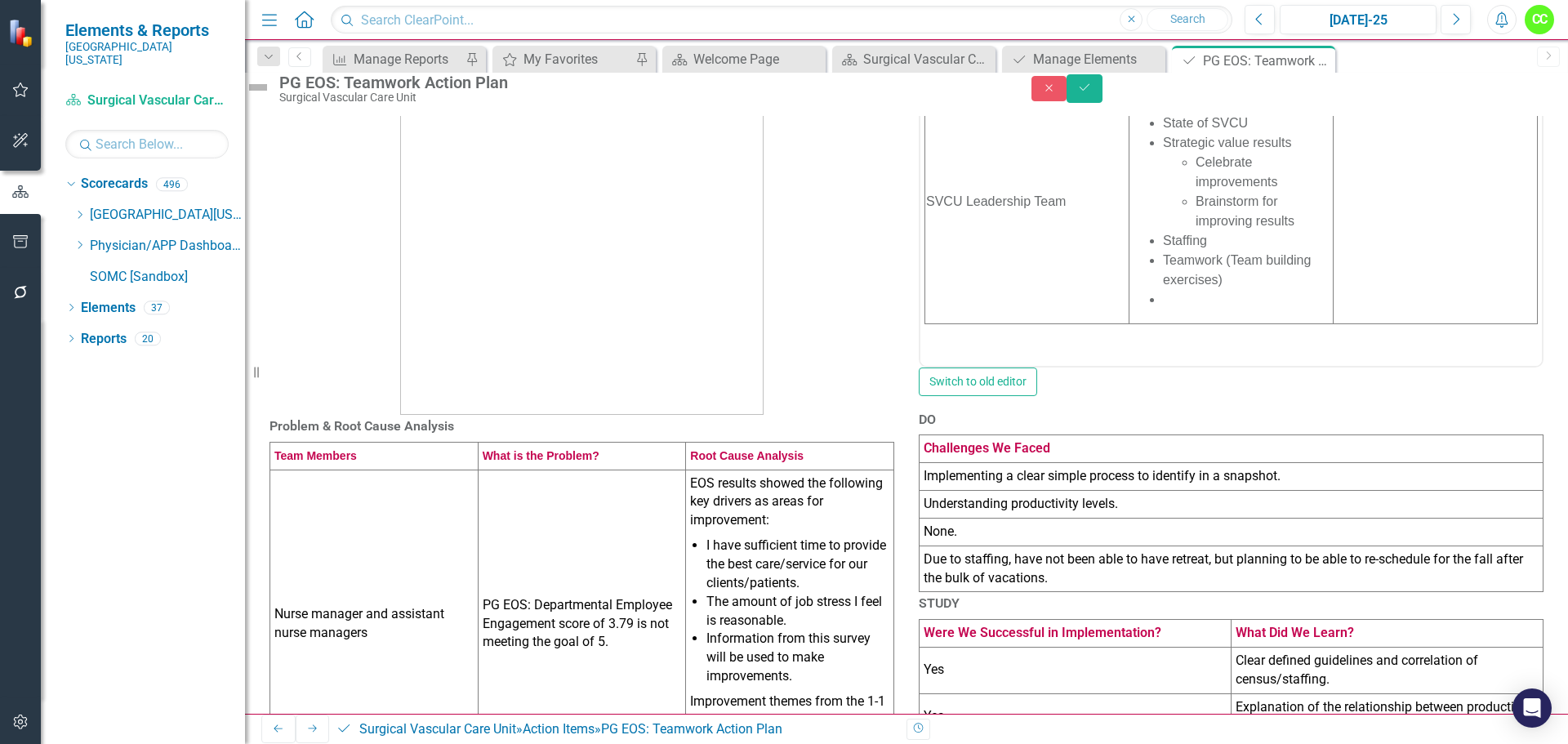
scroll to position [509, 0]
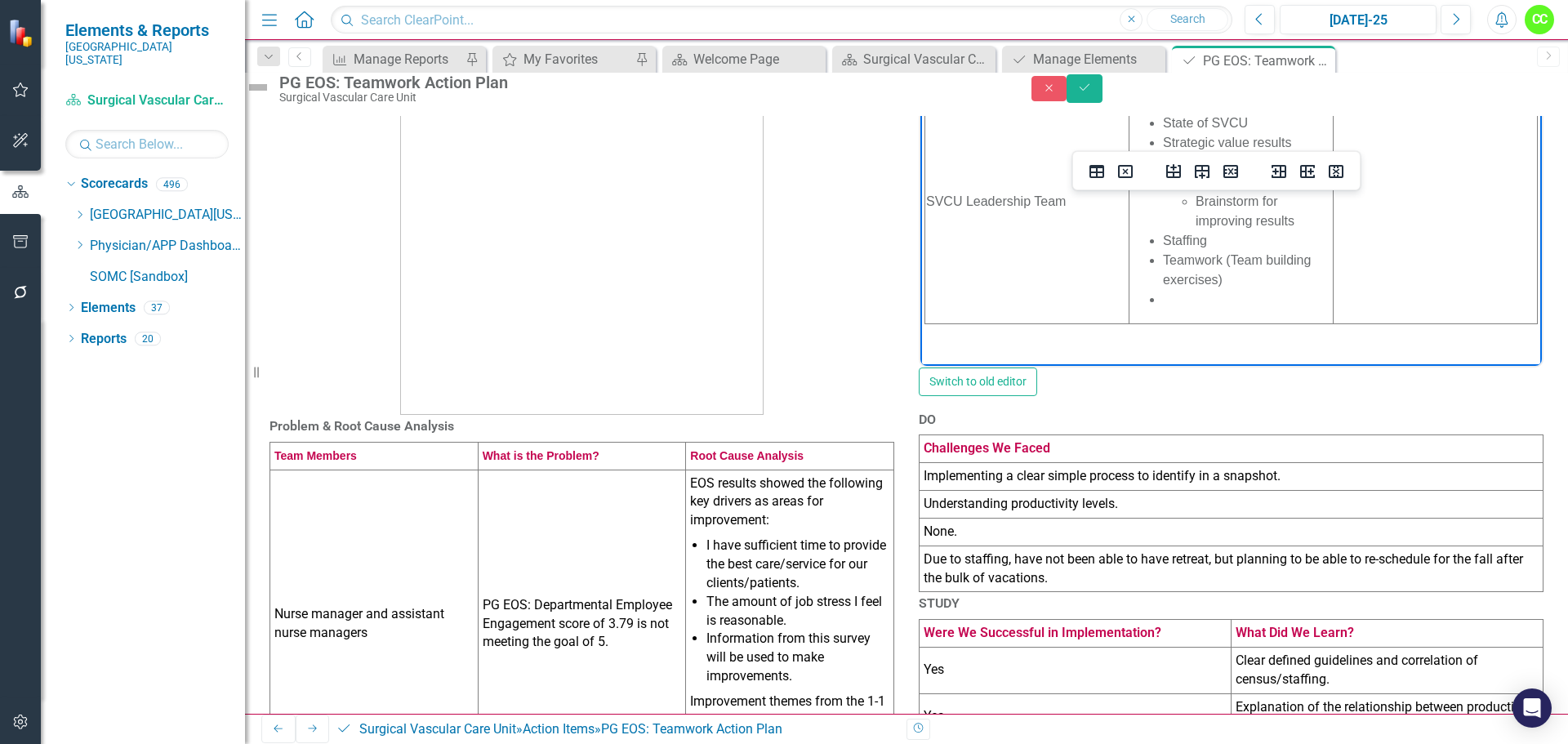
click at [1354, 196] on p "Rich Text Area. Press ALT-0 for help." at bounding box center [1435, 194] width 202 height 20
click at [1092, 94] on icon "Save" at bounding box center [1084, 87] width 14 height 11
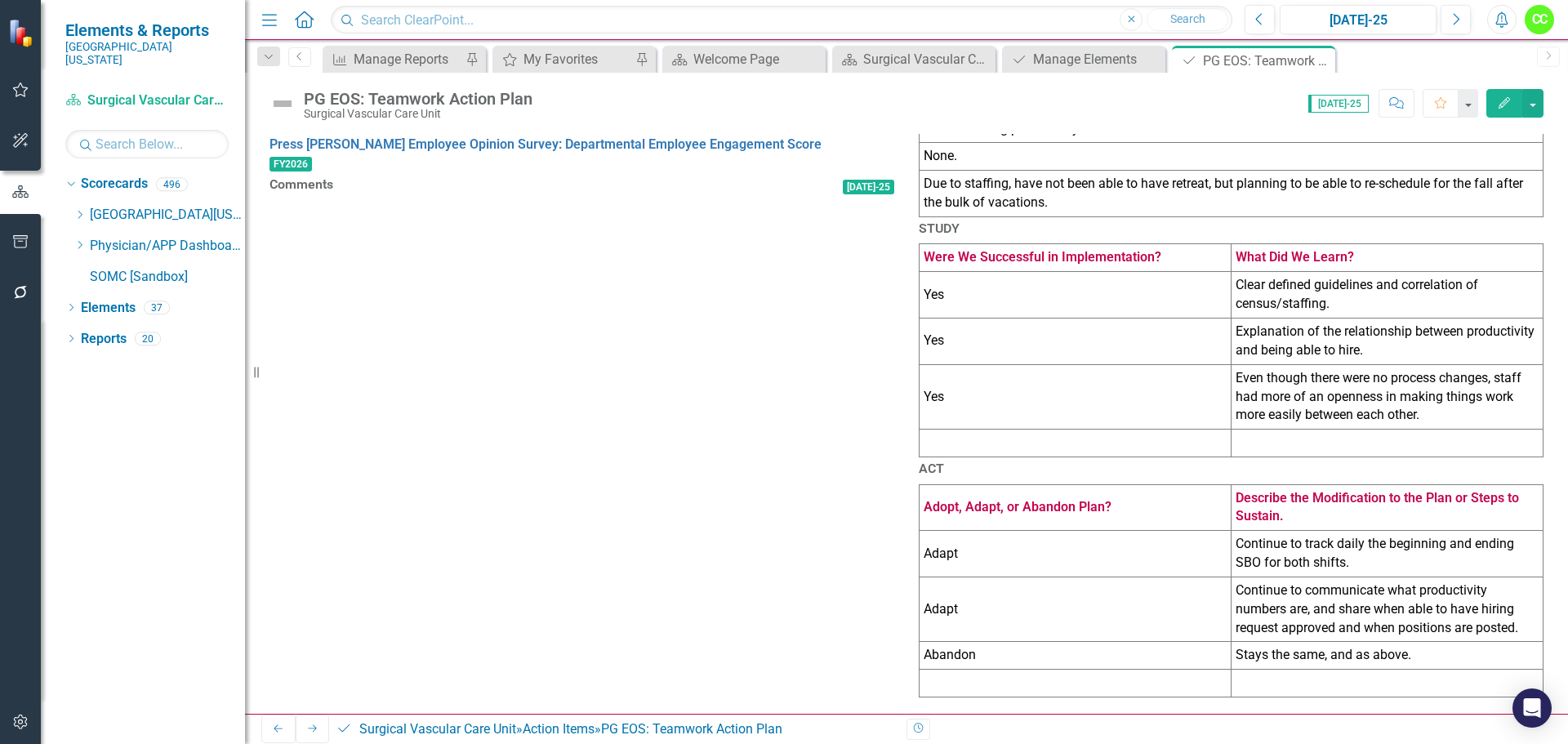
scroll to position [878, 0]
click at [1323, 55] on icon "Close" at bounding box center [1320, 60] width 16 height 13
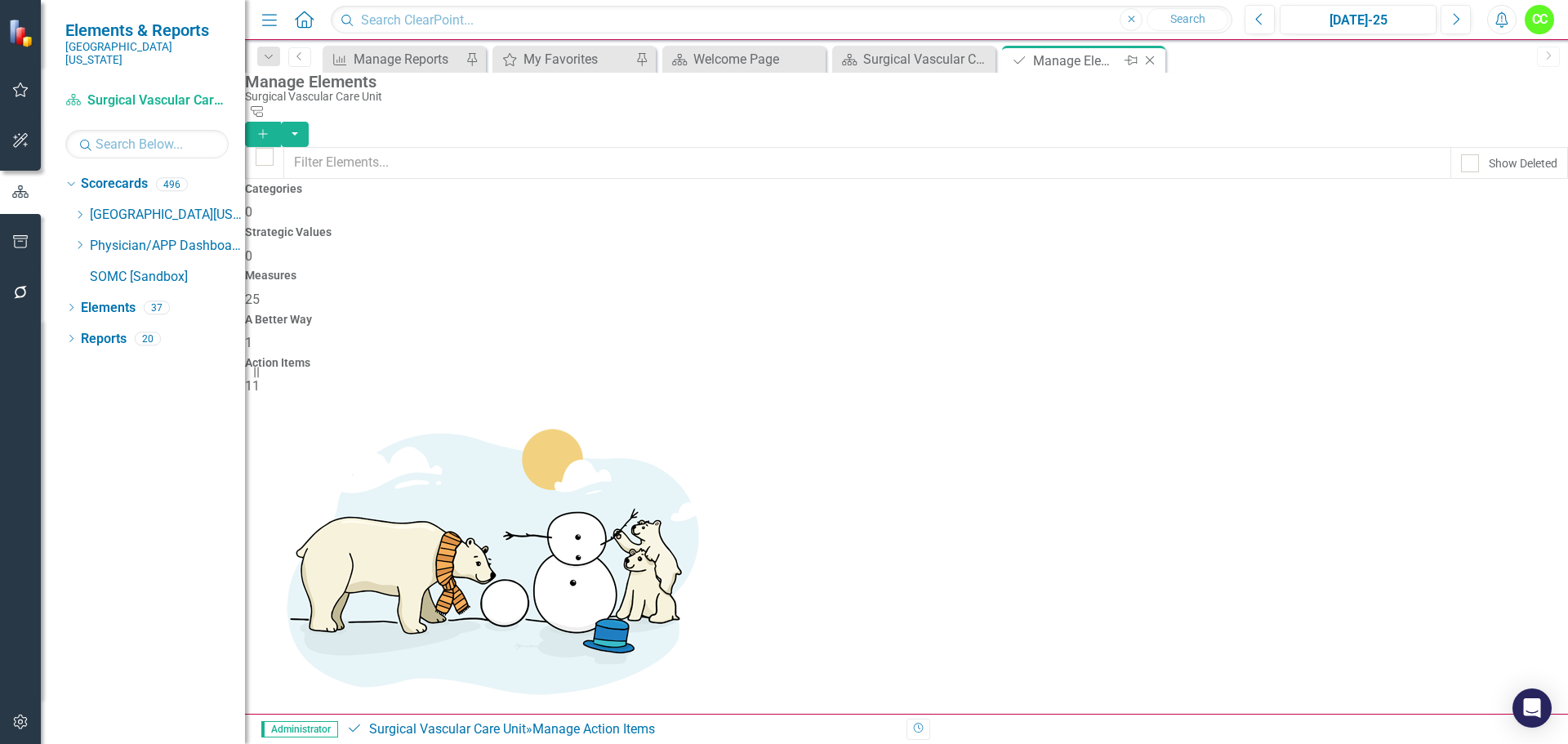
click at [1154, 54] on icon "Close" at bounding box center [1150, 60] width 16 height 13
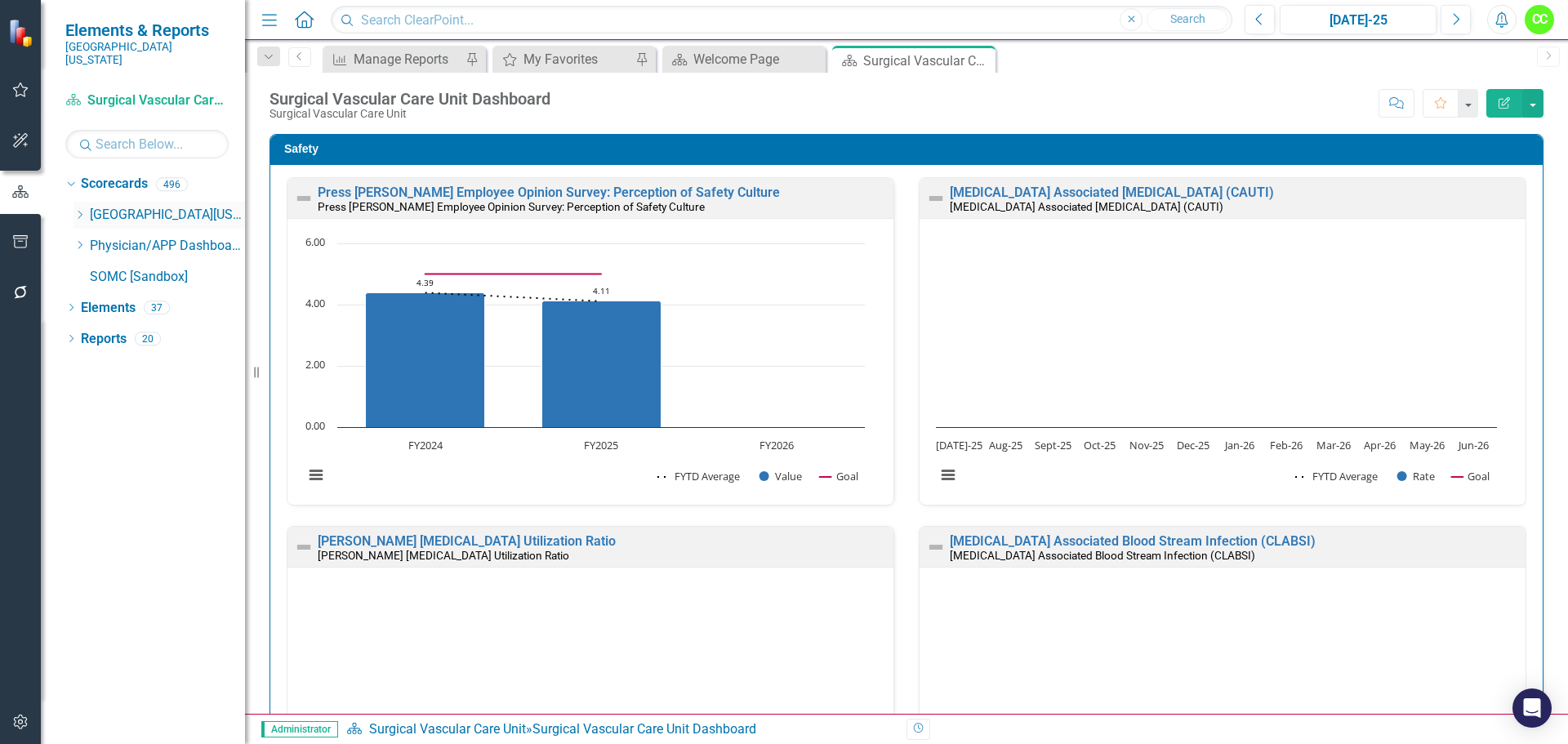
click at [84, 210] on icon "Dropdown" at bounding box center [79, 215] width 12 height 10
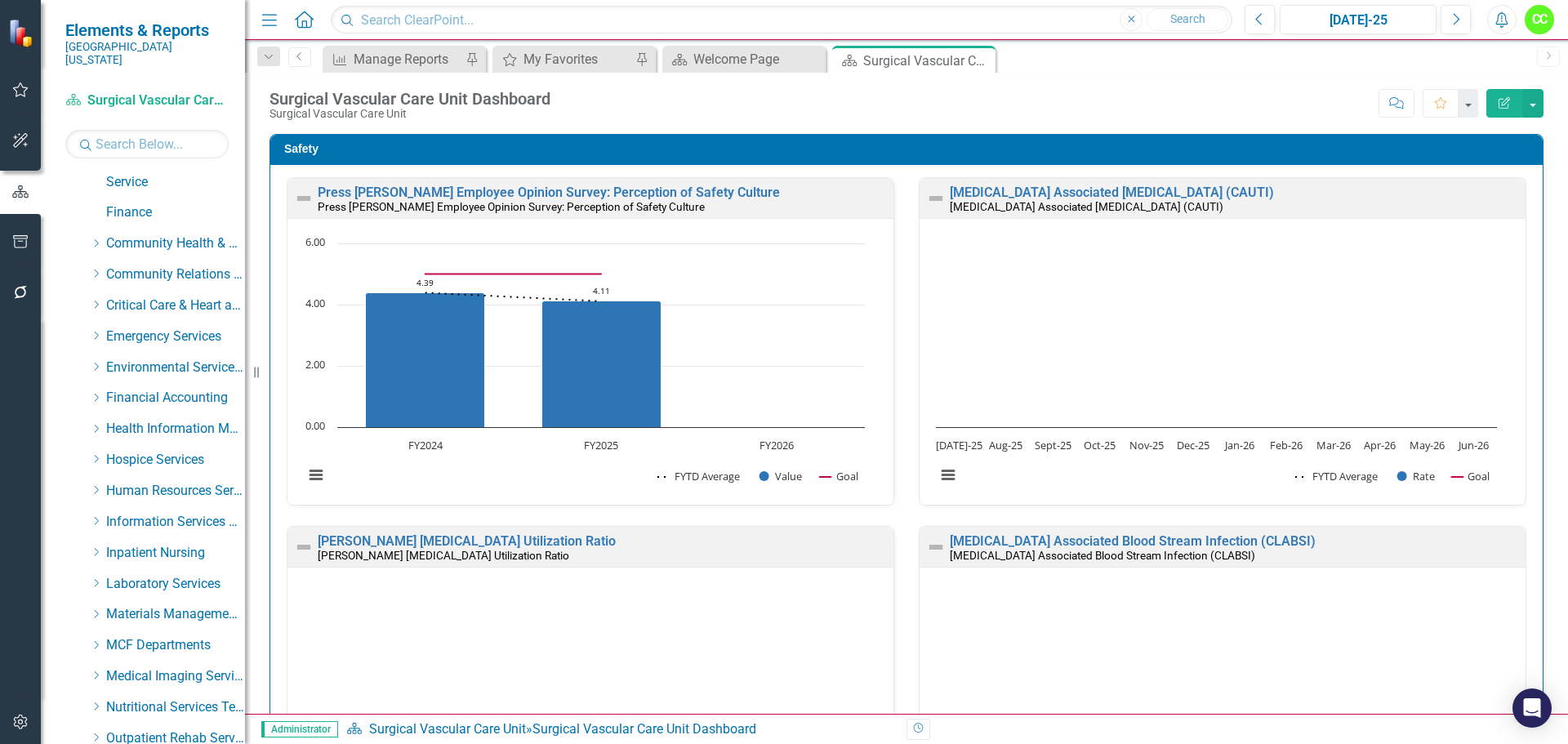
scroll to position [163, 0]
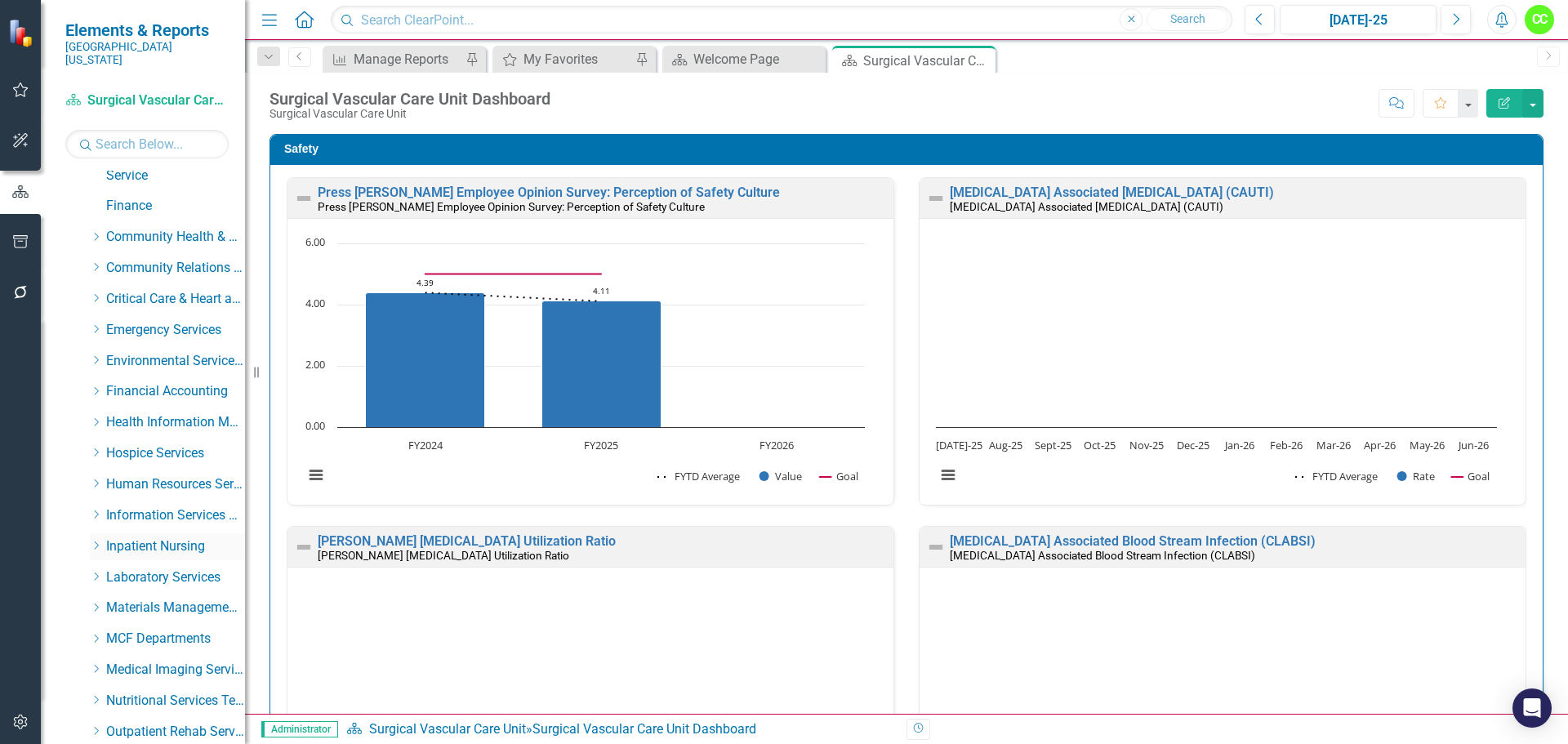
click at [95, 541] on icon "Dropdown" at bounding box center [96, 546] width 12 height 10
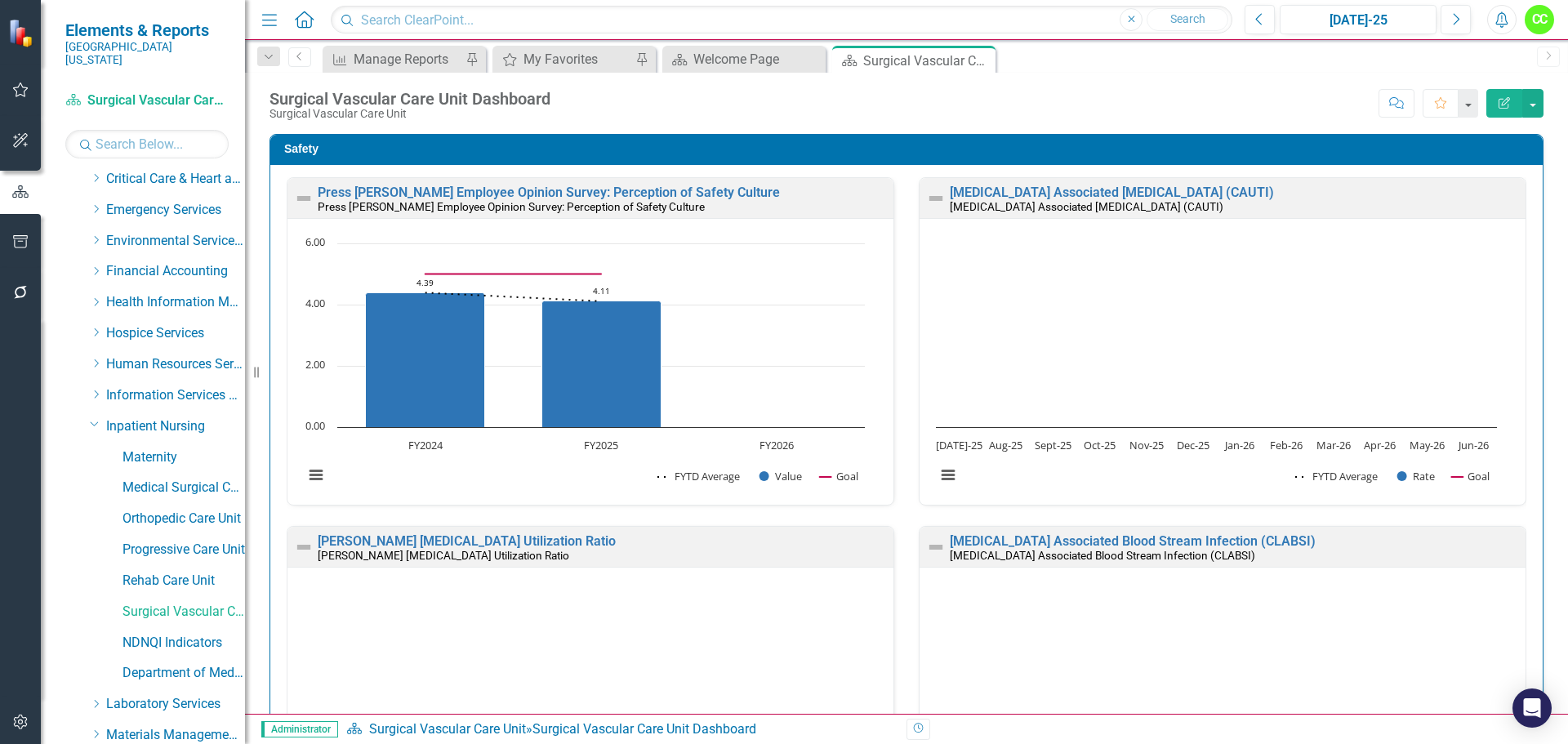
scroll to position [327, 0]
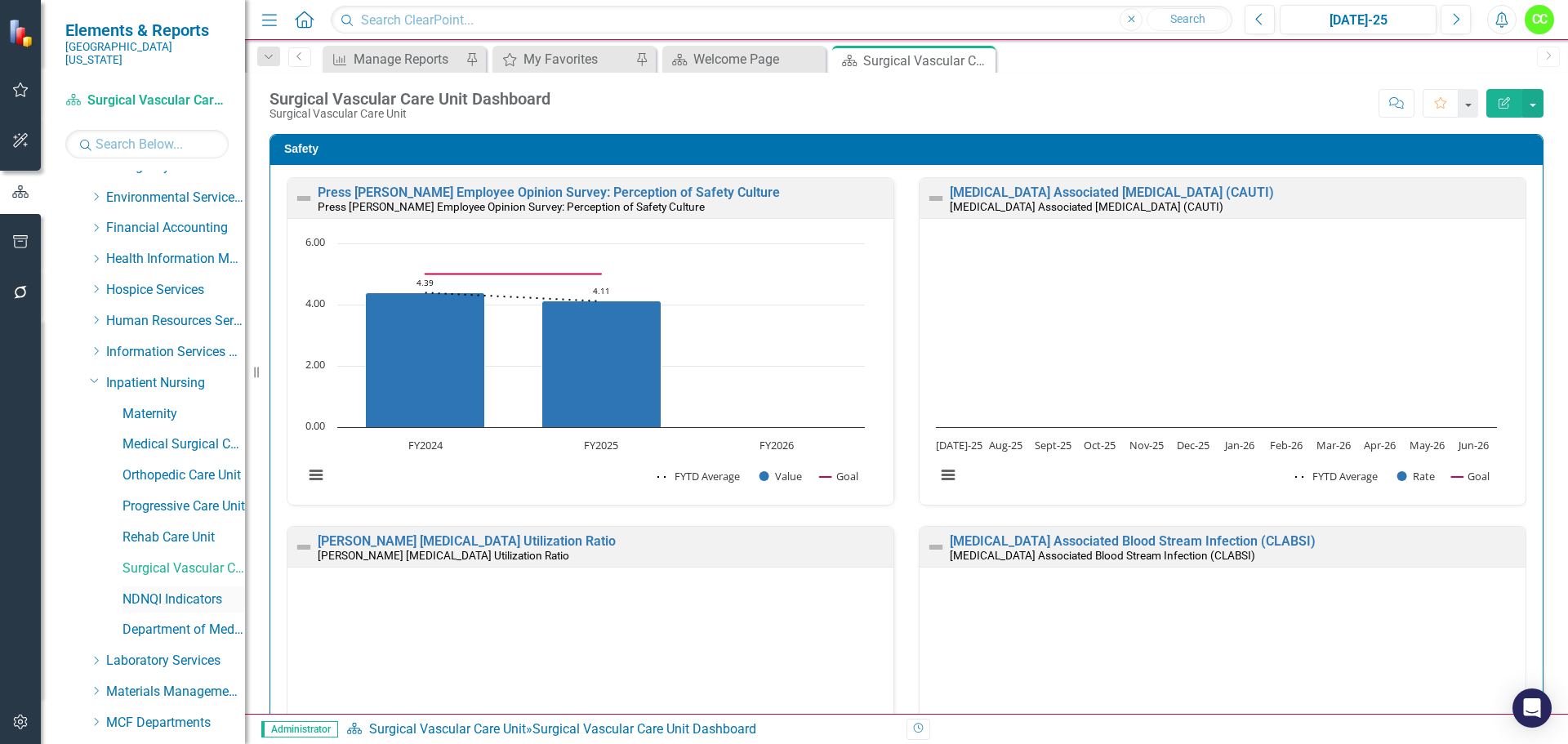
click at [154, 590] on link "NDNQI Indicators" at bounding box center [184, 599] width 122 height 19
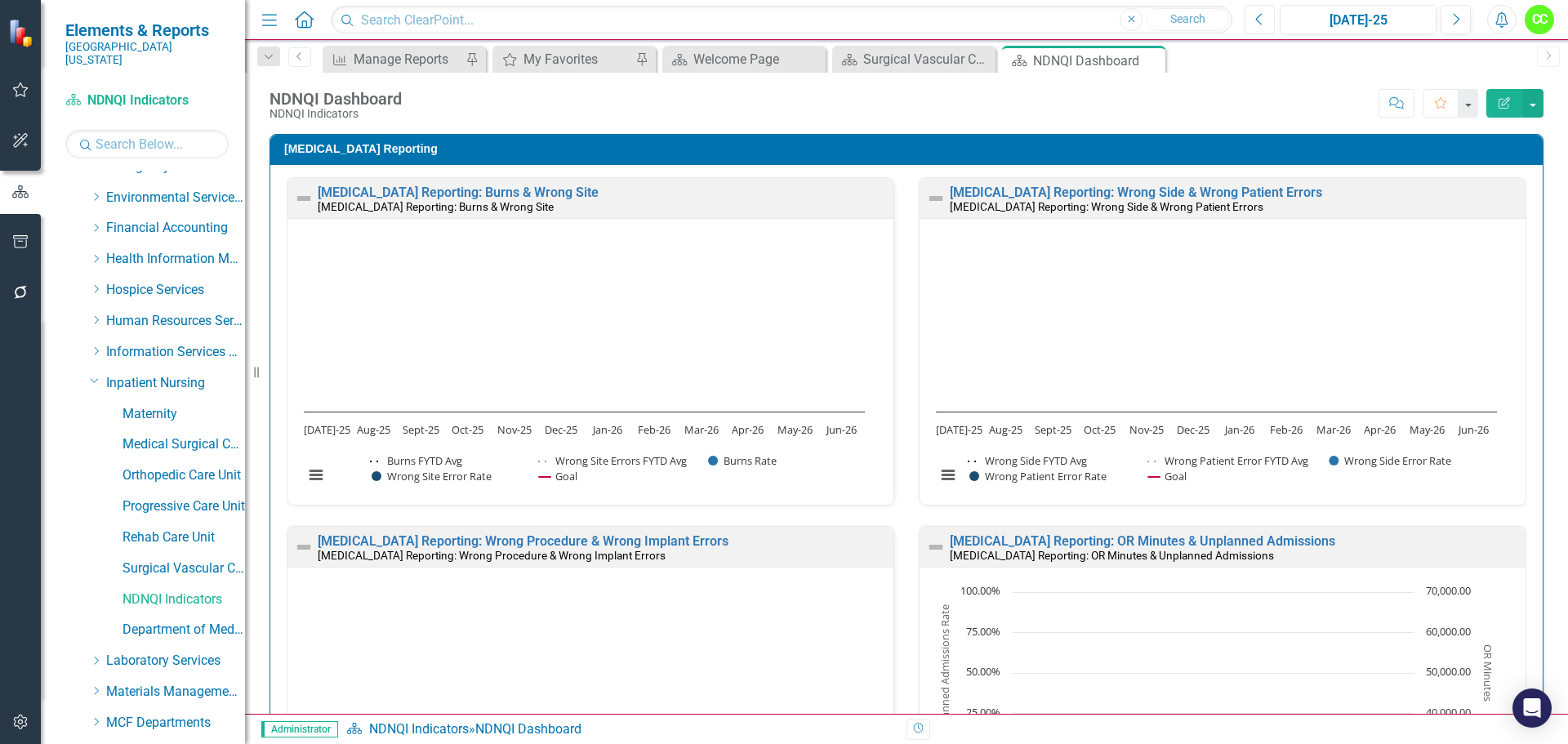
click at [1270, 17] on button "Previous" at bounding box center [1260, 20] width 31 height 30
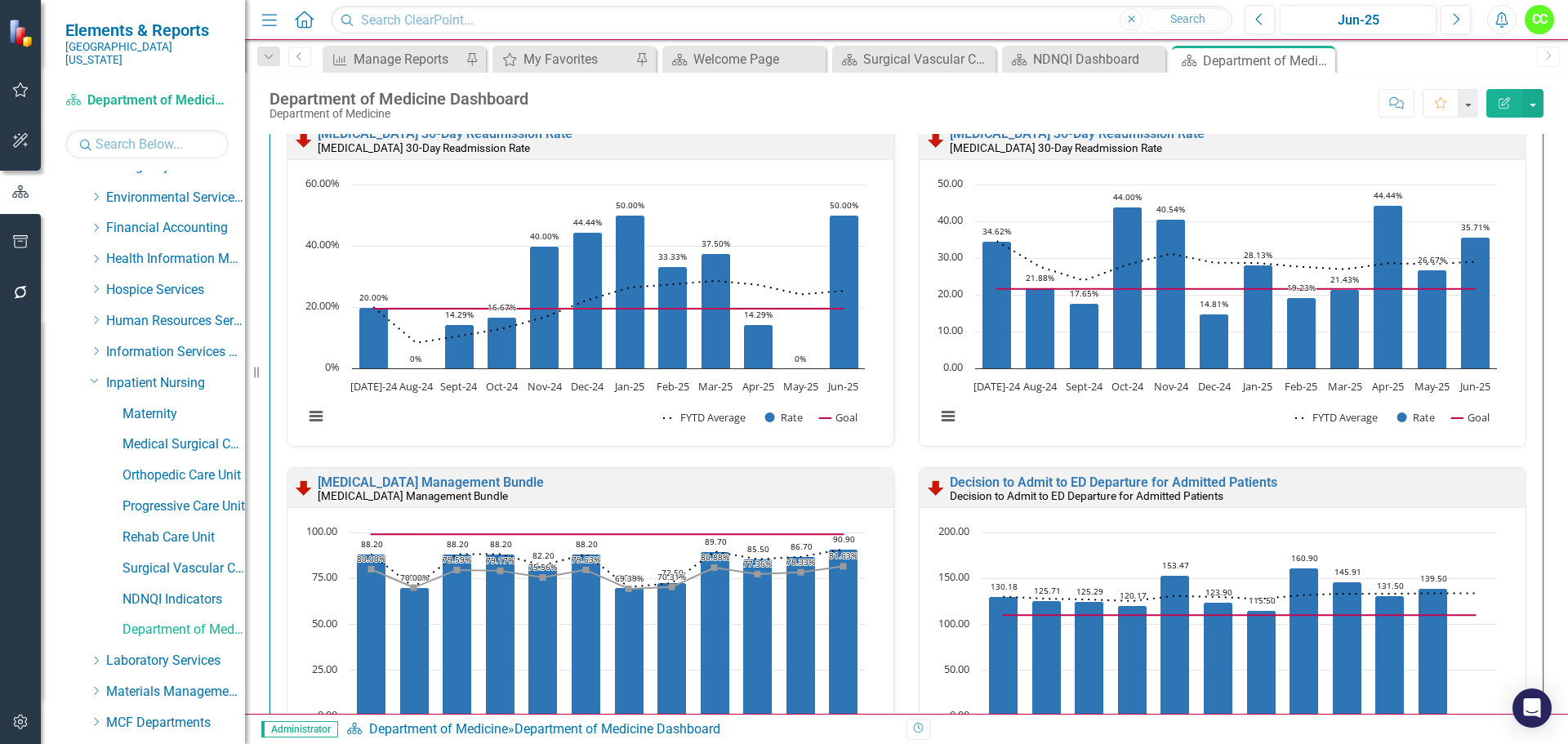
scroll to position [980, 0]
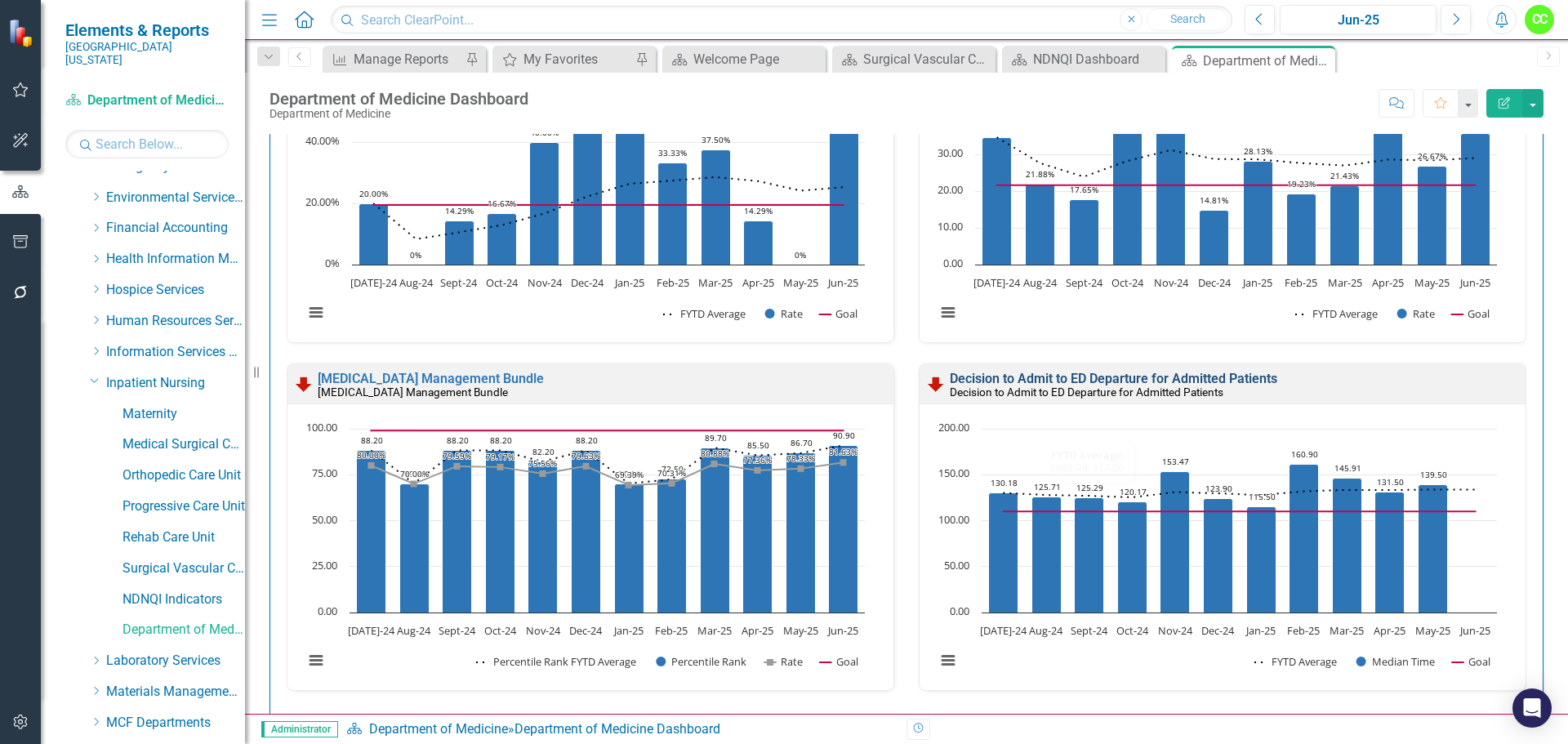
click at [1145, 379] on link "Decision to Admit to ED Departure for Admitted Patients" at bounding box center [1113, 378] width 327 height 15
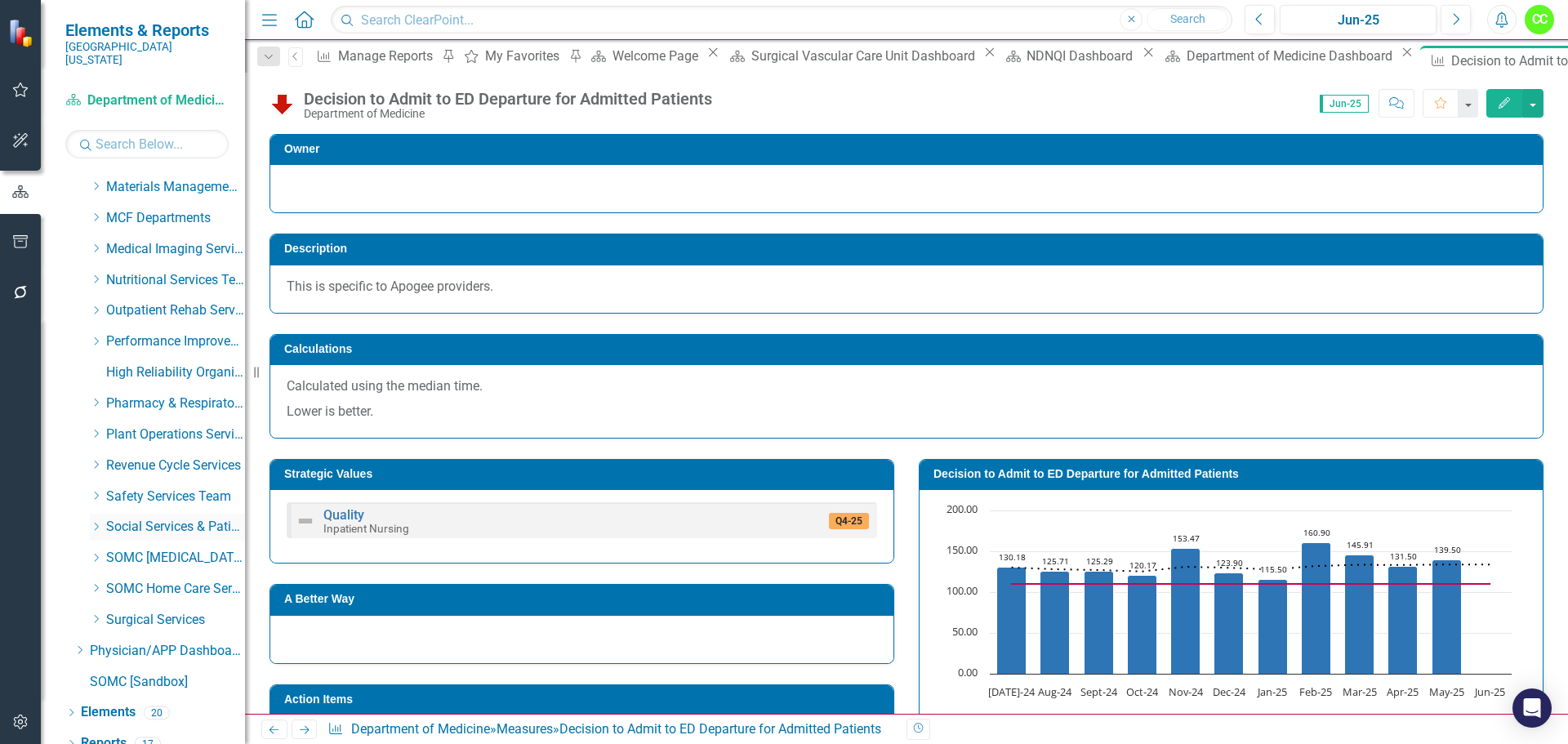
scroll to position [836, 0]
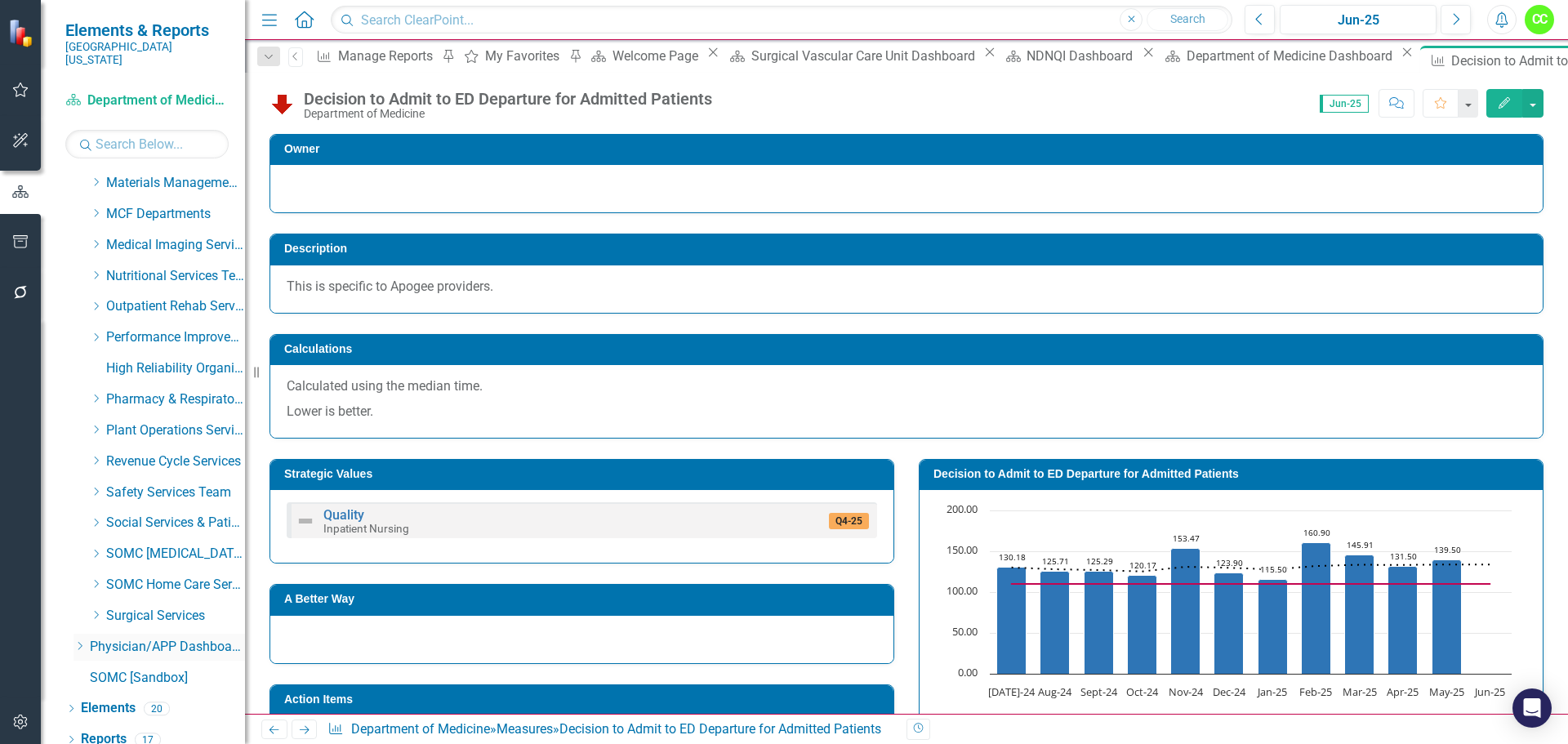
click at [84, 641] on icon "Dropdown" at bounding box center [79, 646] width 12 height 10
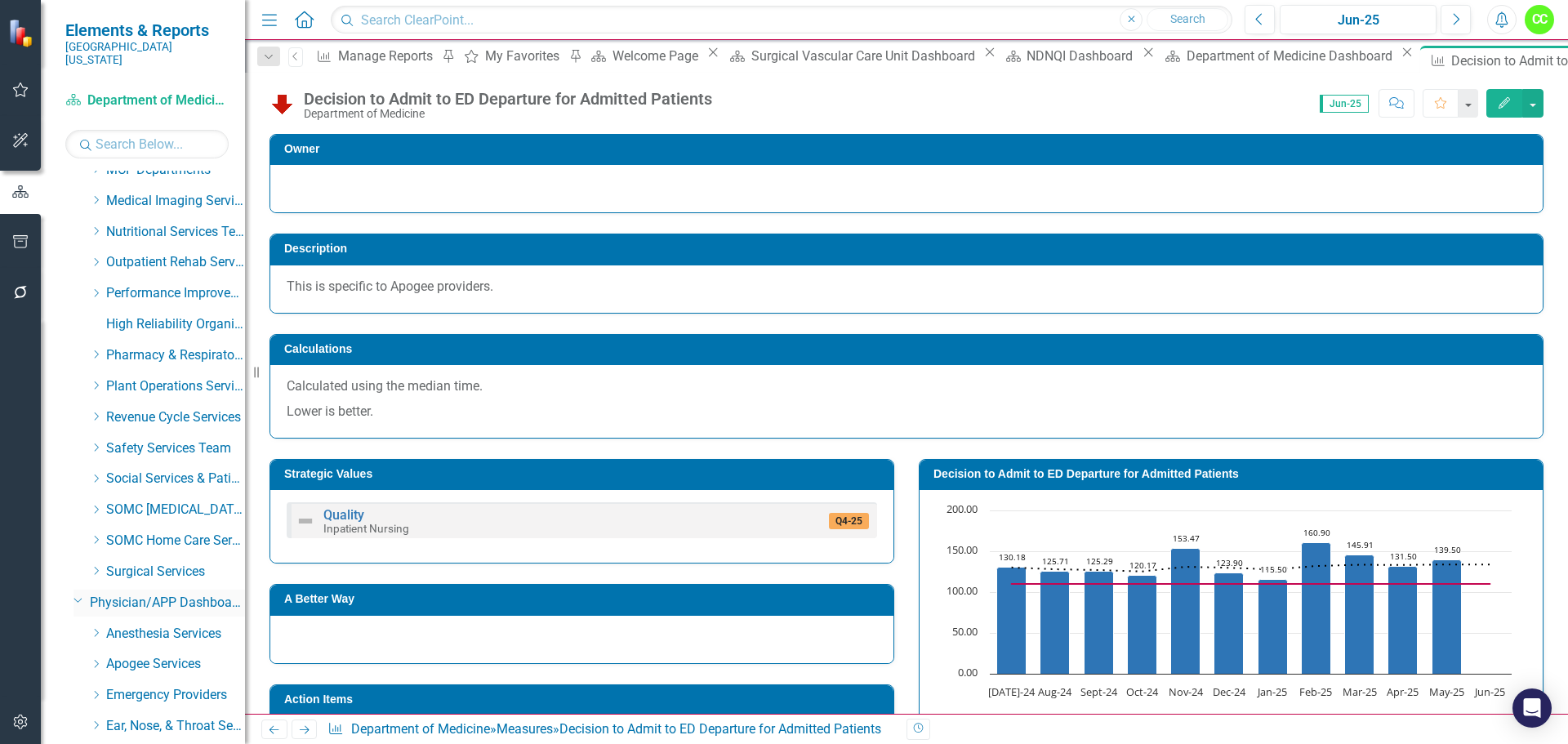
scroll to position [917, 0]
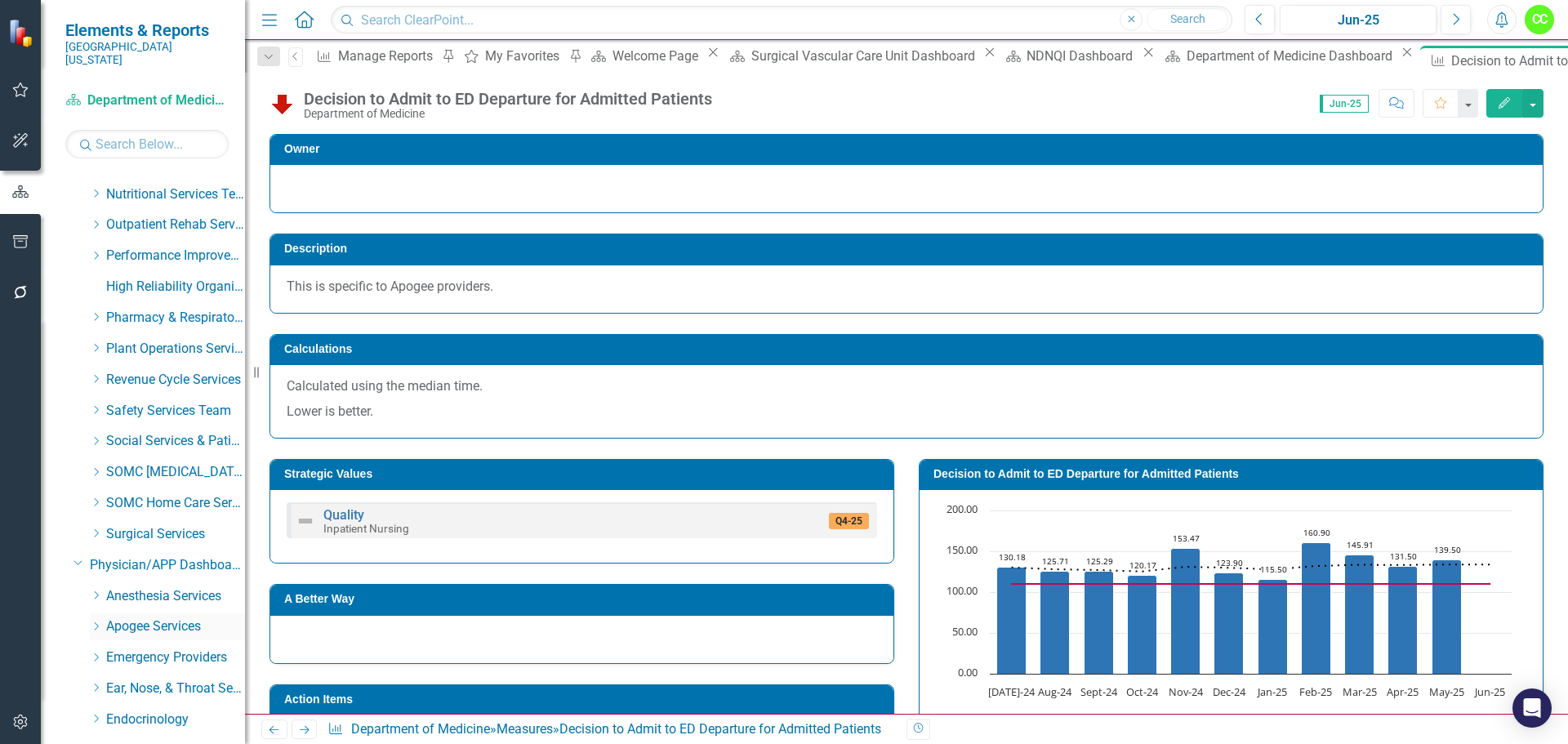
click at [105, 620] on div "Dropdown" at bounding box center [98, 627] width 16 height 14
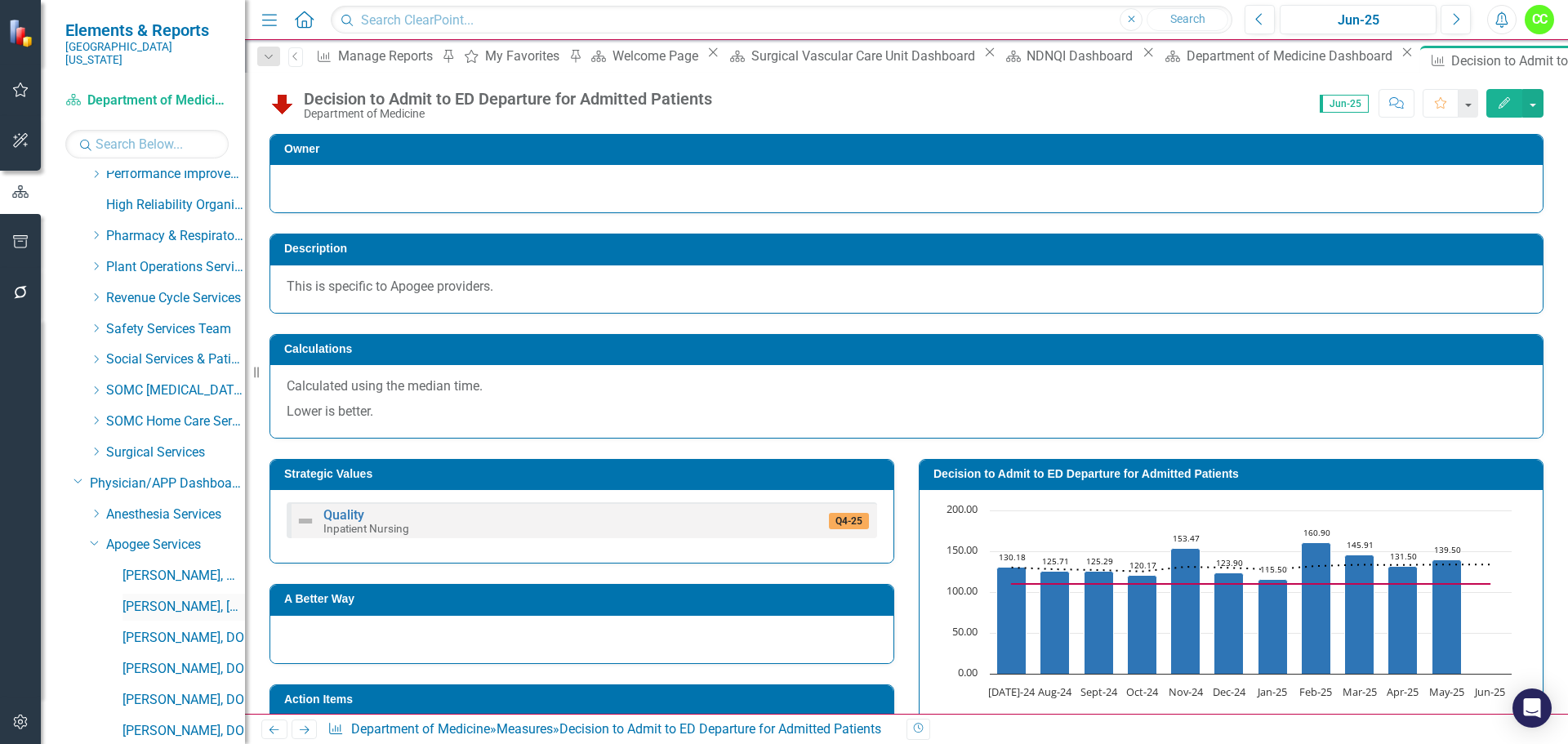
click at [145, 600] on link "[PERSON_NAME], [GEOGRAPHIC_DATA]" at bounding box center [184, 607] width 122 height 19
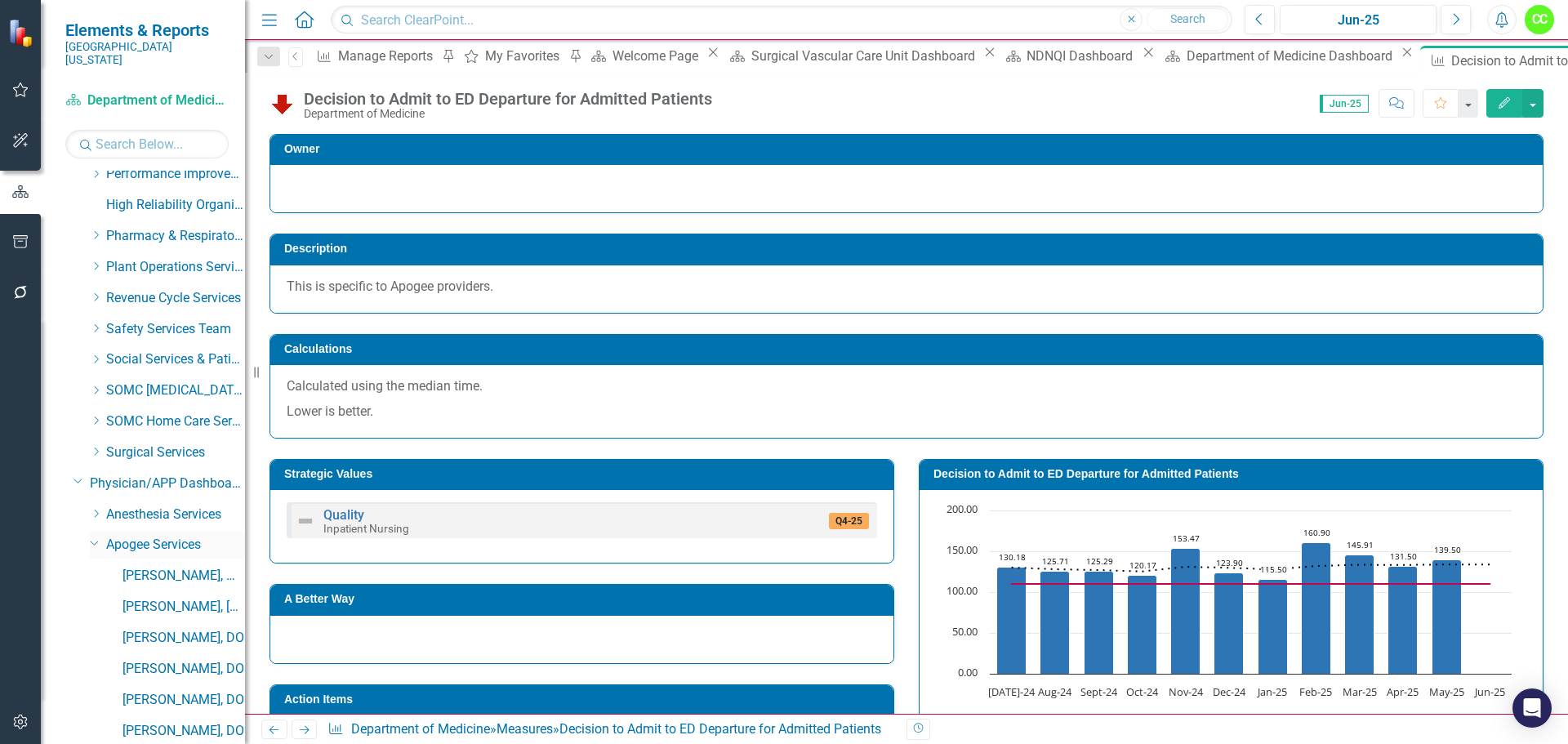
click at [98, 537] on icon "Dropdown" at bounding box center [95, 542] width 10 height 12
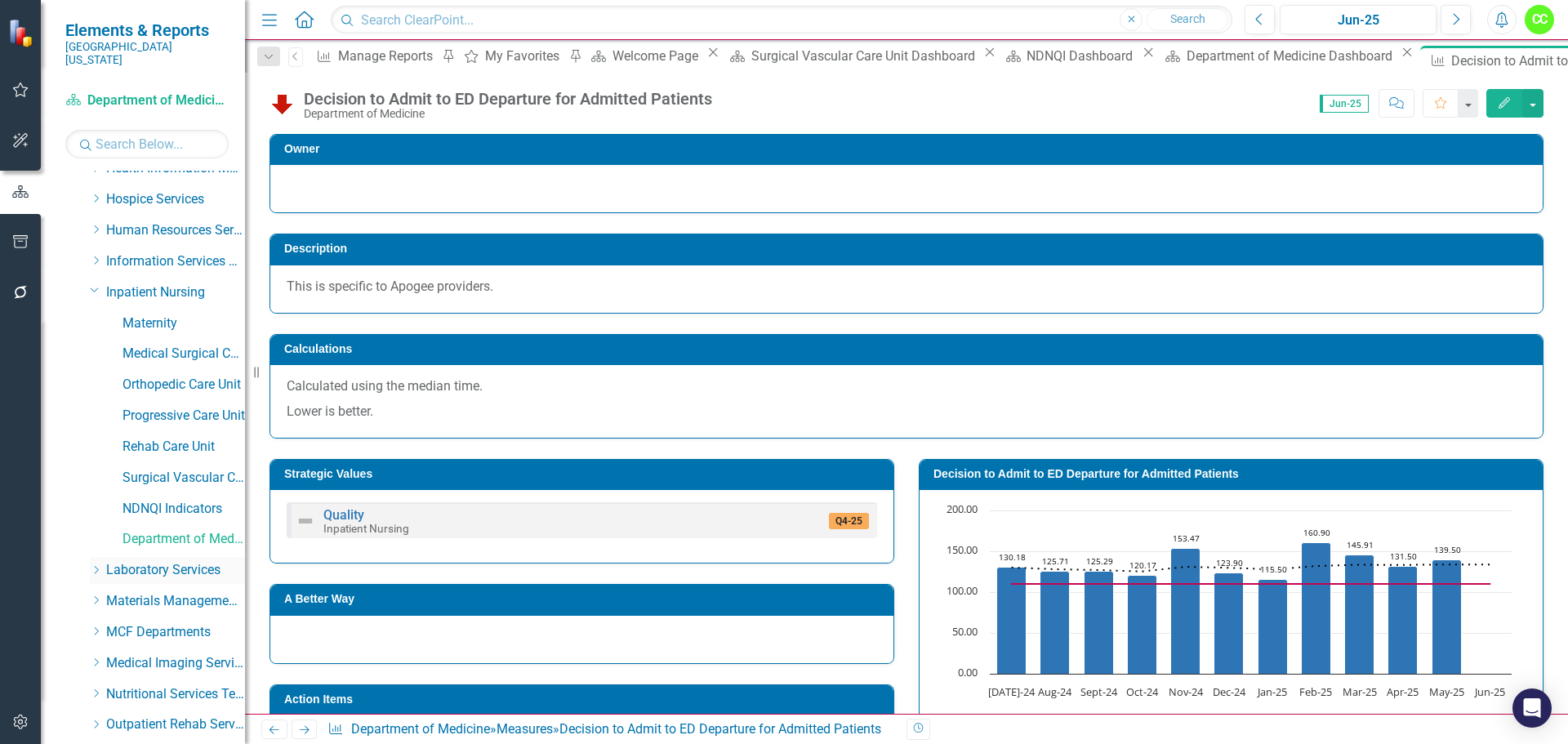
scroll to position [427, 0]
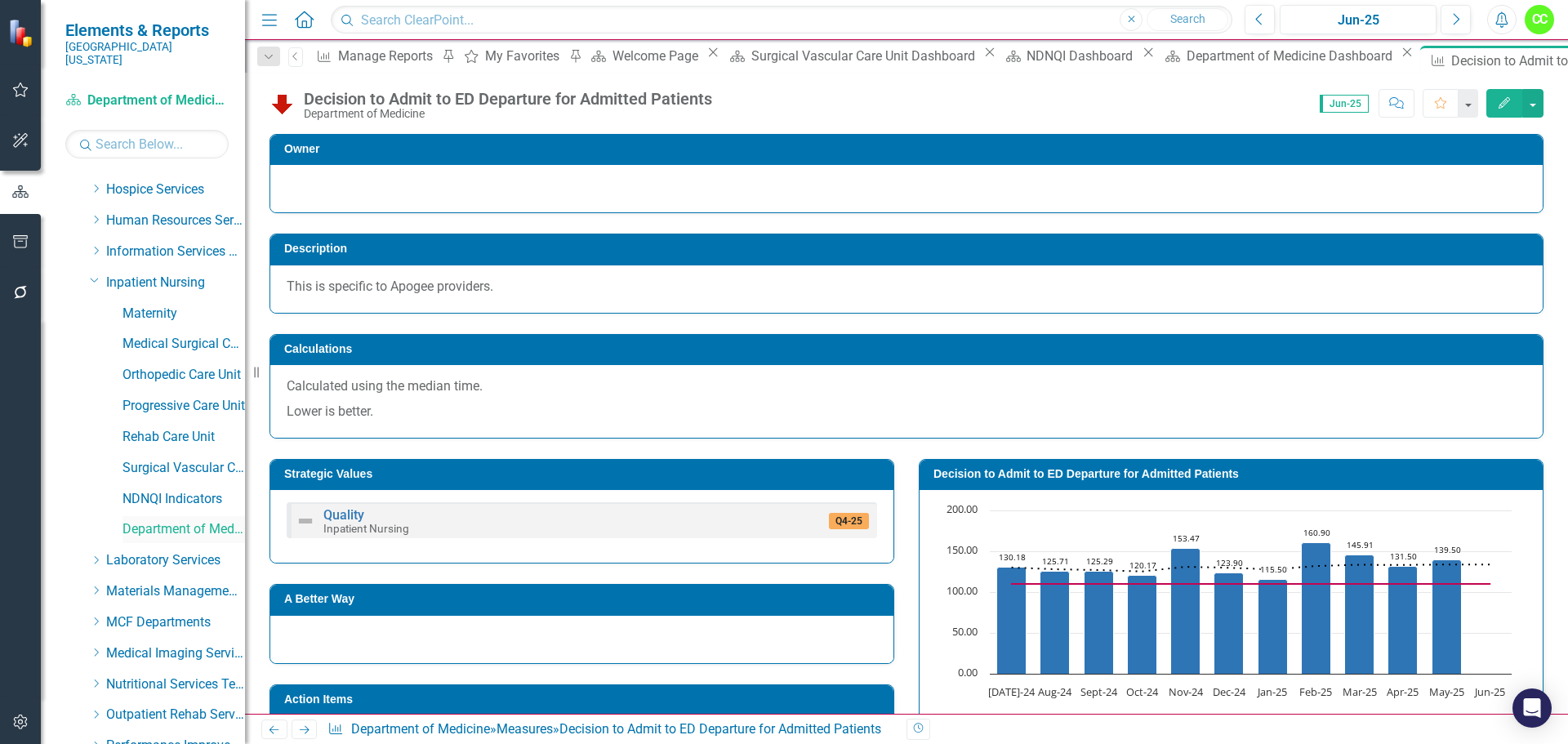
click at [194, 522] on link "Department of Medicine" at bounding box center [184, 530] width 122 height 19
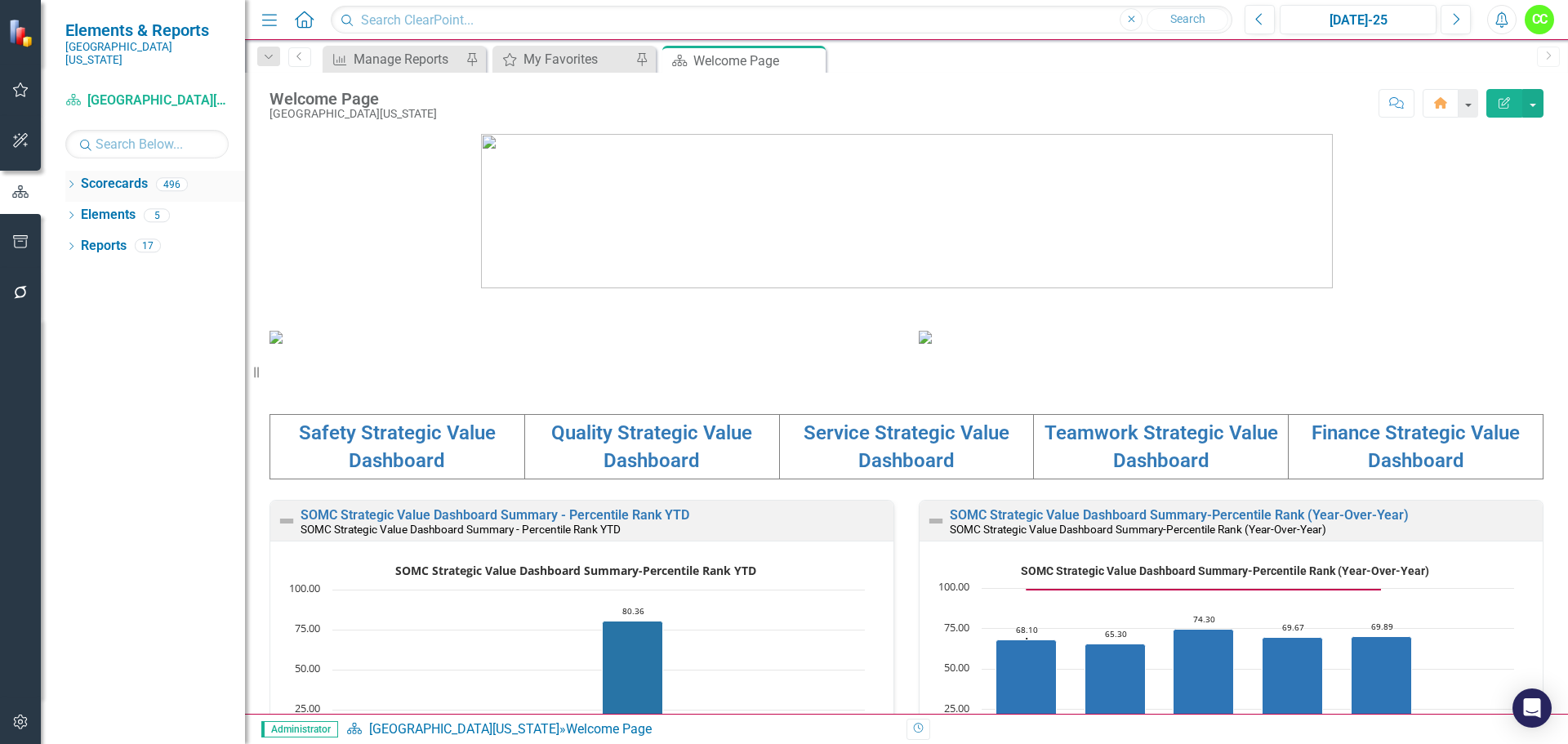
click at [77, 171] on div "Dropdown Scorecards 496" at bounding box center [155, 186] width 179 height 31
click at [554, 60] on div "My Favorites" at bounding box center [577, 60] width 108 height 20
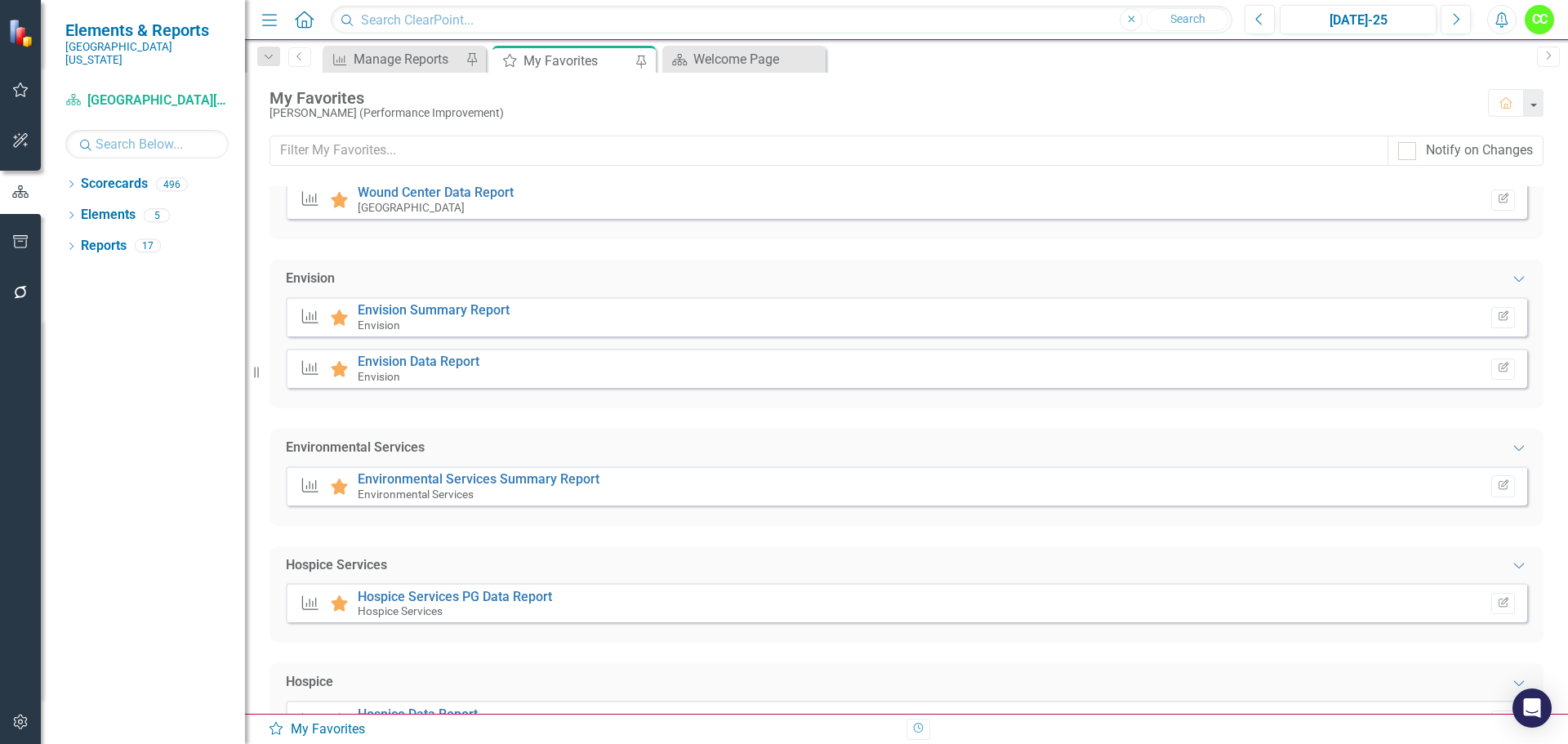
scroll to position [1144, 0]
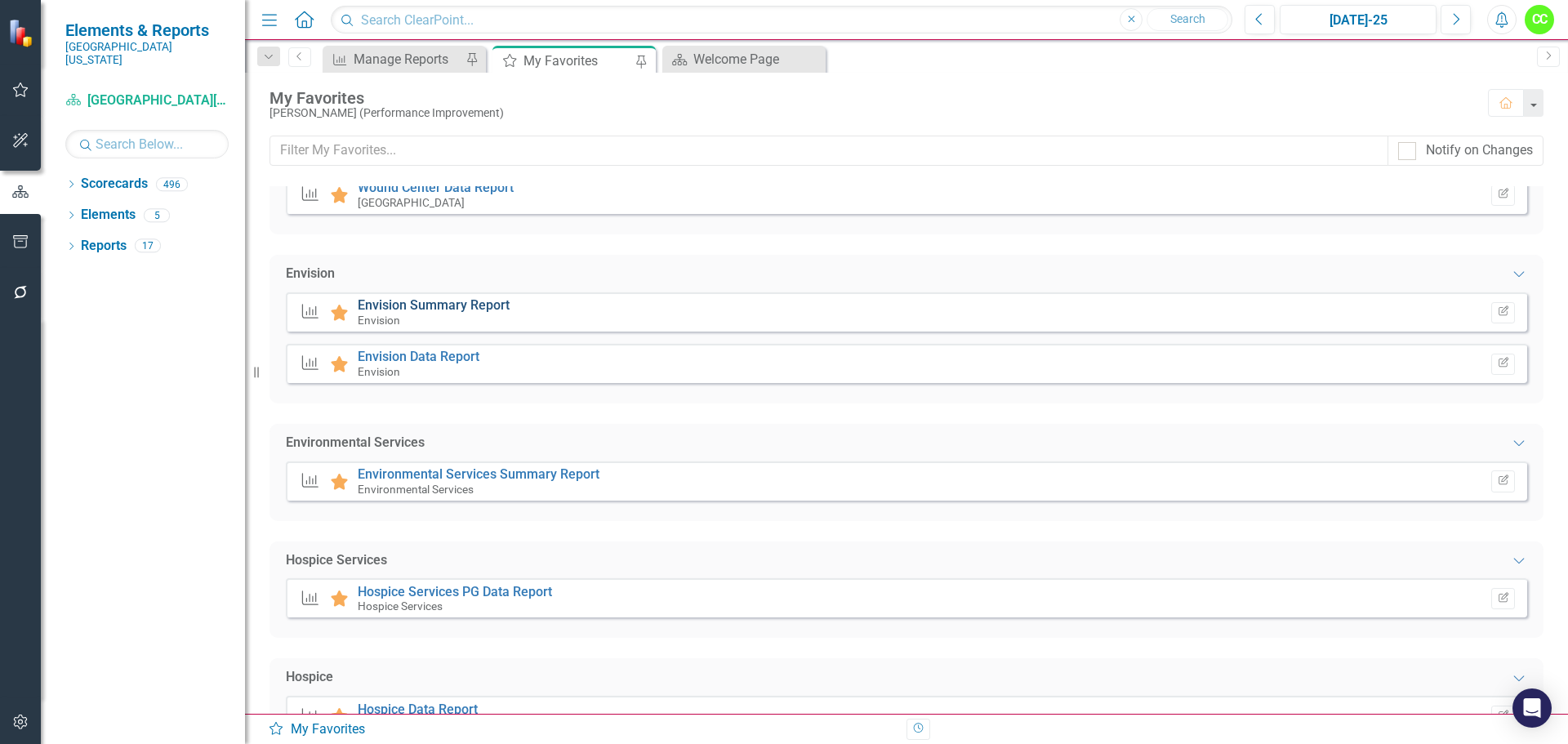
click at [453, 305] on link "Envision Summary Report" at bounding box center [434, 305] width 152 height 15
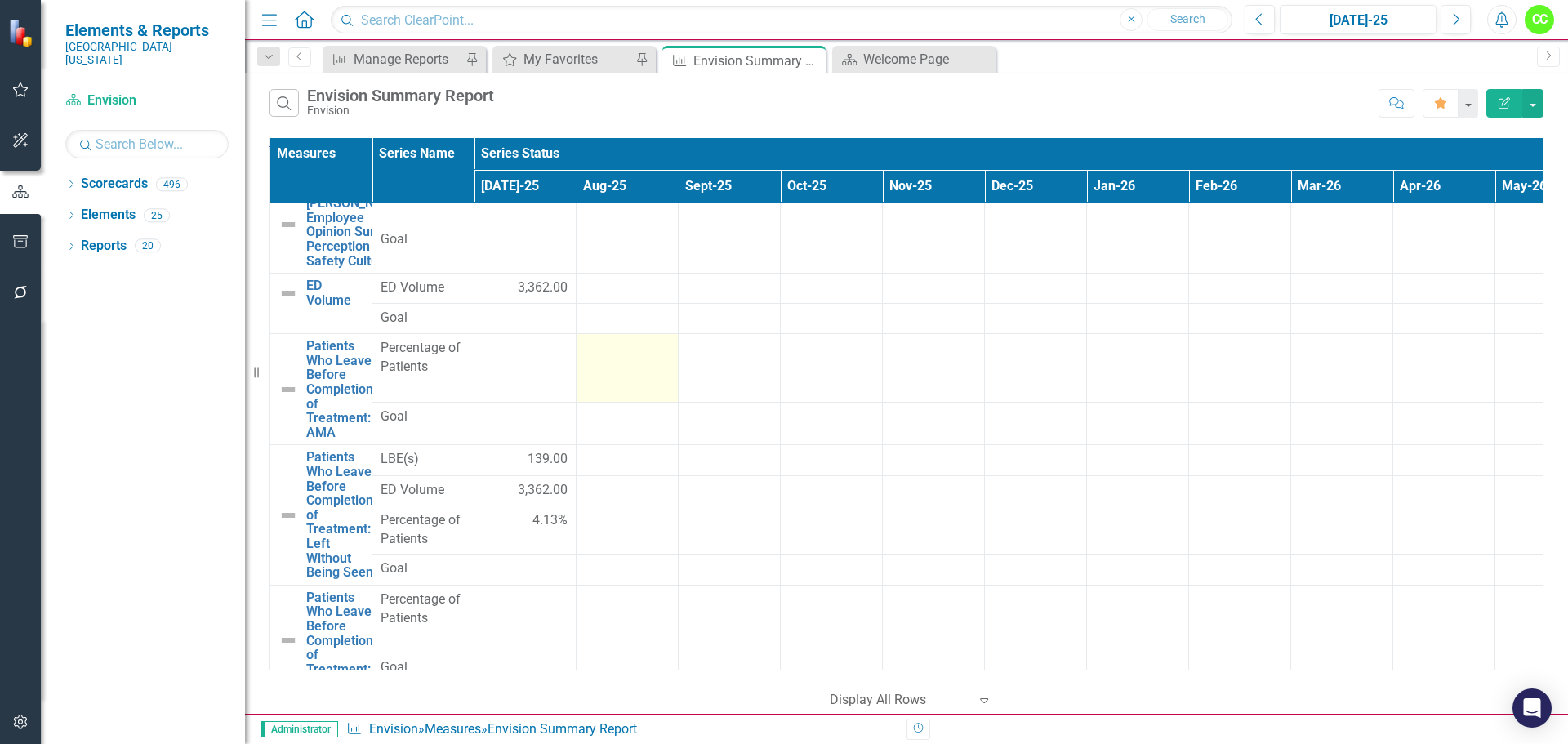
scroll to position [82, 0]
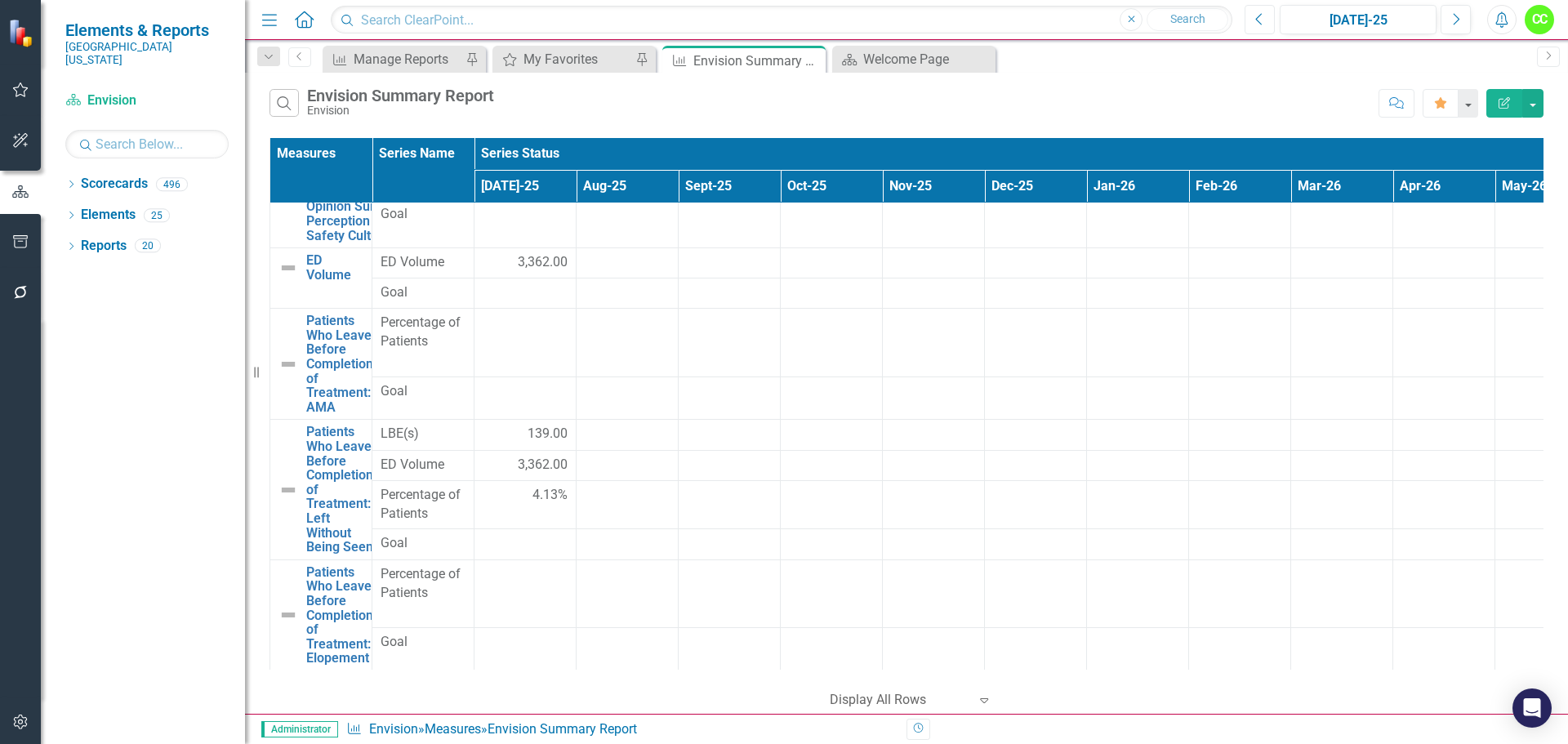
click at [1268, 19] on button "Previous" at bounding box center [1260, 20] width 31 height 30
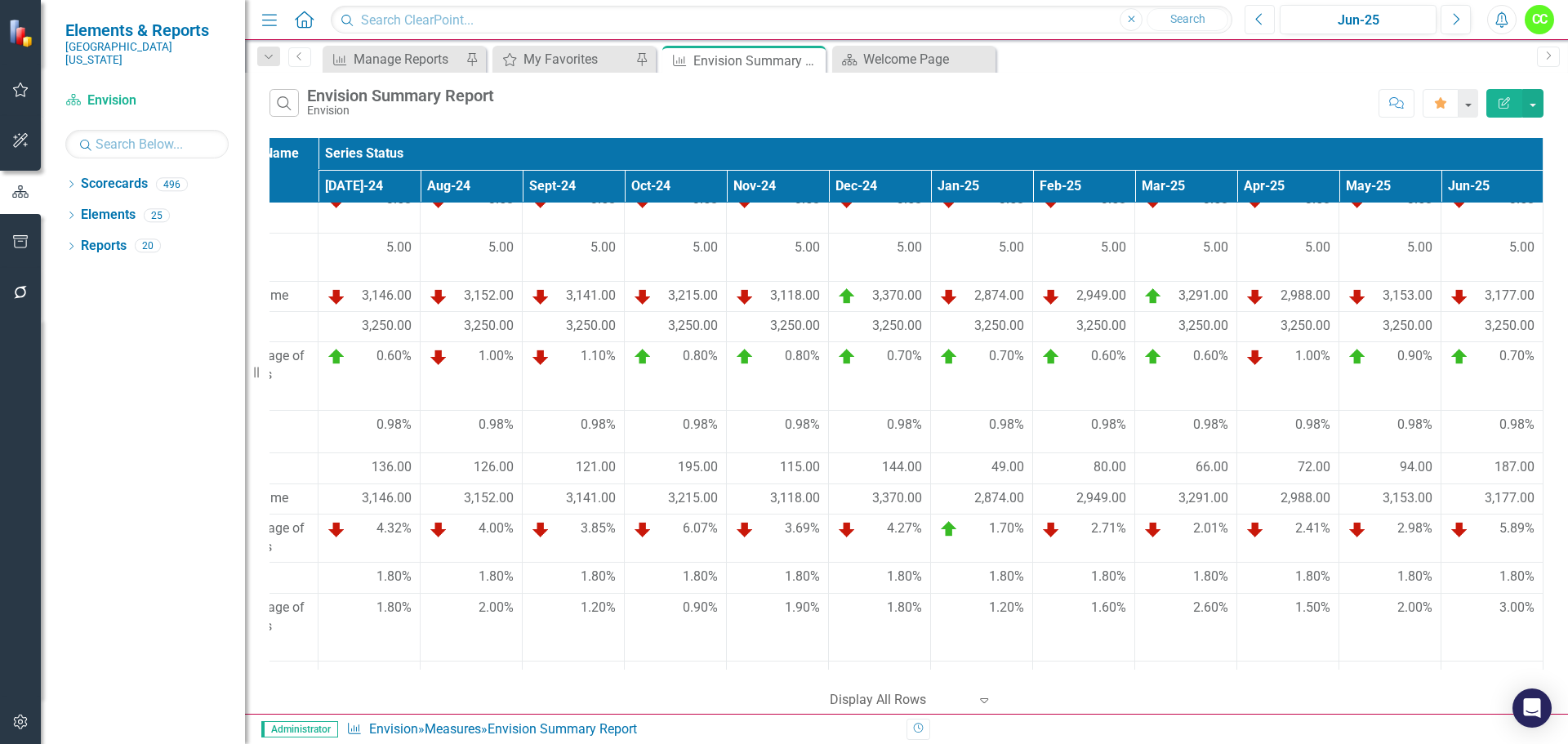
scroll to position [0, 168]
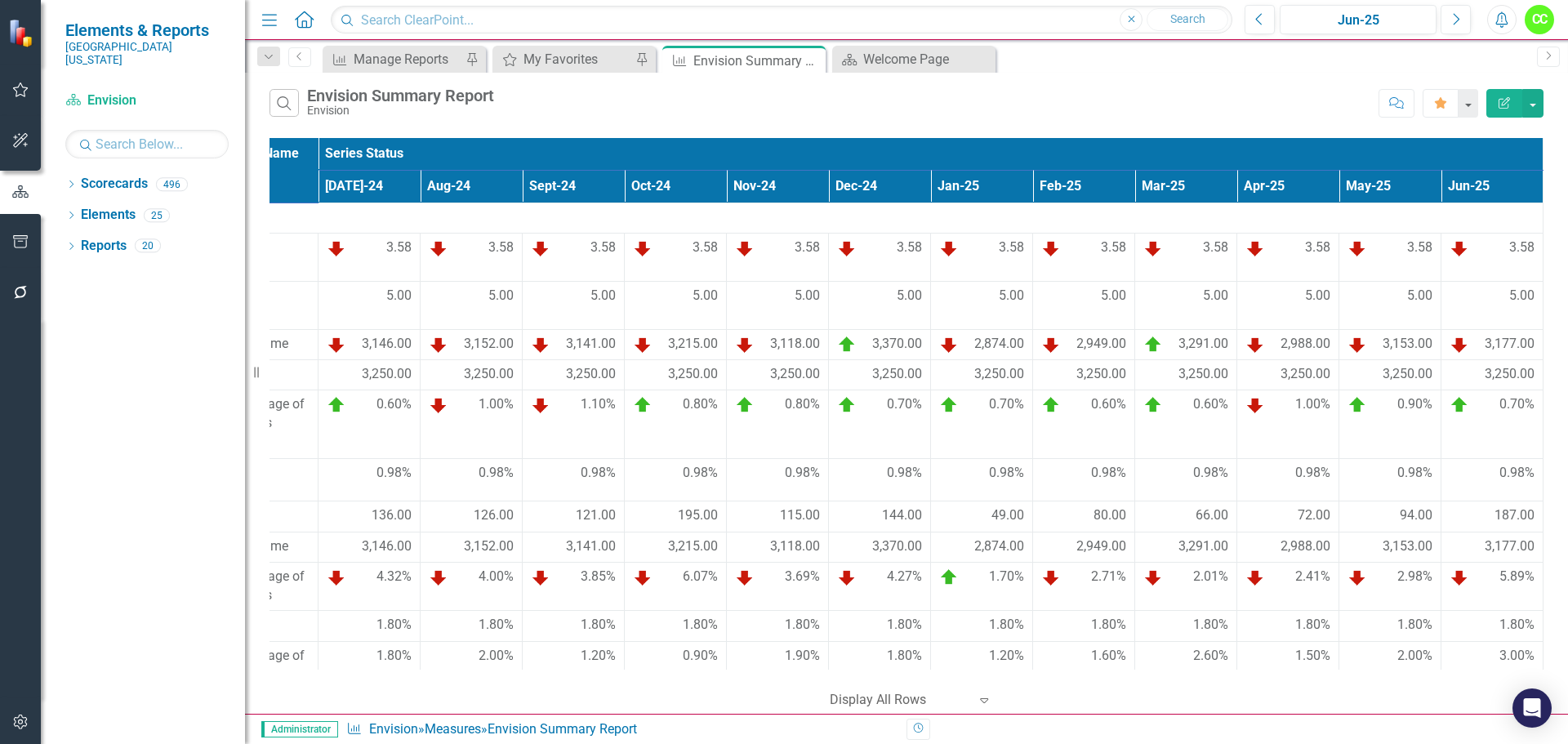
click at [266, 12] on icon "Menu" at bounding box center [269, 19] width 21 height 17
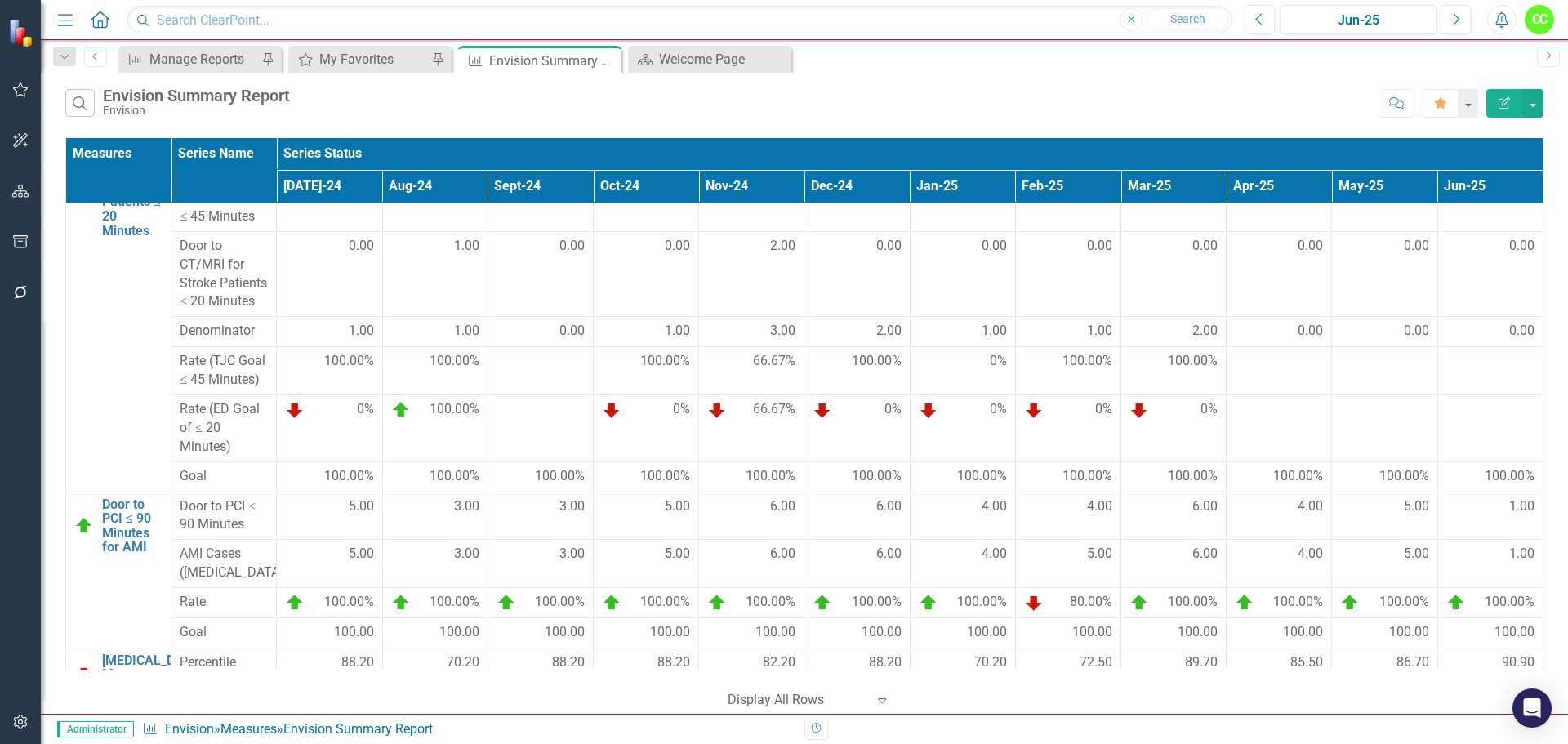
scroll to position [1797, 0]
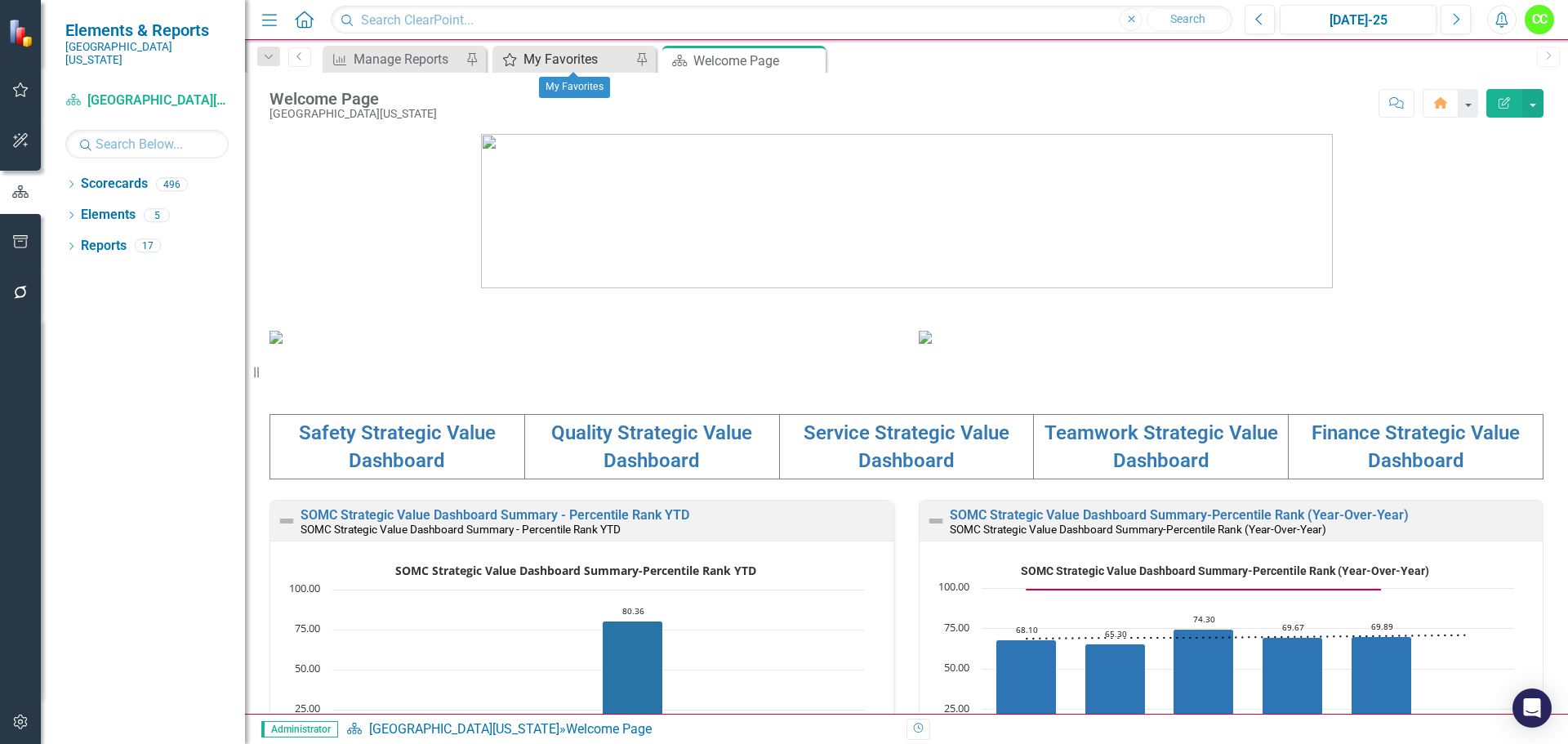
click at [588, 60] on div "My Favorites" at bounding box center [577, 60] width 108 height 20
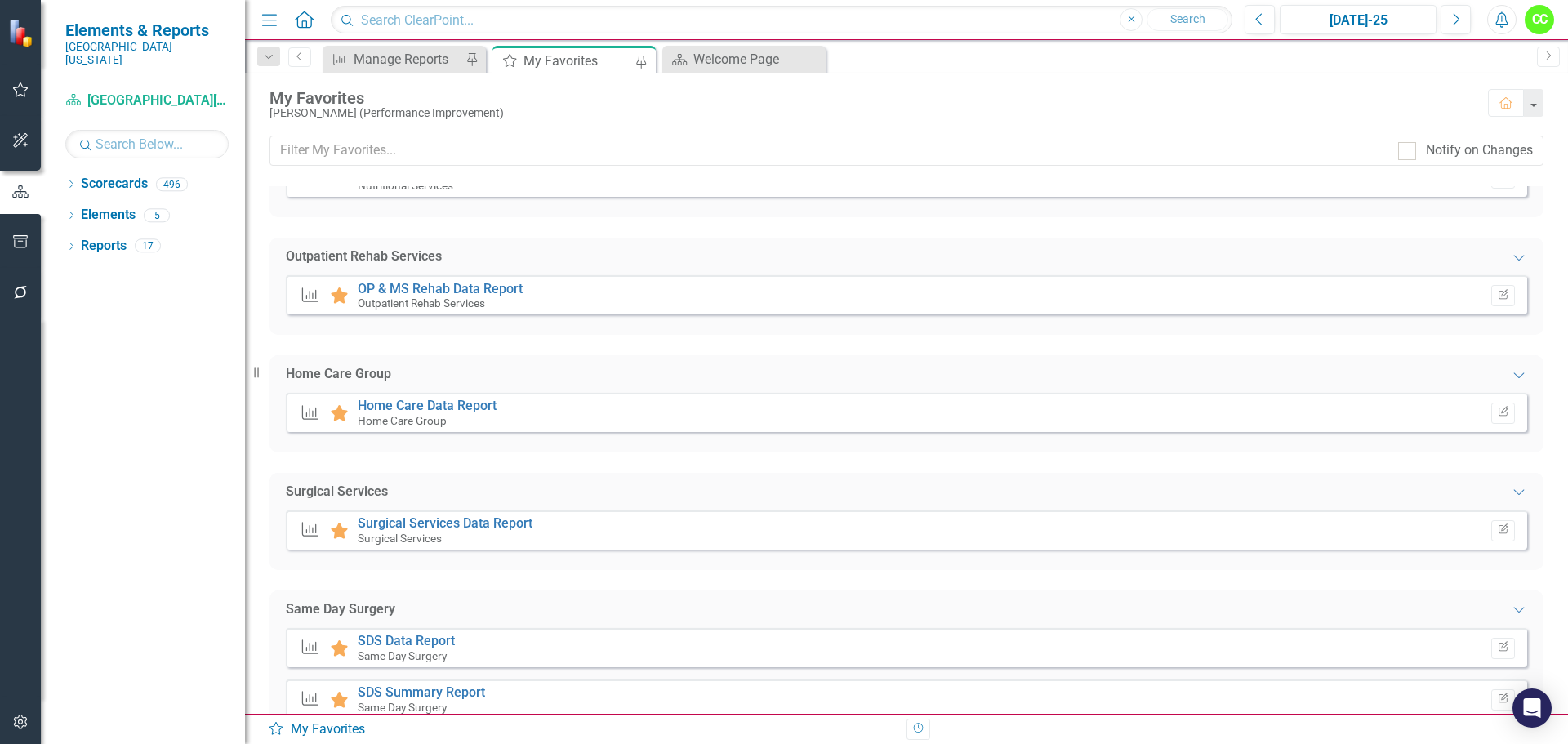
scroll to position [2701, 0]
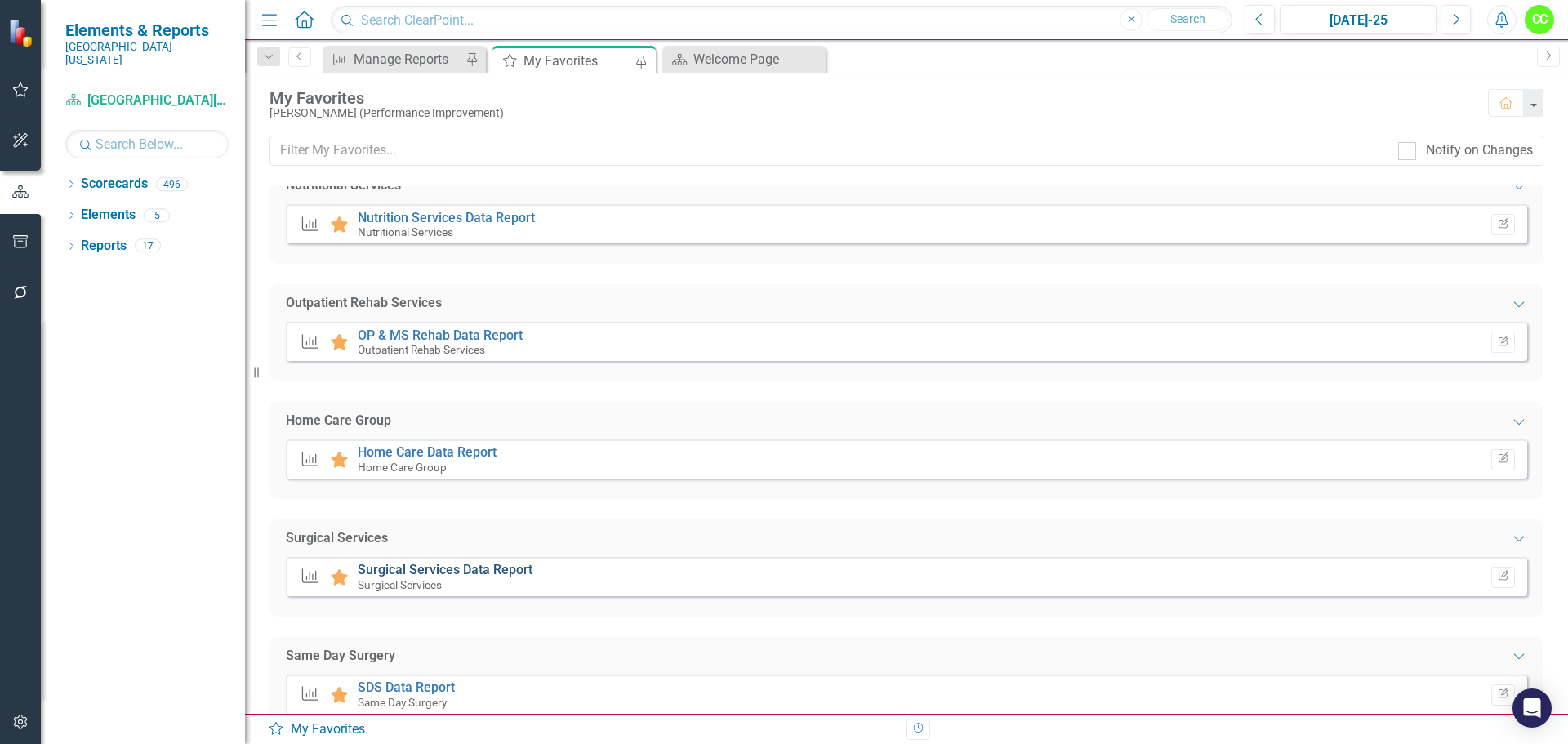
click at [481, 565] on link "Surgical Services Data Report" at bounding box center [446, 570] width 175 height 15
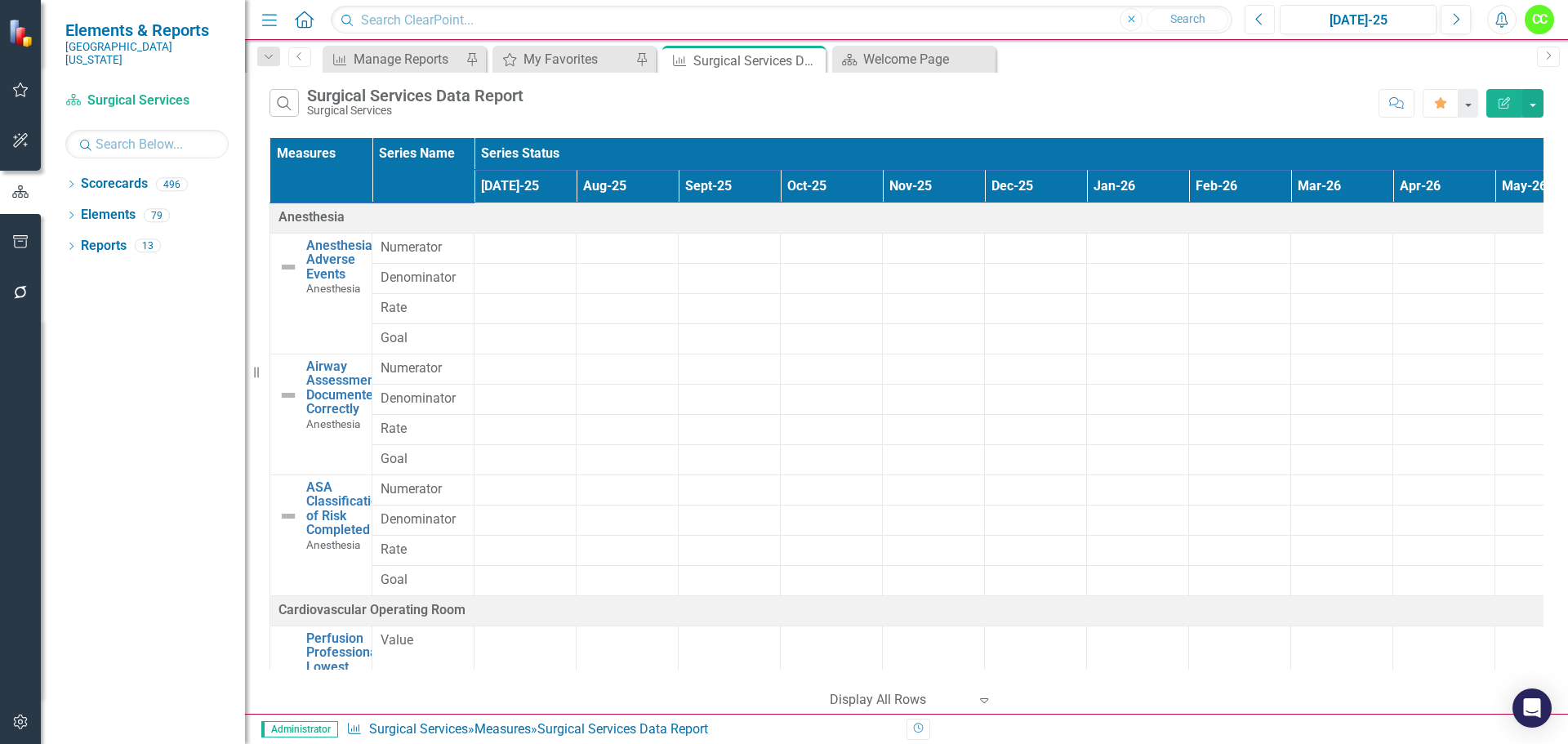
click at [1261, 21] on icon "Previous" at bounding box center [1259, 19] width 9 height 14
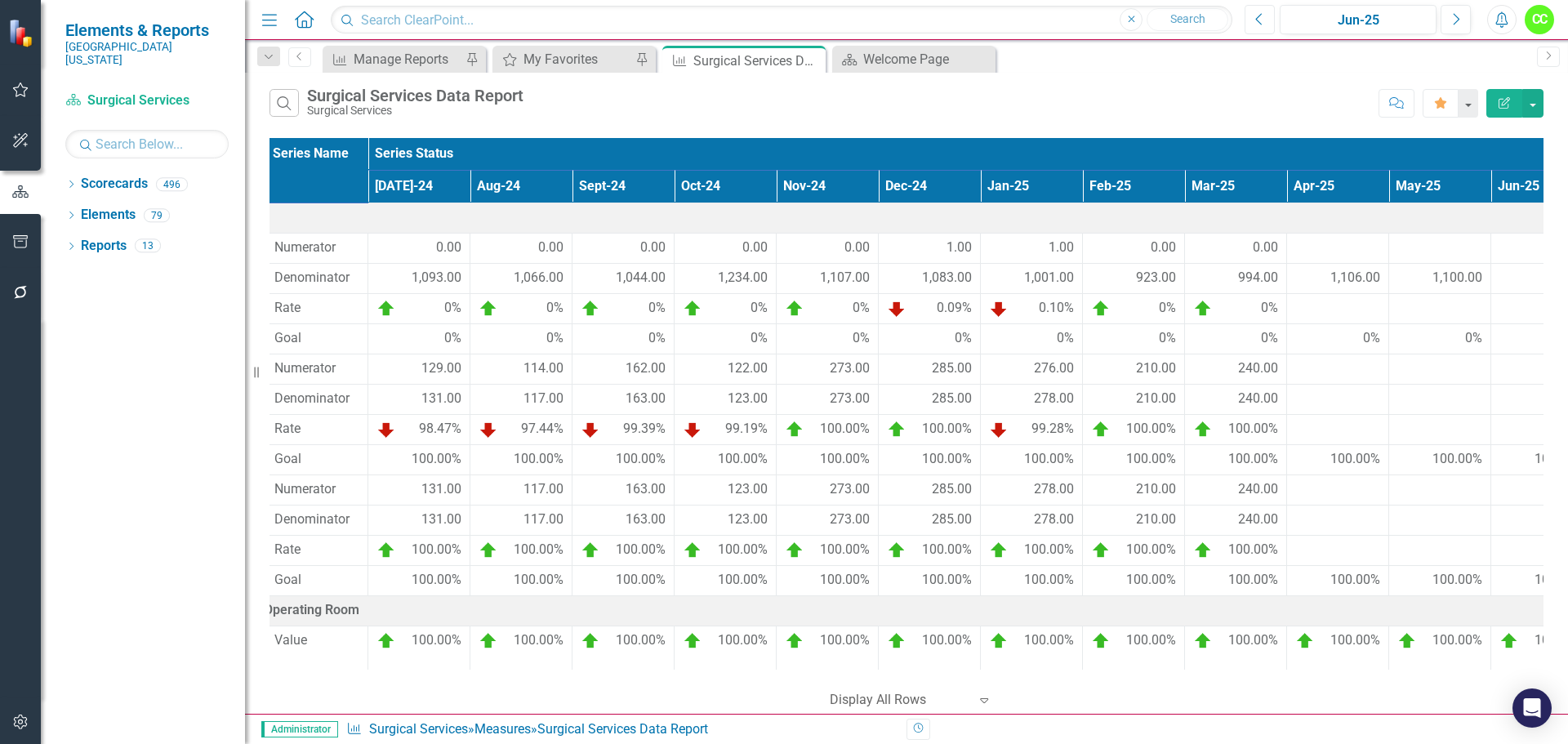
scroll to position [0, 129]
